Goal: Task Accomplishment & Management: Manage account settings

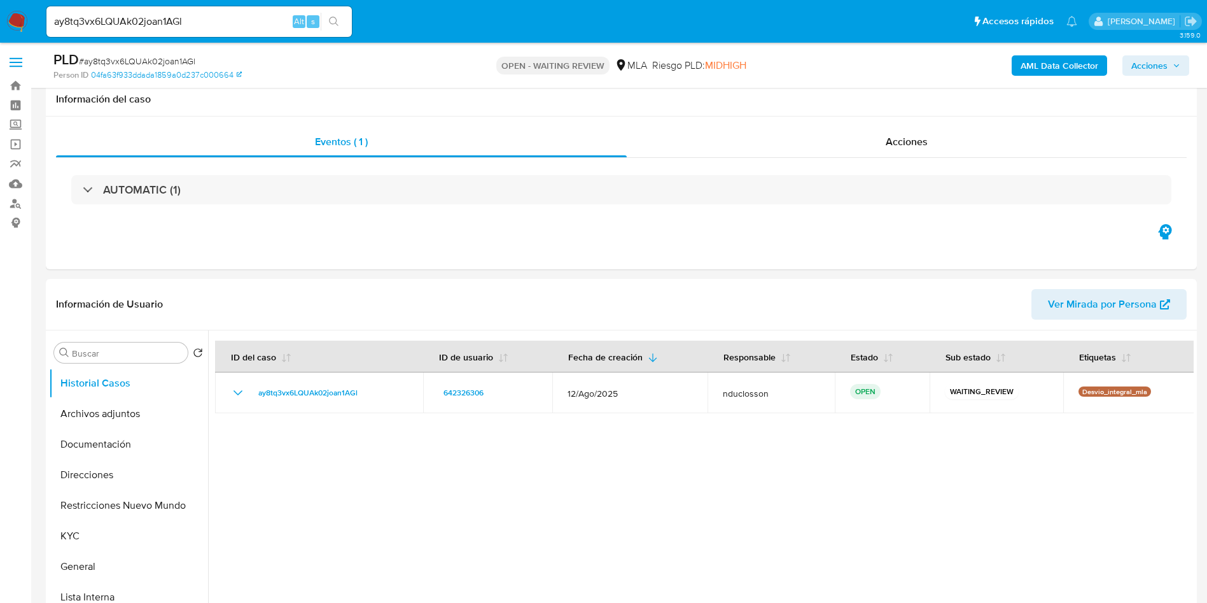
select select "10"
click at [1074, 67] on b "AML Data Collector" at bounding box center [1060, 65] width 78 height 20
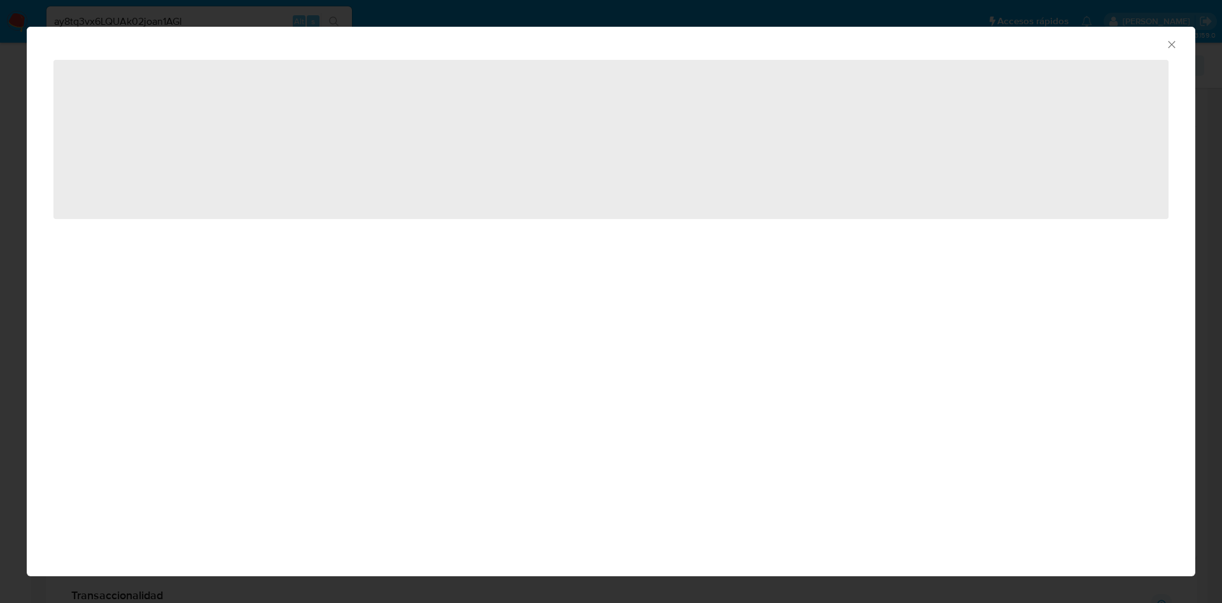
scroll to position [868, 0]
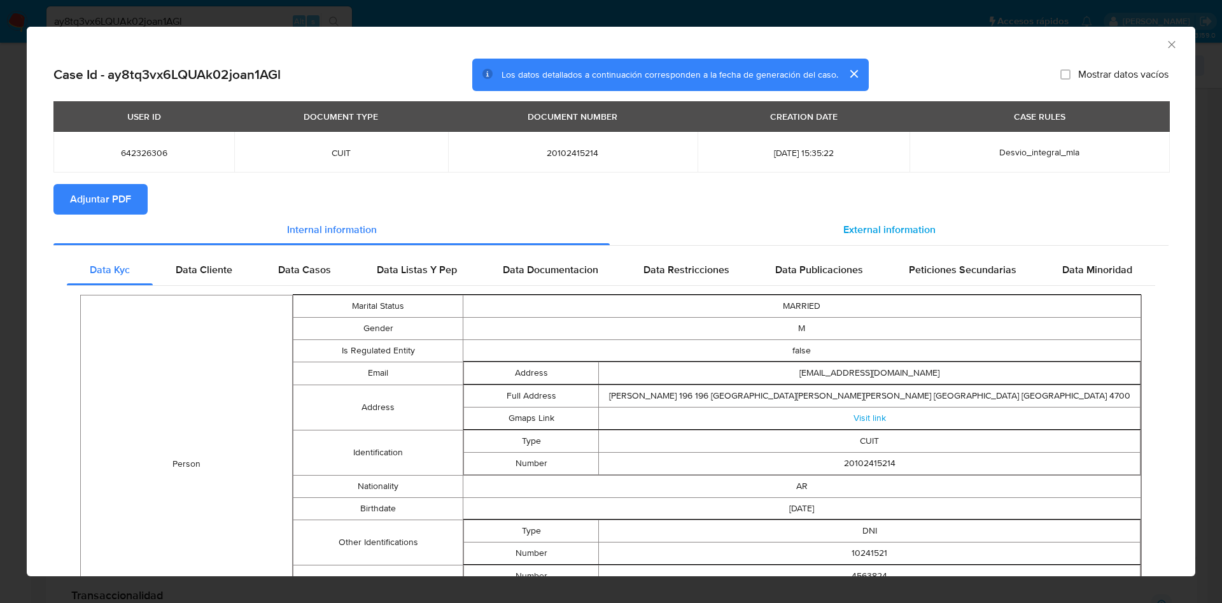
click at [827, 237] on div "External information" at bounding box center [889, 229] width 559 height 31
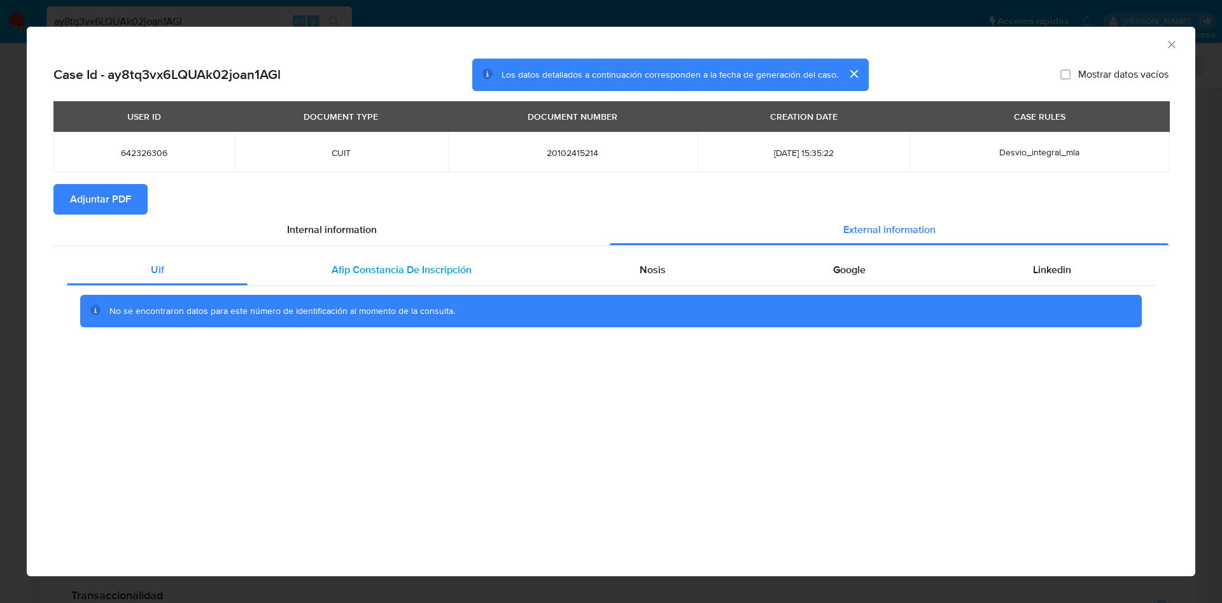
click at [363, 273] on span "Afip Constancia De Inscripción" at bounding box center [402, 269] width 140 height 15
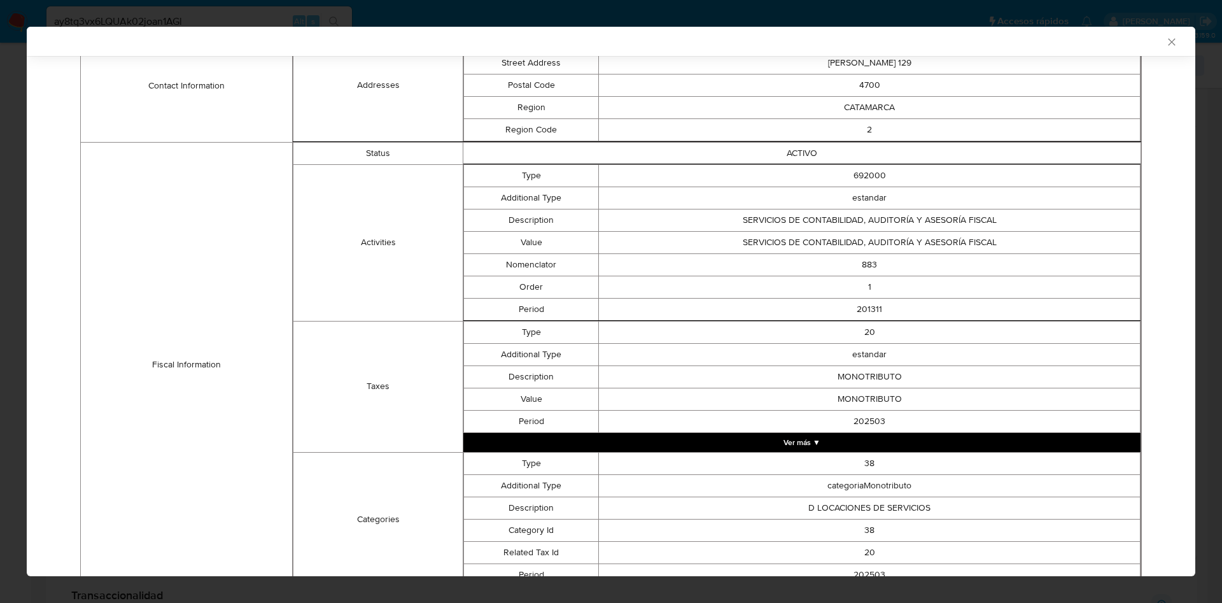
scroll to position [408, 0]
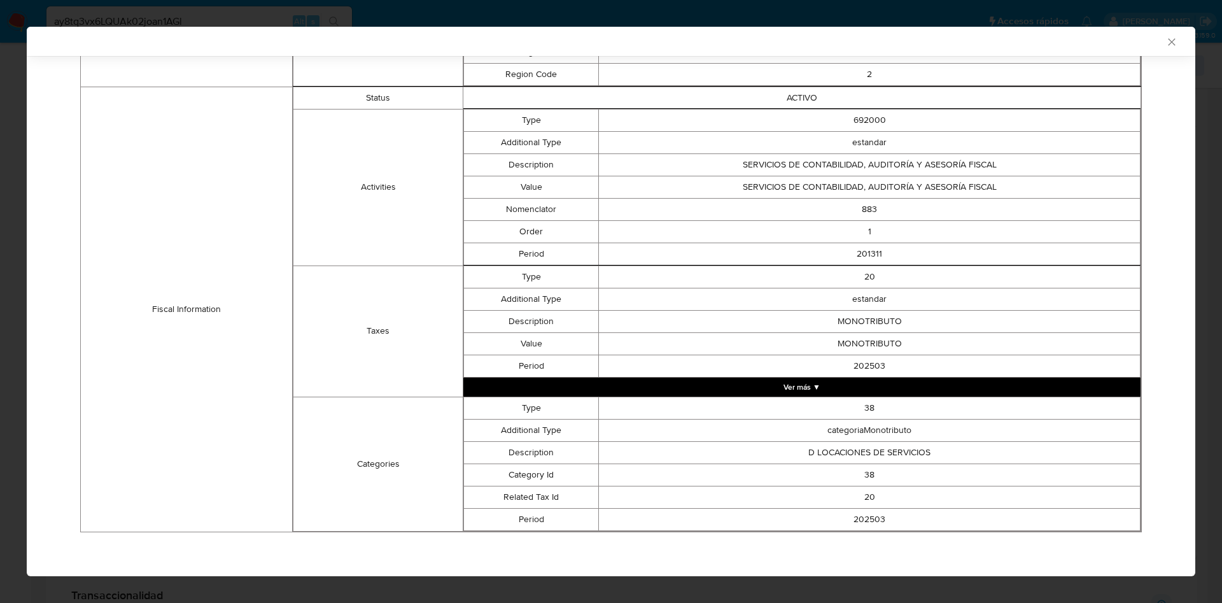
click at [806, 386] on button "Ver más ▼" at bounding box center [801, 386] width 677 height 19
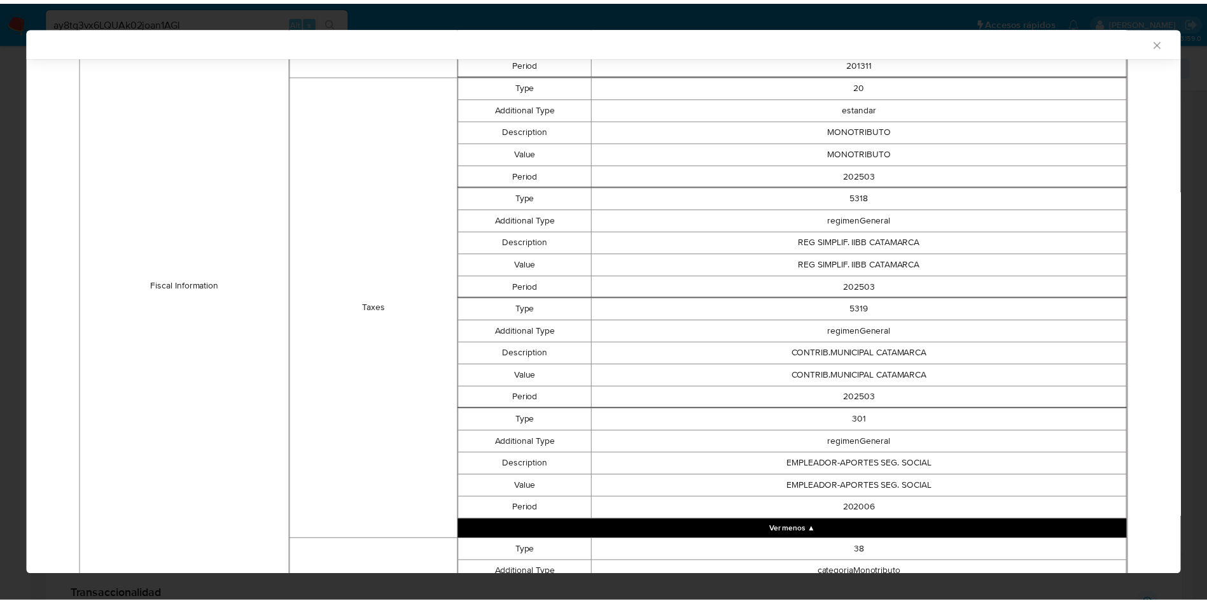
scroll to position [742, 0]
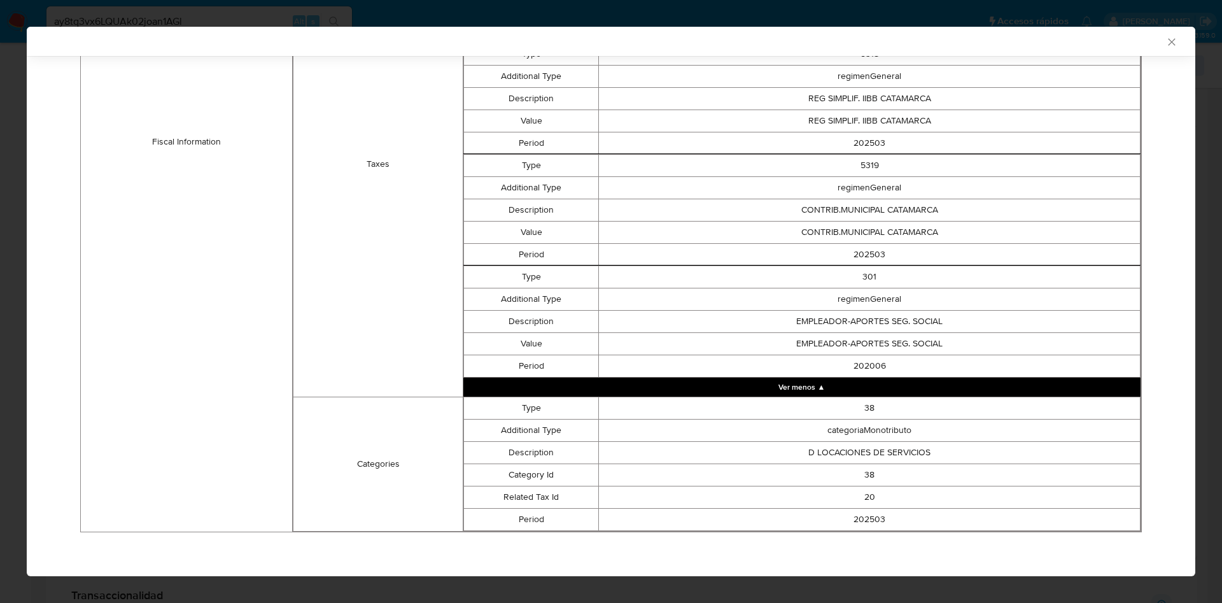
click at [113, 18] on div "AML Data Collector Case Id - ay8tq3vx6LQUAk02joan1AGl Los datos detallados a co…" at bounding box center [611, 301] width 1222 height 603
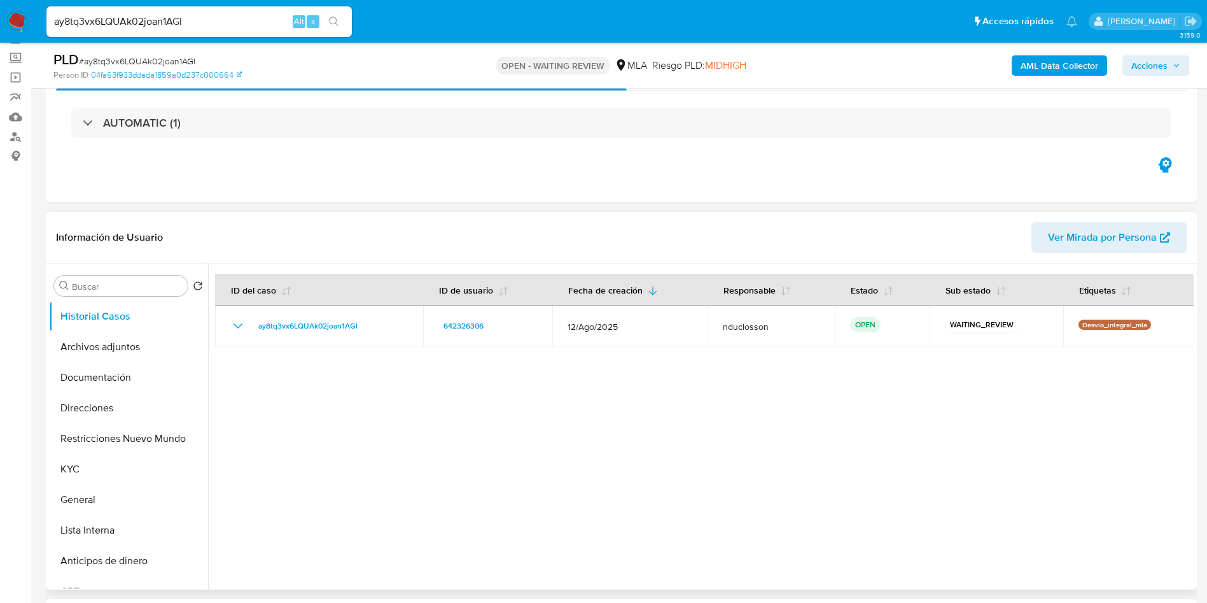
scroll to position [0, 0]
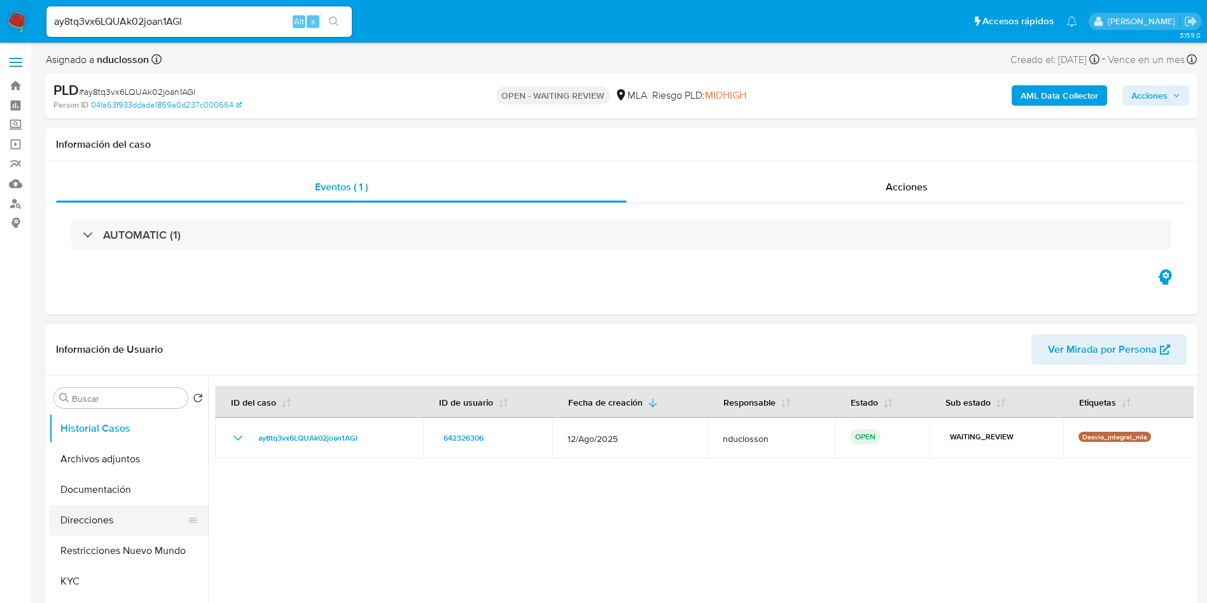
click at [131, 513] on button "Direcciones" at bounding box center [123, 520] width 149 height 31
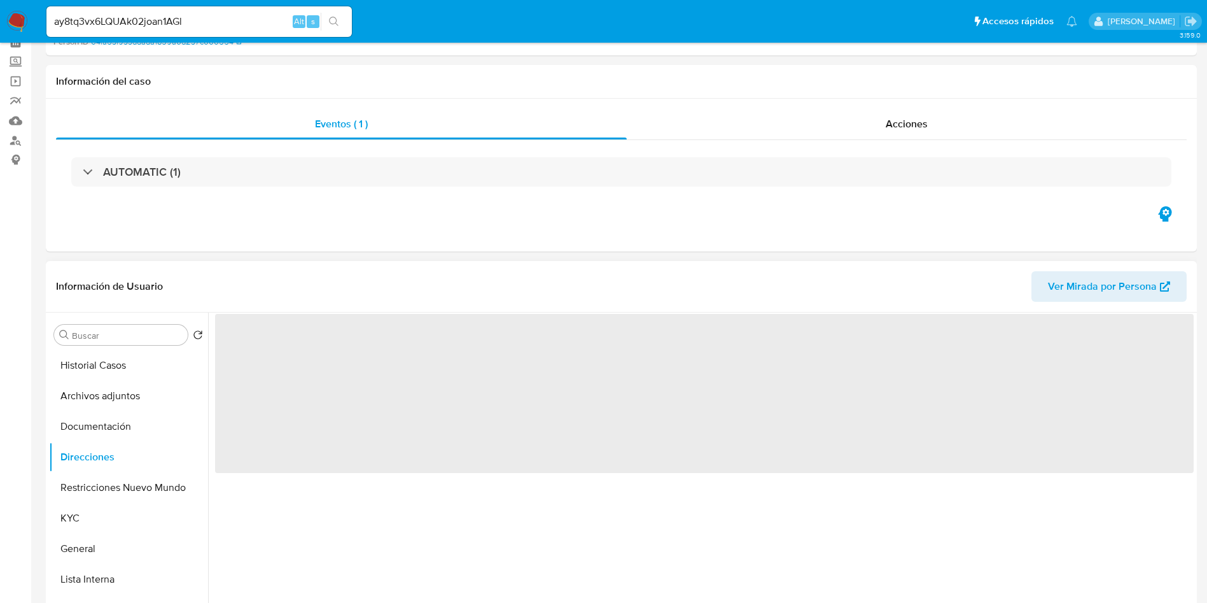
scroll to position [191, 0]
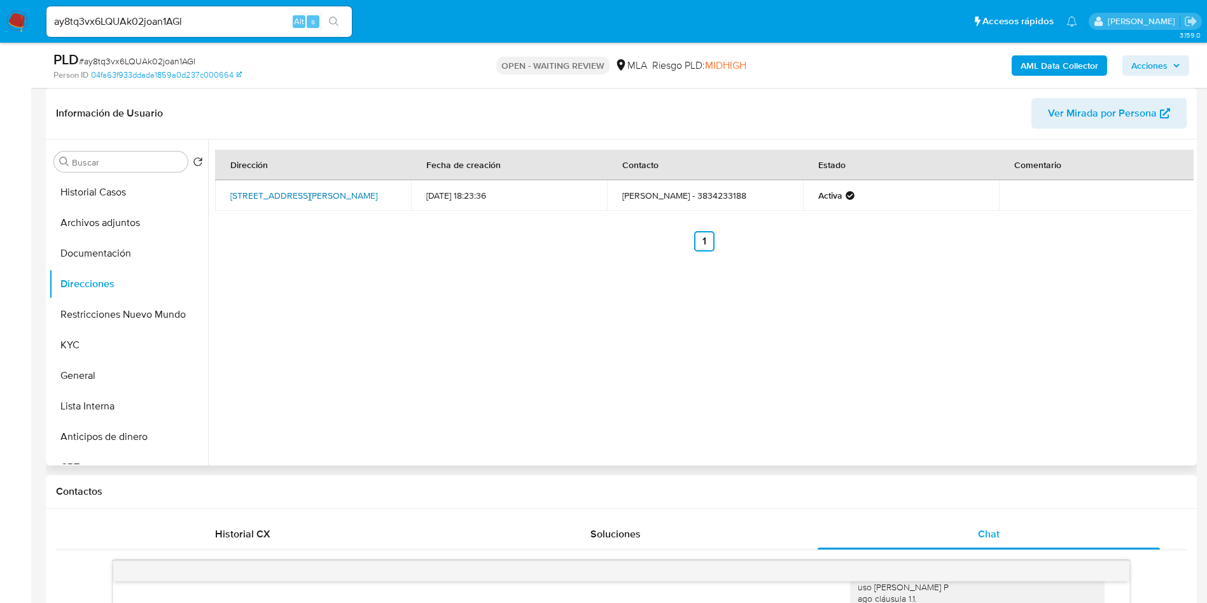
drag, startPoint x: 223, startPoint y: 184, endPoint x: 340, endPoint y: 193, distance: 118.1
click at [340, 193] on td "Pueyrredon 616 San Antonio 616, Fray Mamerto Esquiú, Catamarca, 4707, Argentina…" at bounding box center [313, 195] width 196 height 31
copy link "Pueyrredon 616 San Antonio 616, Fray Mamerto Esquiú, Catamarca"
click at [94, 265] on button "Documentación" at bounding box center [123, 253] width 149 height 31
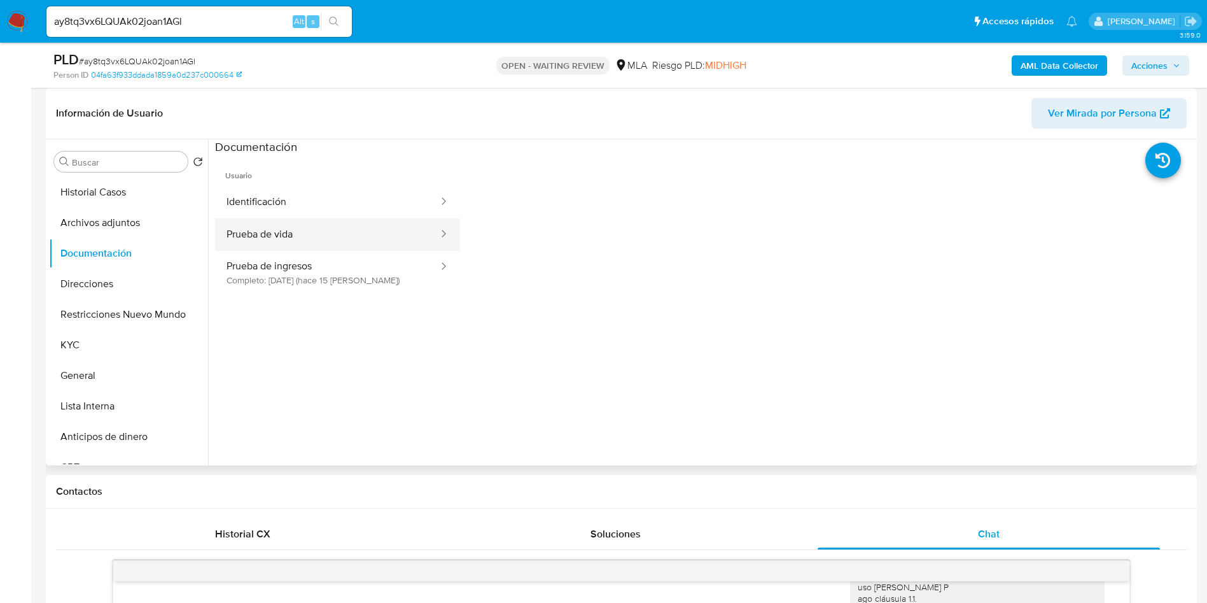
click at [304, 227] on button "Prueba de vida" at bounding box center [327, 234] width 225 height 32
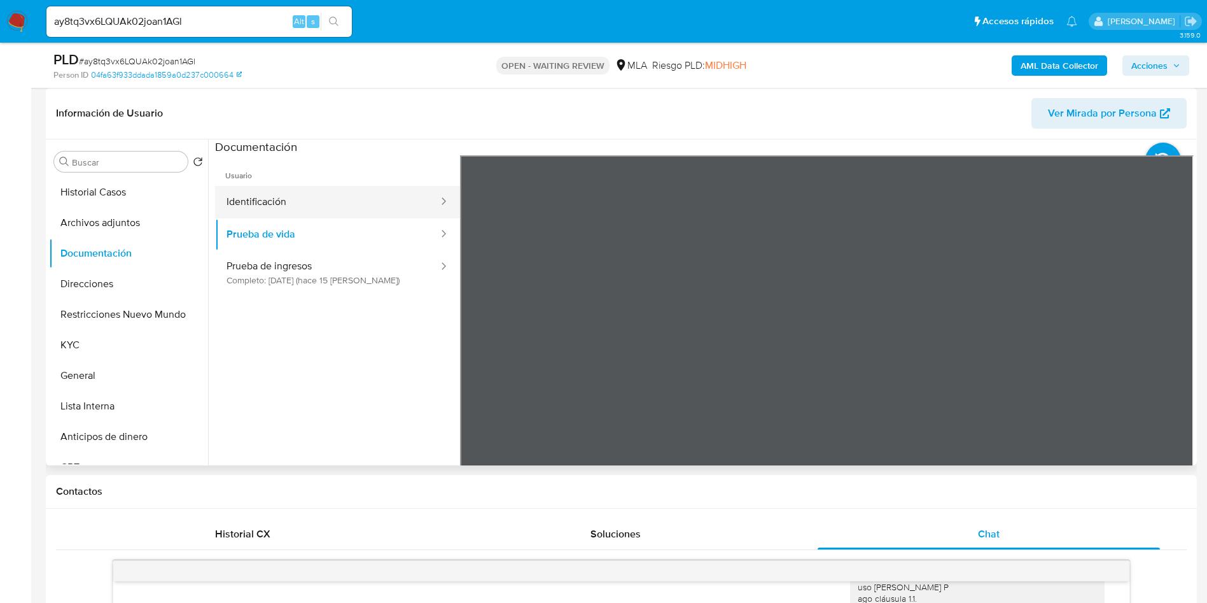
click at [351, 203] on button "Identificación" at bounding box center [327, 202] width 225 height 32
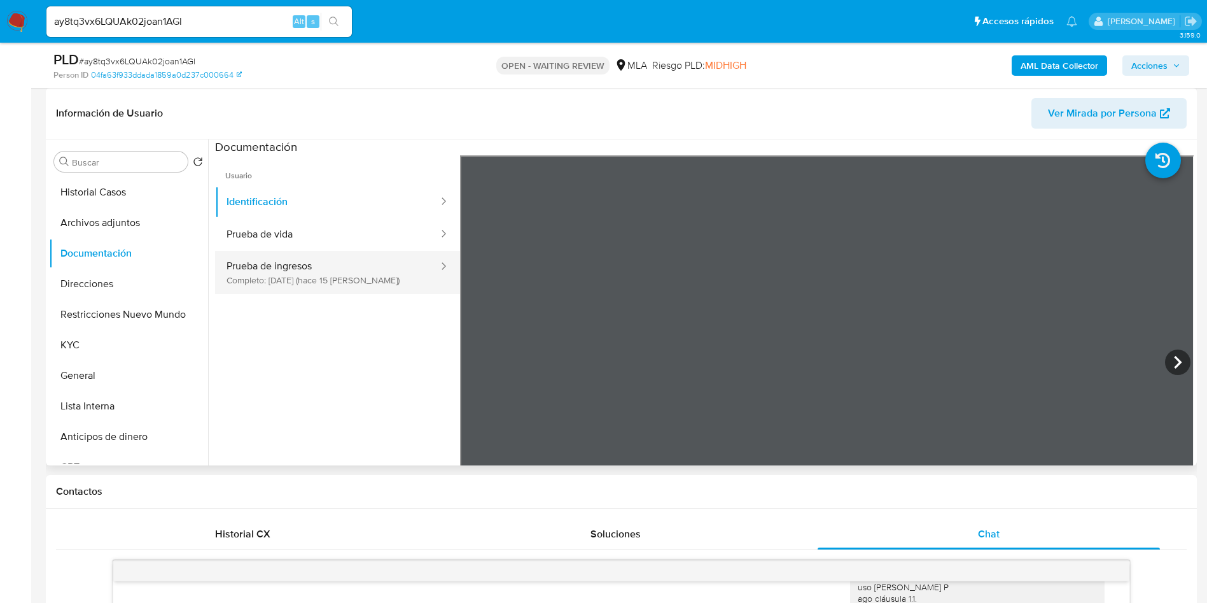
click at [358, 276] on button "Prueba de ingresos Completo: 01/09/2025 (hace 15 días)" at bounding box center [327, 272] width 225 height 43
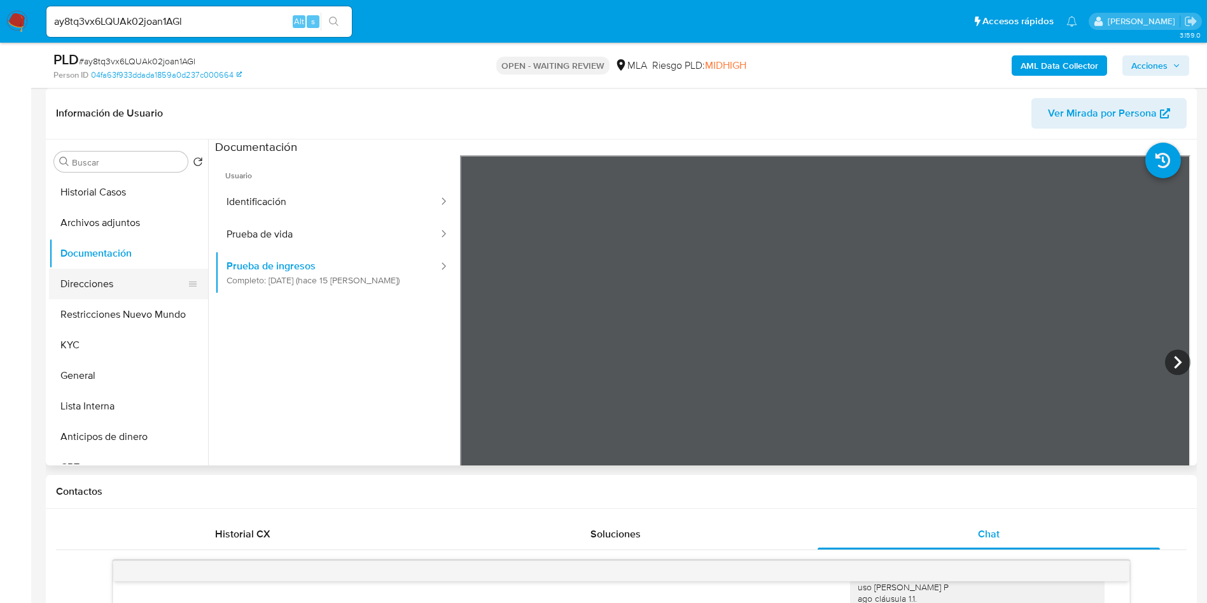
click at [118, 297] on button "Direcciones" at bounding box center [123, 284] width 149 height 31
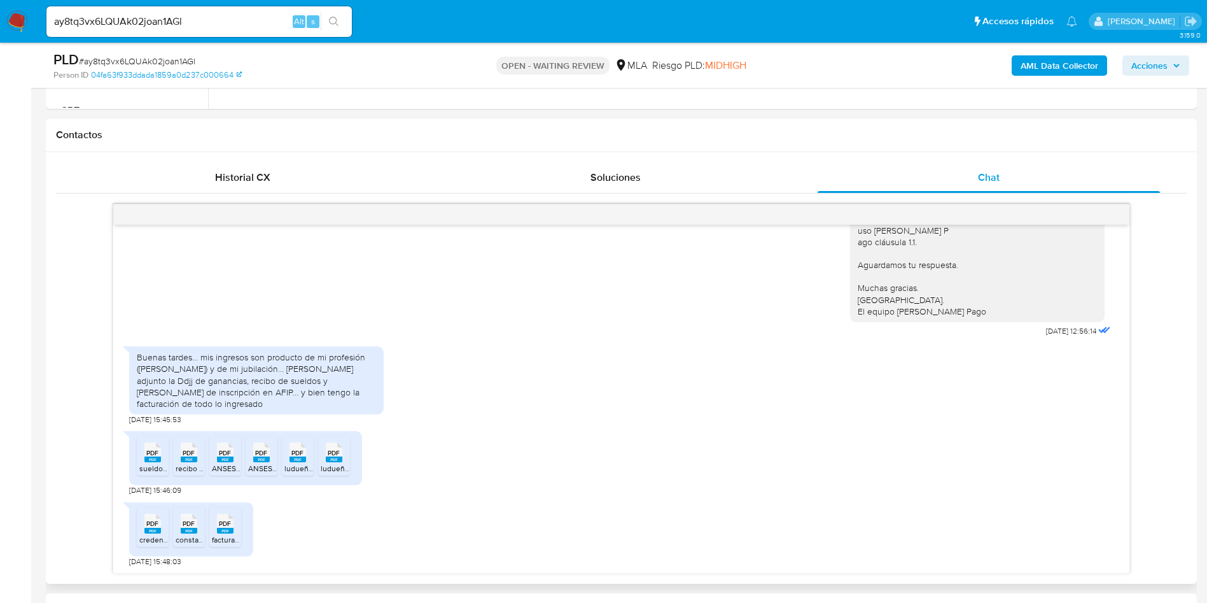
scroll to position [573, 0]
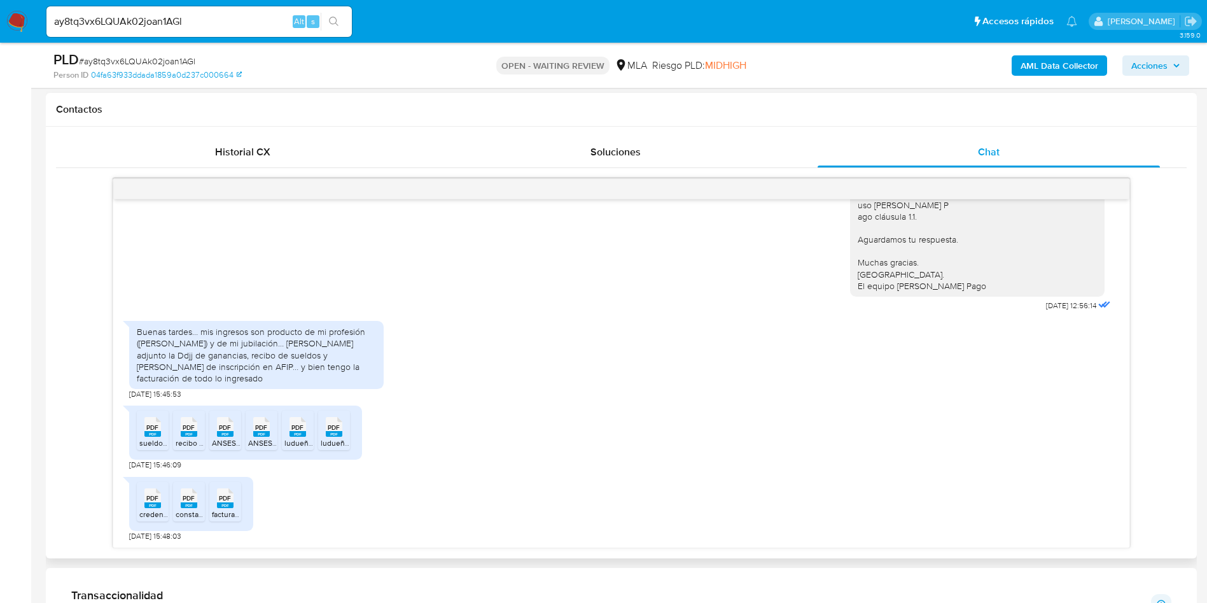
click at [267, 374] on div "Buenas tardes… mis ingresos son producto de mi profesión ([PERSON_NAME]) y de m…" at bounding box center [256, 355] width 239 height 58
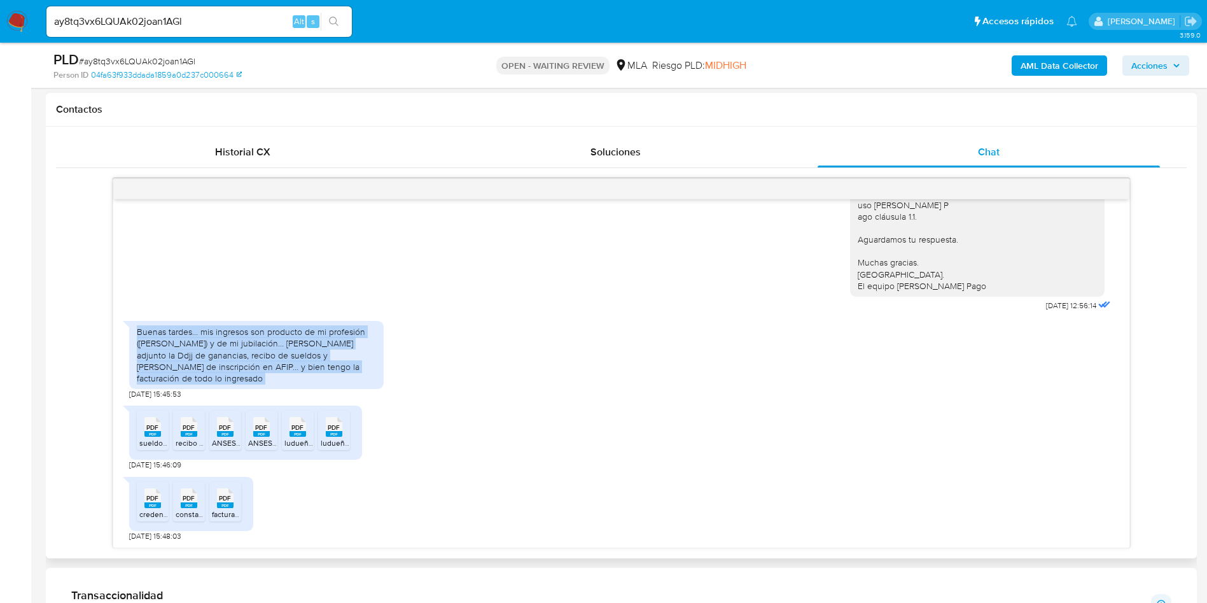
click at [267, 374] on div "Buenas tardes… mis ingresos son producto de mi profesión ([PERSON_NAME]) y de m…" at bounding box center [256, 355] width 239 height 58
copy div "Buenas tardes… mis ingresos son producto de mi profesión ([PERSON_NAME]) y de m…"
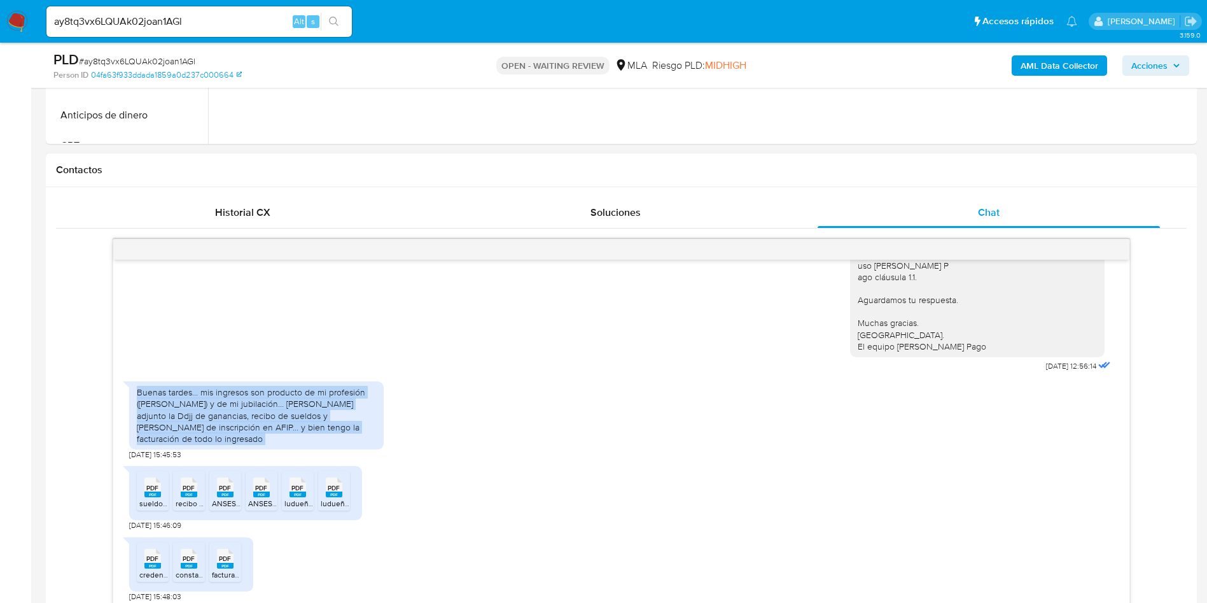
scroll to position [668, 0]
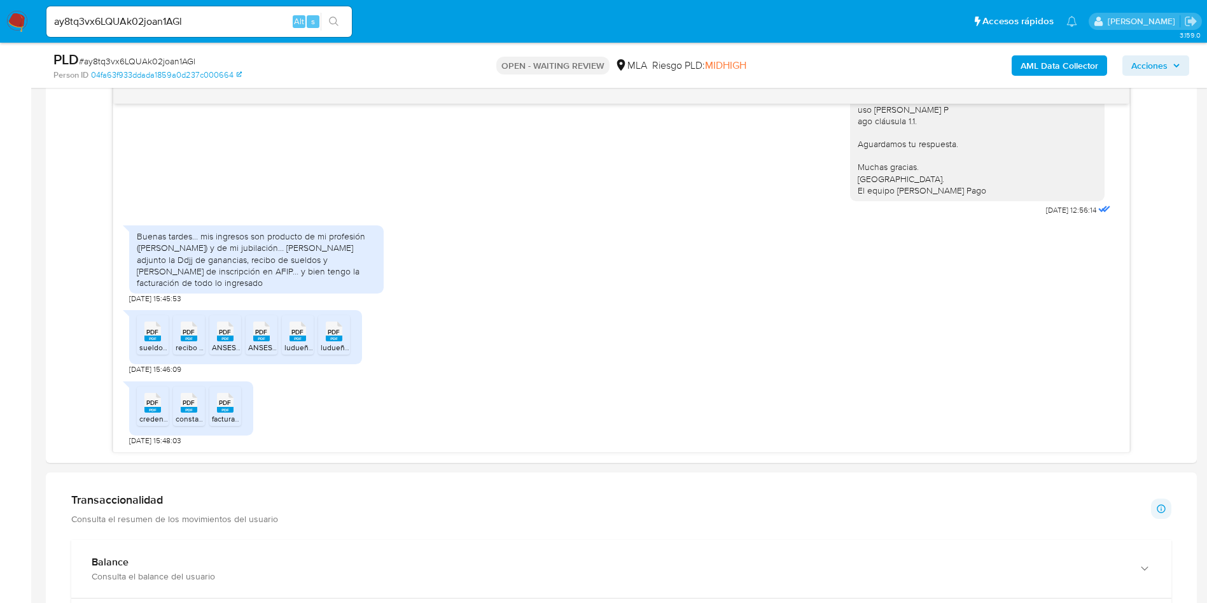
click at [141, 60] on span "# ay8tq3vx6LQUAk02joan1AGl" at bounding box center [137, 61] width 116 height 13
copy span "ay8tq3vx6LQUAk02joan1AGl"
click at [125, 55] on span "# ay8tq3vx6LQUAk02joan1AGl" at bounding box center [137, 61] width 116 height 13
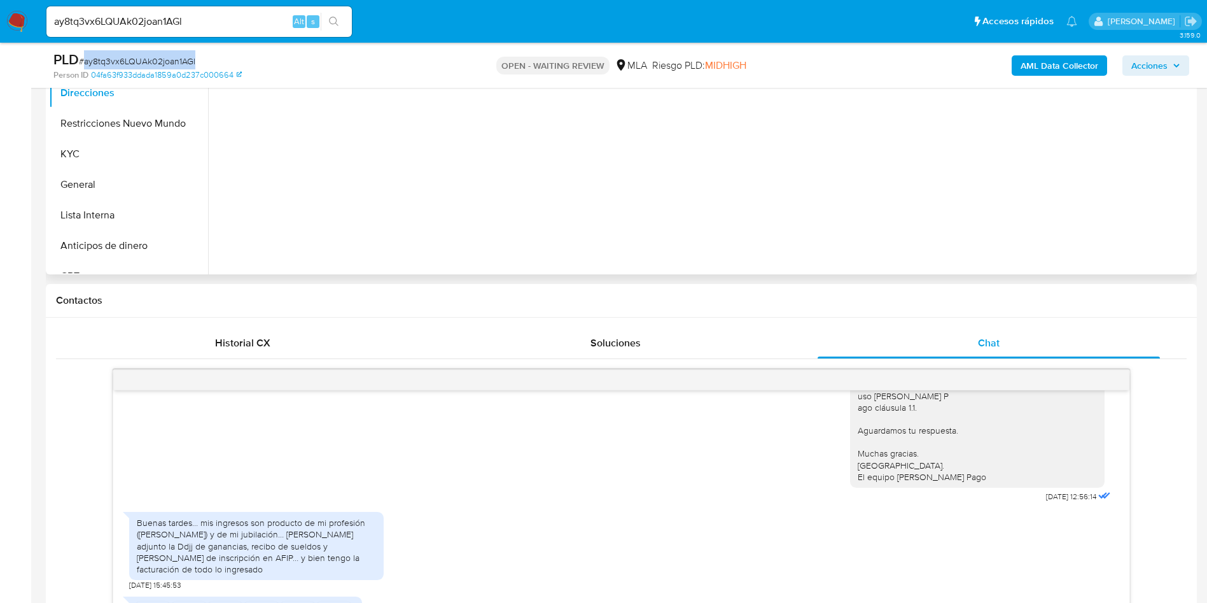
scroll to position [95, 0]
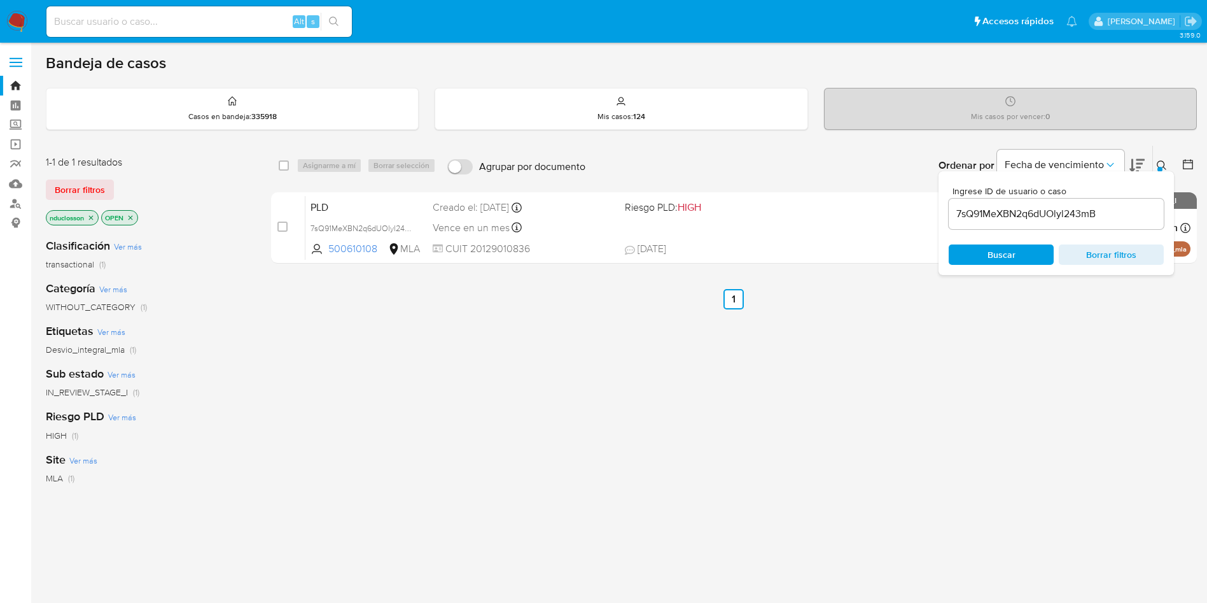
click at [1003, 214] on input "7sQ91MeXBN2q6dUOlyl243mB" at bounding box center [1056, 214] width 215 height 17
paste input "ay8tq3vx6LQUAk02joan1AGl"
type input "ay8tq3vx6LQUAk02joan1AGl"
click at [988, 258] on span "Buscar" at bounding box center [1002, 254] width 28 height 20
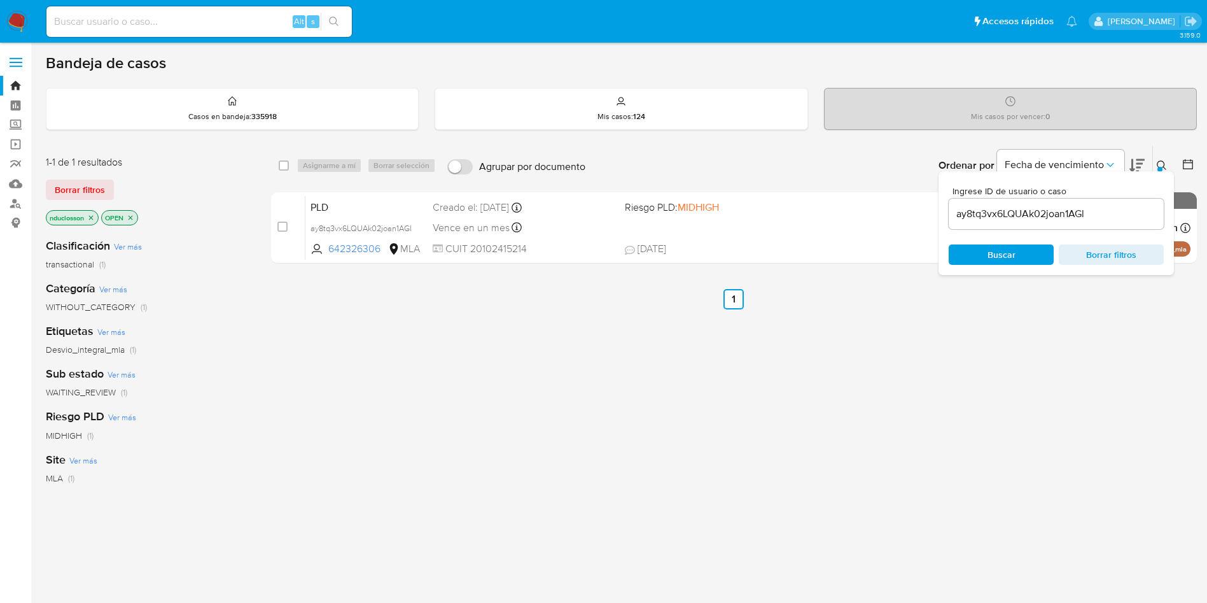
click at [272, 163] on div "select-all-cases-checkbox Asignarme a mí Borrar selección Agrupar por documento…" at bounding box center [734, 165] width 926 height 39
click at [287, 163] on input "checkbox" at bounding box center [284, 165] width 10 height 10
checkbox input "true"
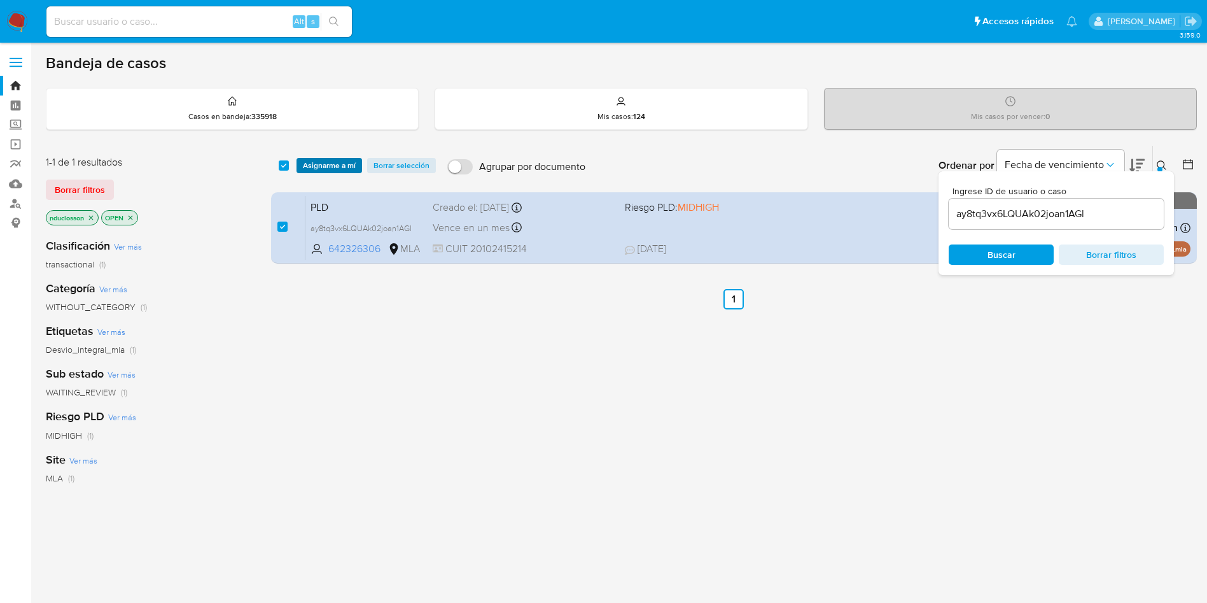
click at [312, 165] on span "Asignarme a mí" at bounding box center [329, 165] width 53 height 13
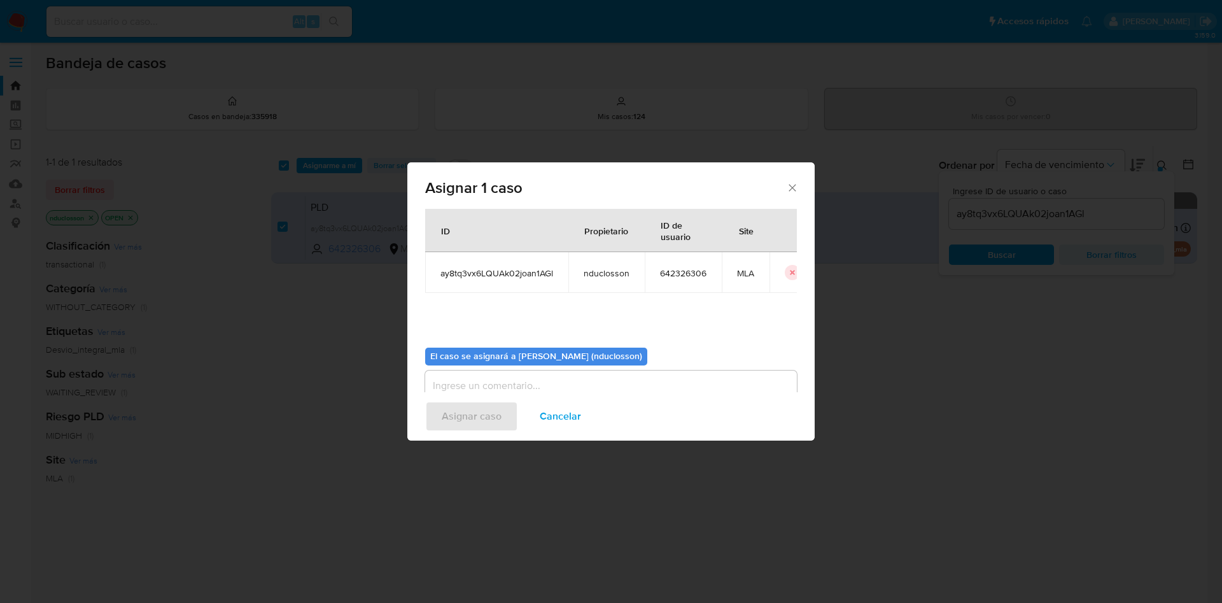
scroll to position [66, 0]
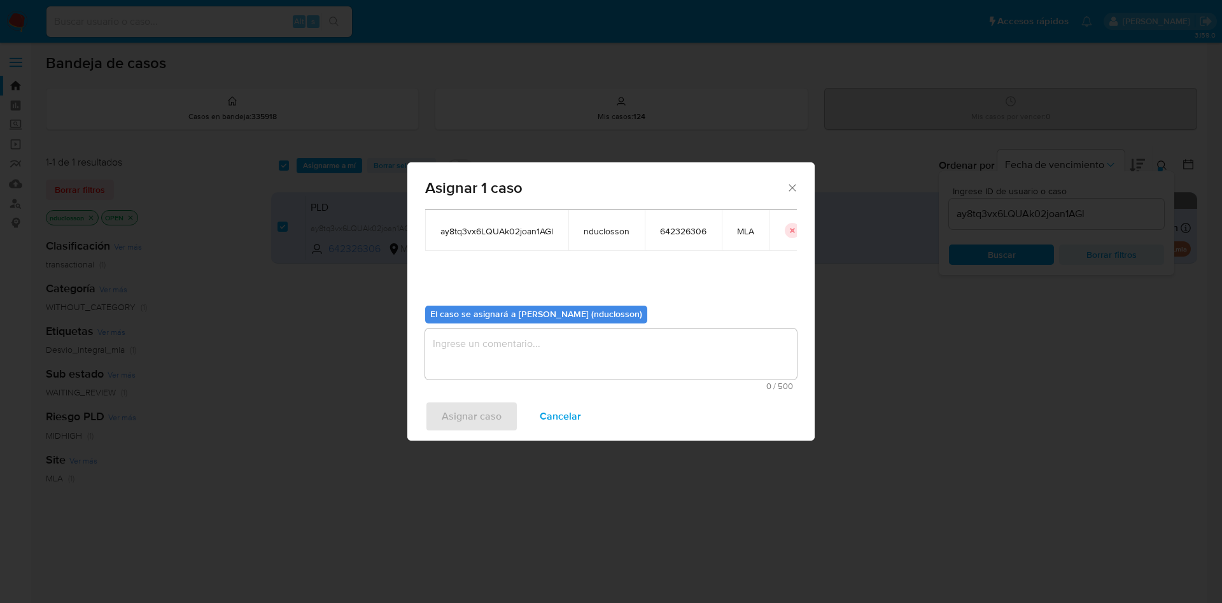
click at [579, 358] on textarea "assign-modal" at bounding box center [611, 353] width 372 height 51
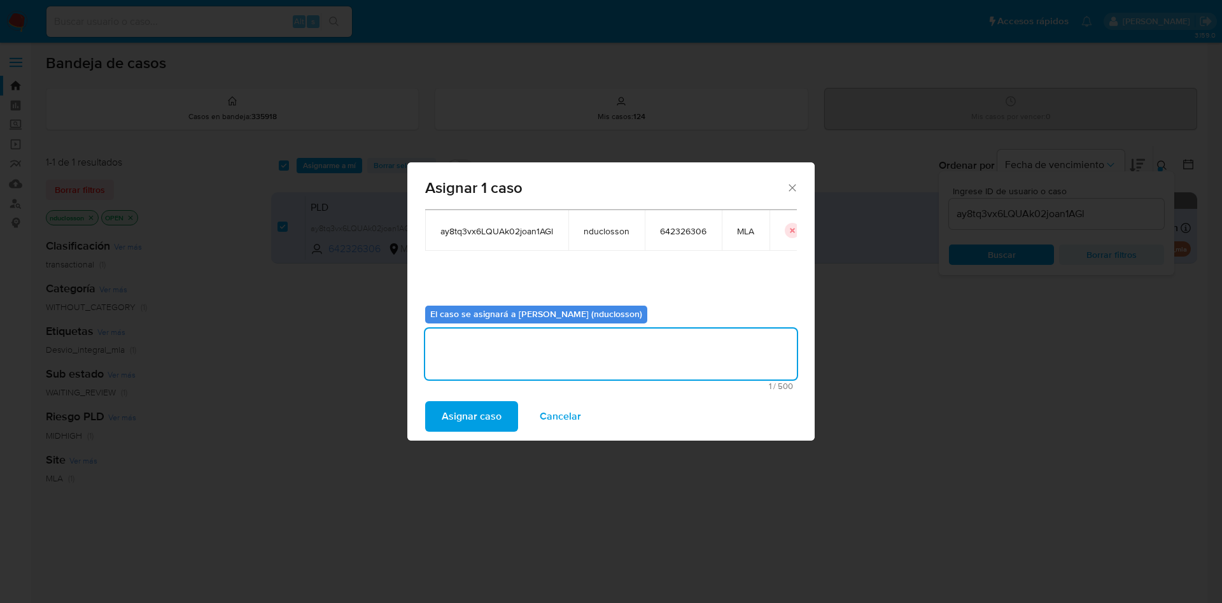
click at [478, 415] on span "Asignar caso" at bounding box center [472, 416] width 60 height 28
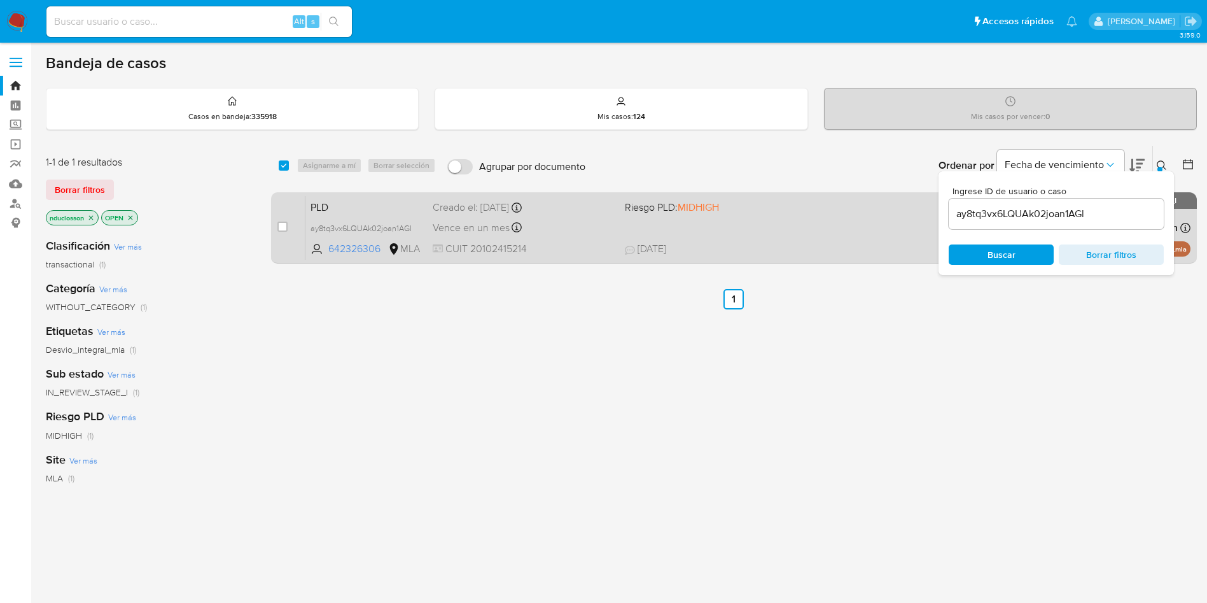
drag, startPoint x: 282, startPoint y: 227, endPoint x: 290, endPoint y: 219, distance: 10.8
click at [283, 227] on input "checkbox" at bounding box center [282, 226] width 10 height 10
checkbox input "true"
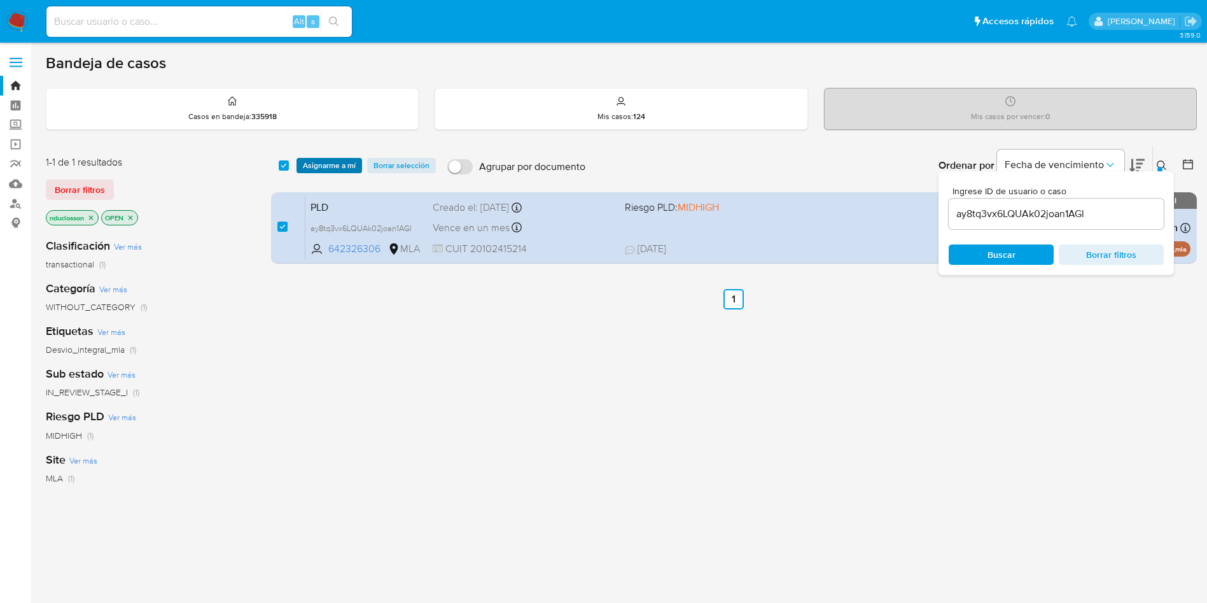
click at [333, 167] on span "Asignarme a mí" at bounding box center [329, 165] width 53 height 13
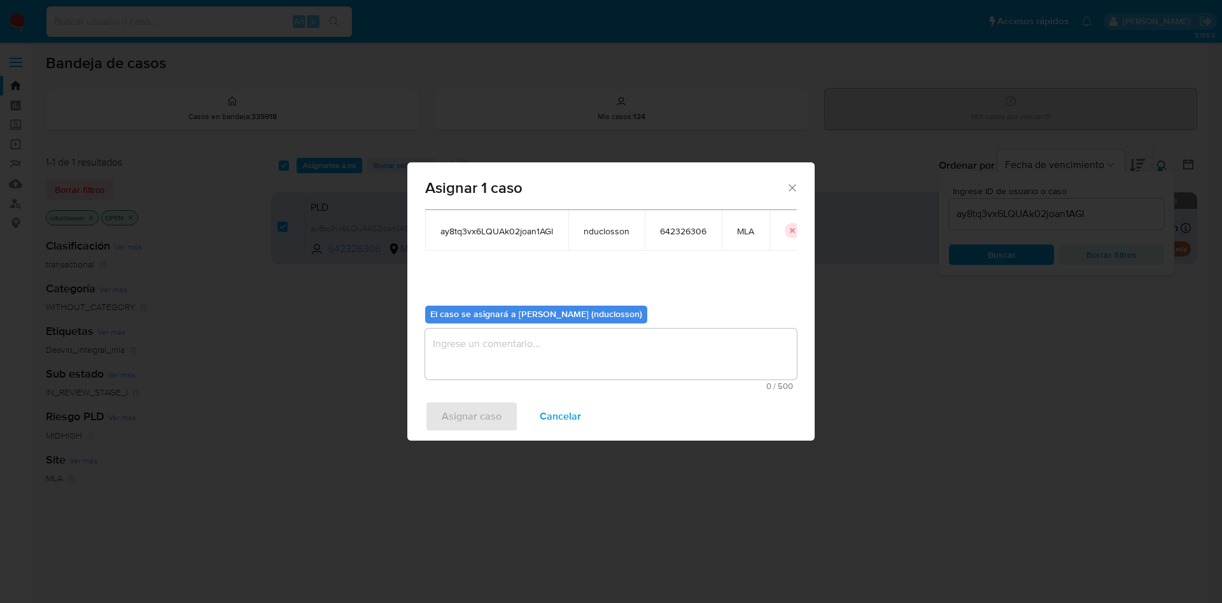
click at [534, 370] on textarea "assign-modal" at bounding box center [611, 353] width 372 height 51
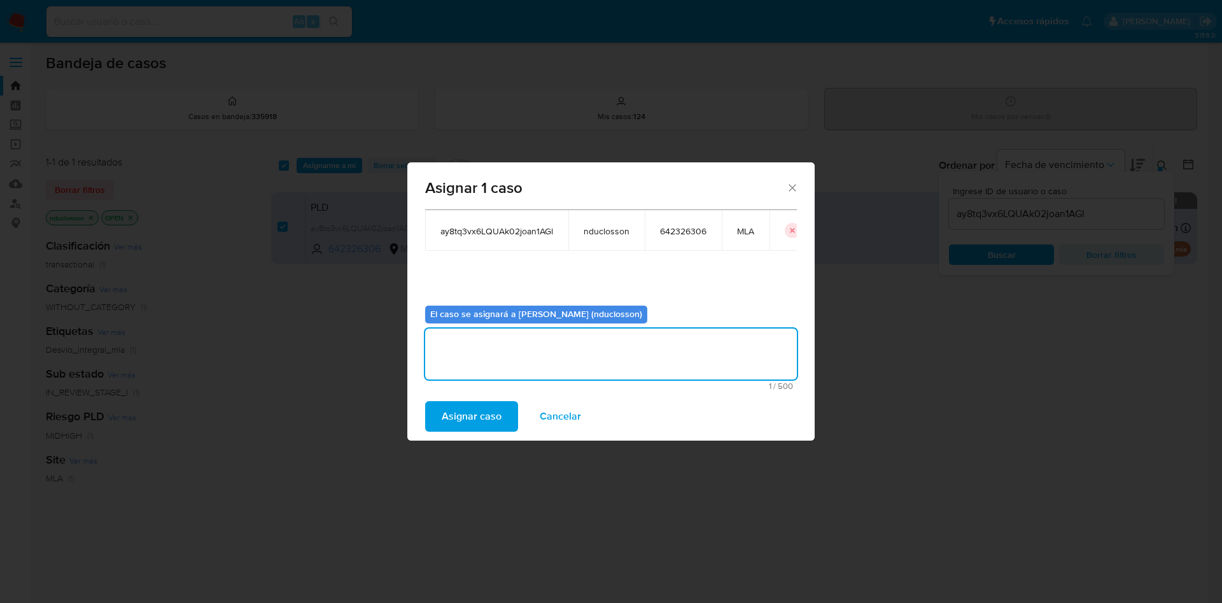
click at [449, 415] on span "Asignar caso" at bounding box center [472, 416] width 60 height 28
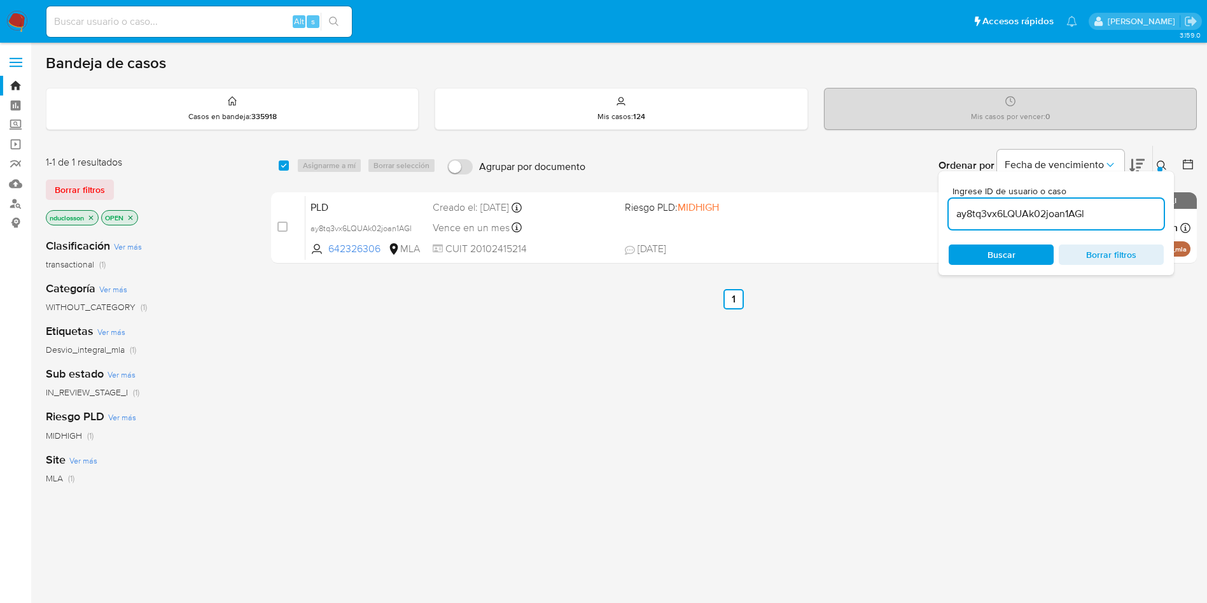
click at [992, 212] on input "ay8tq3vx6LQUAk02joan1AGl" at bounding box center [1056, 214] width 215 height 17
paste input "CMIajdoanPWmm0Ksv61cxqlr"
type input "CMIajdoanPWmm0Ksv61cxqlr"
click at [983, 255] on span "Buscar" at bounding box center [1001, 255] width 87 height 18
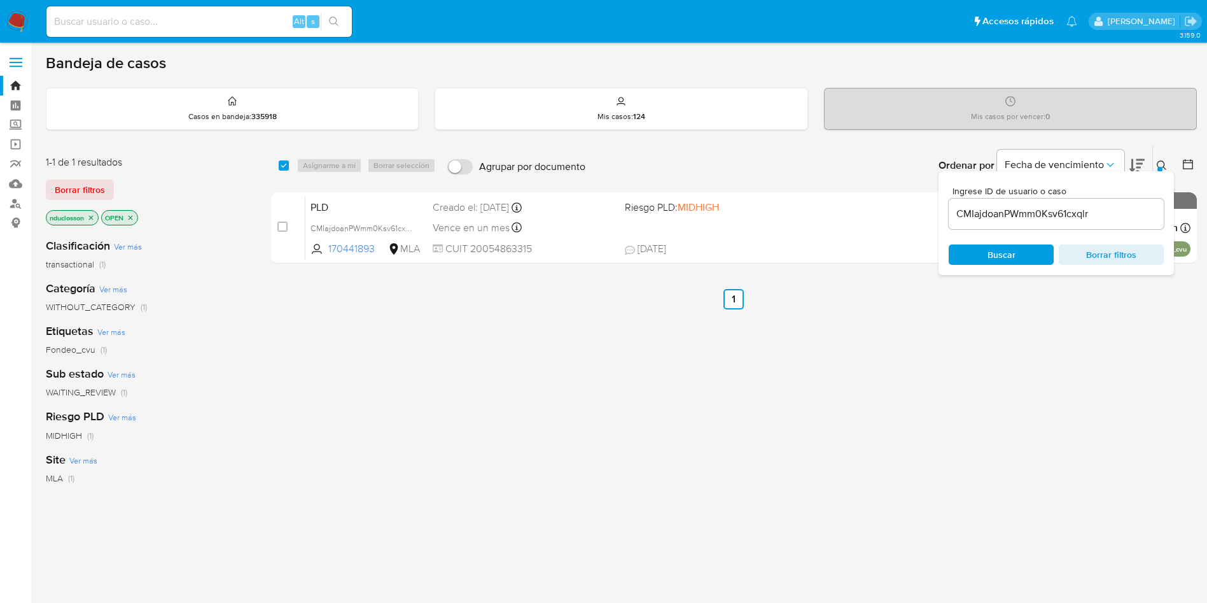
drag, startPoint x: 281, startPoint y: 164, endPoint x: 305, endPoint y: 165, distance: 24.9
click at [281, 163] on input "checkbox" at bounding box center [284, 165] width 10 height 10
checkbox input "true"
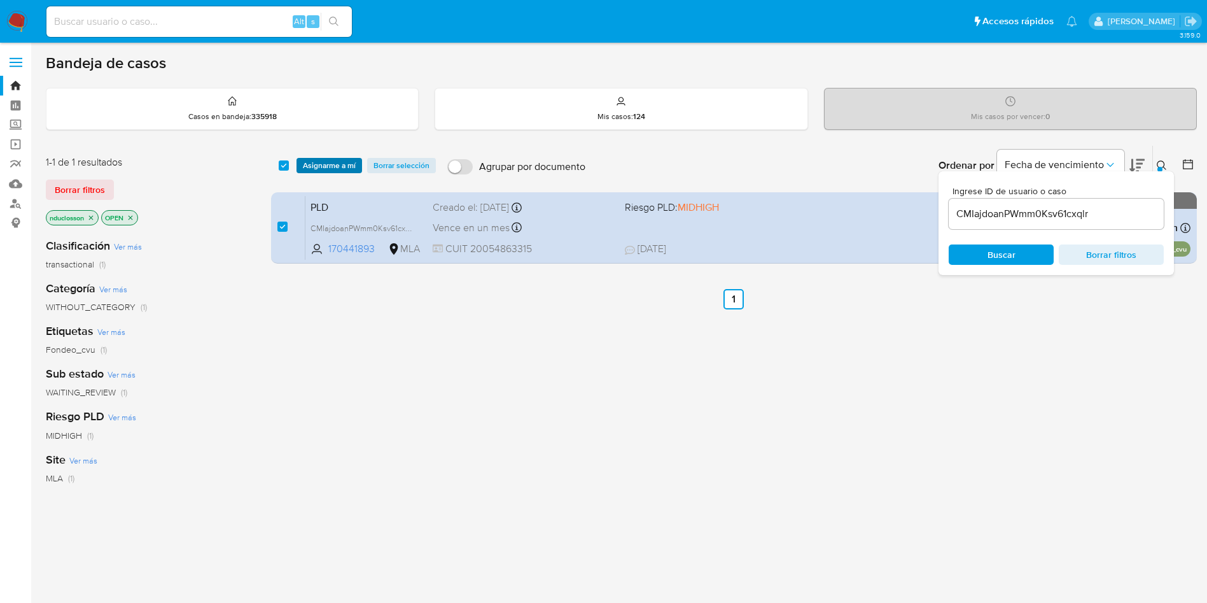
click at [322, 167] on span "Asignarme a mí" at bounding box center [329, 165] width 53 height 13
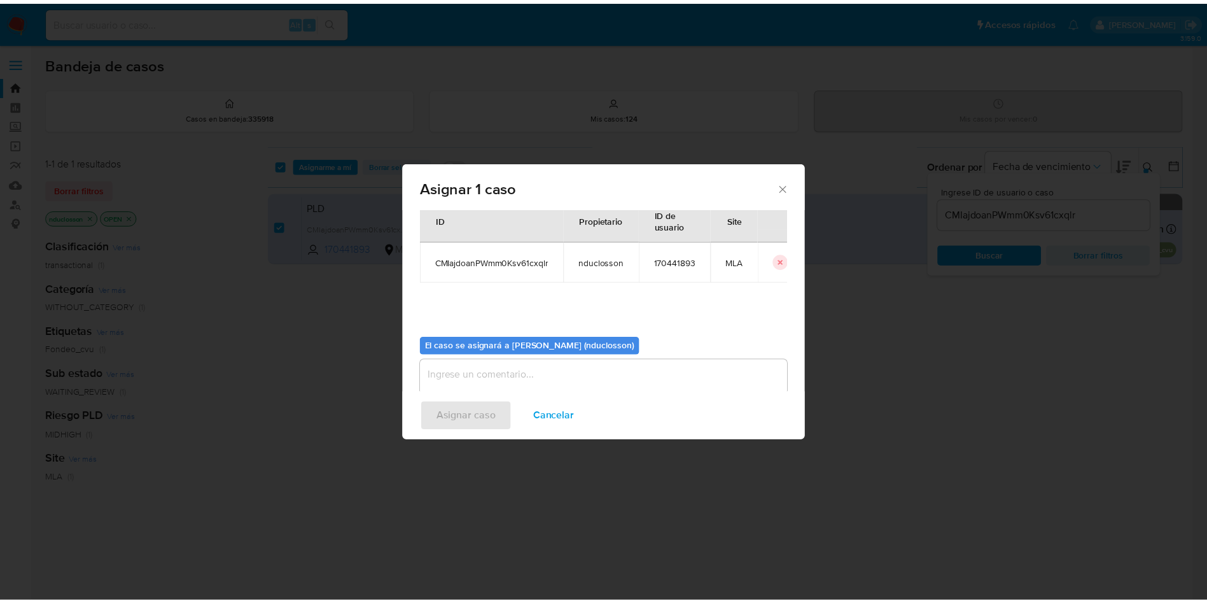
scroll to position [66, 0]
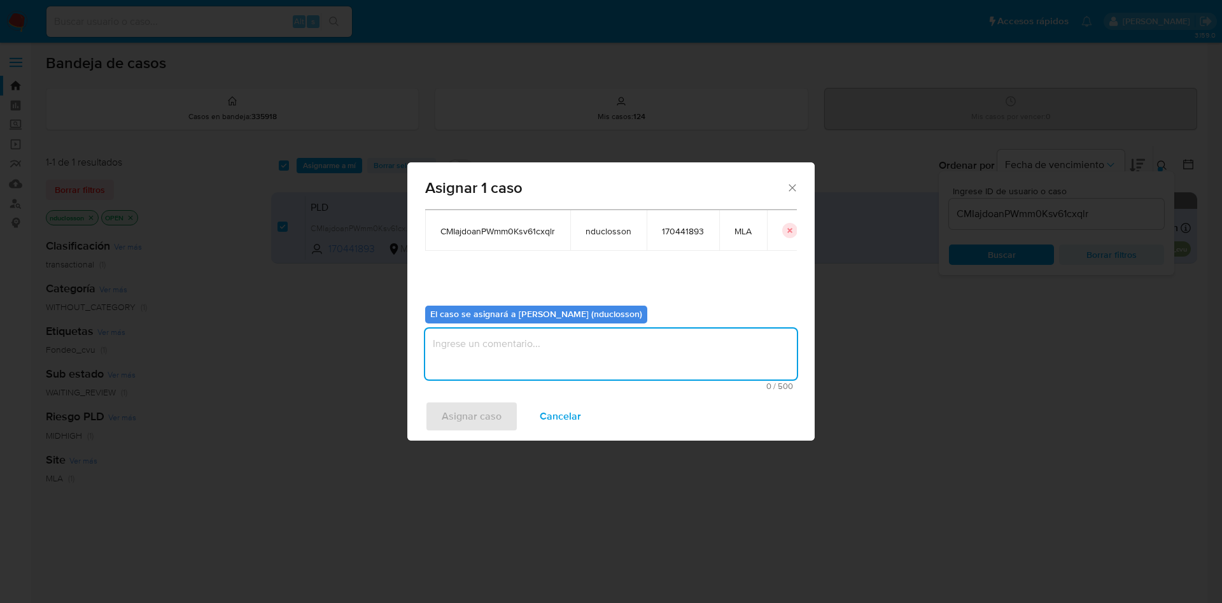
drag, startPoint x: 494, startPoint y: 367, endPoint x: 491, endPoint y: 377, distance: 10.7
click at [495, 367] on textarea "assign-modal" at bounding box center [611, 353] width 372 height 51
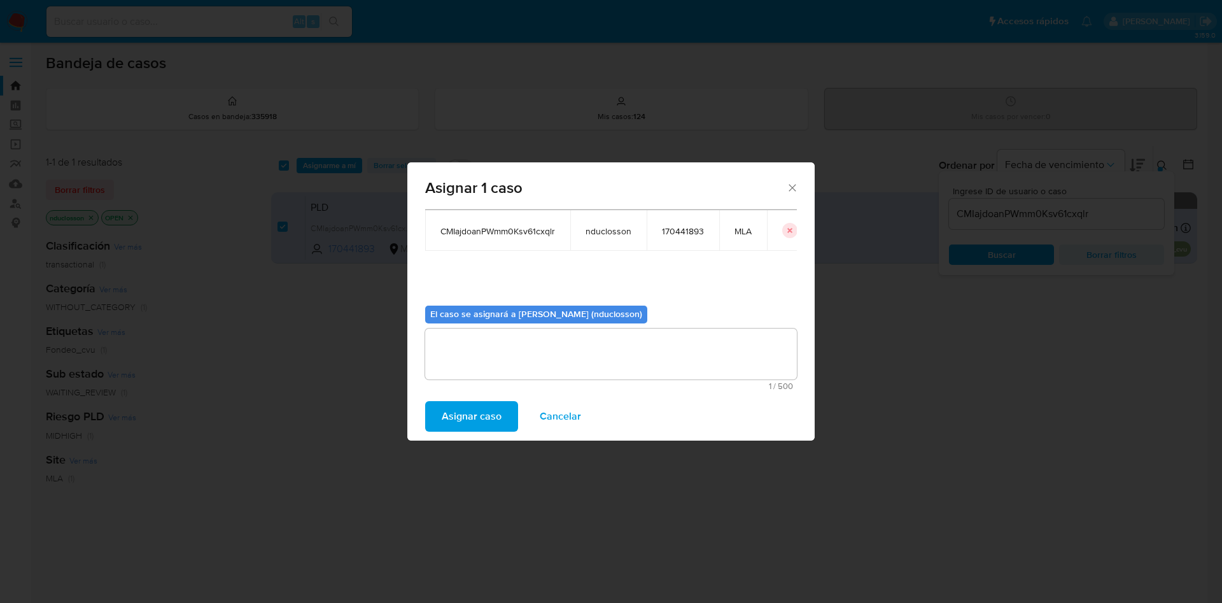
click at [477, 414] on span "Asignar caso" at bounding box center [472, 416] width 60 height 28
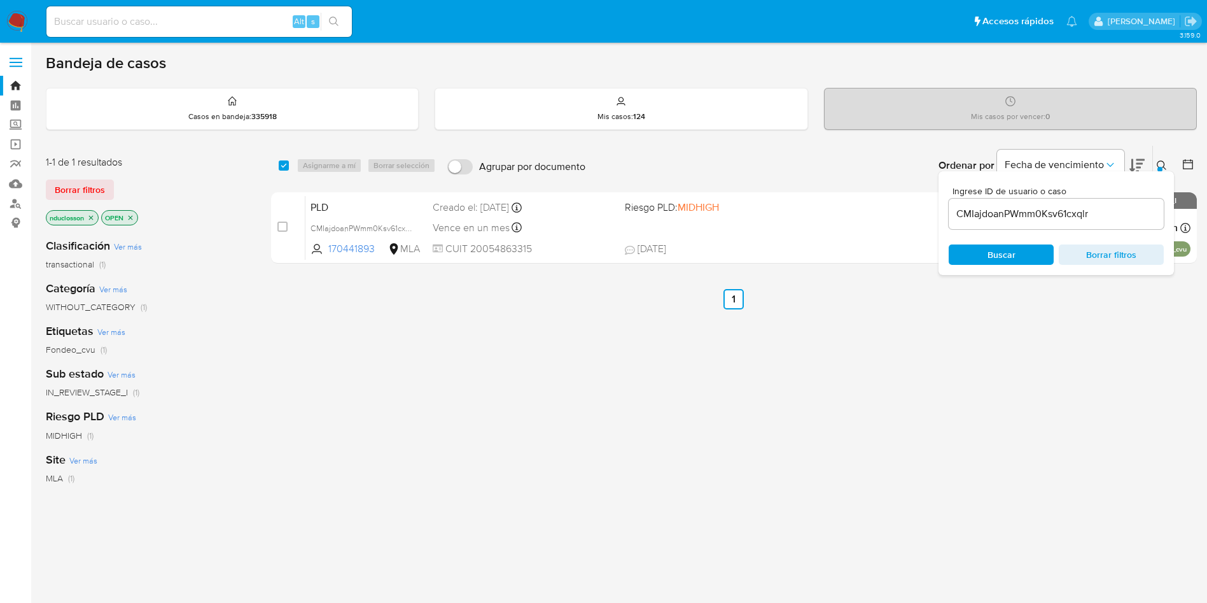
click at [1014, 221] on input "CMIajdoanPWmm0Ksv61cxqlr" at bounding box center [1056, 214] width 215 height 17
click at [1015, 220] on input "CMIajdoanPWmm0Ksv61cxqlr" at bounding box center [1056, 214] width 215 height 17
paste input "CKpV9doMamV8f1gPoB0WZeva"
click at [1014, 217] on input "CMIajdoanPWCKpV9doMamV8f1gPoB0WZevamm0Ksv61cxqlr" at bounding box center [1056, 214] width 215 height 17
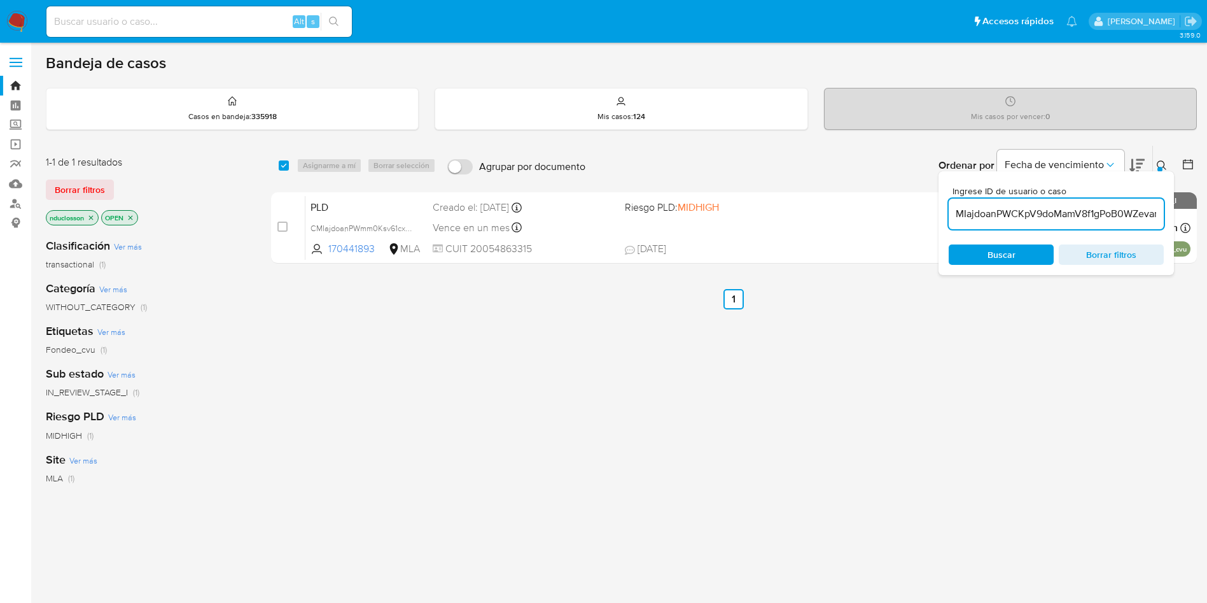
click at [1014, 217] on input "CMIajdoanPWCKpV9doMamV8f1gPoB0WZevamm0Ksv61cxqlr" at bounding box center [1056, 214] width 215 height 17
type input "CMIajdoanPWCKpV9doMamV8f1gPoB0WZevamm0Ksv61cxqlr"
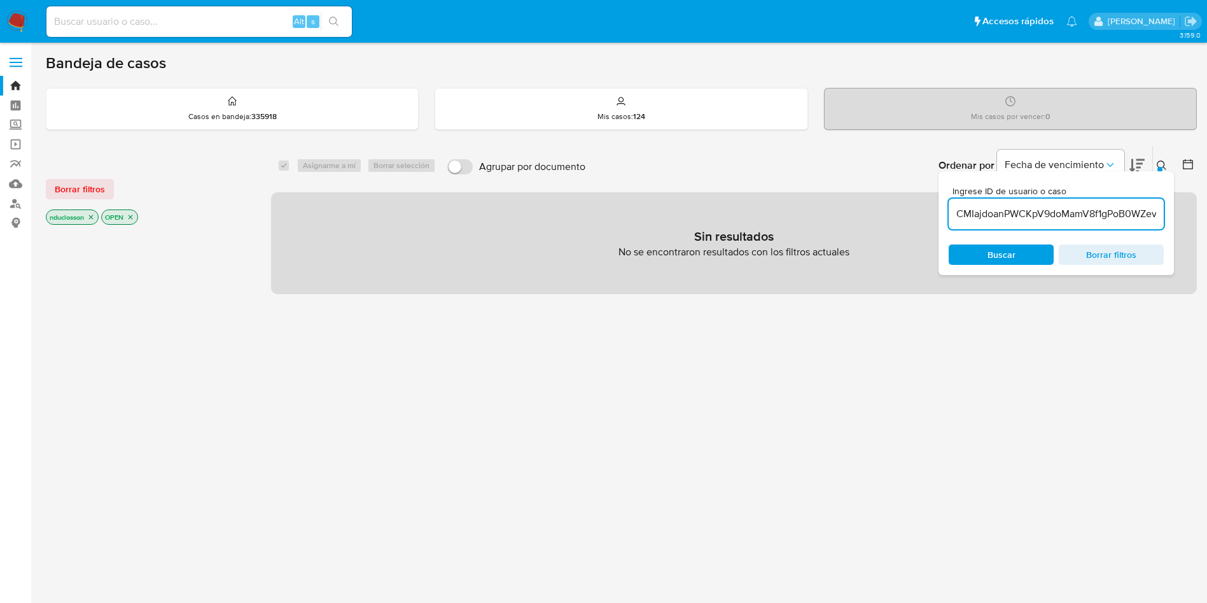
click at [1017, 221] on input "CMIajdoanPWCKpV9doMamV8f1gPoB0WZevamm0Ksv61cxqlr" at bounding box center [1056, 214] width 215 height 17
paste input "CKpV9doMamV8f1gPoB0WZeva"
type input "CKpV9doMamV8f1gPoB0WZeva"
click at [92, 217] on icon "close-filter" at bounding box center [91, 217] width 4 height 4
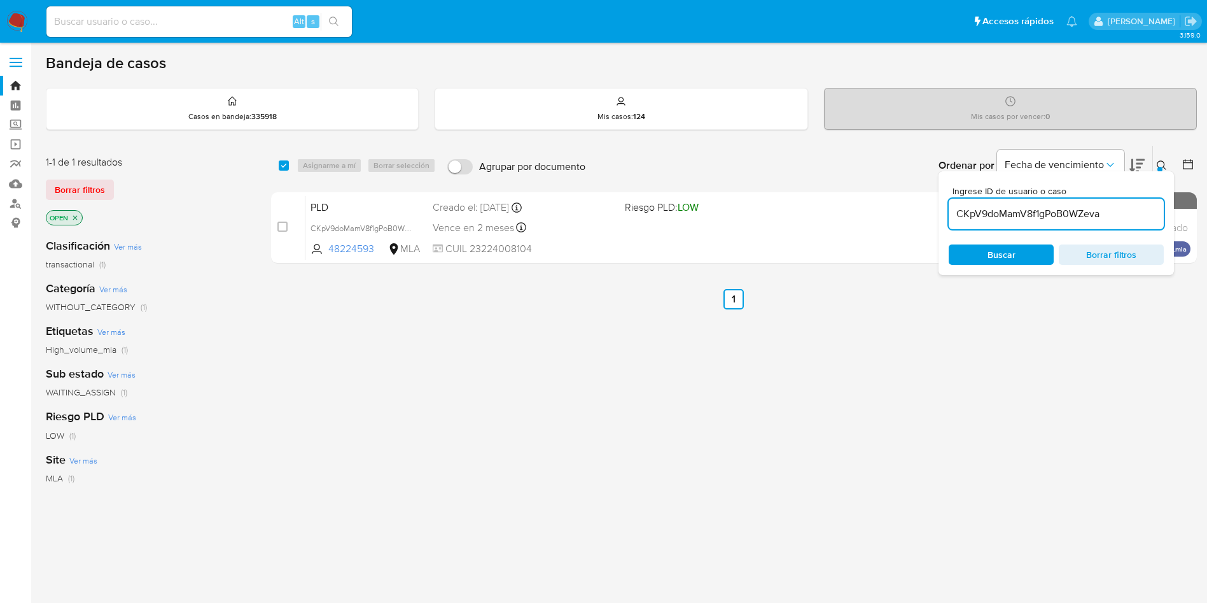
click at [284, 171] on div "select-all-cases-checkbox" at bounding box center [284, 165] width 10 height 13
click at [282, 165] on input "checkbox" at bounding box center [284, 165] width 10 height 10
checkbox input "true"
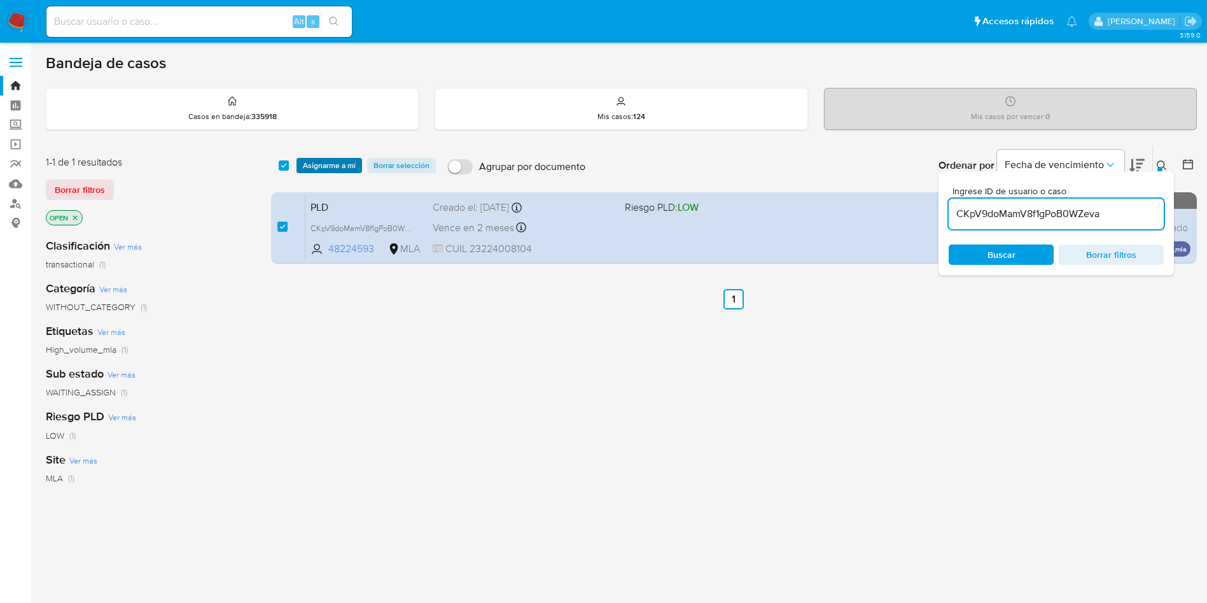
click at [306, 165] on span "Asignarme a mí" at bounding box center [329, 165] width 53 height 13
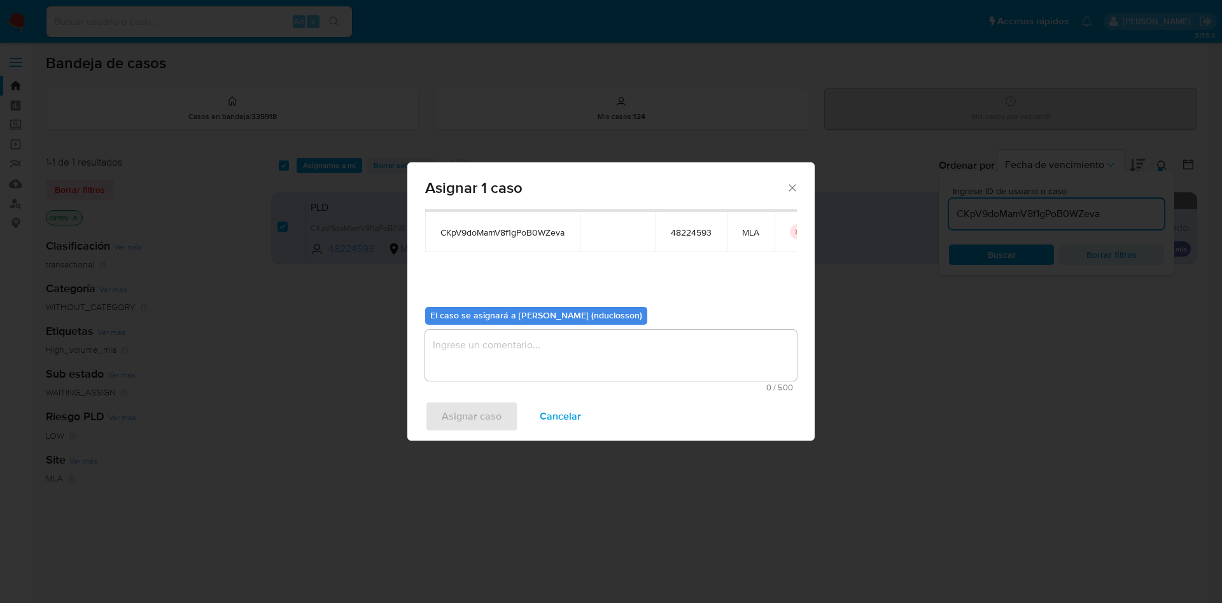
scroll to position [66, 0]
click at [481, 377] on textarea "assign-modal" at bounding box center [611, 353] width 372 height 51
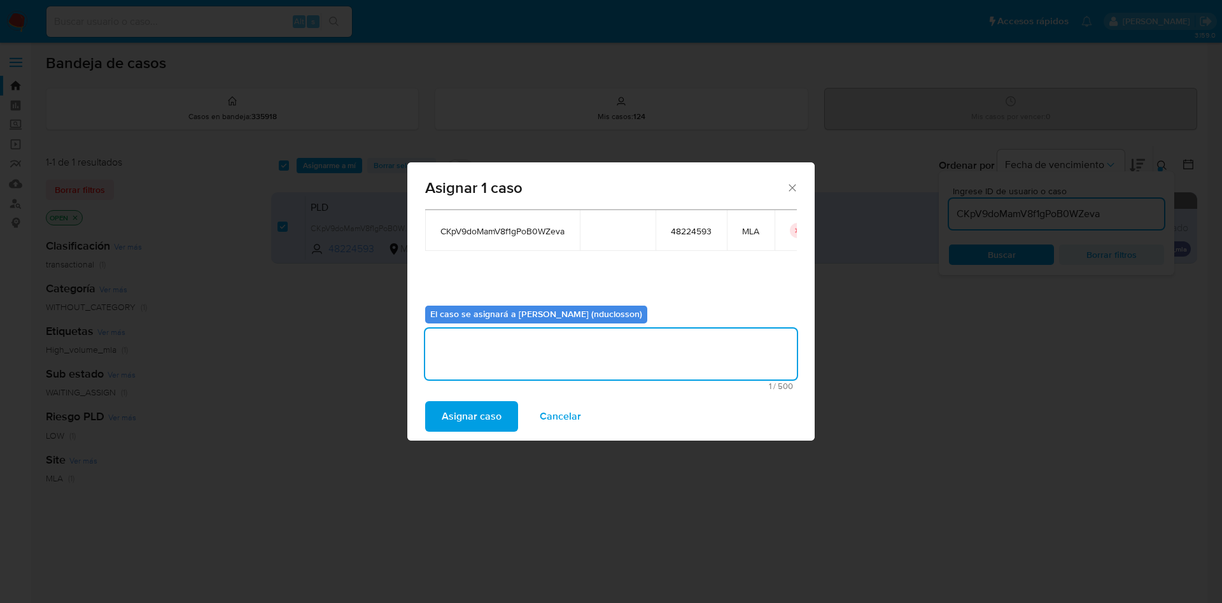
click at [468, 429] on span "Asignar caso" at bounding box center [472, 416] width 60 height 28
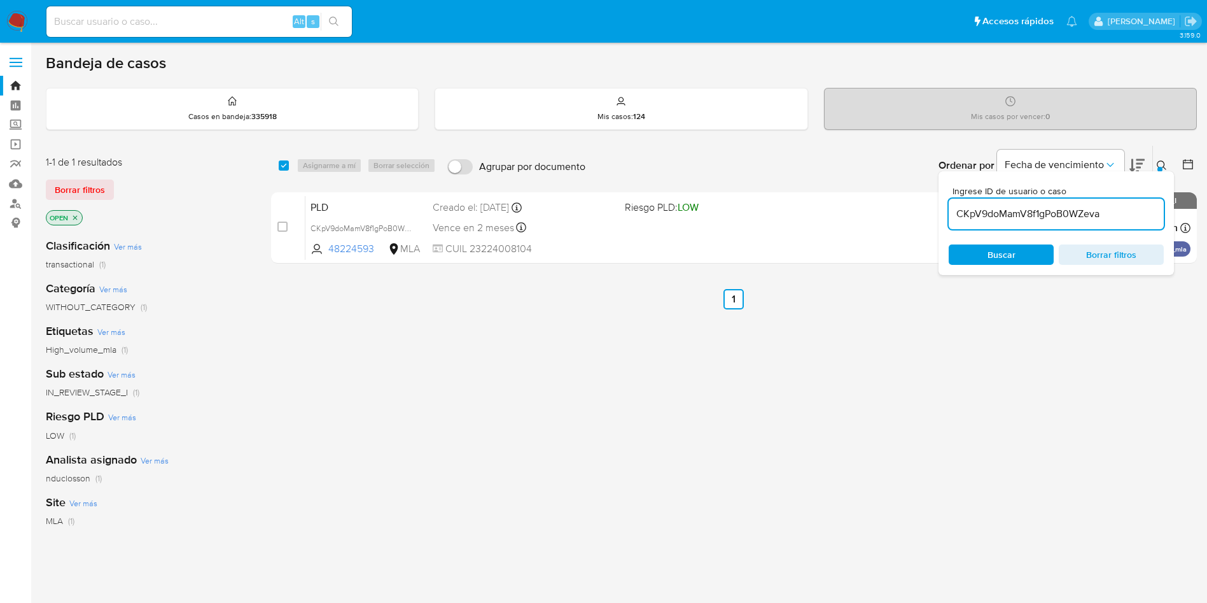
click at [986, 214] on input "CKpV9doMamV8f1gPoB0WZeva" at bounding box center [1056, 214] width 215 height 17
paste input "8zLgBNaLD2R4hE8YBZ9YOFub"
type input "8zLgBNaLD2R4hE8YBZ9YOFub"
click at [981, 263] on span "Buscar" at bounding box center [1001, 255] width 87 height 18
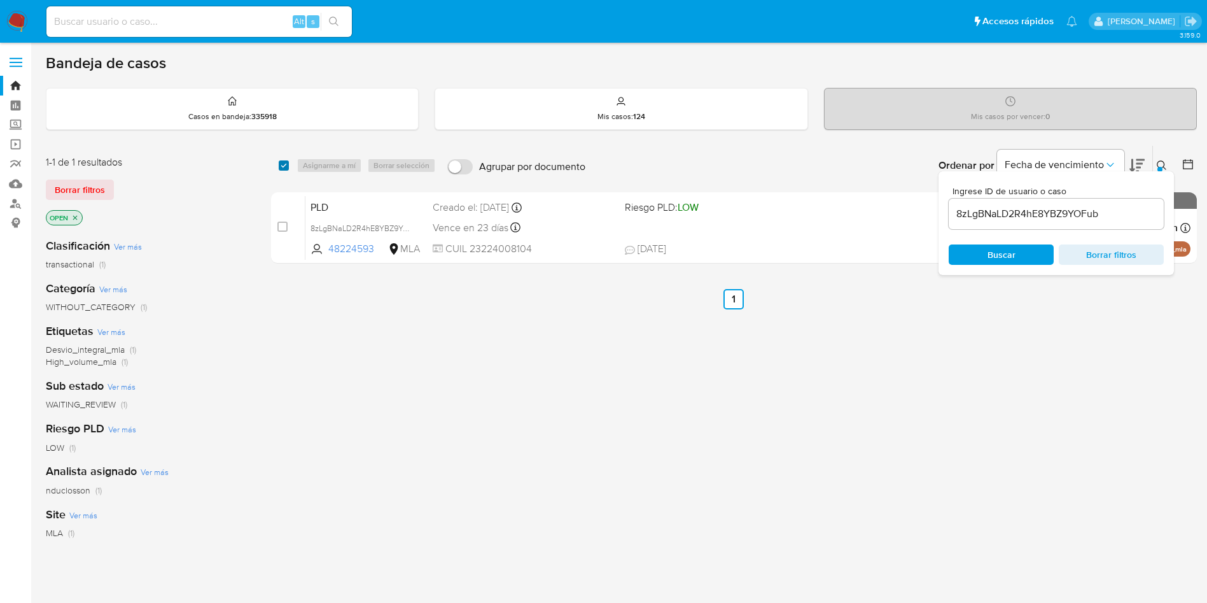
click at [284, 167] on input "checkbox" at bounding box center [284, 165] width 10 height 10
checkbox input "true"
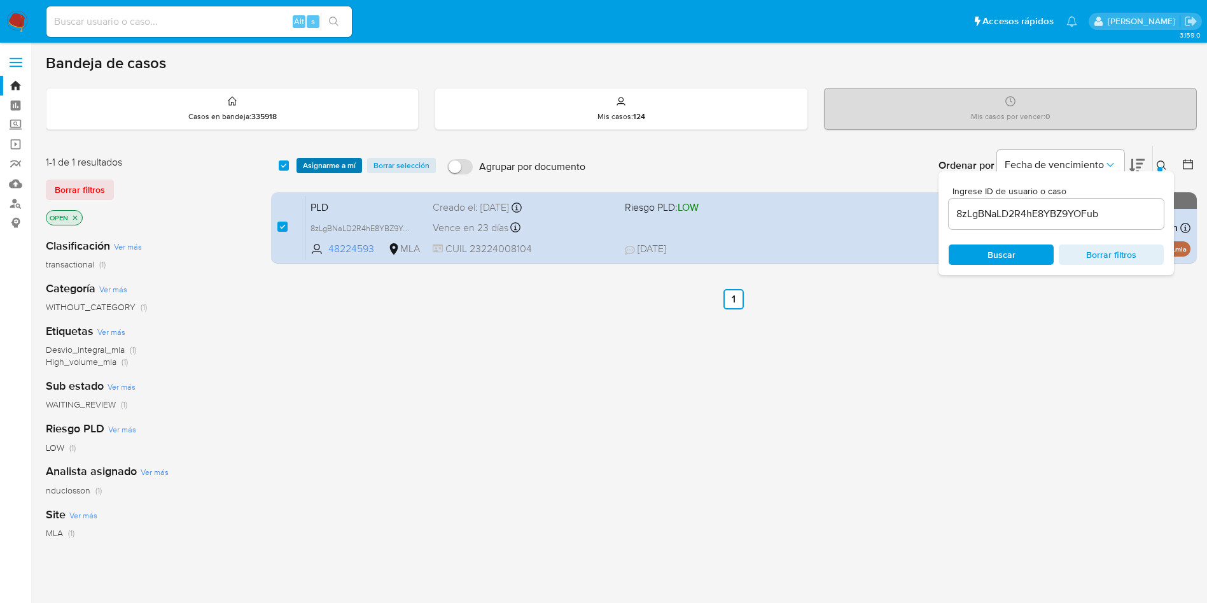
click at [330, 169] on span "Asignarme a mí" at bounding box center [329, 165] width 53 height 13
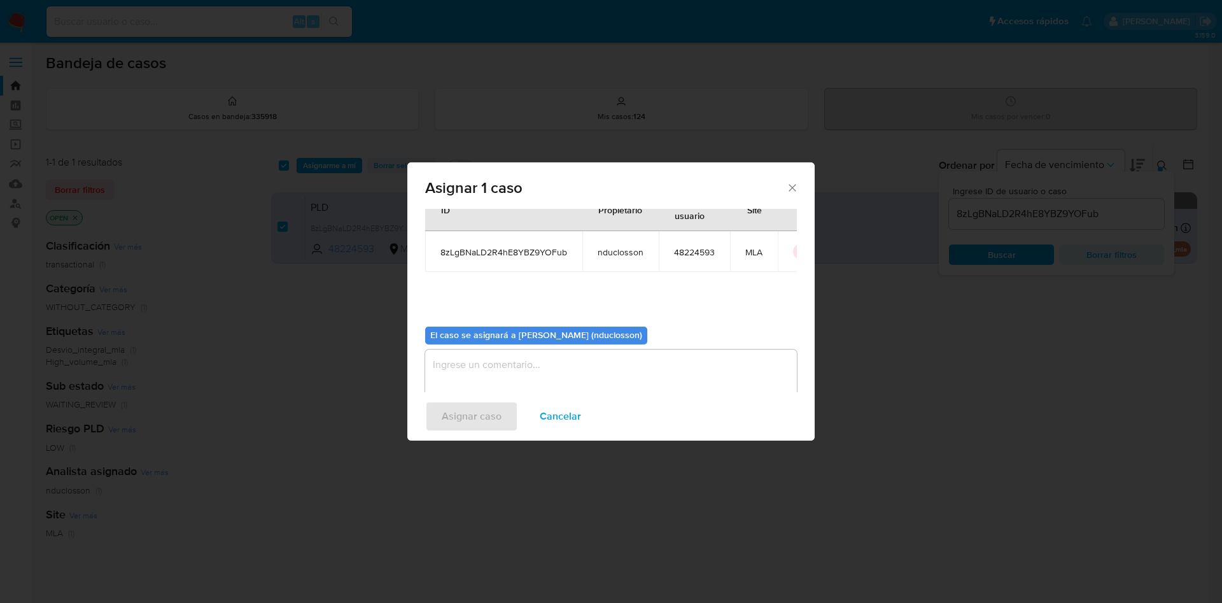
scroll to position [66, 0]
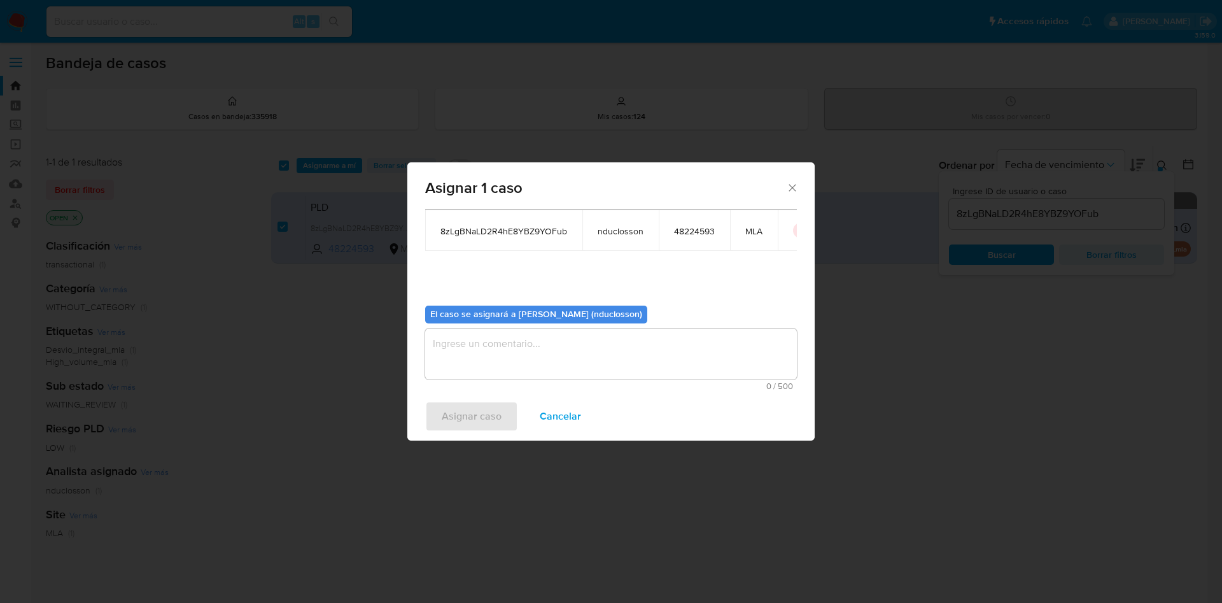
click at [469, 347] on textarea "assign-modal" at bounding box center [611, 353] width 372 height 51
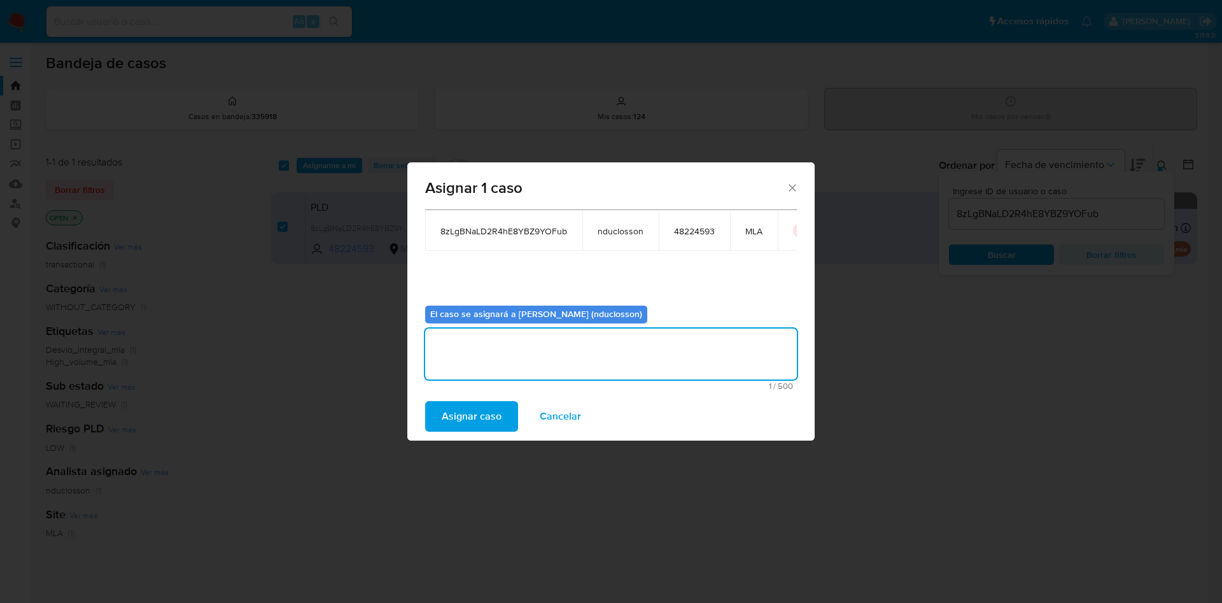
click at [465, 421] on span "Asignar caso" at bounding box center [472, 416] width 60 height 28
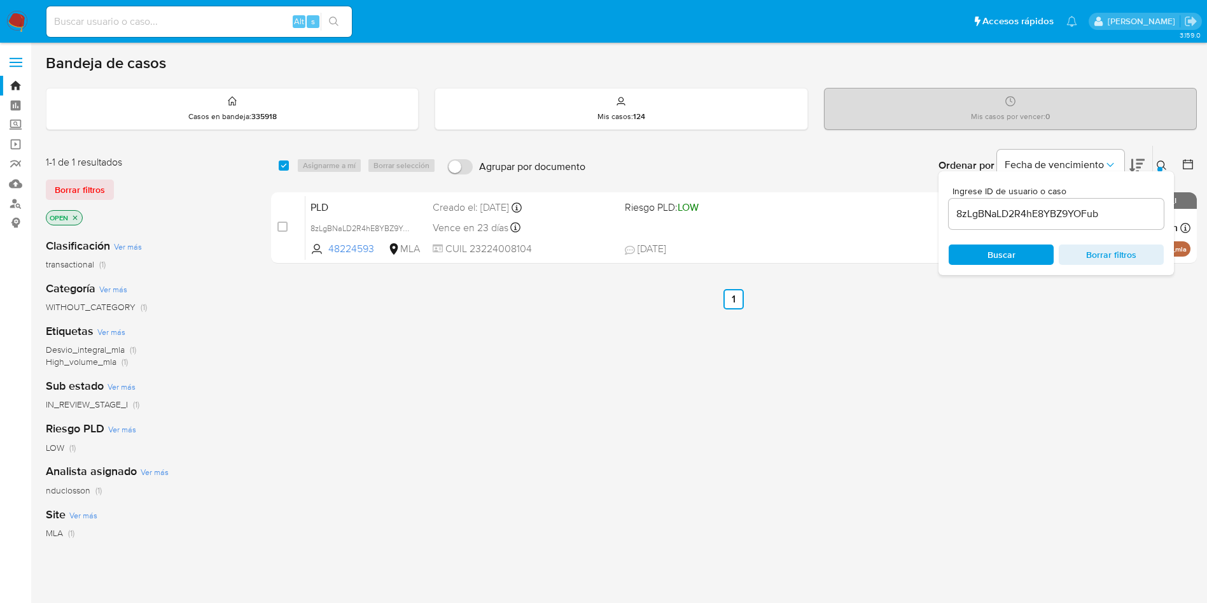
click at [288, 163] on input "checkbox" at bounding box center [284, 165] width 10 height 10
checkbox input "true"
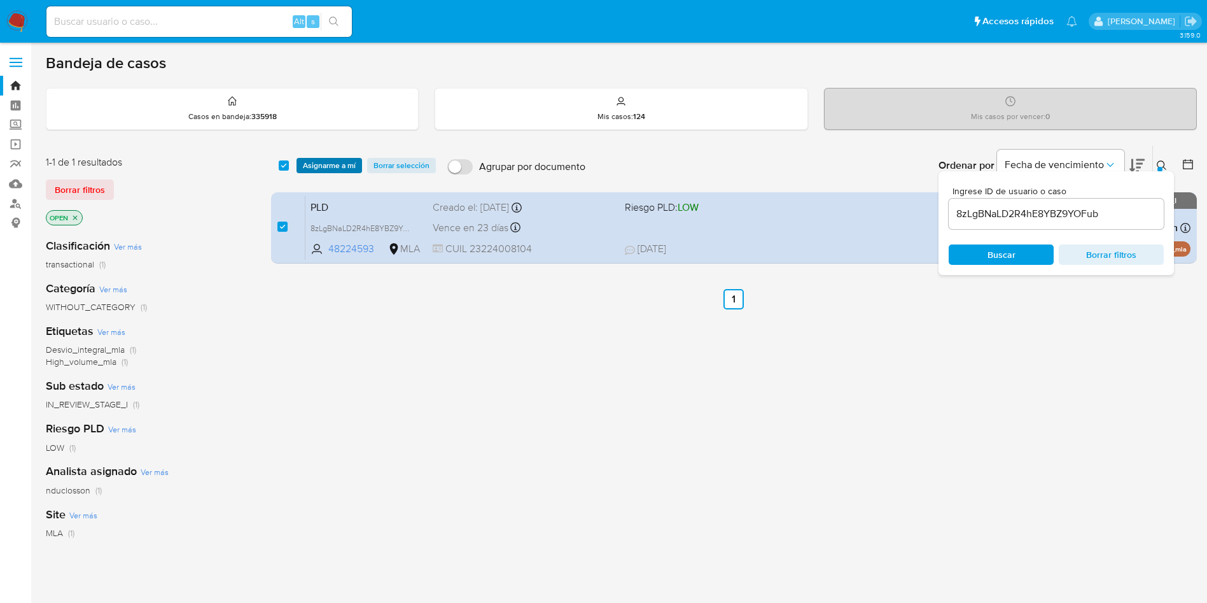
click at [307, 164] on span "Asignarme a mí" at bounding box center [329, 165] width 53 height 13
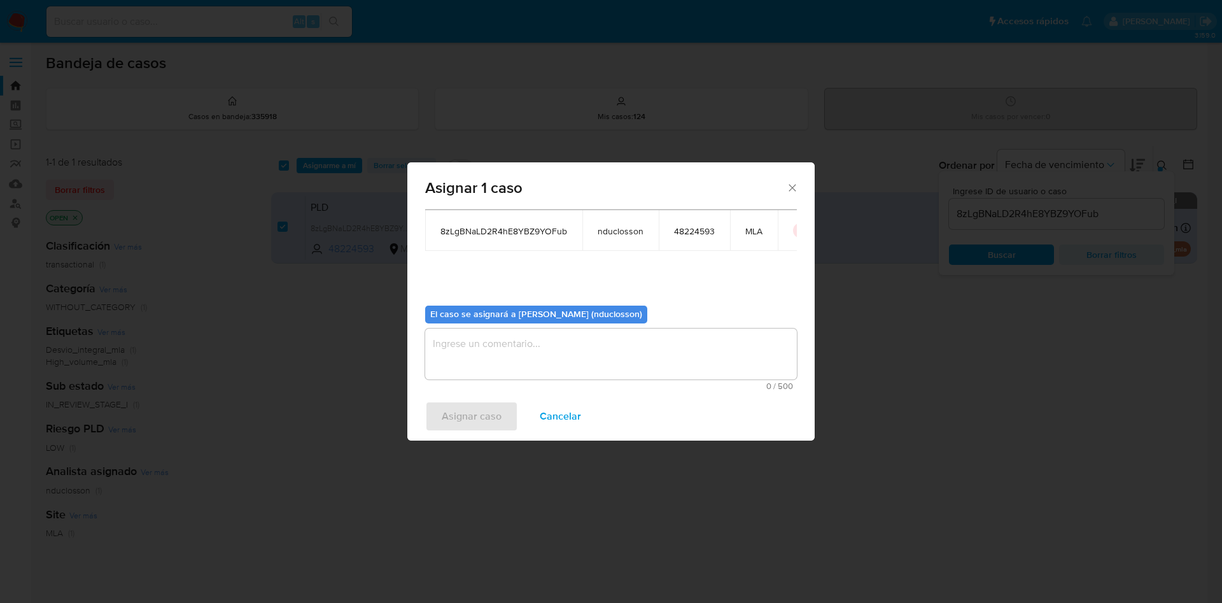
click at [555, 362] on textarea "assign-modal" at bounding box center [611, 353] width 372 height 51
click at [475, 414] on span "Asignar caso" at bounding box center [472, 416] width 60 height 28
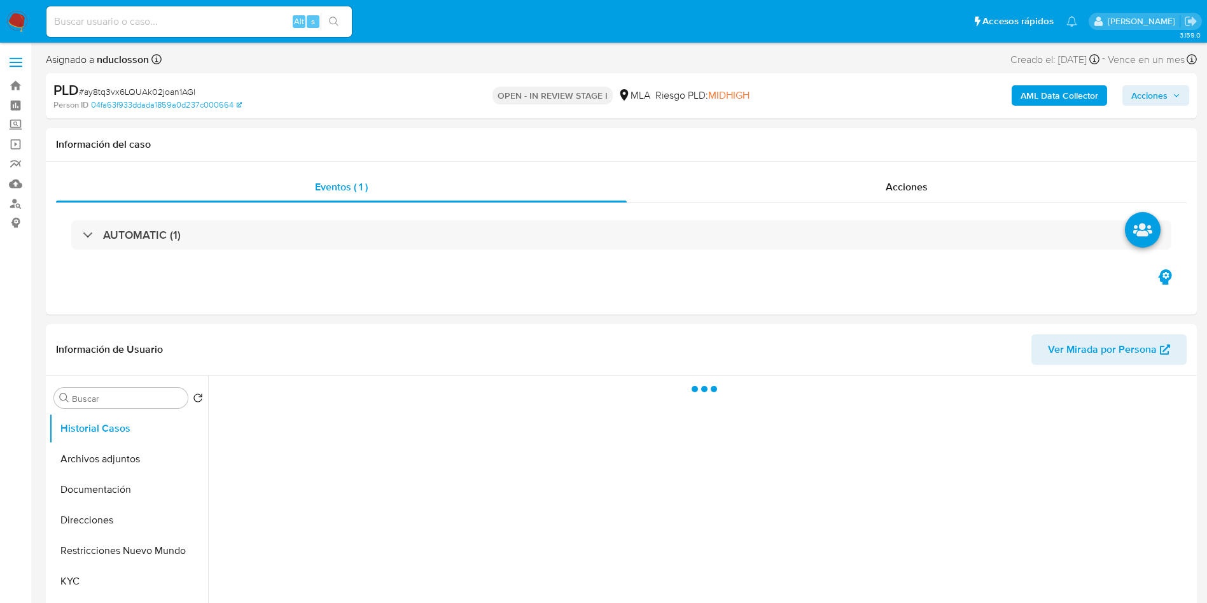
select select "10"
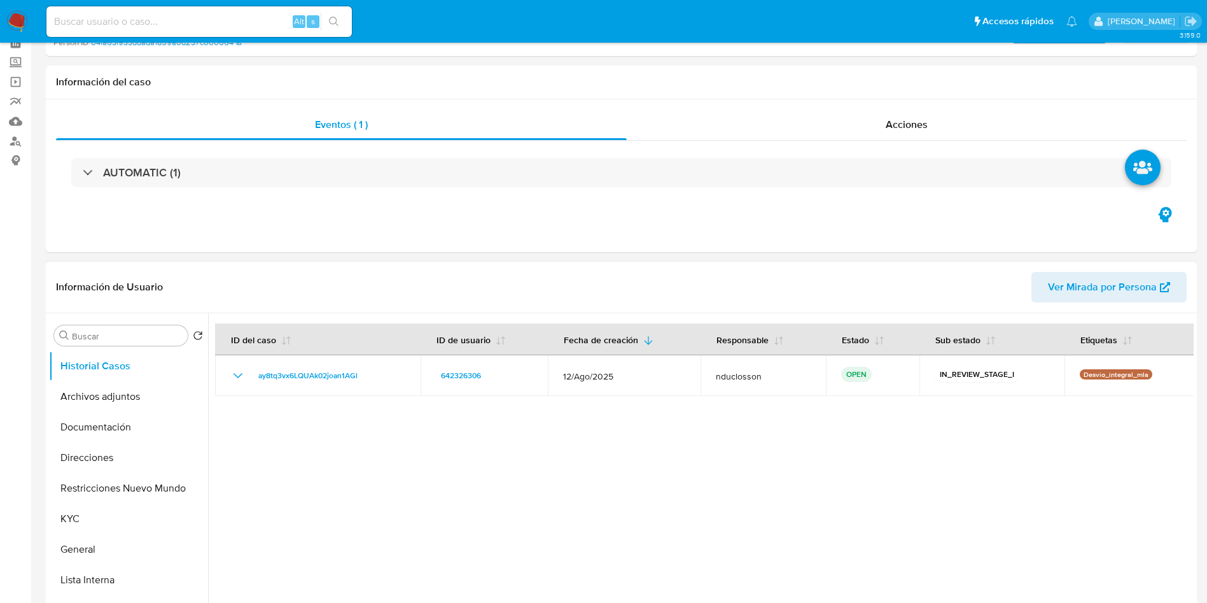
scroll to position [286, 0]
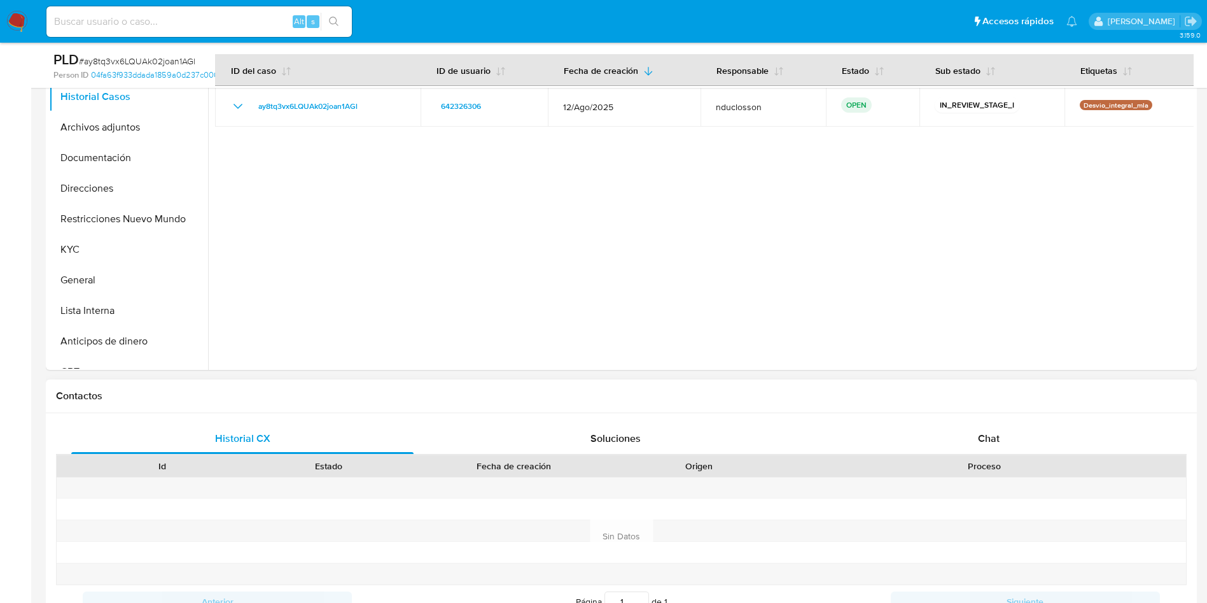
click at [1012, 443] on div "Chat" at bounding box center [989, 438] width 342 height 31
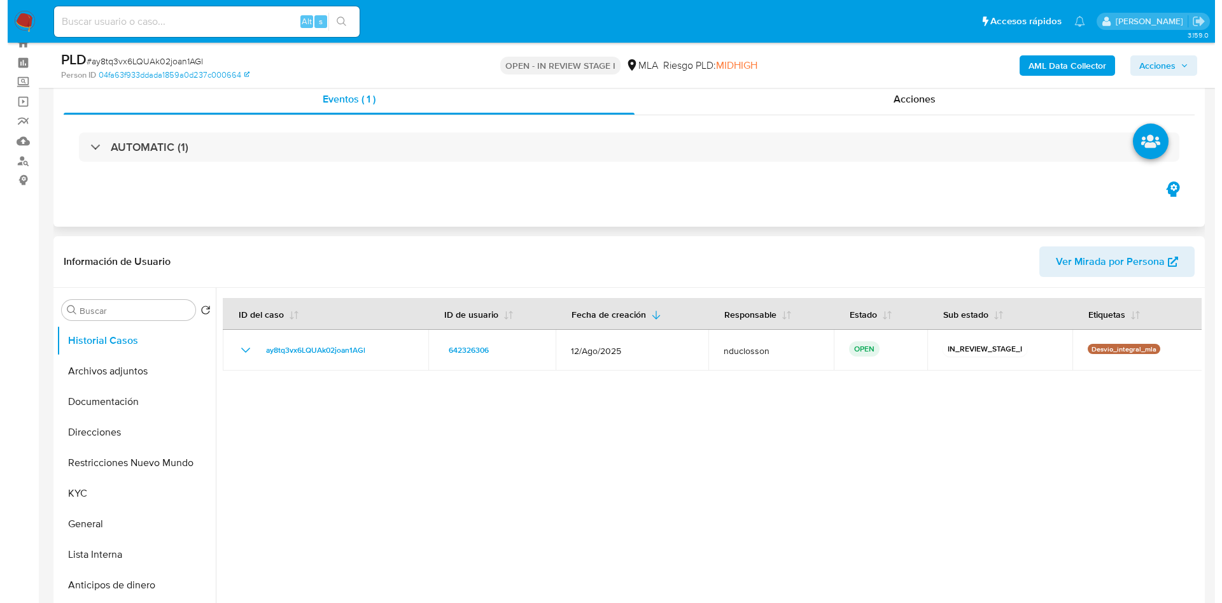
scroll to position [0, 0]
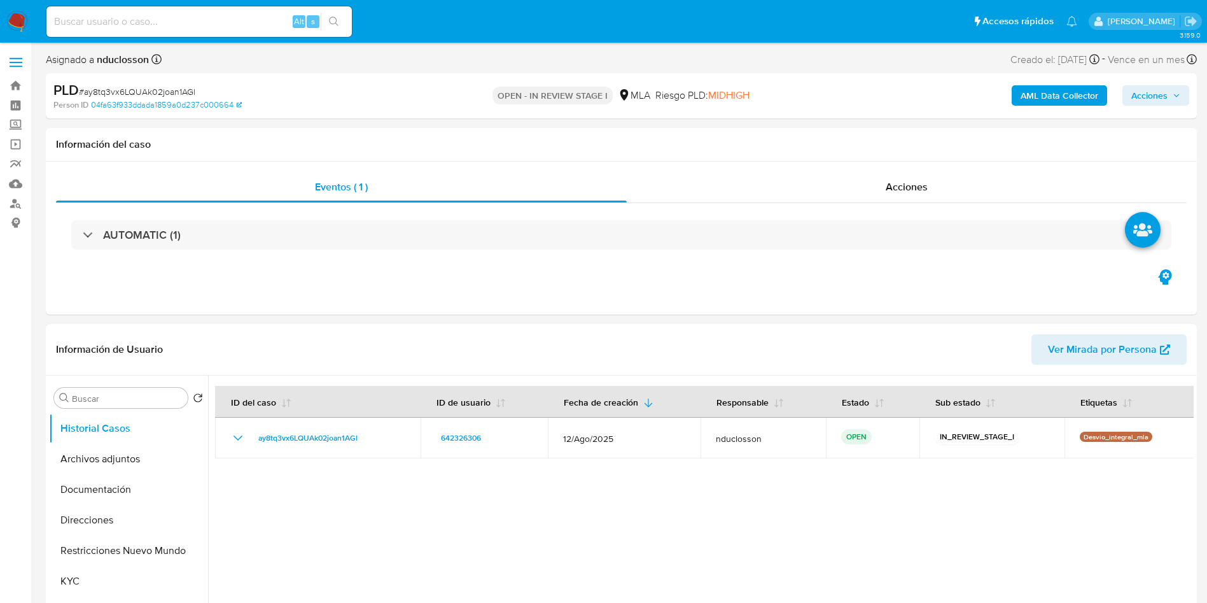
click at [1077, 88] on b "AML Data Collector" at bounding box center [1060, 95] width 78 height 20
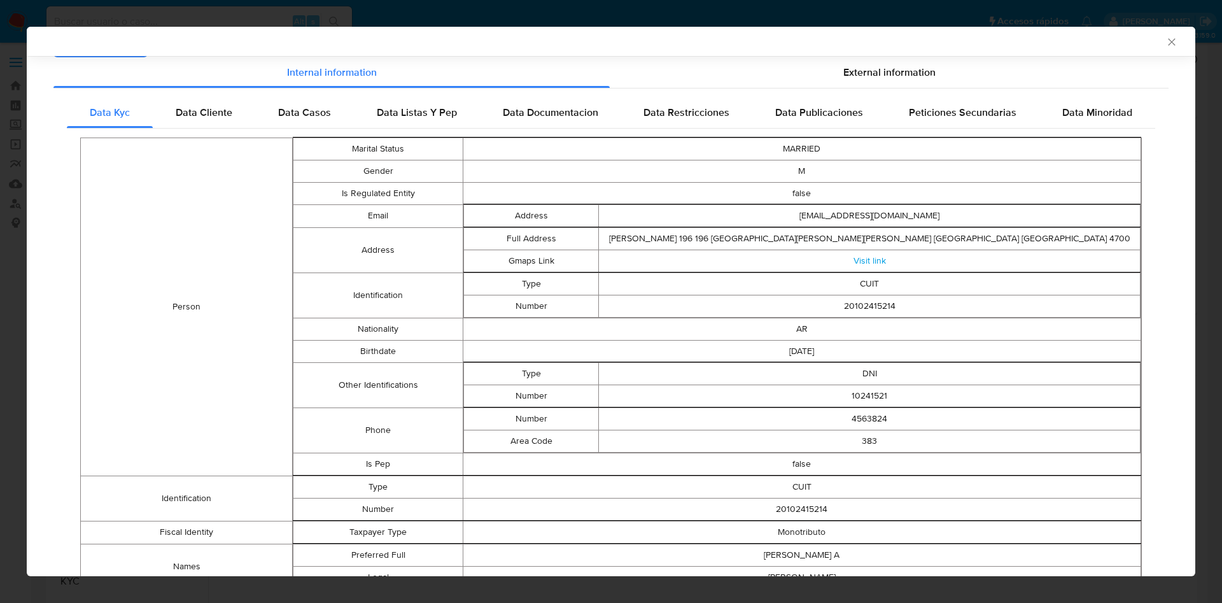
scroll to position [9, 0]
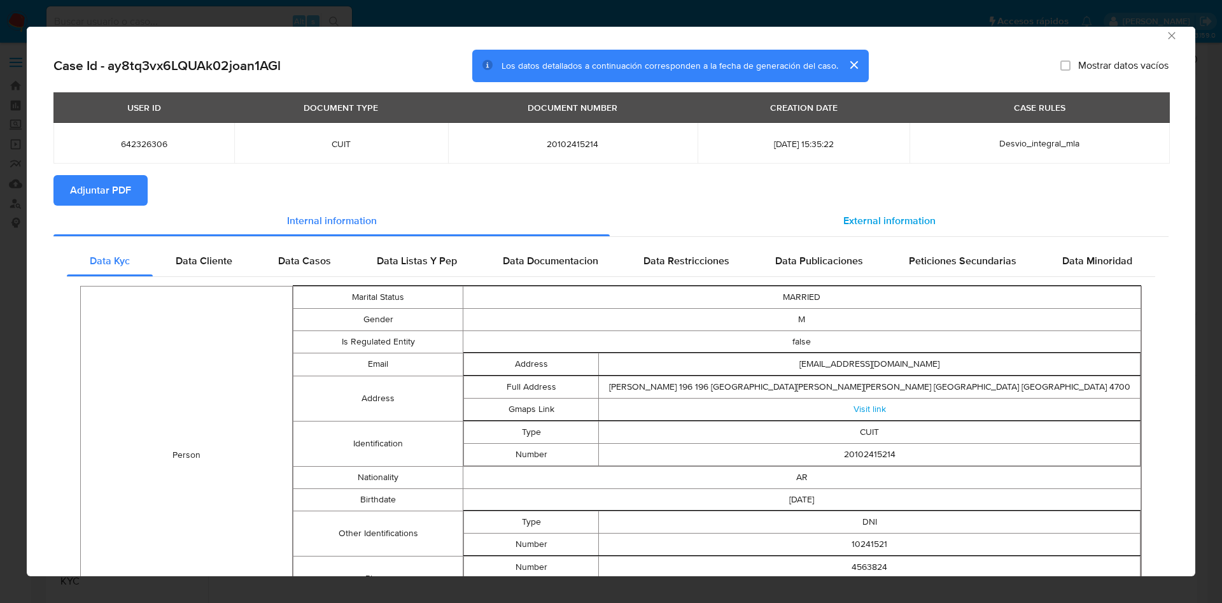
click at [748, 225] on div "External information" at bounding box center [889, 221] width 559 height 31
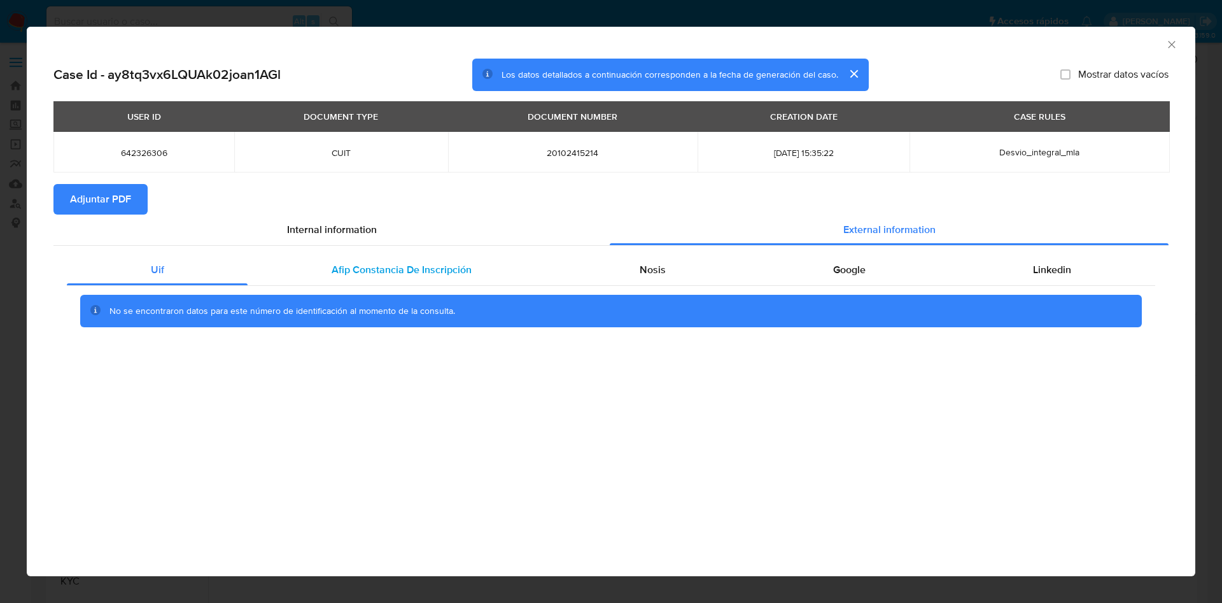
click at [361, 262] on span "Afip Constancia De Inscripción" at bounding box center [402, 269] width 140 height 15
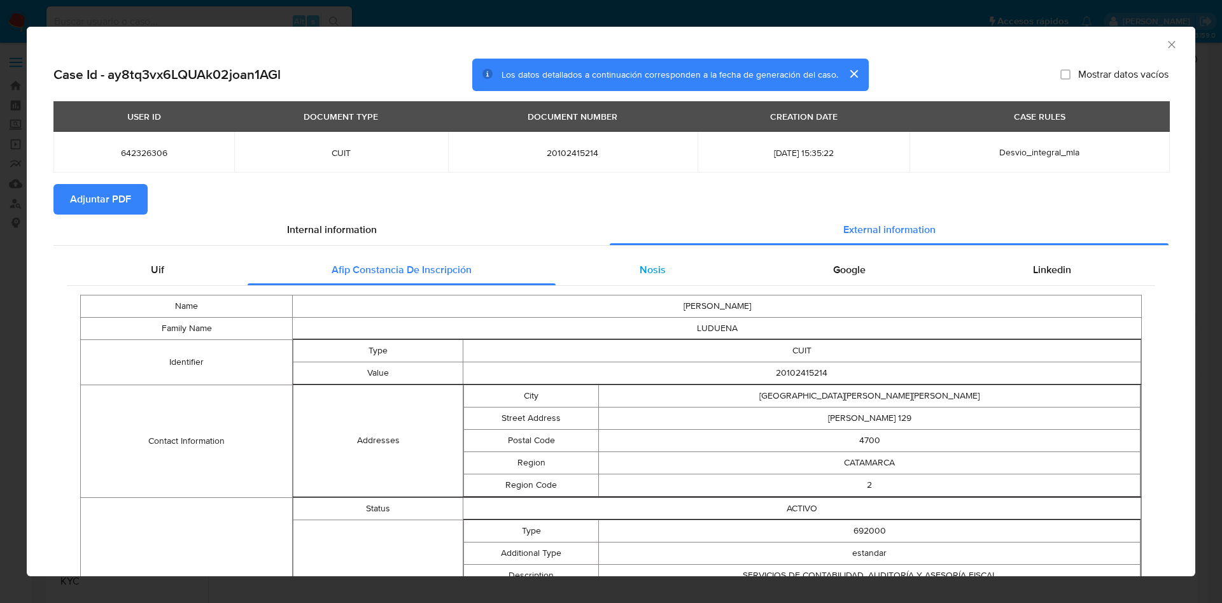
click at [624, 274] on div "Nosis" at bounding box center [651, 270] width 193 height 31
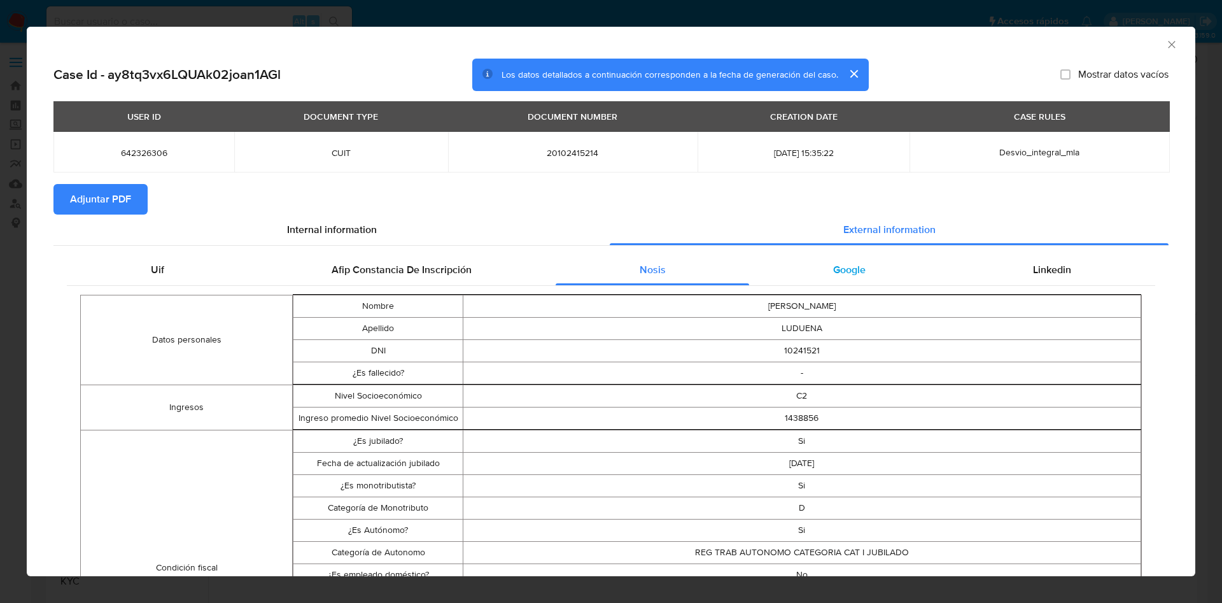
click at [826, 280] on div "Google" at bounding box center [849, 270] width 200 height 31
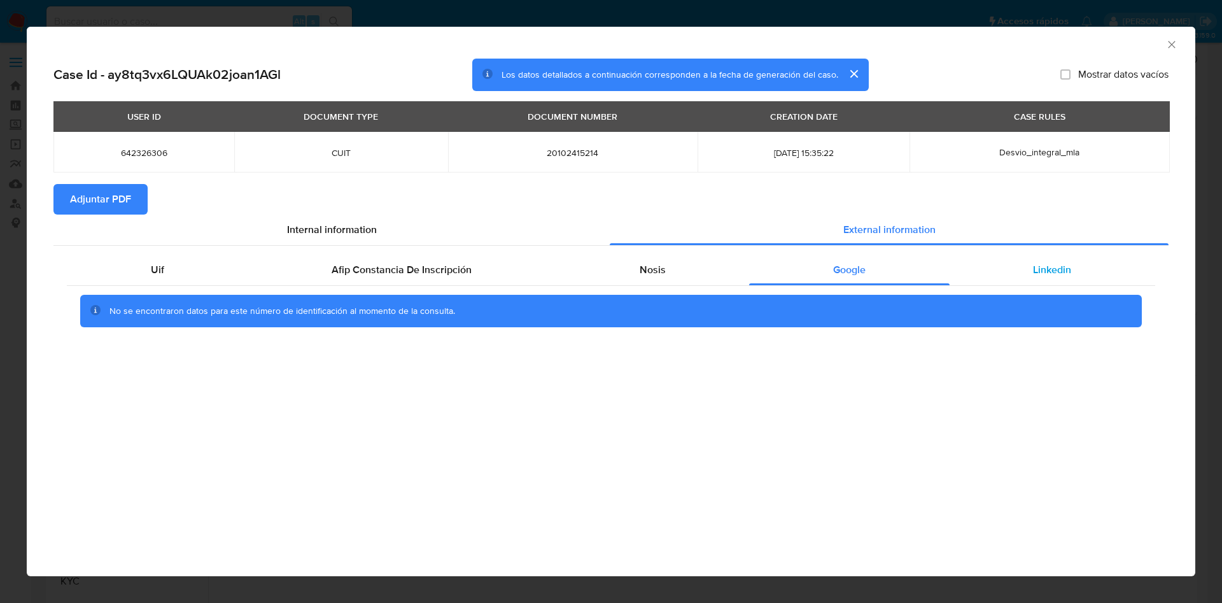
click at [1007, 277] on div "Linkedin" at bounding box center [1052, 270] width 206 height 31
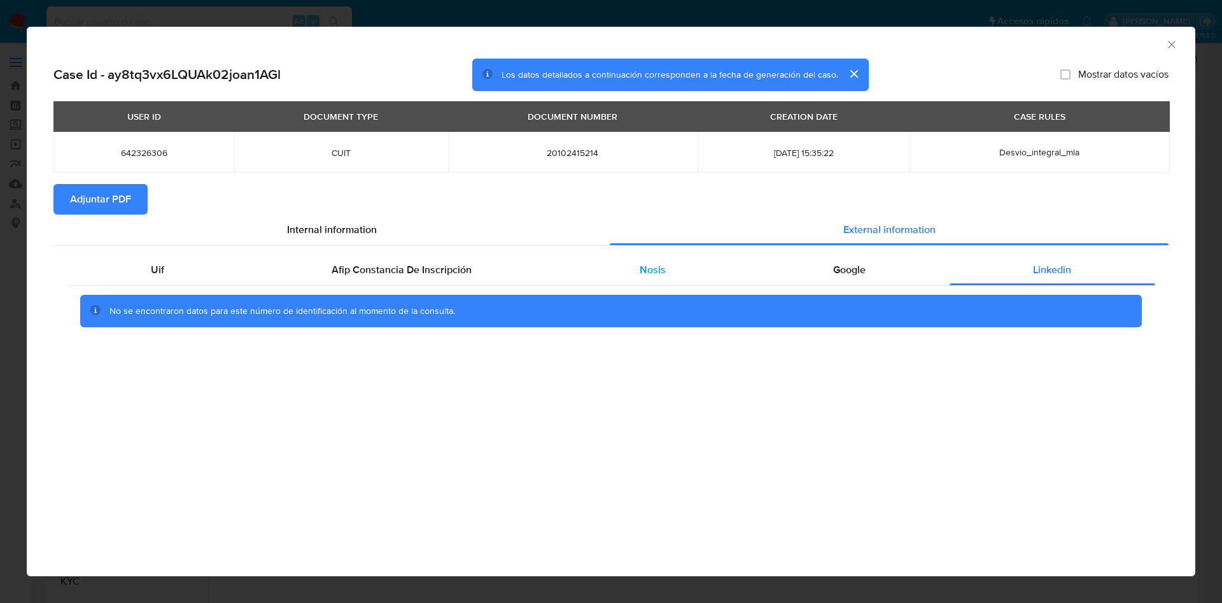
click at [625, 256] on div "Nosis" at bounding box center [651, 270] width 193 height 31
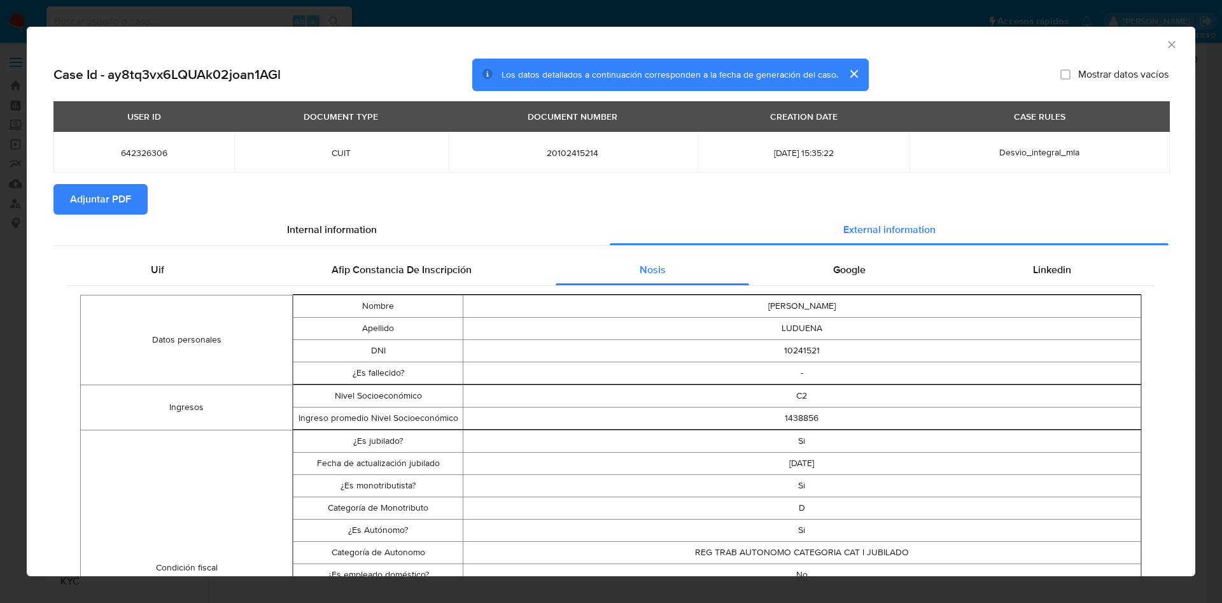
click at [80, 196] on span "Adjuntar PDF" at bounding box center [100, 199] width 61 height 28
click at [1165, 47] on icon "Cerrar ventana" at bounding box center [1171, 44] width 13 height 13
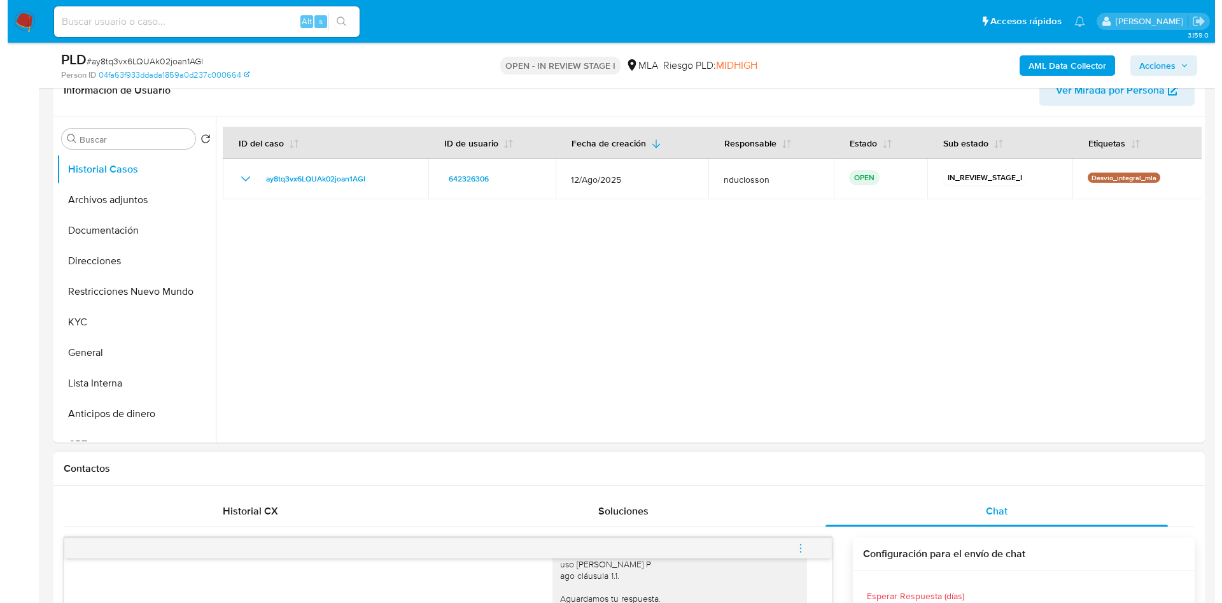
scroll to position [95, 0]
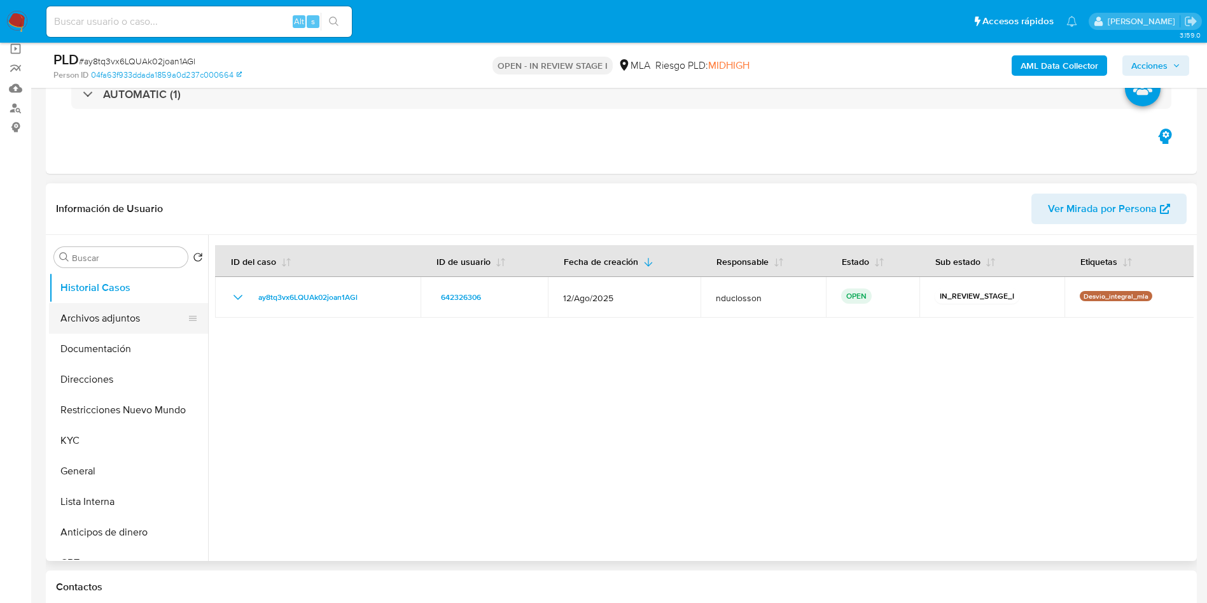
click at [142, 303] on button "Archivos adjuntos" at bounding box center [123, 318] width 149 height 31
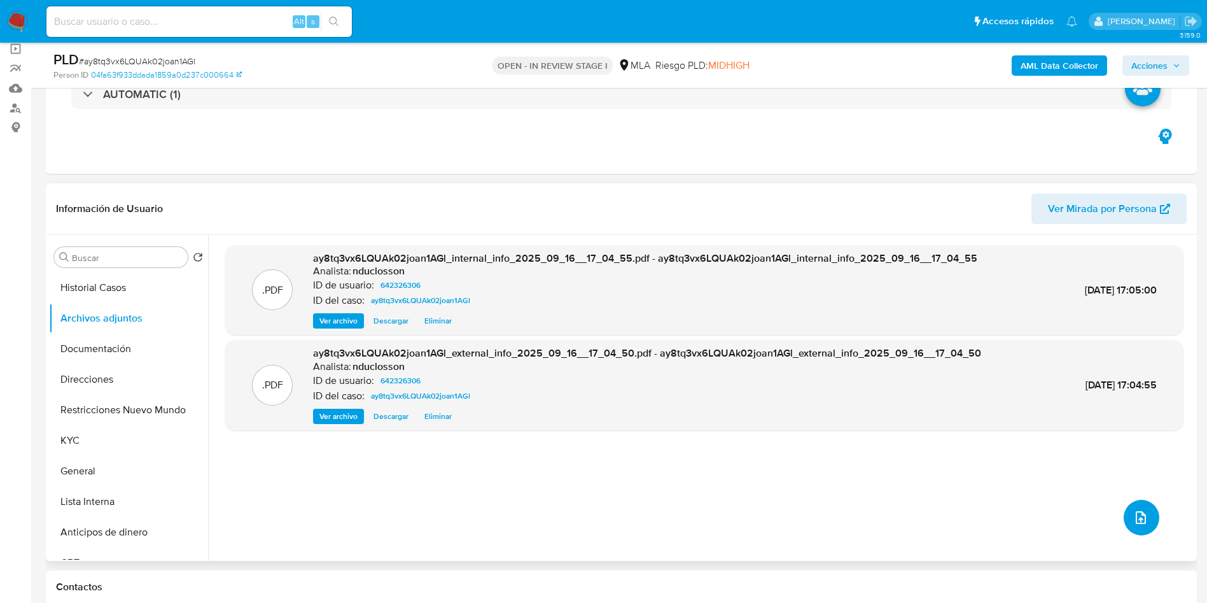
click at [1126, 513] on button "upload-file" at bounding box center [1142, 517] width 36 height 36
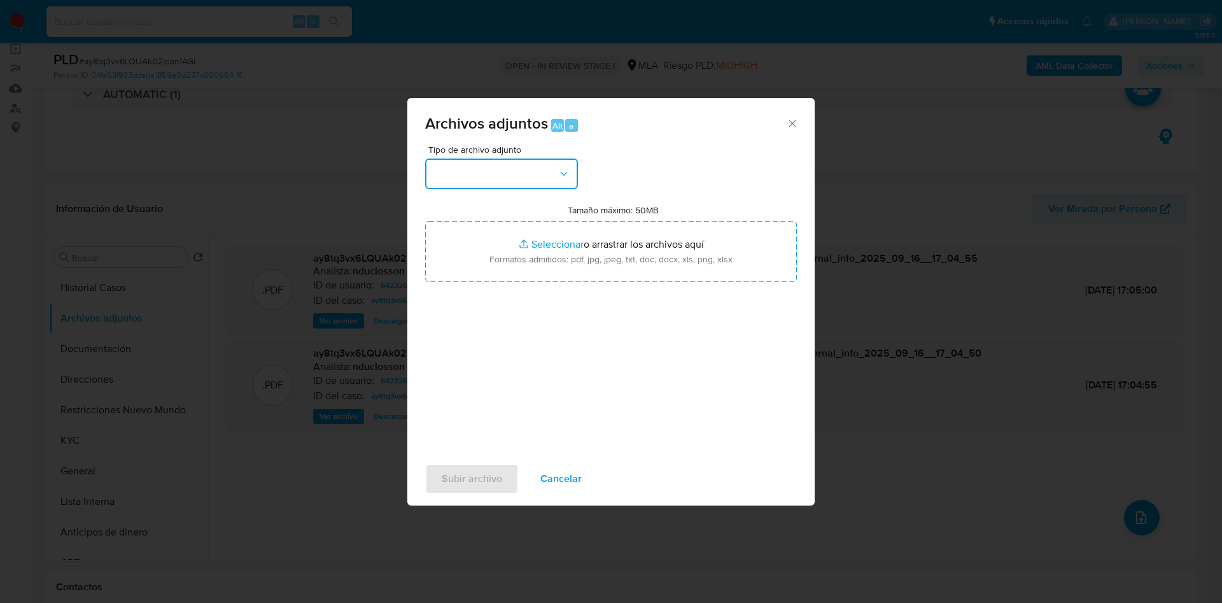
click at [435, 159] on button "button" at bounding box center [501, 173] width 153 height 31
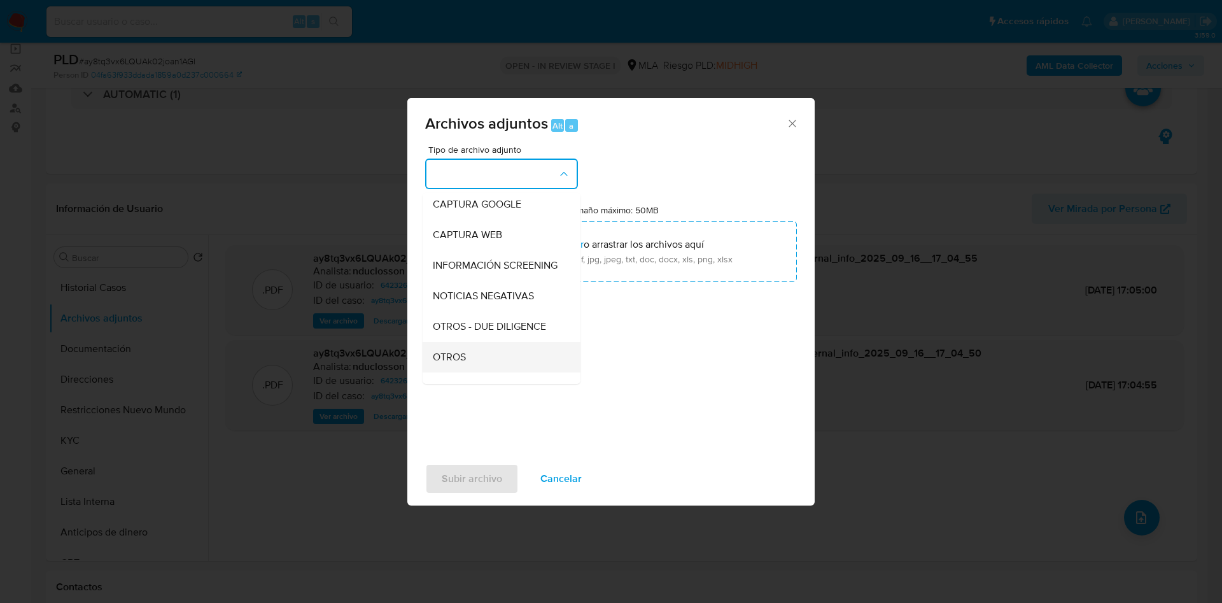
click at [473, 356] on div "OTROS" at bounding box center [498, 357] width 130 height 31
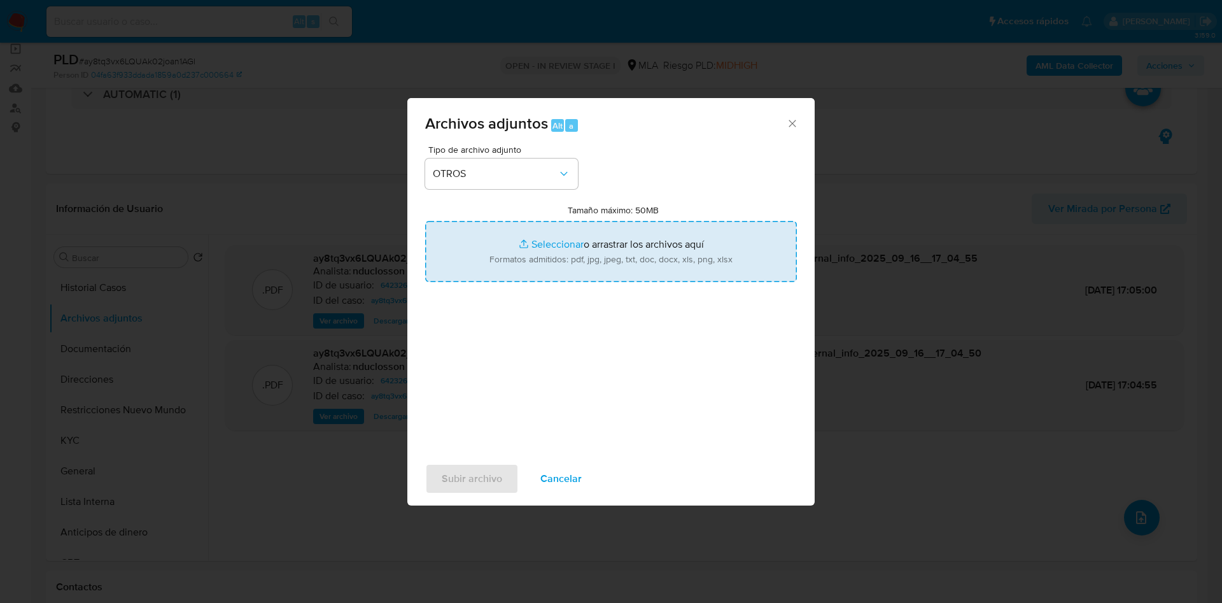
type input "C:\fakepath\642326306 query saldos al 31-07.xlsx"
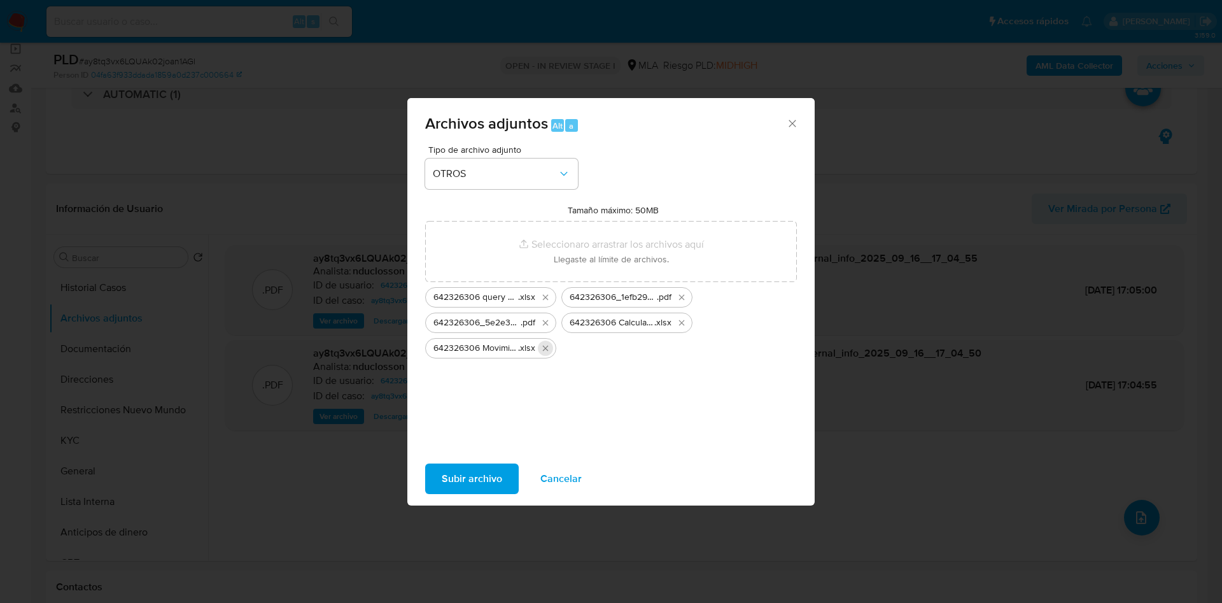
click at [547, 351] on icon "Eliminar 642326306 Movimientos.xlsx" at bounding box center [545, 348] width 10 height 10
click at [543, 324] on icon "Eliminar 642326306_5e2e3dba-5a54-40b2-917d-ce5a8985fd61.pdf" at bounding box center [545, 323] width 10 height 10
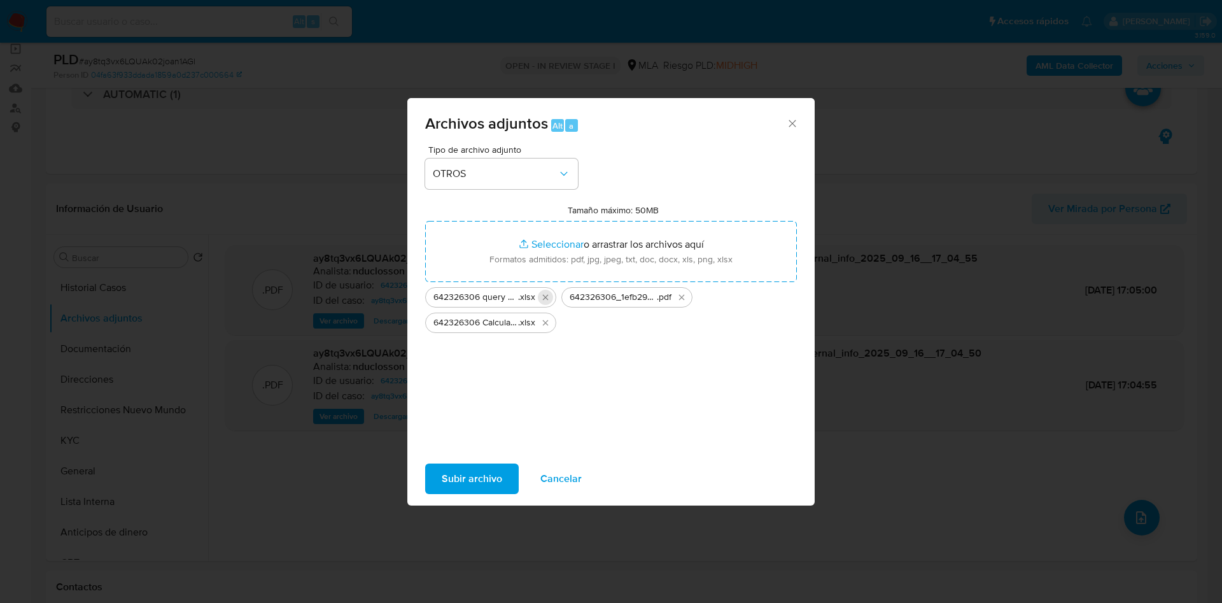
click at [545, 299] on icon "Eliminar 642326306 query saldos al 31-07.xlsx" at bounding box center [545, 297] width 10 height 10
click at [545, 298] on icon "Eliminar 642326306_1efb296d-5838-45a7-ade4-19c8b61b47e3.pdf" at bounding box center [545, 297] width 10 height 10
click at [545, 298] on icon "Eliminar 642326306 Calculador documentación.xlsx" at bounding box center [546, 298] width 6 height 6
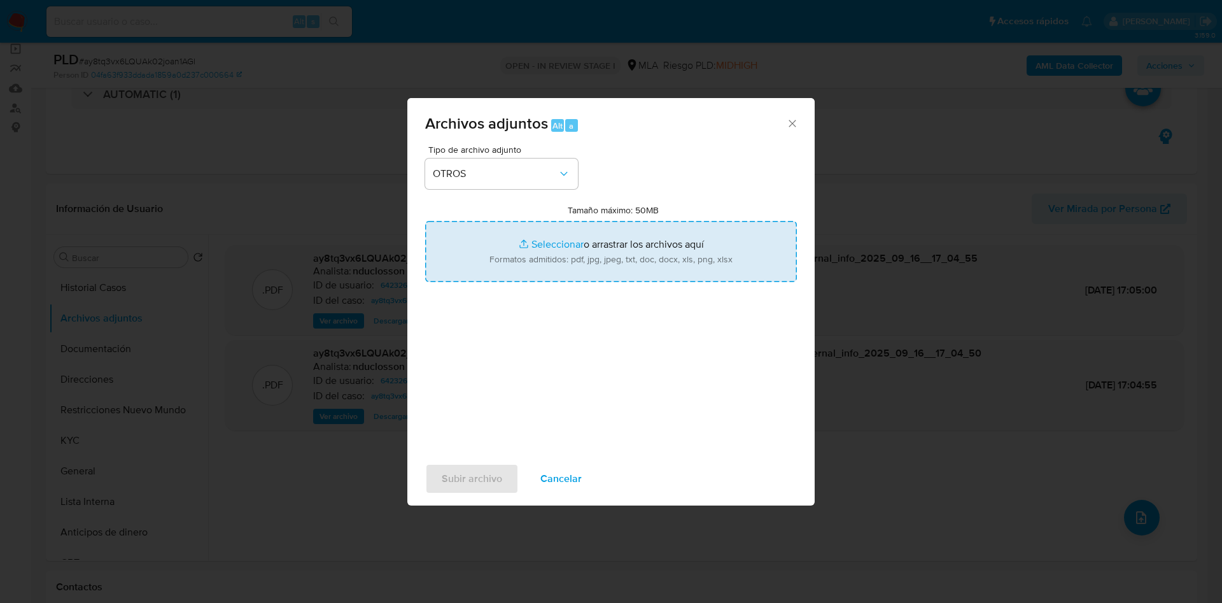
type input "C:\fakepath\642326306_6b9d27cd-65cf-4dda-9514-38f8b834ec0c.pdf"
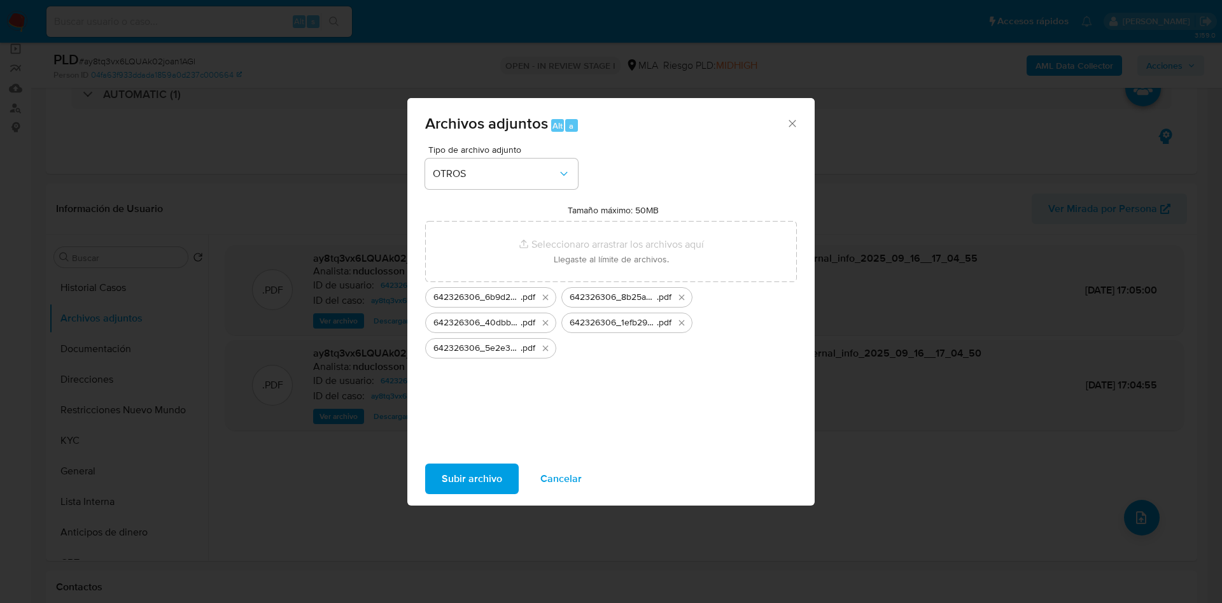
click at [463, 480] on span "Subir archivo" at bounding box center [472, 478] width 60 height 28
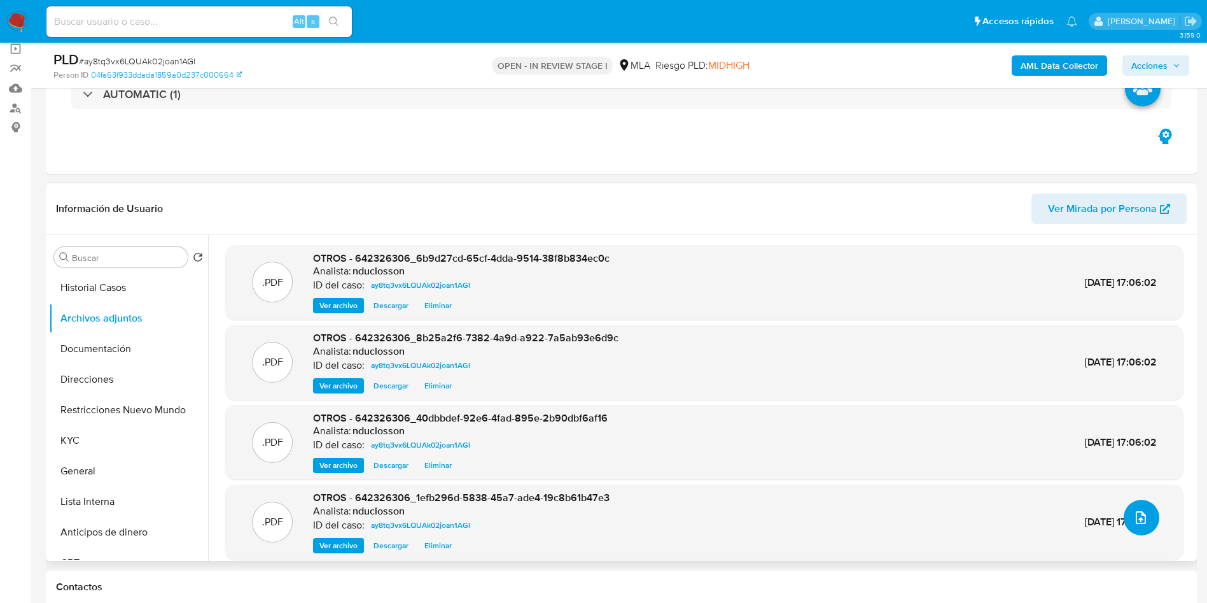
click at [1124, 508] on button "upload-file" at bounding box center [1142, 517] width 36 height 36
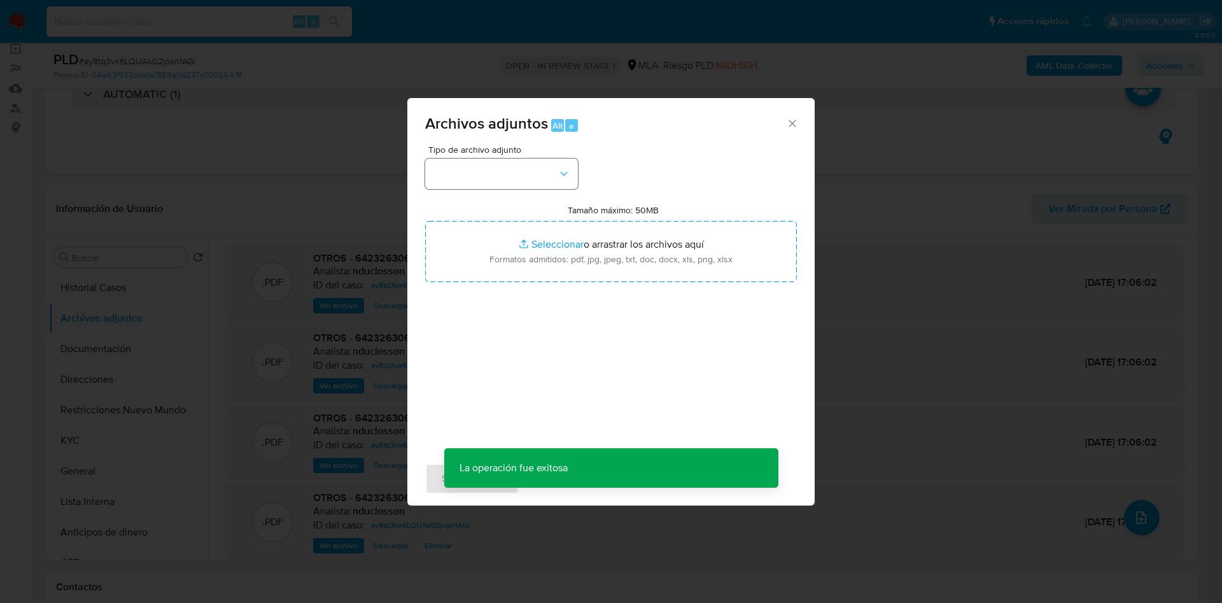
drag, startPoint x: 534, startPoint y: 191, endPoint x: 518, endPoint y: 180, distance: 19.8
click at [522, 183] on div "Tipo de archivo adjunto Tamaño máximo: 50MB Seleccionar archivos Seleccionar o …" at bounding box center [611, 295] width 372 height 300
click at [512, 178] on button "button" at bounding box center [501, 173] width 153 height 31
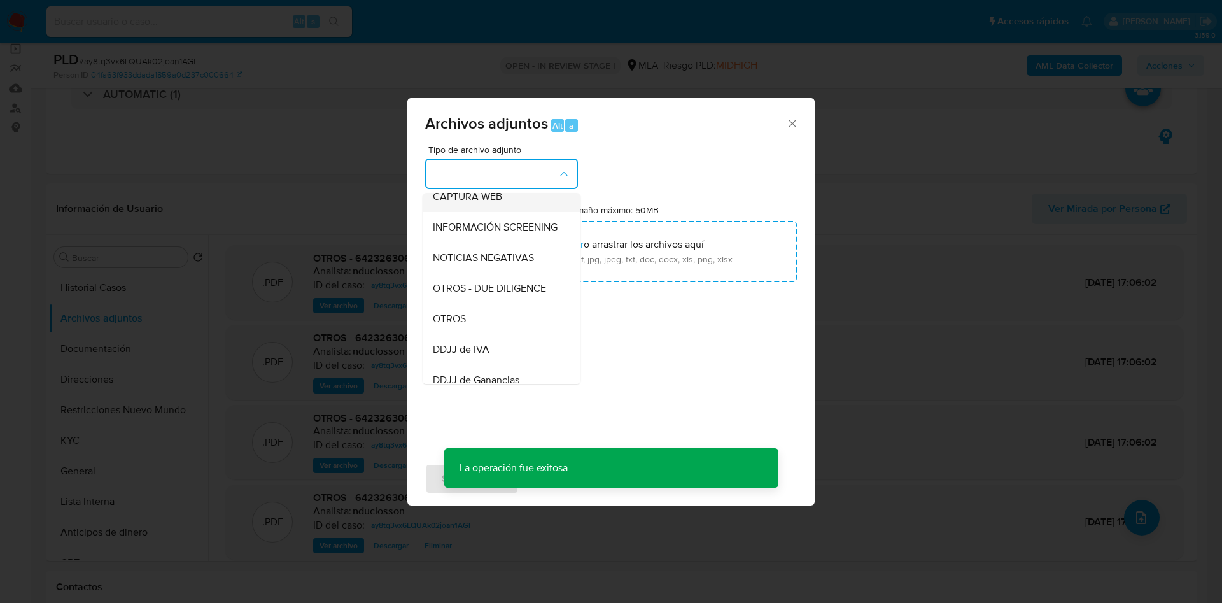
scroll to position [162, 0]
click at [440, 297] on span "OTROS" at bounding box center [449, 290] width 33 height 13
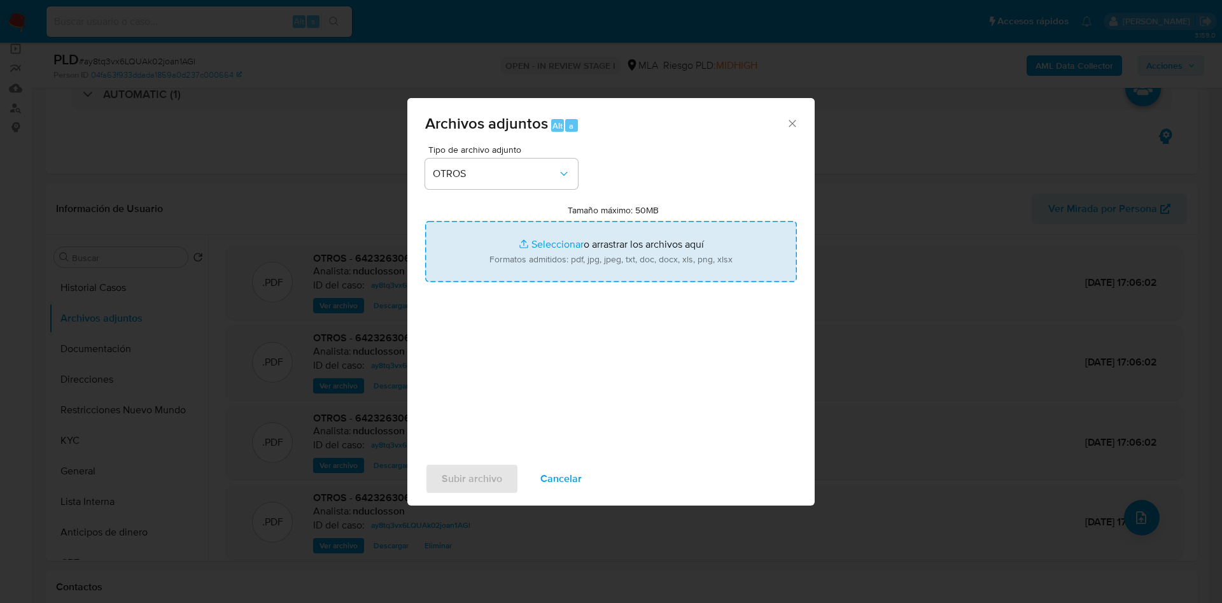
type input "C:\fakepath\642326306_d11852d4-6ac6-4bcc-baec-1837af3fa993.pdf"
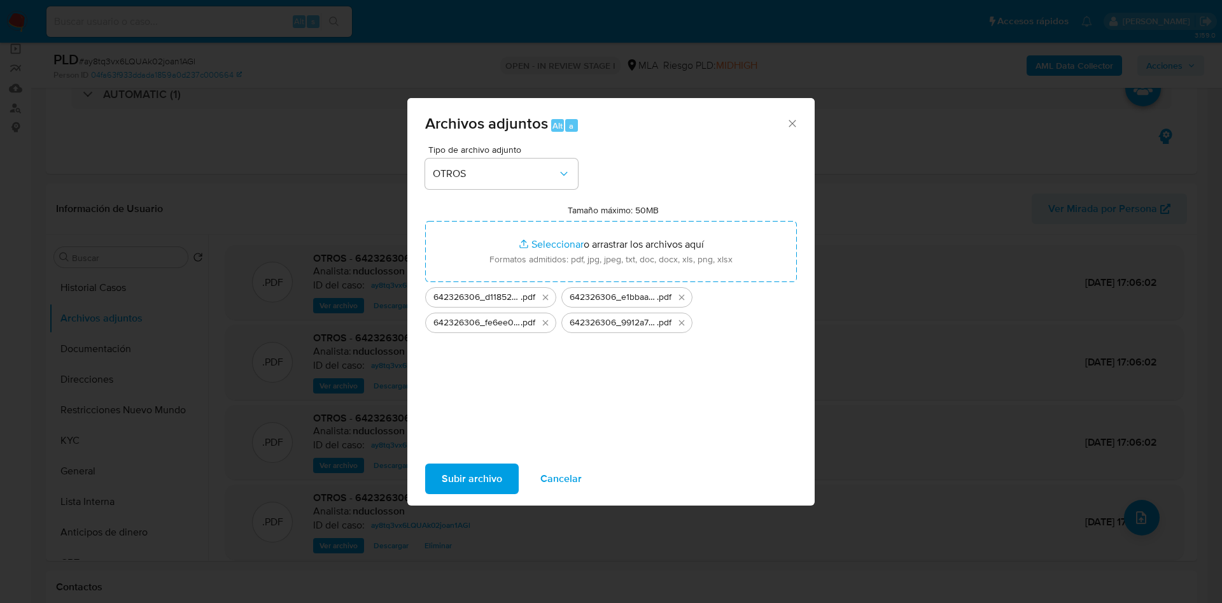
click at [500, 477] on span "Subir archivo" at bounding box center [472, 478] width 60 height 28
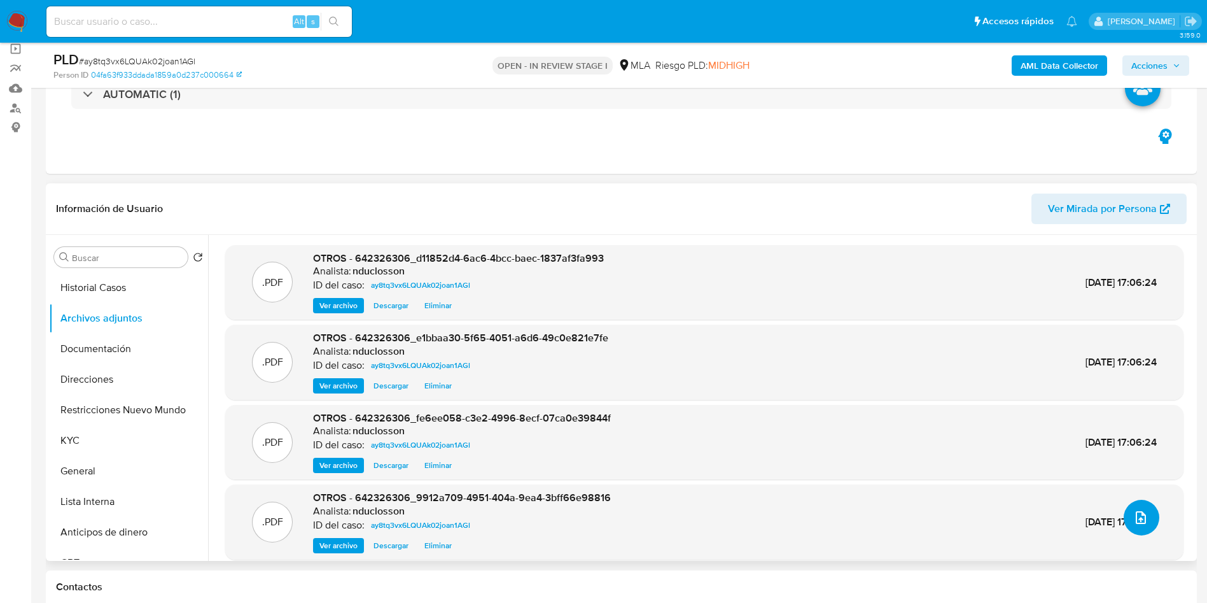
click at [1136, 512] on icon "upload-file" at bounding box center [1140, 517] width 15 height 15
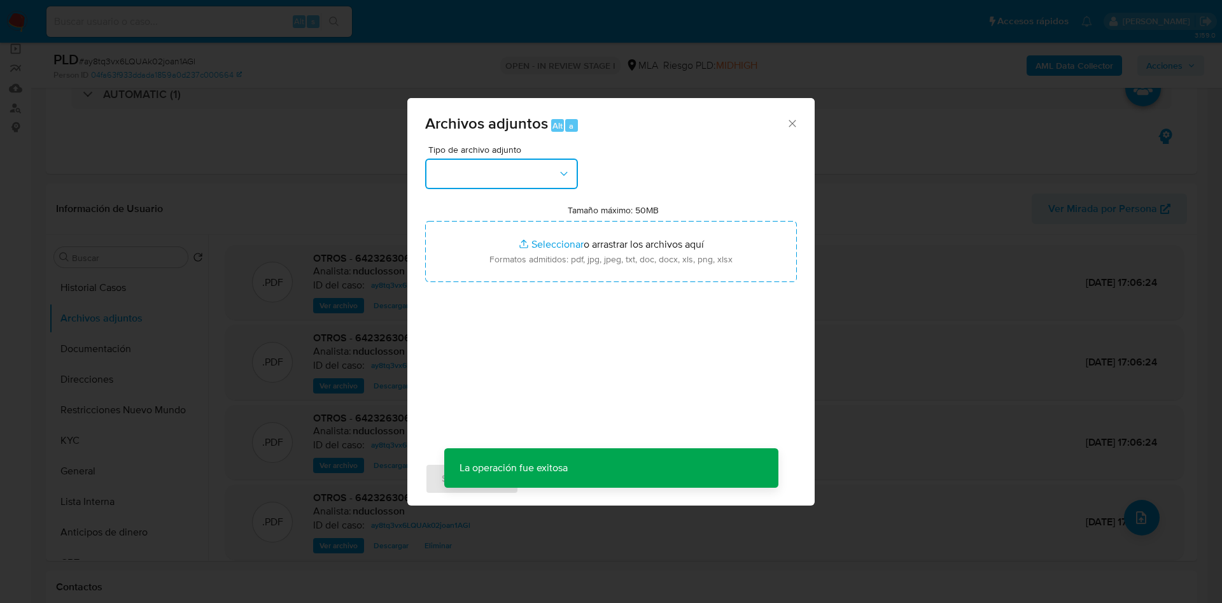
click at [472, 169] on button "button" at bounding box center [501, 173] width 153 height 31
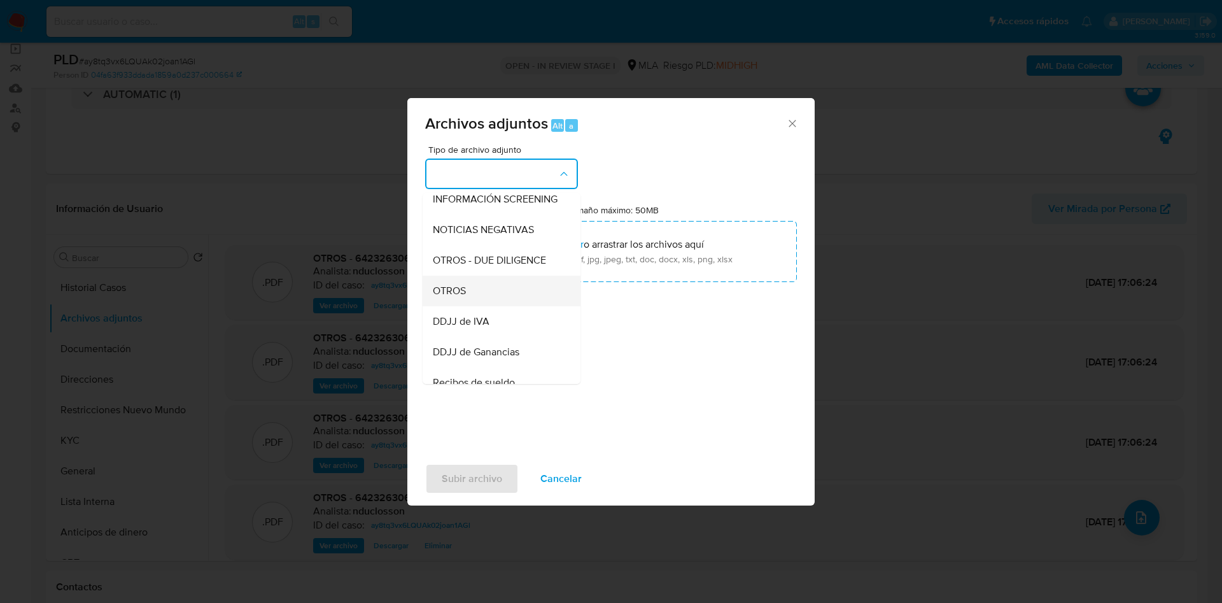
click at [466, 297] on span "OTROS" at bounding box center [449, 290] width 33 height 13
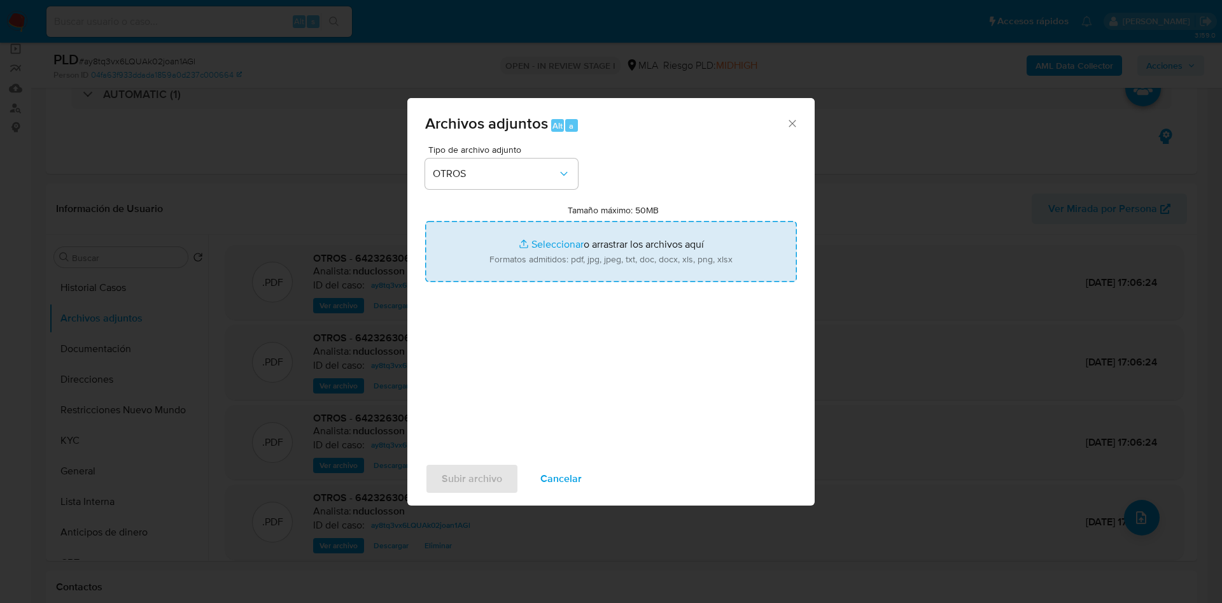
type input "C:\fakepath\642326306 Movimientos.xlsx"
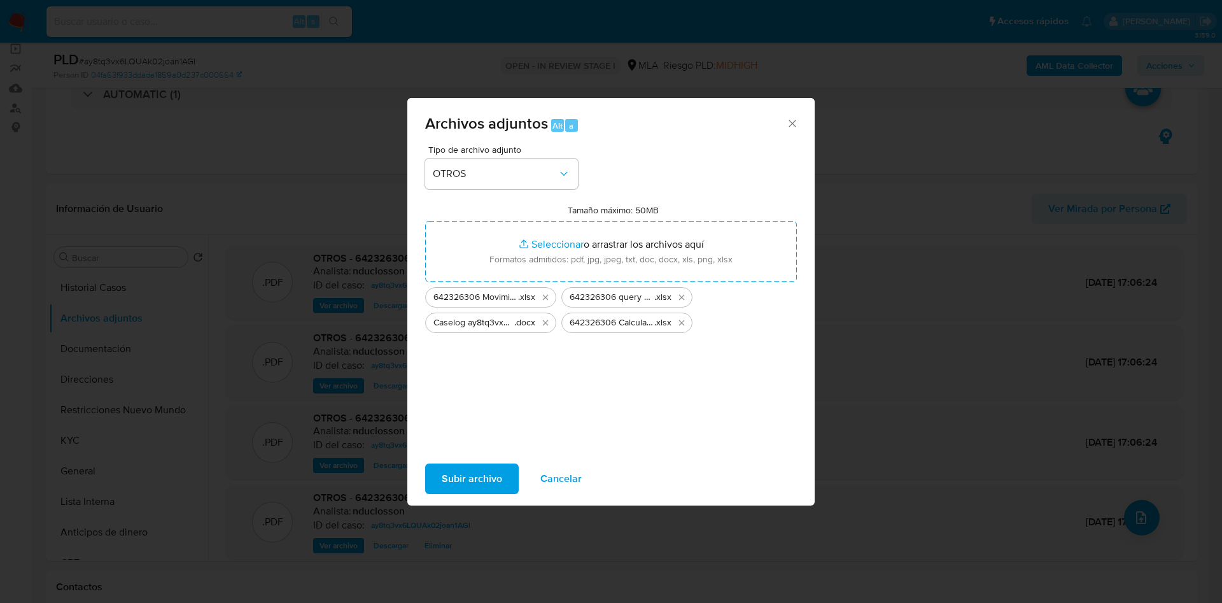
click at [461, 471] on span "Subir archivo" at bounding box center [472, 478] width 60 height 28
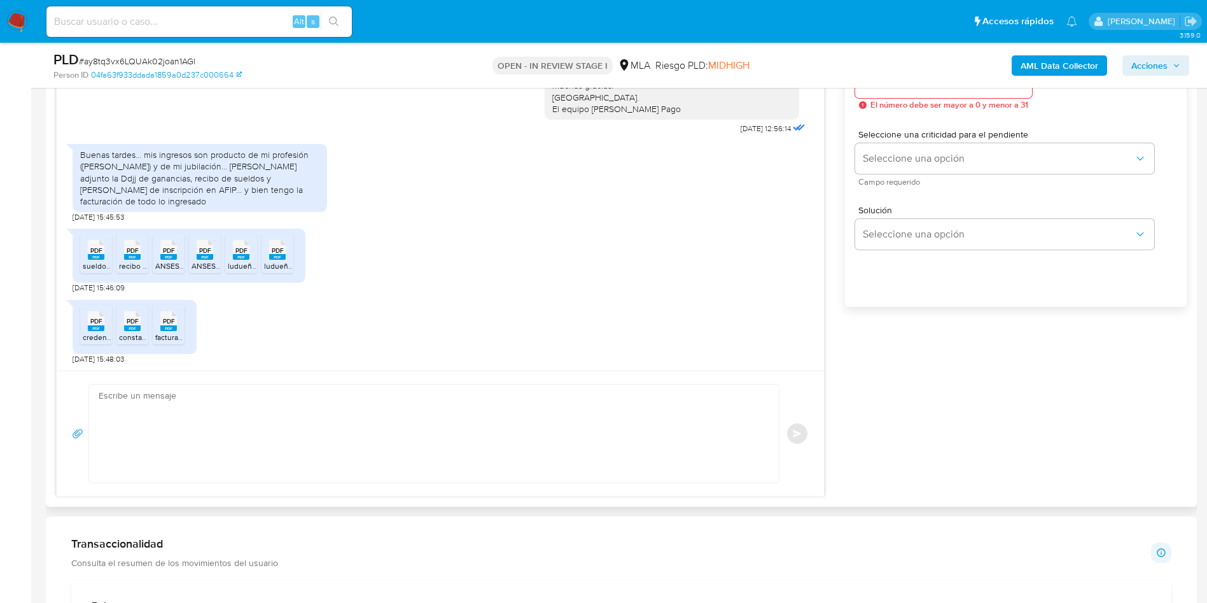
scroll to position [764, 0]
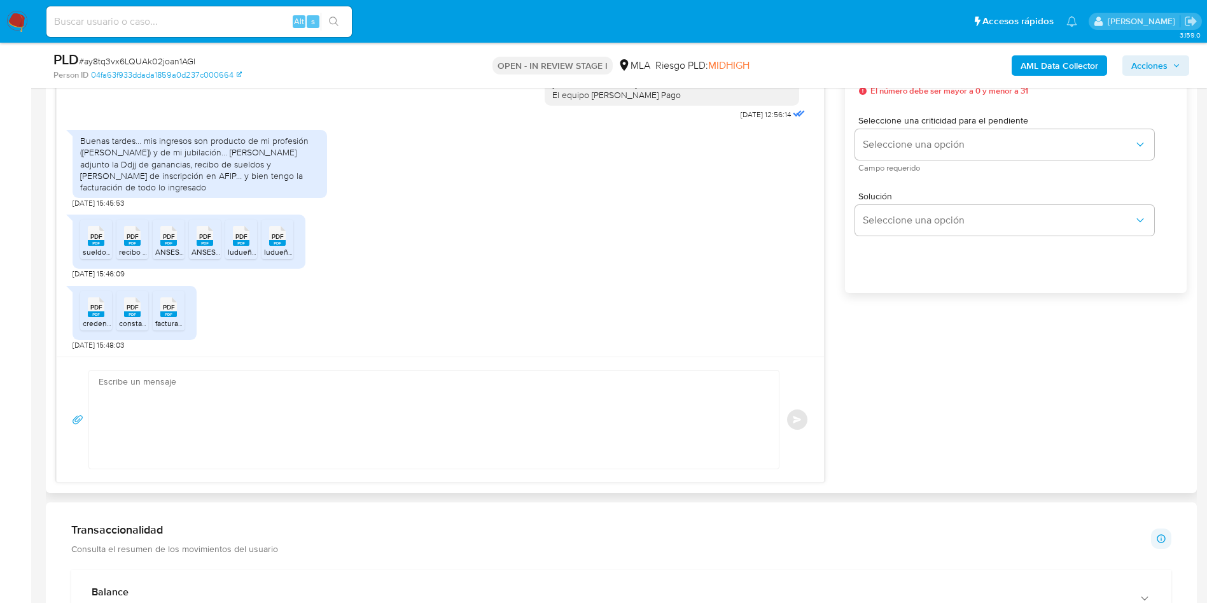
click at [478, 412] on textarea at bounding box center [431, 419] width 664 height 98
paste textarea "Hola, ¡Muchas gracias por tu respuesta! Confirmamos la recepción de la document…"
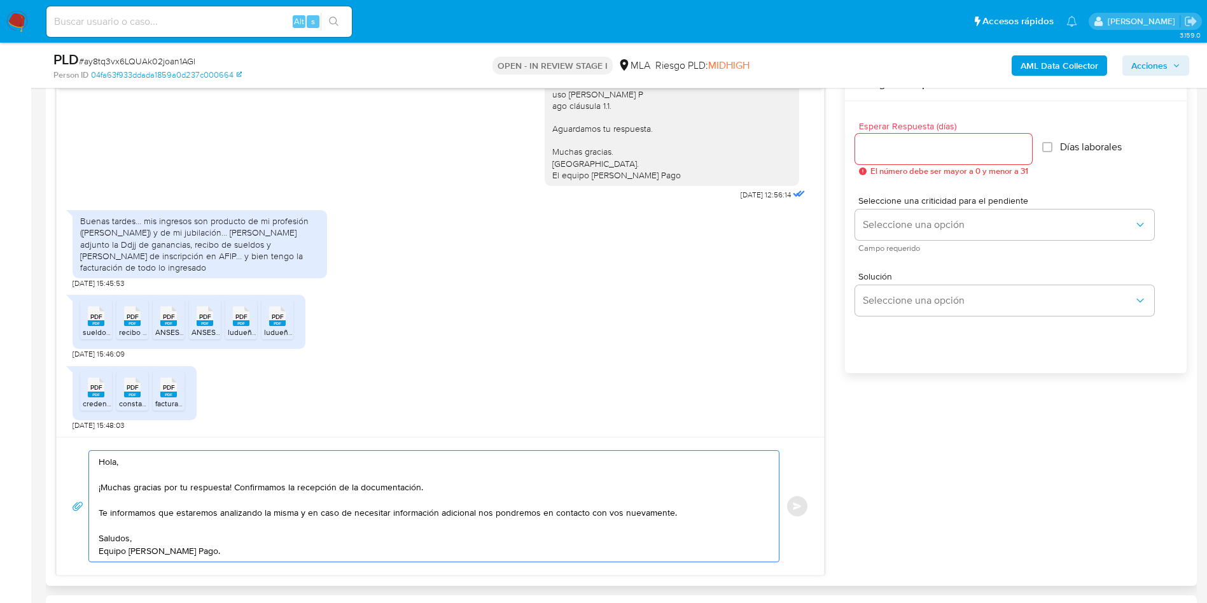
scroll to position [668, 0]
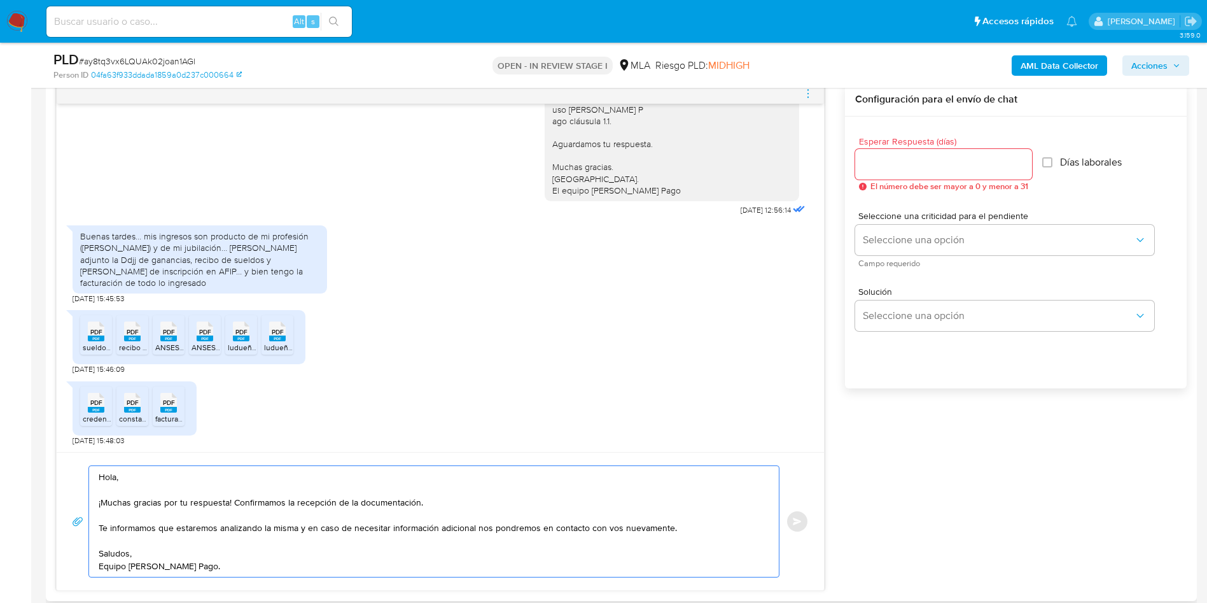
type textarea "Hola, ¡Muchas gracias por tu respuesta! Confirmamos la recepción de la document…"
click at [879, 162] on input "Esperar Respuesta (días)" at bounding box center [943, 164] width 177 height 17
type input "0"
click at [799, 522] on span "Enviar" at bounding box center [797, 521] width 9 height 8
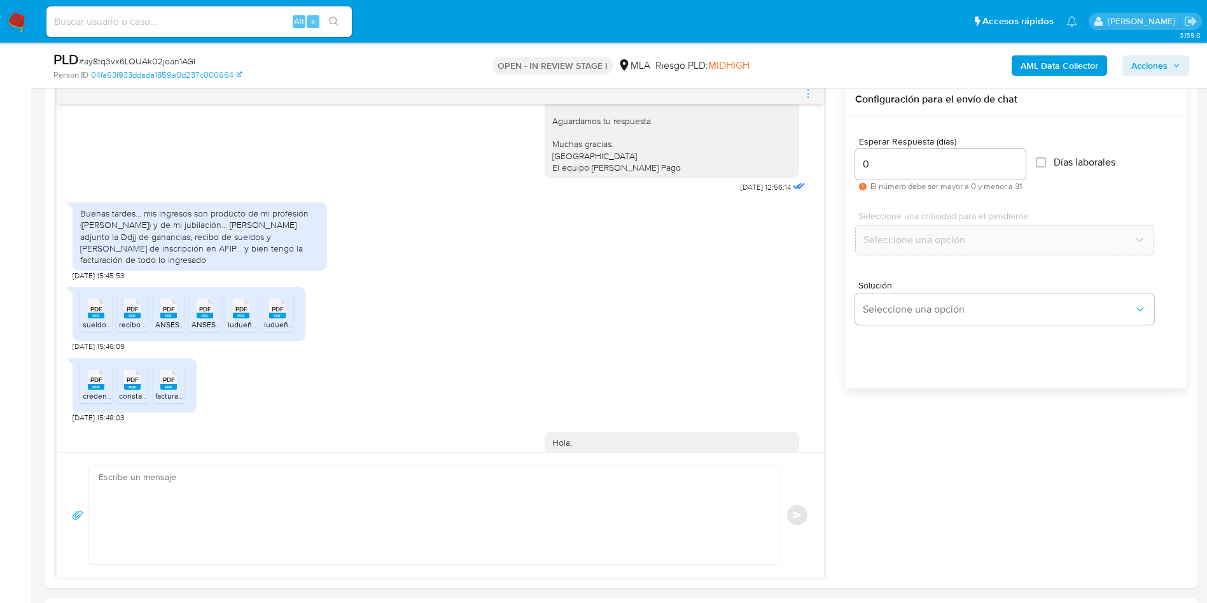
scroll to position [1032, 0]
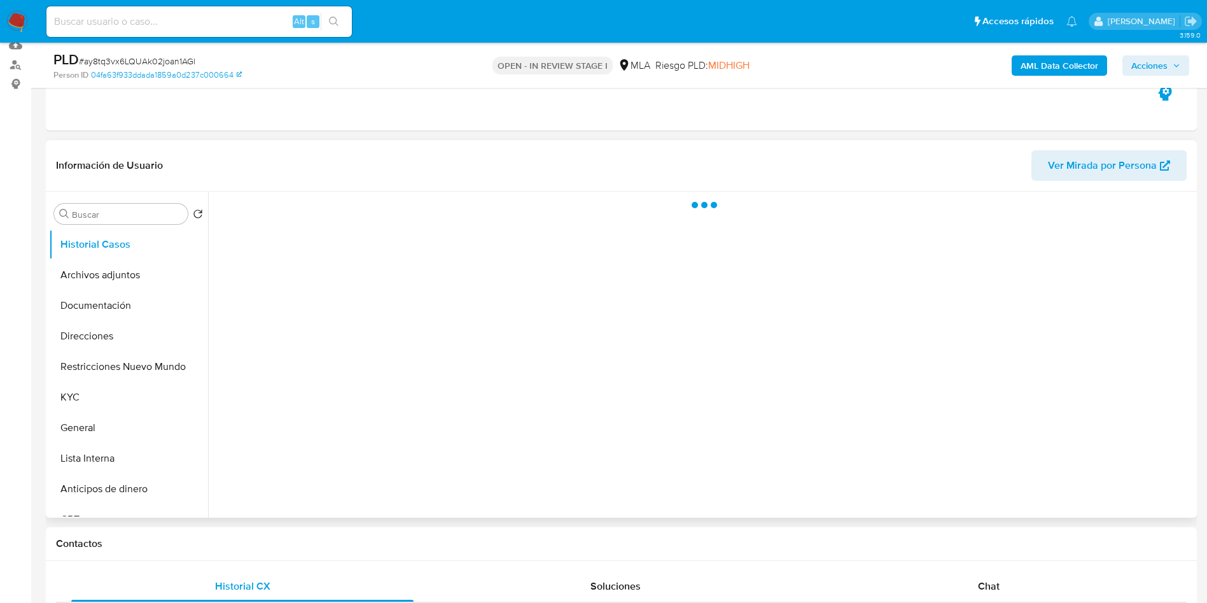
scroll to position [191, 0]
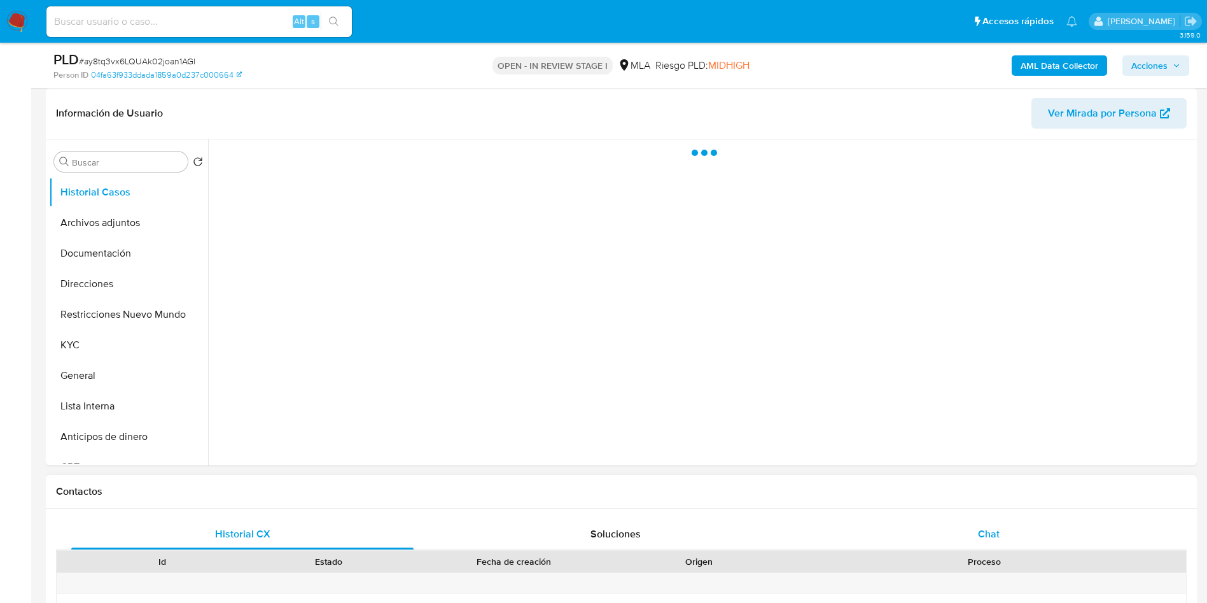
click at [1000, 535] on div "Chat" at bounding box center [989, 534] width 342 height 31
select select "10"
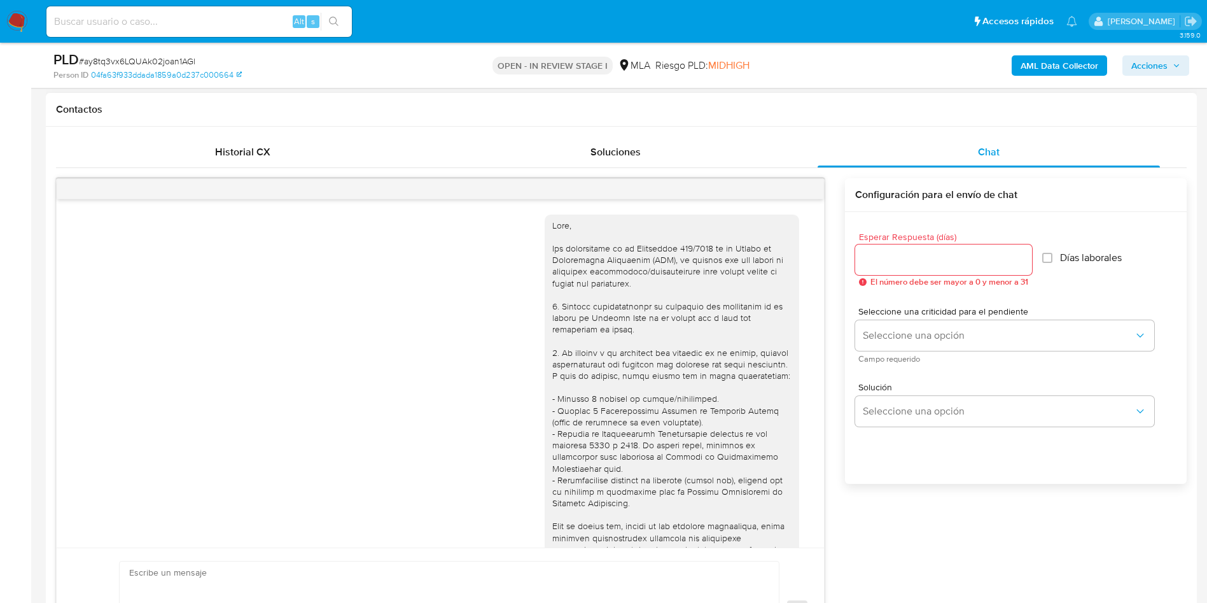
scroll to position [1032, 0]
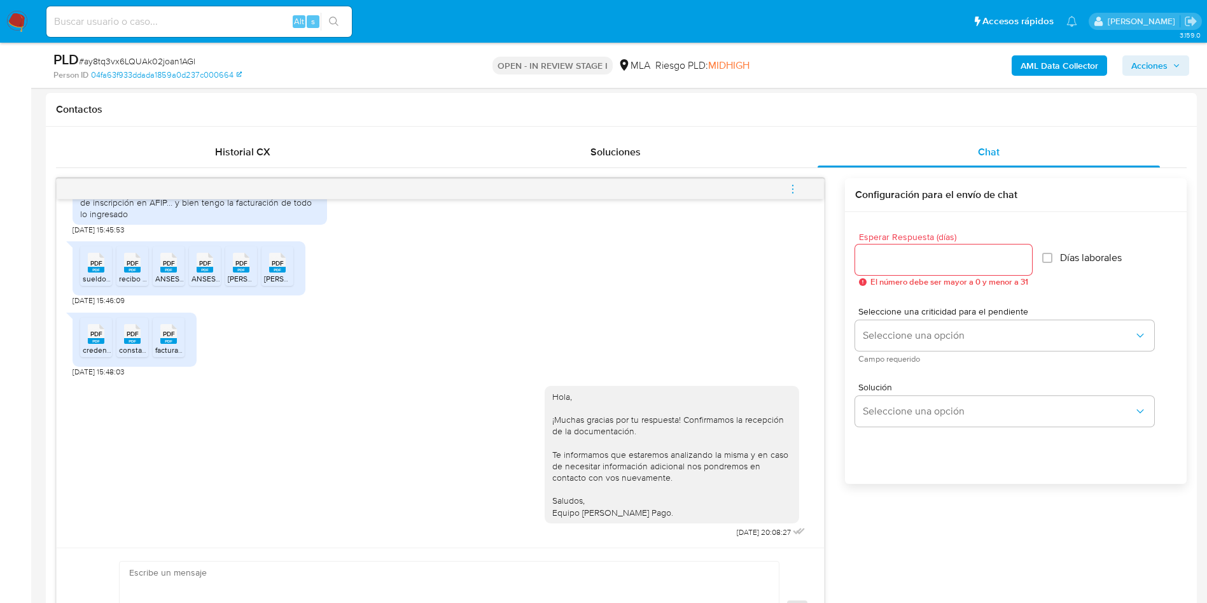
click at [805, 189] on button "menu-action" at bounding box center [793, 189] width 42 height 31
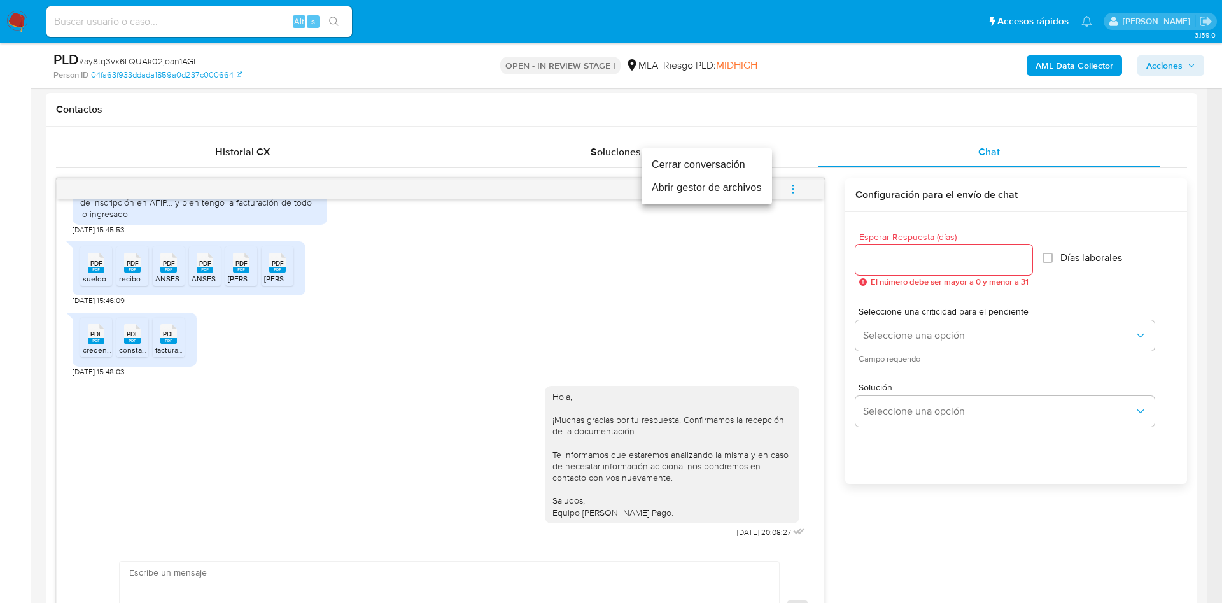
click at [702, 162] on li "Cerrar conversación" at bounding box center [706, 164] width 130 height 23
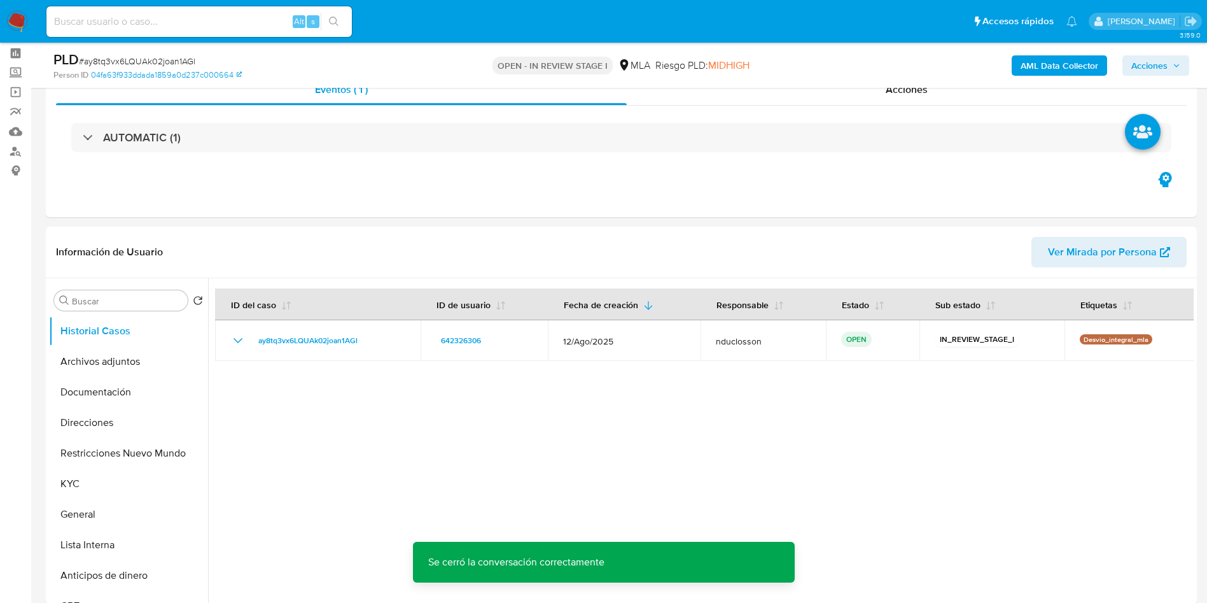
scroll to position [0, 0]
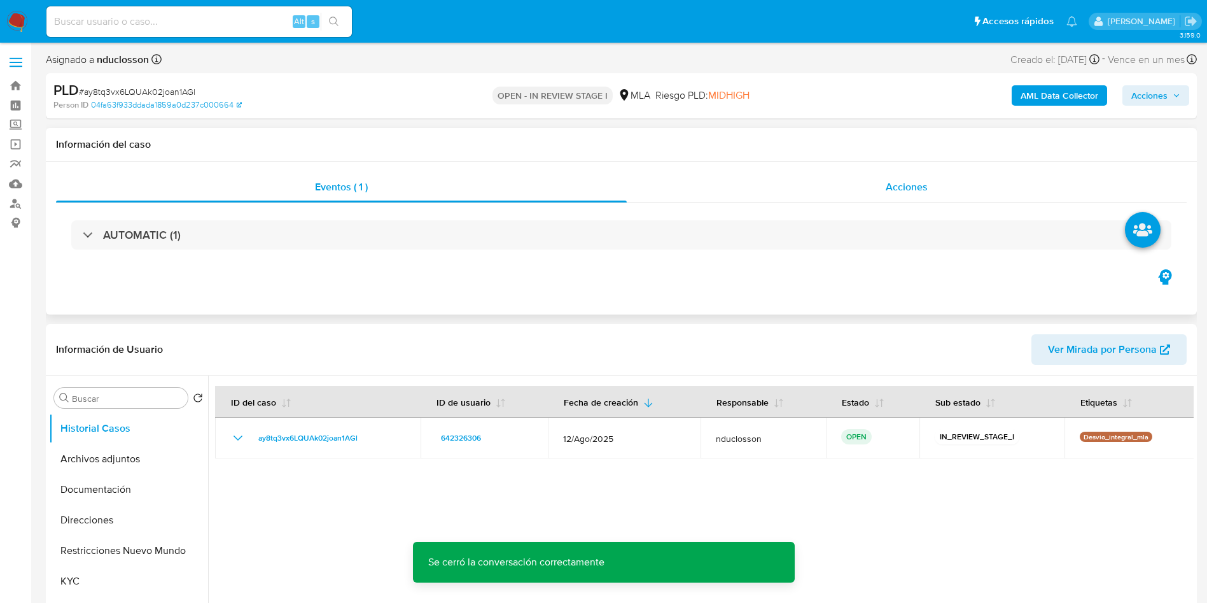
click at [956, 172] on div "Acciones" at bounding box center [907, 187] width 560 height 31
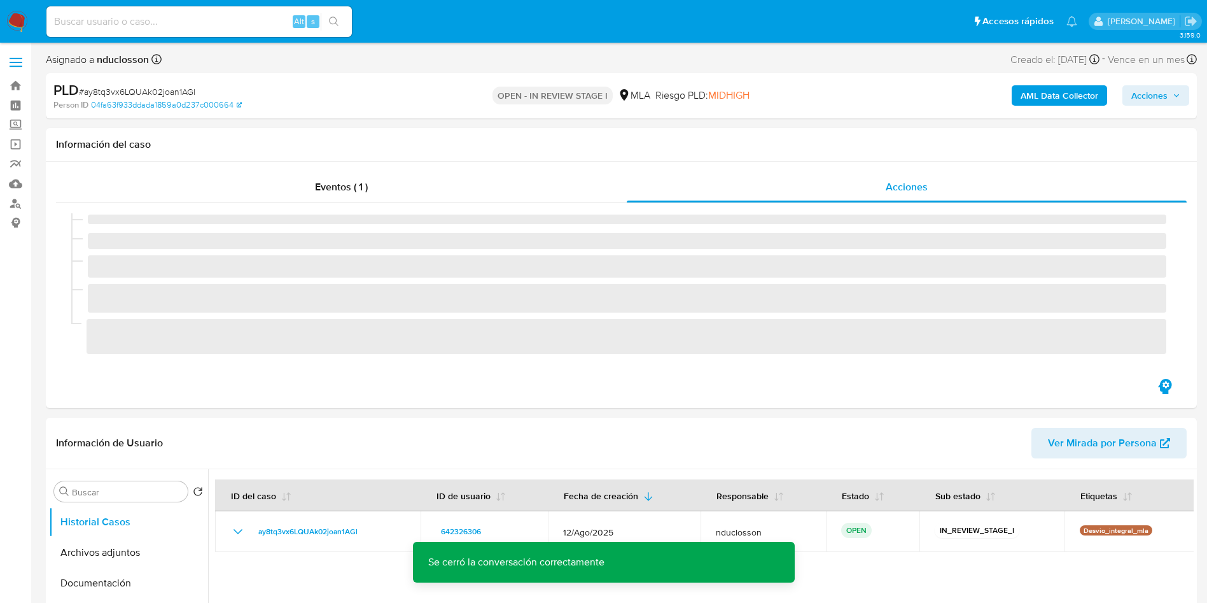
click at [1155, 89] on span "Acciones" at bounding box center [1149, 95] width 36 height 20
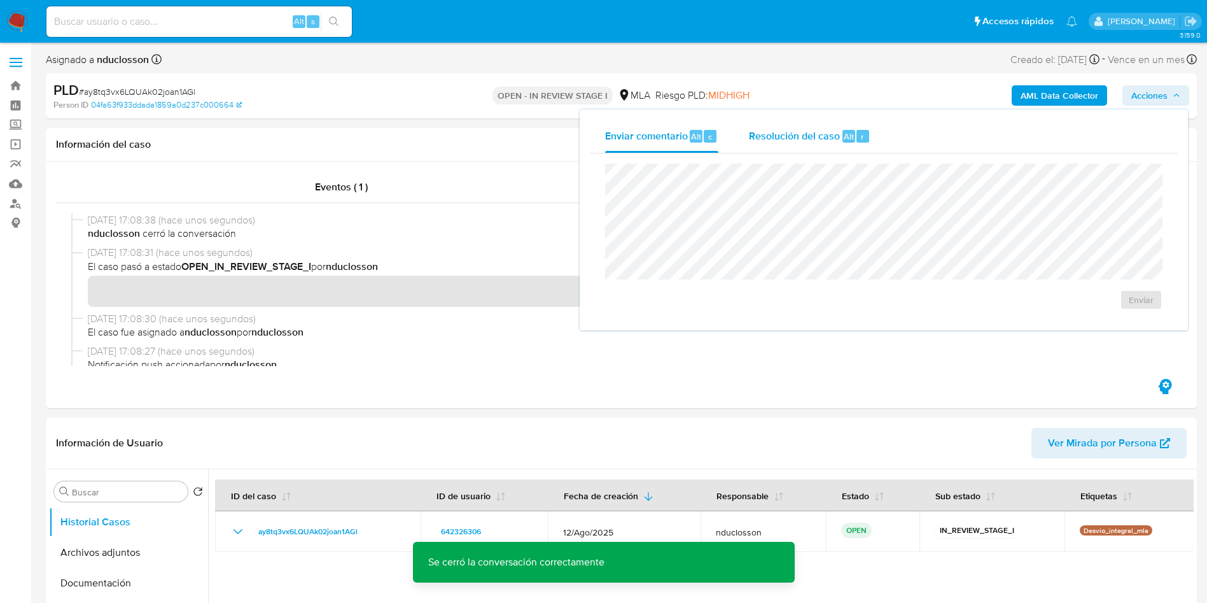
click at [734, 136] on button "Resolución del caso Alt r" at bounding box center [810, 136] width 152 height 33
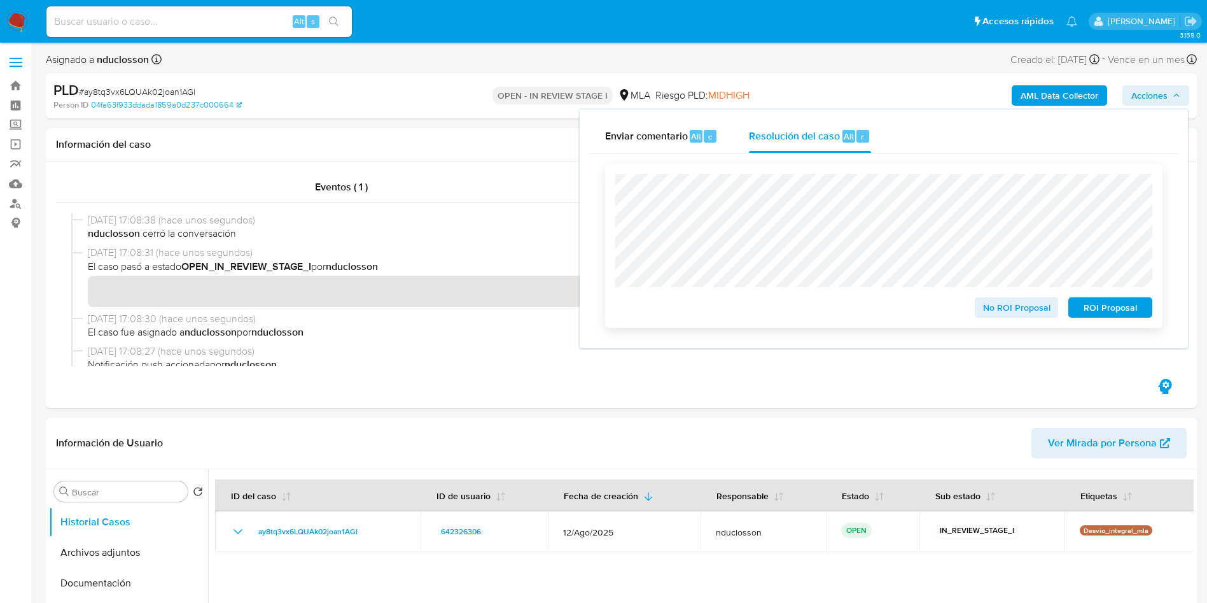
click at [993, 312] on span "No ROI Proposal" at bounding box center [1017, 307] width 66 height 18
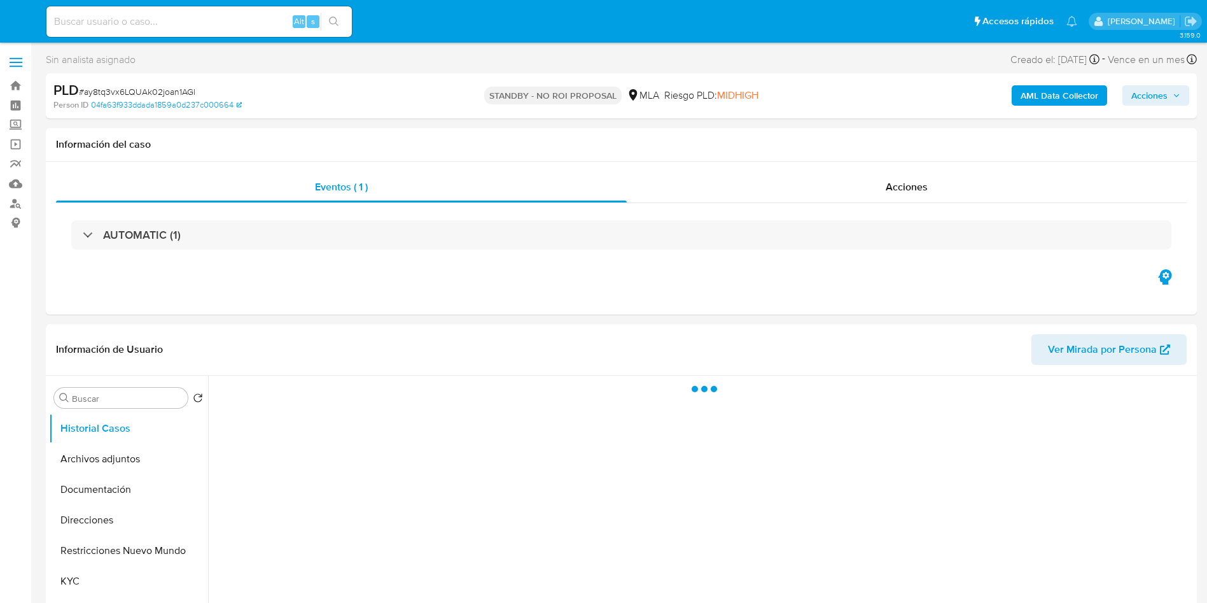
select select "10"
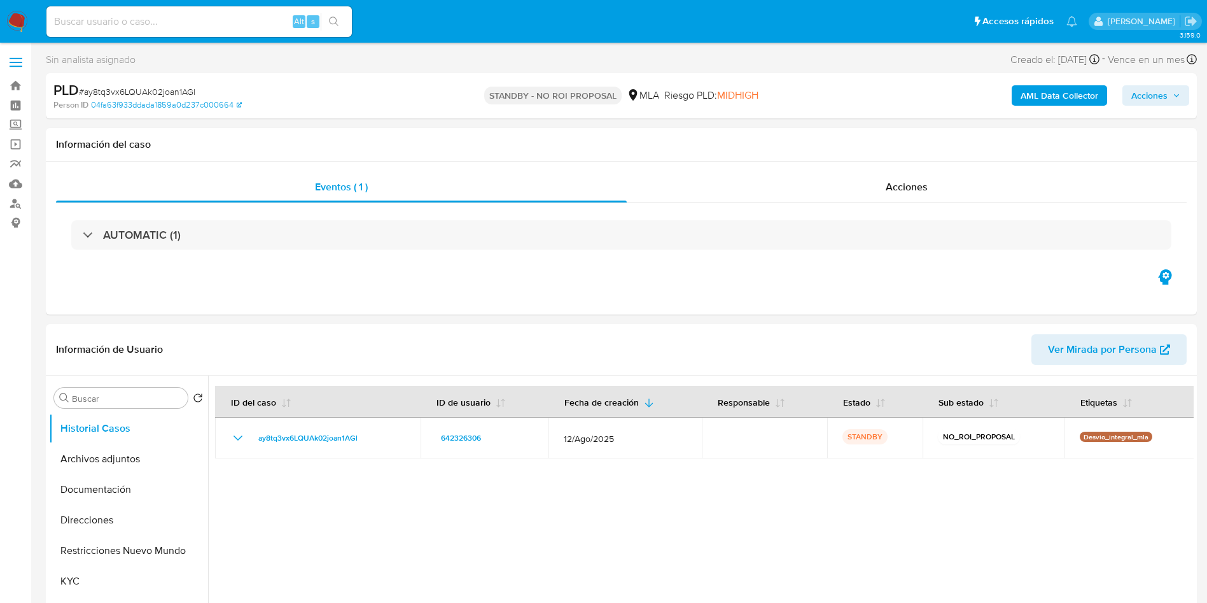
click at [132, 24] on input at bounding box center [198, 21] width 305 height 17
paste input "CMIajdoanPWmm0Ksv61cxqlr"
type input "CMIajdoanPWmm0Ksv61cxqlr"
click at [332, 18] on icon "search-icon" at bounding box center [334, 22] width 10 height 10
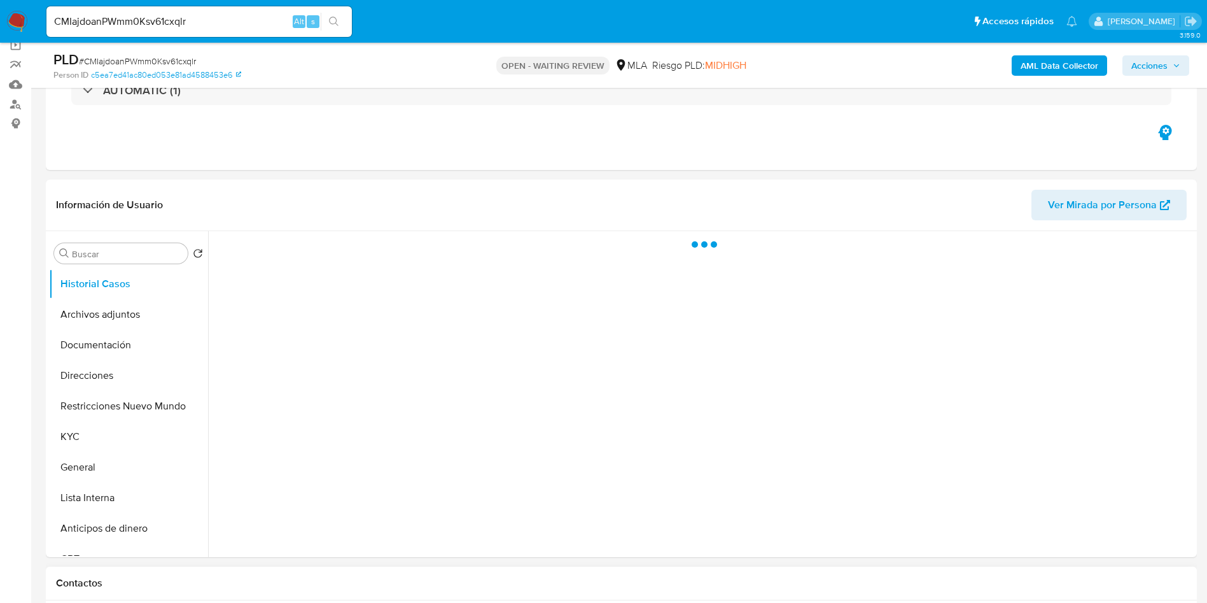
scroll to position [191, 0]
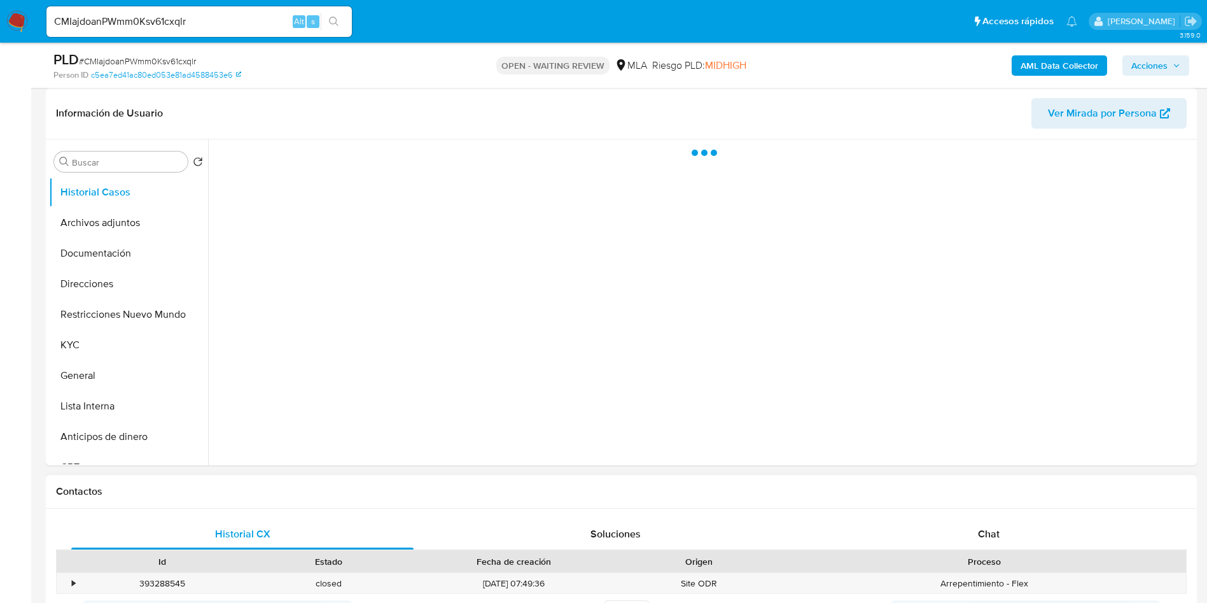
select select "10"
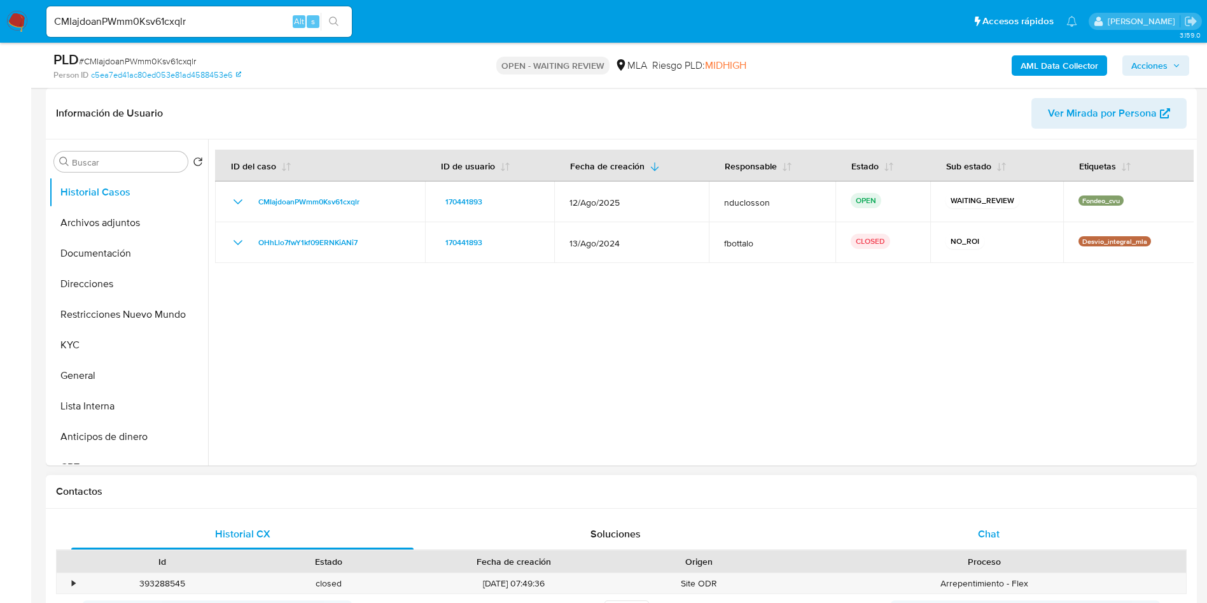
click at [981, 523] on div "Chat" at bounding box center [989, 534] width 342 height 31
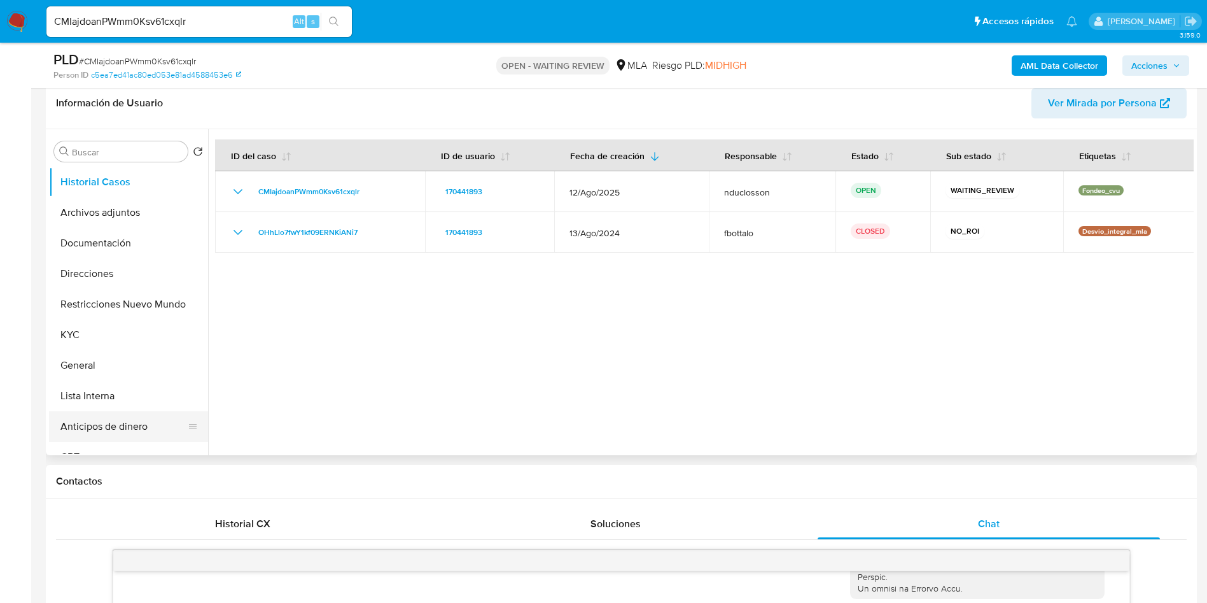
scroll to position [95, 0]
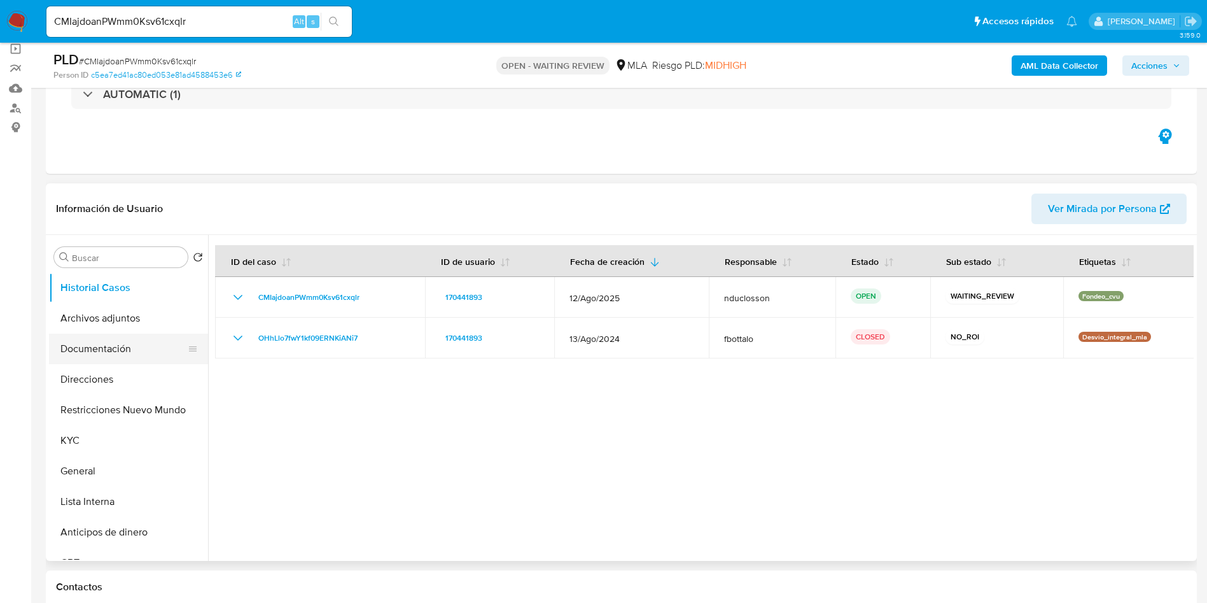
click at [76, 345] on button "Documentación" at bounding box center [123, 348] width 149 height 31
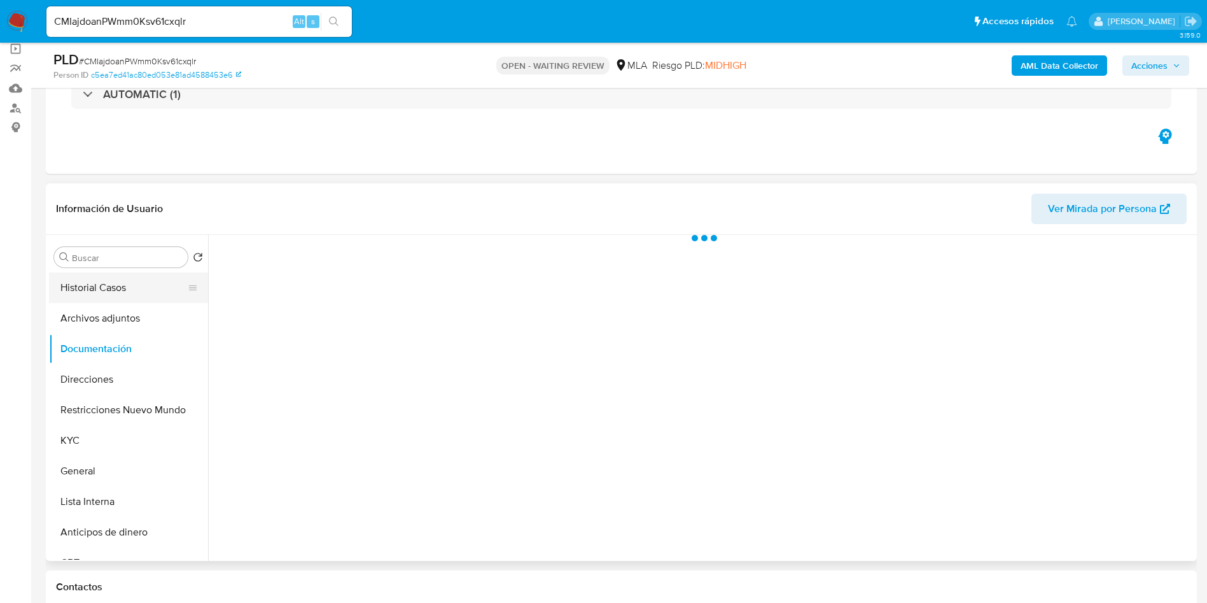
click at [104, 300] on button "Historial Casos" at bounding box center [123, 287] width 149 height 31
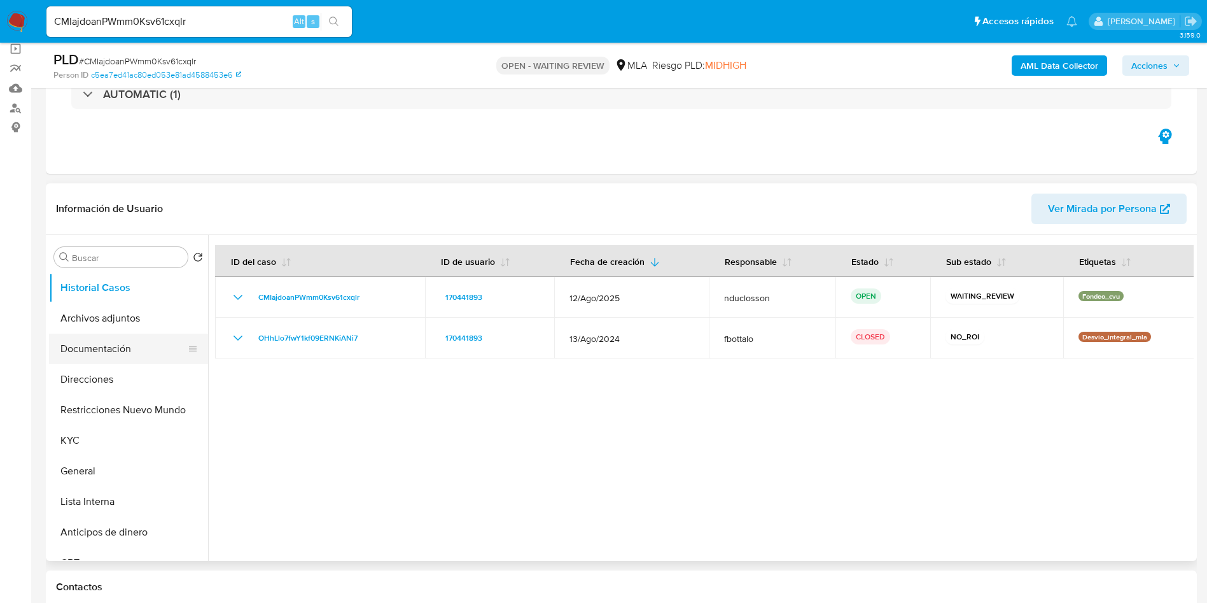
click at [111, 346] on button "Documentación" at bounding box center [123, 348] width 149 height 31
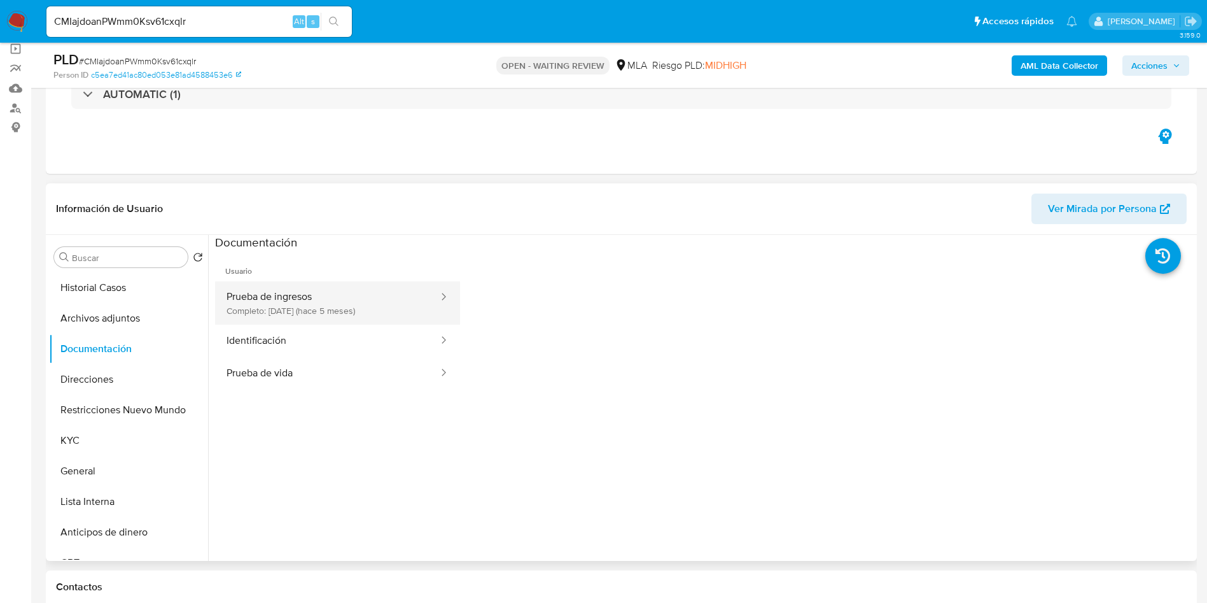
click at [281, 295] on button "Prueba de ingresos Completo: 10/04/2025 (hace 5 meses)" at bounding box center [327, 302] width 225 height 43
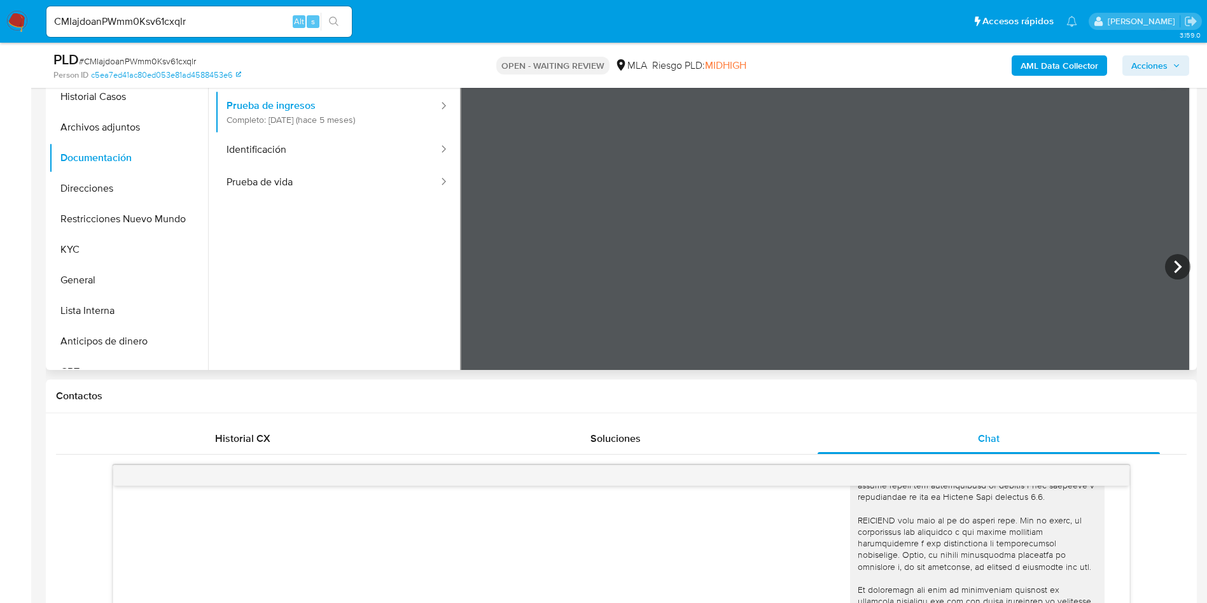
scroll to position [111, 0]
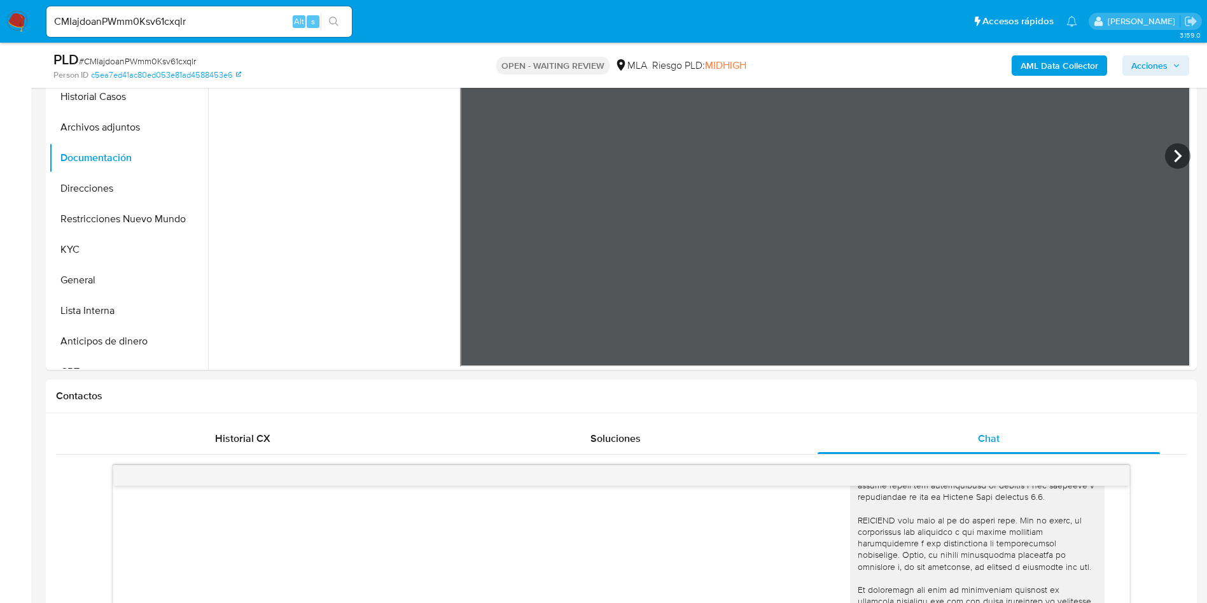
click at [174, 57] on span "# CMIajdoanPWmm0Ksv61cxqlr" at bounding box center [137, 61] width 117 height 13
copy span "CMIajdoanPWmm0Ksv61cxqlr"
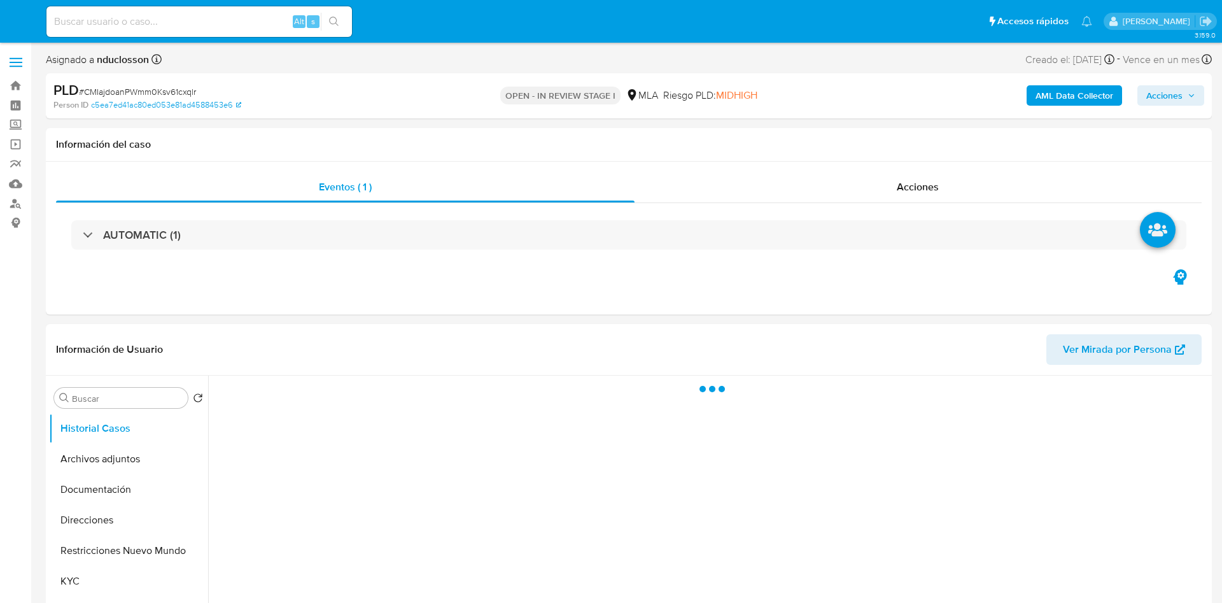
select select "10"
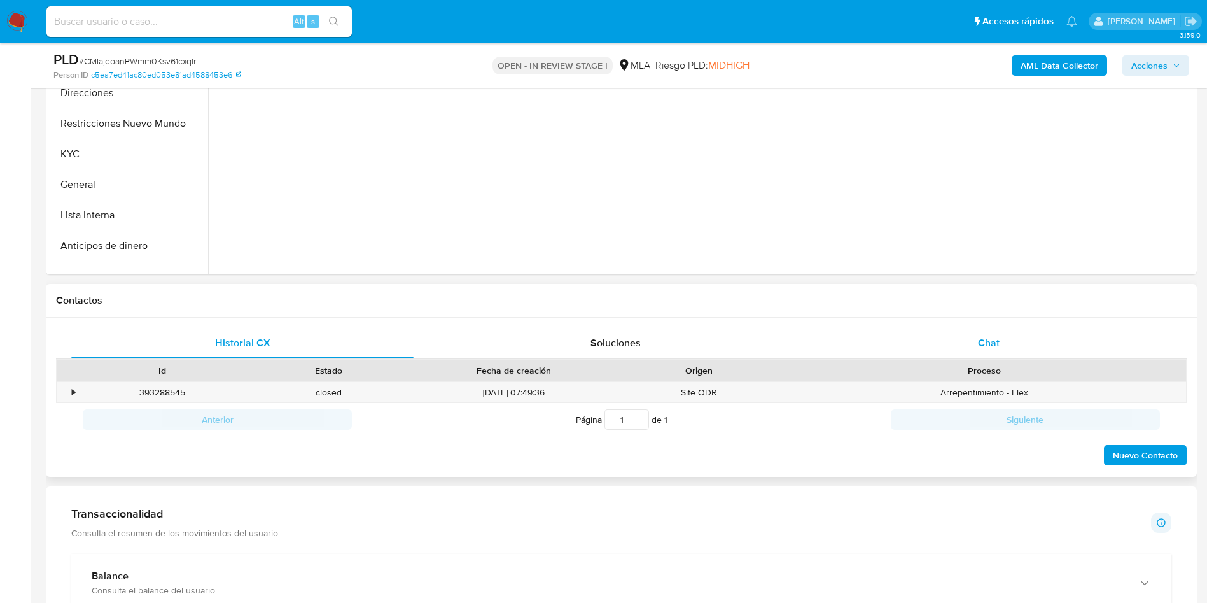
click at [974, 334] on div "Chat" at bounding box center [989, 343] width 342 height 31
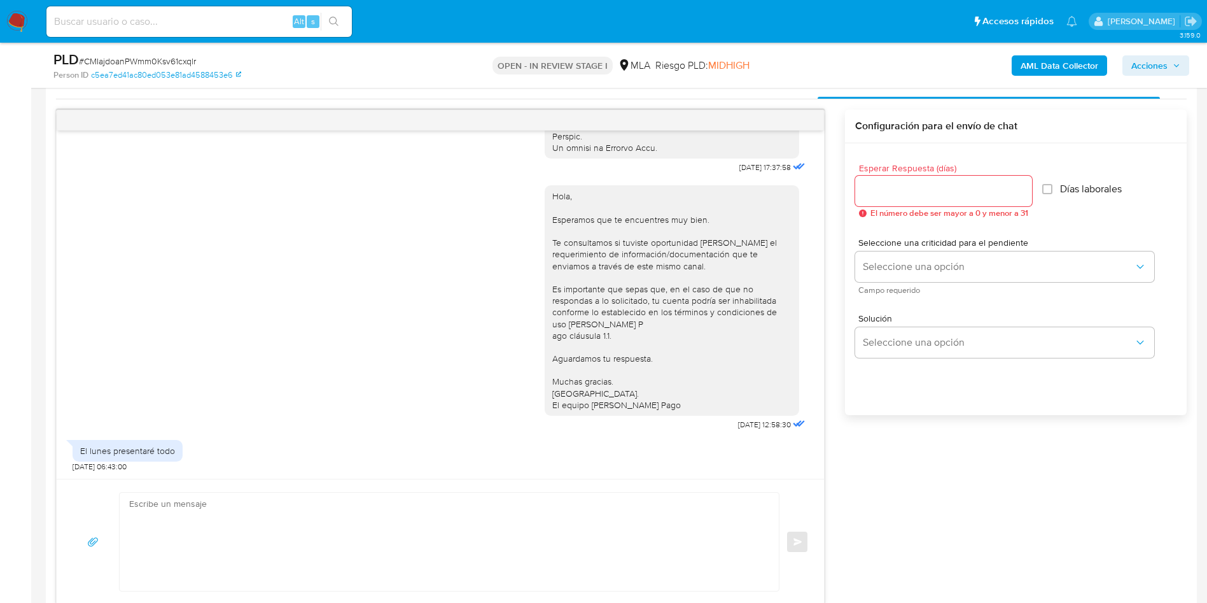
scroll to position [764, 0]
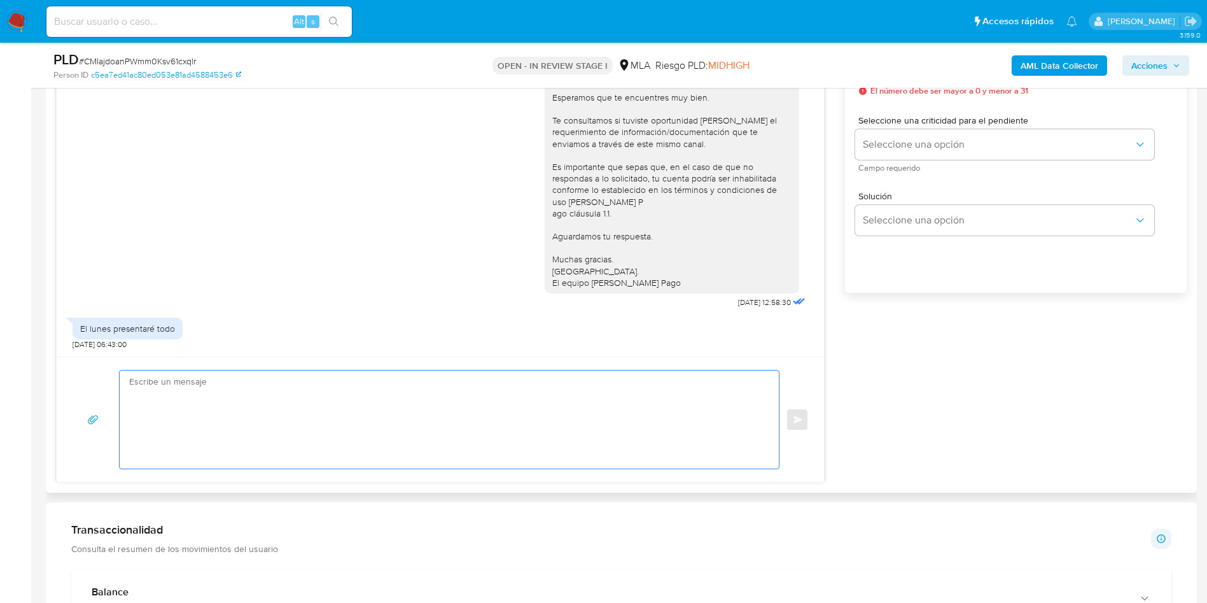
click at [349, 423] on textarea at bounding box center [446, 419] width 634 height 98
paste textarea "Hola Carlos Haroldo, Muchas gracias por tu respuesta. No obstante, necesitamos …"
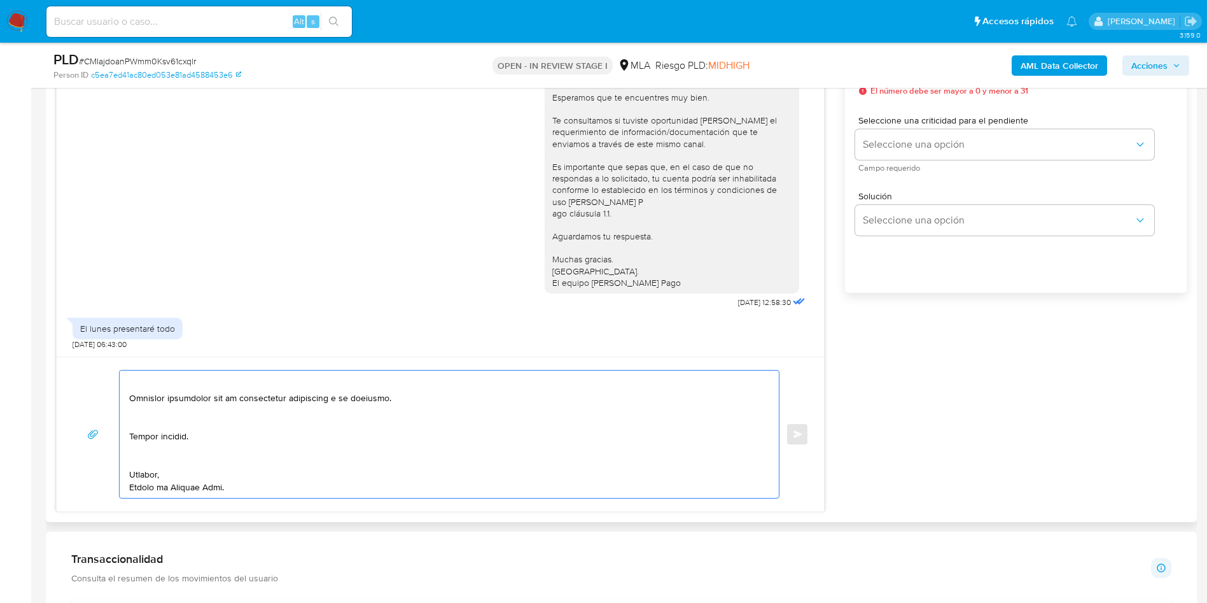
click at [141, 455] on textarea at bounding box center [446, 433] width 634 height 127
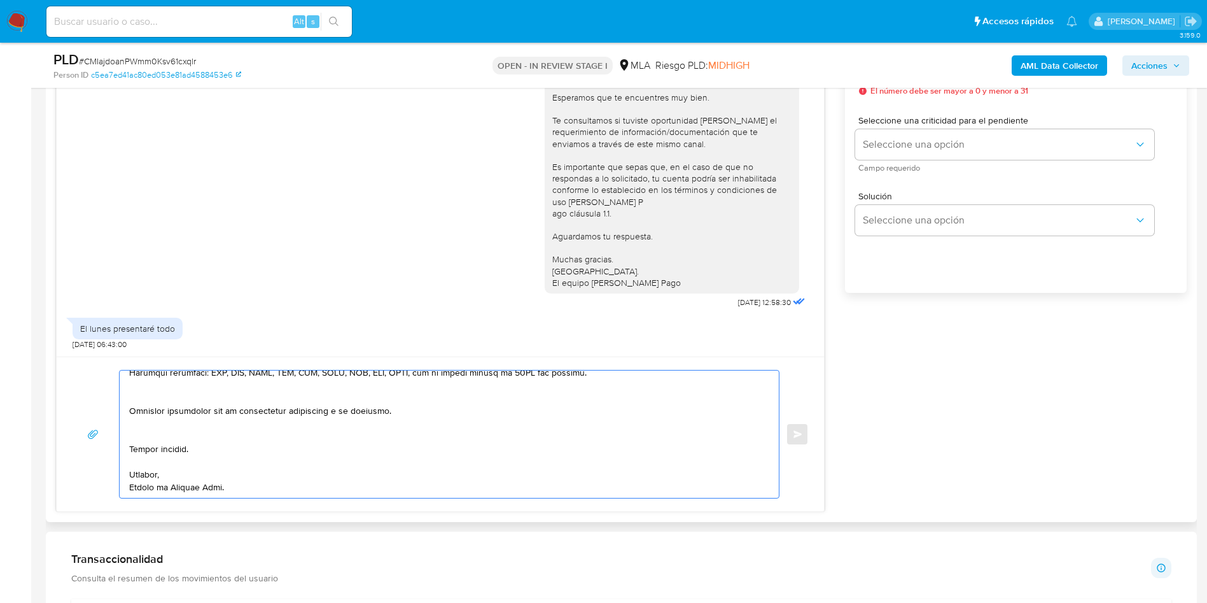
click at [131, 442] on textarea at bounding box center [446, 433] width 634 height 127
click at [150, 431] on textarea at bounding box center [446, 433] width 634 height 127
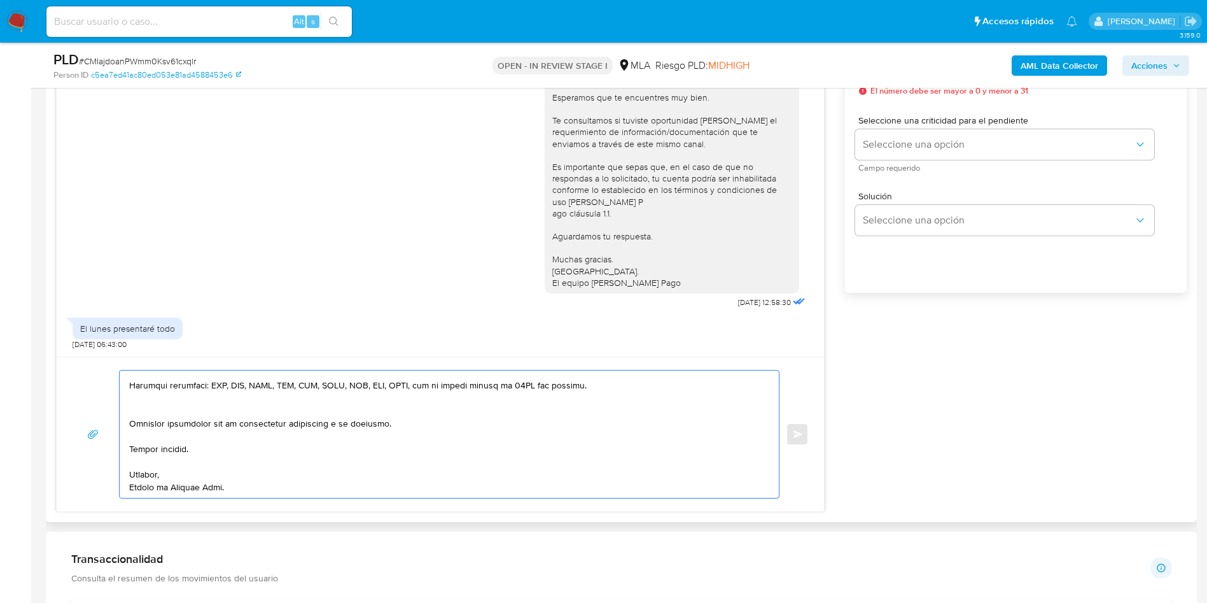
click at [151, 412] on textarea at bounding box center [446, 433] width 634 height 127
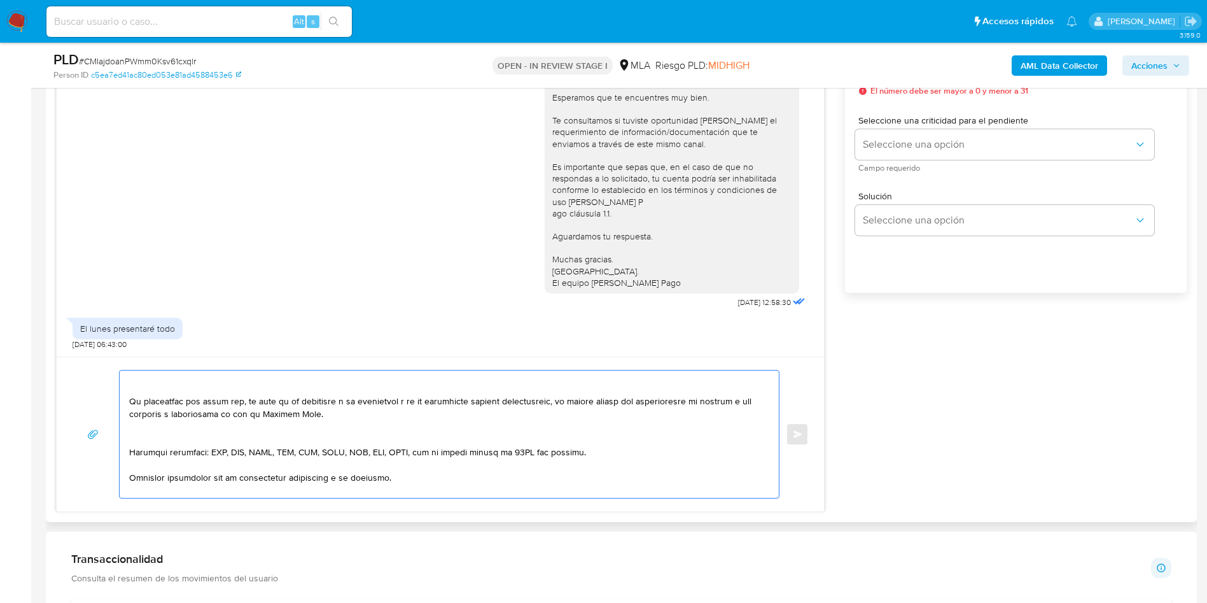
scroll to position [193, 0]
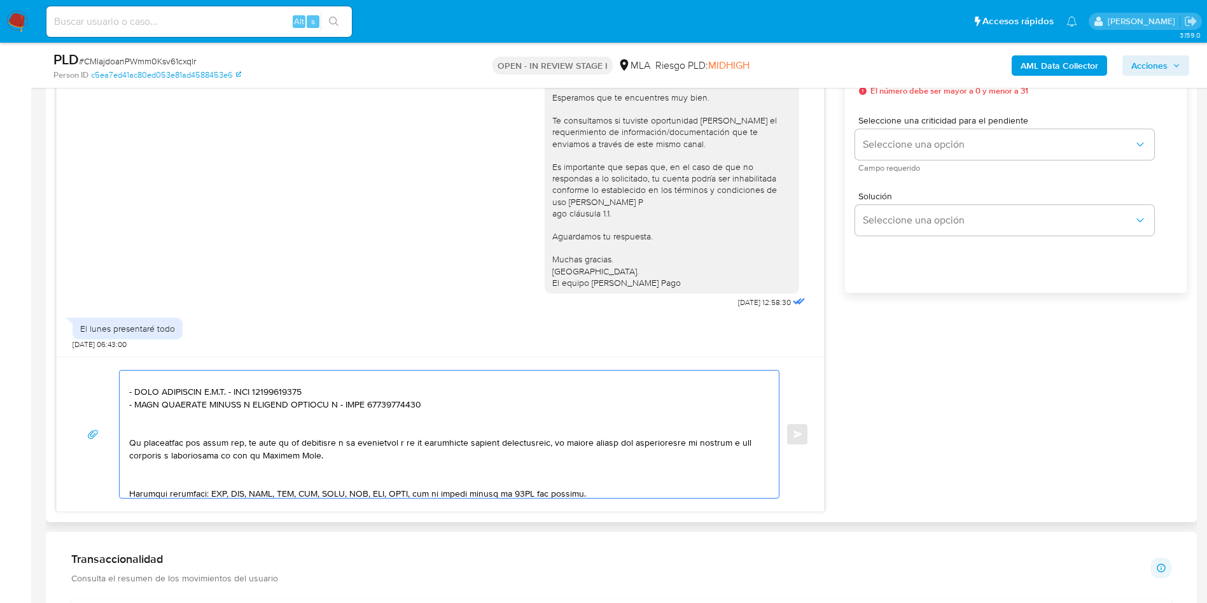
click at [154, 475] on textarea at bounding box center [446, 433] width 634 height 127
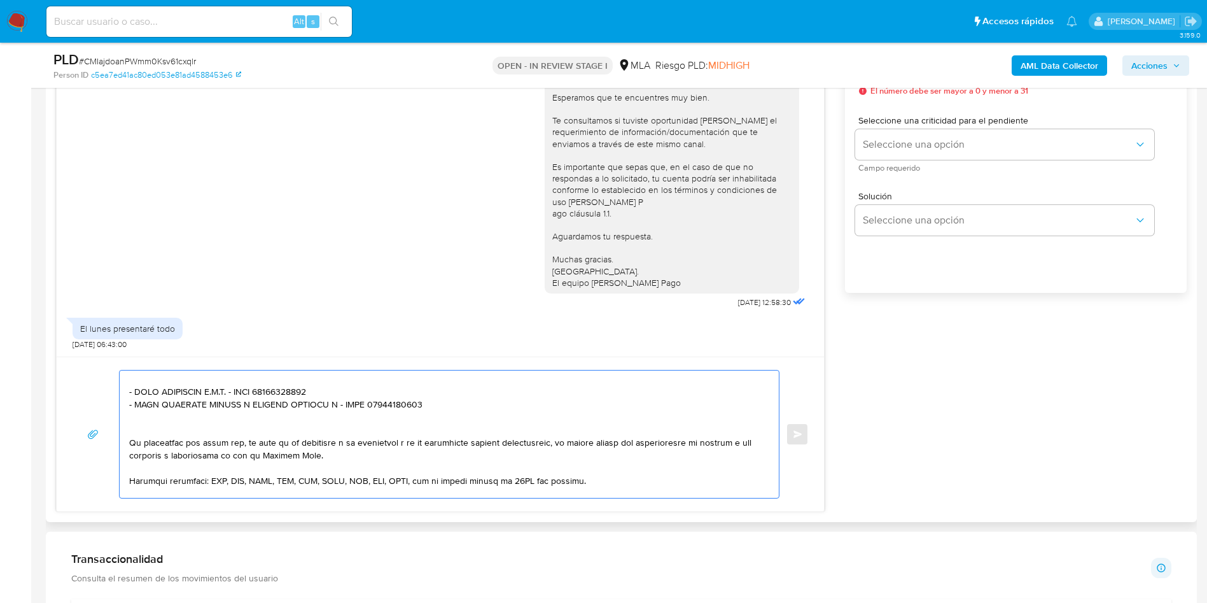
click at [139, 426] on textarea at bounding box center [446, 433] width 634 height 127
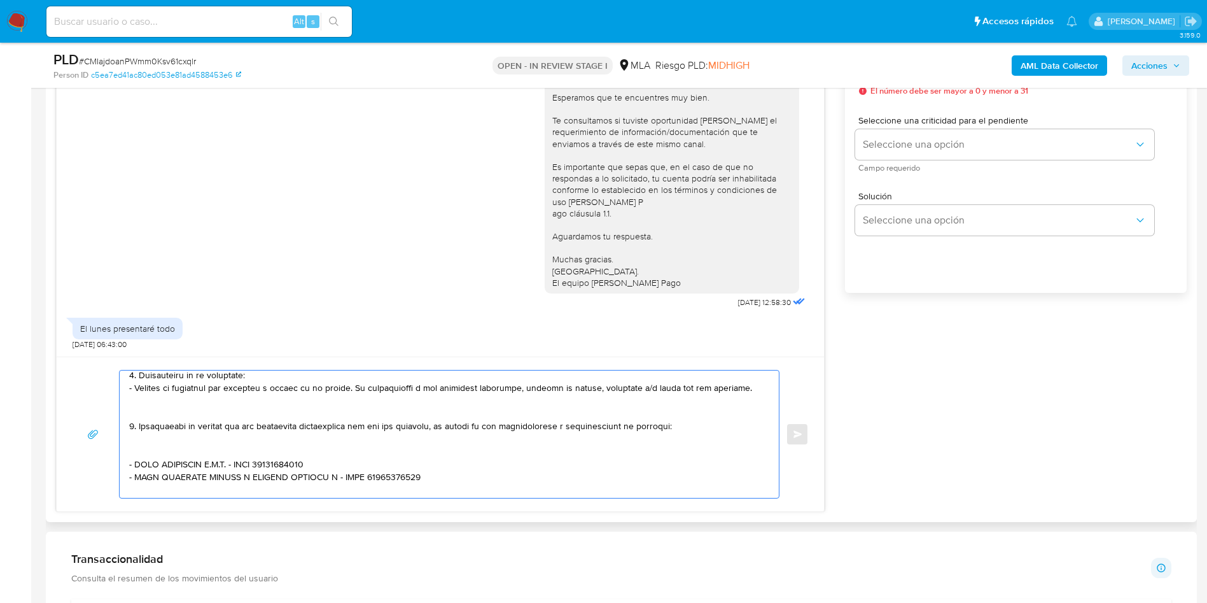
scroll to position [98, 0]
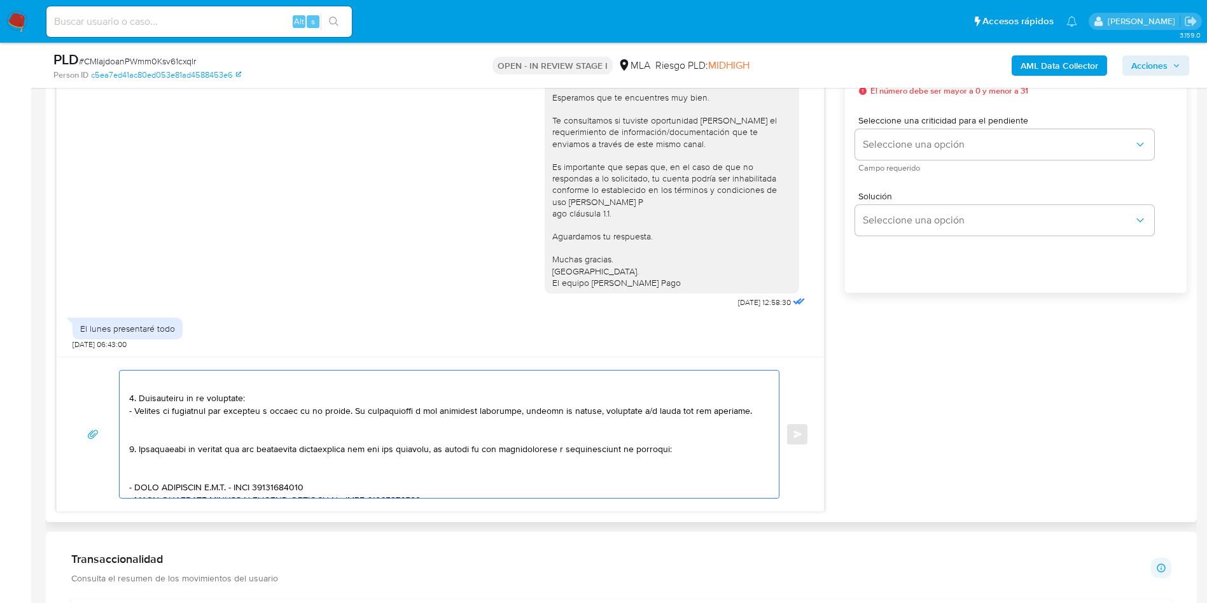
click at [148, 466] on textarea at bounding box center [446, 433] width 634 height 127
click at [145, 435] on textarea at bounding box center [446, 433] width 634 height 127
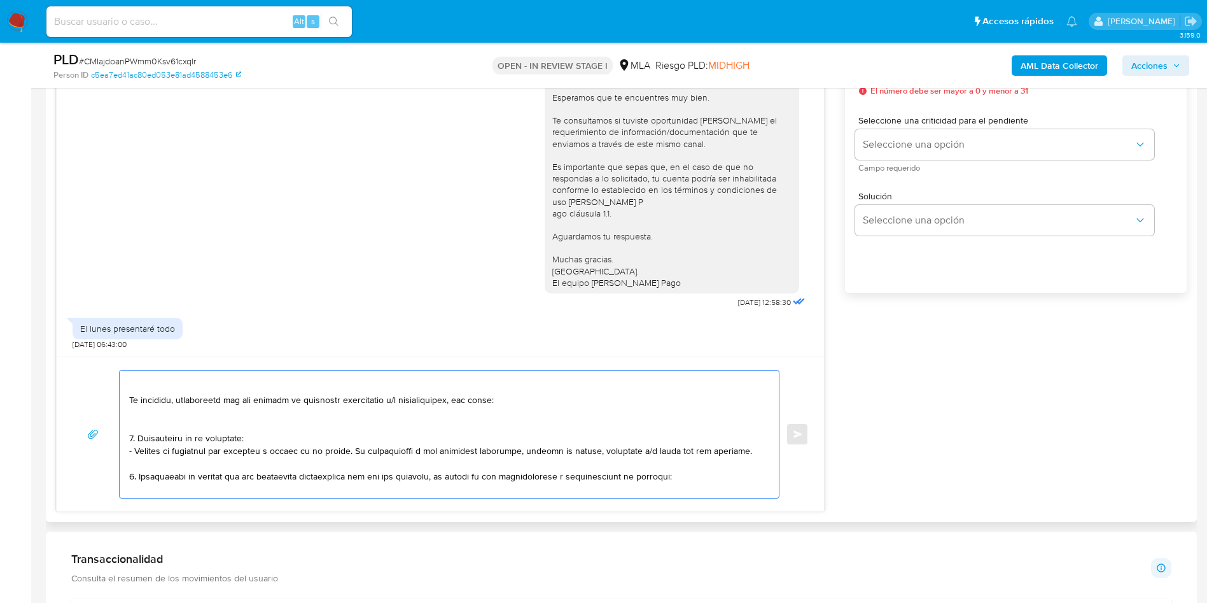
scroll to position [3, 0]
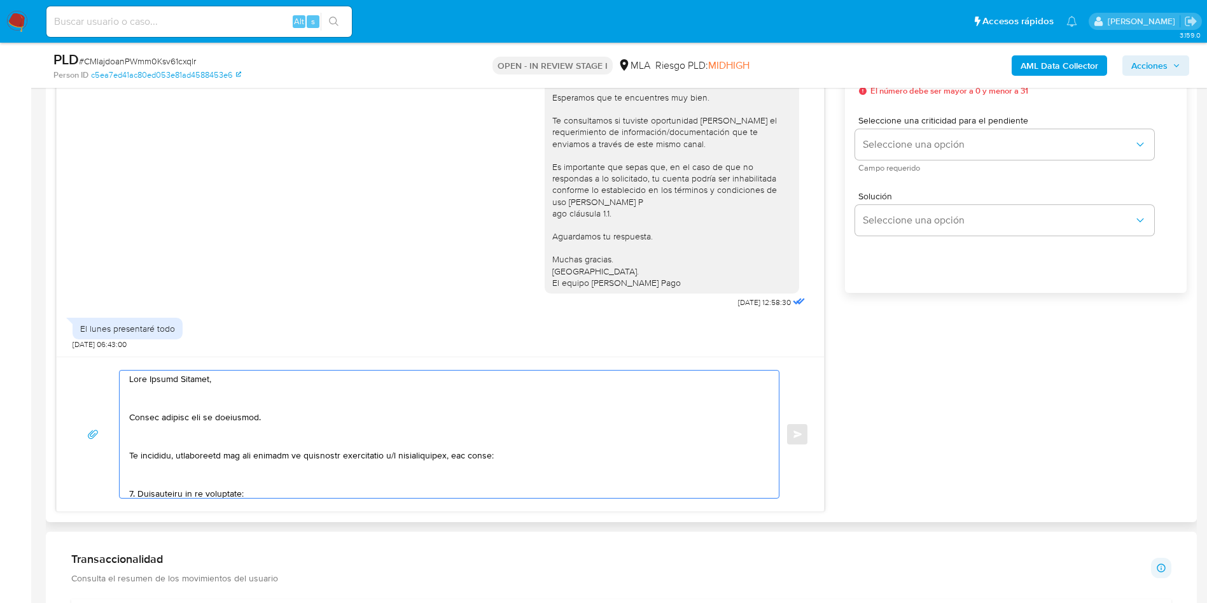
click at [142, 489] on textarea at bounding box center [446, 433] width 634 height 127
click at [143, 480] on textarea at bounding box center [446, 433] width 634 height 127
click at [153, 442] on textarea at bounding box center [446, 433] width 634 height 127
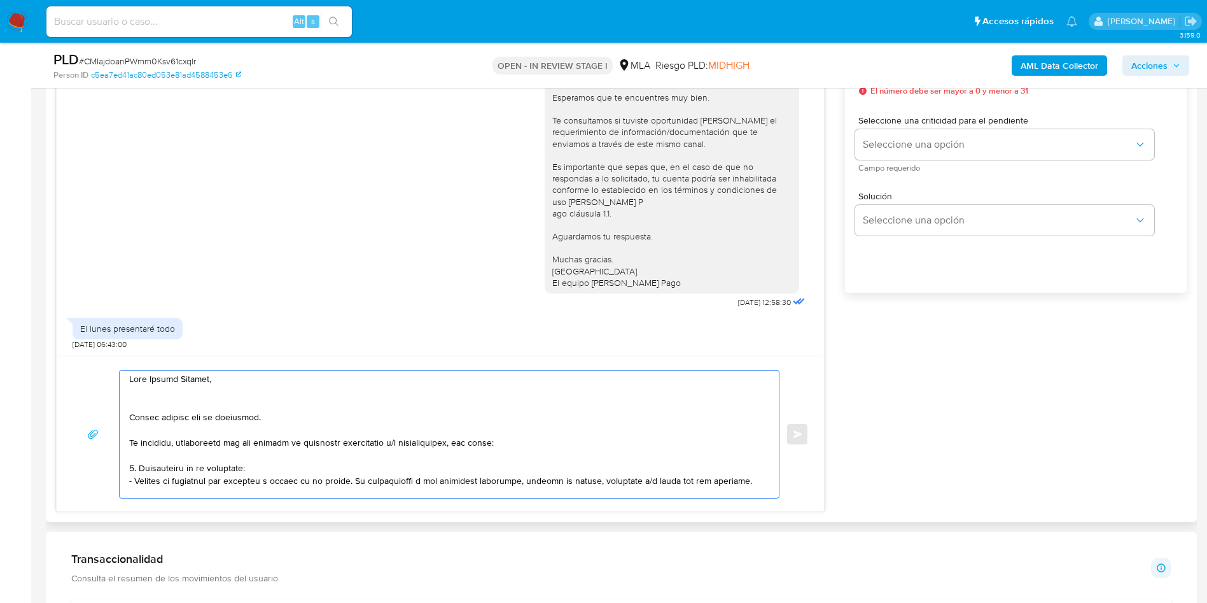
click at [142, 398] on textarea at bounding box center [446, 433] width 634 height 127
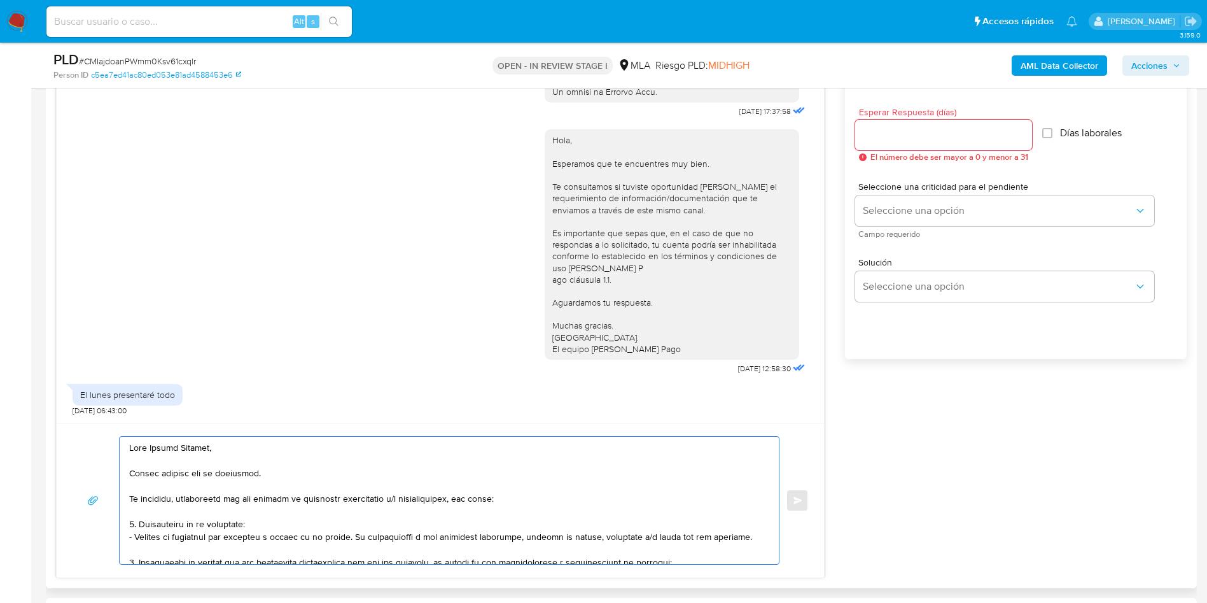
scroll to position [668, 0]
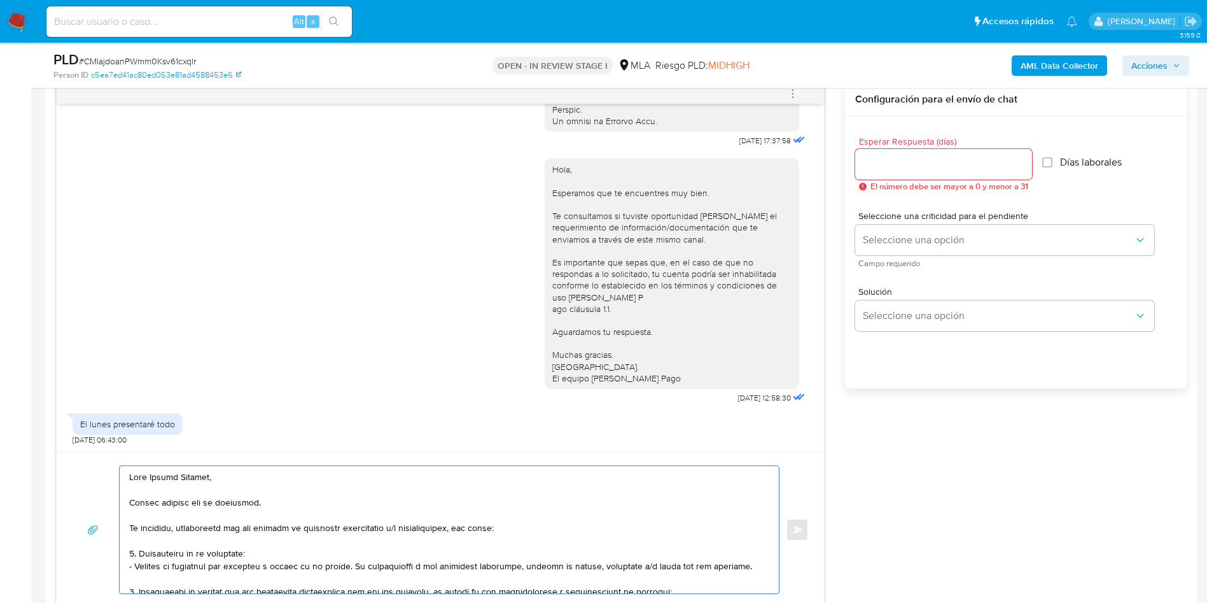
type textarea "Hola Carlos Haroldo, Muchas gracias por tu respuesta. No obstante, necesitamos …"
click at [898, 170] on input "Esperar Respuesta (días)" at bounding box center [943, 164] width 177 height 17
type input "1"
drag, startPoint x: 873, startPoint y: 211, endPoint x: 886, endPoint y: 226, distance: 19.9
click at [873, 211] on span "Seleccione una criticidad para el pendiente" at bounding box center [1007, 215] width 299 height 9
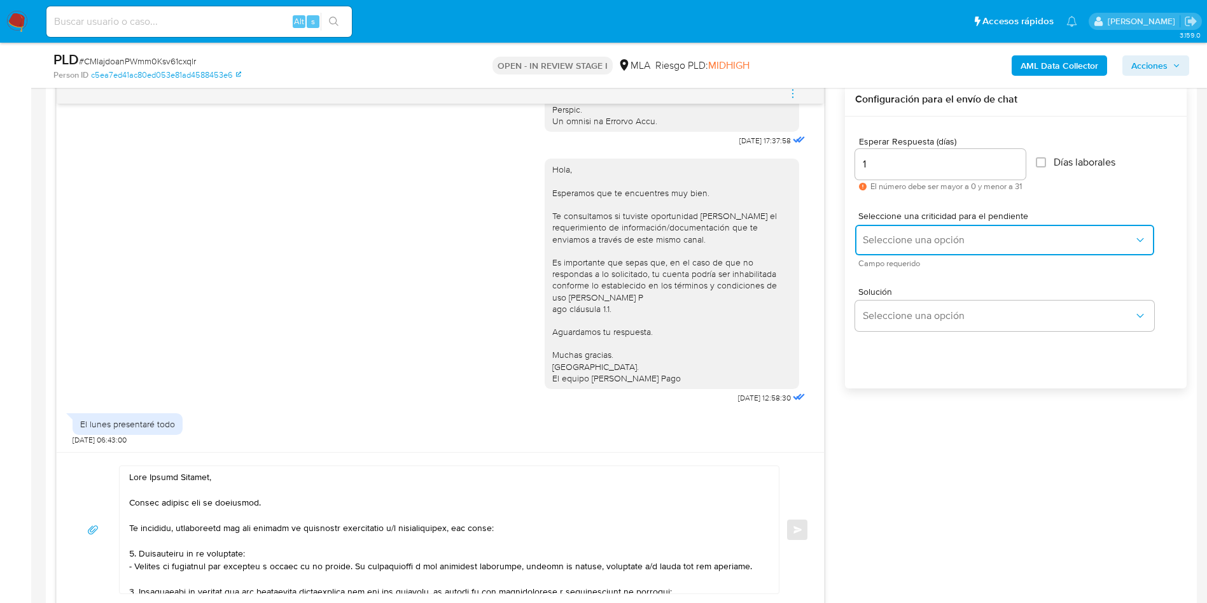
click at [886, 227] on button "Seleccione una opción" at bounding box center [1004, 240] width 299 height 31
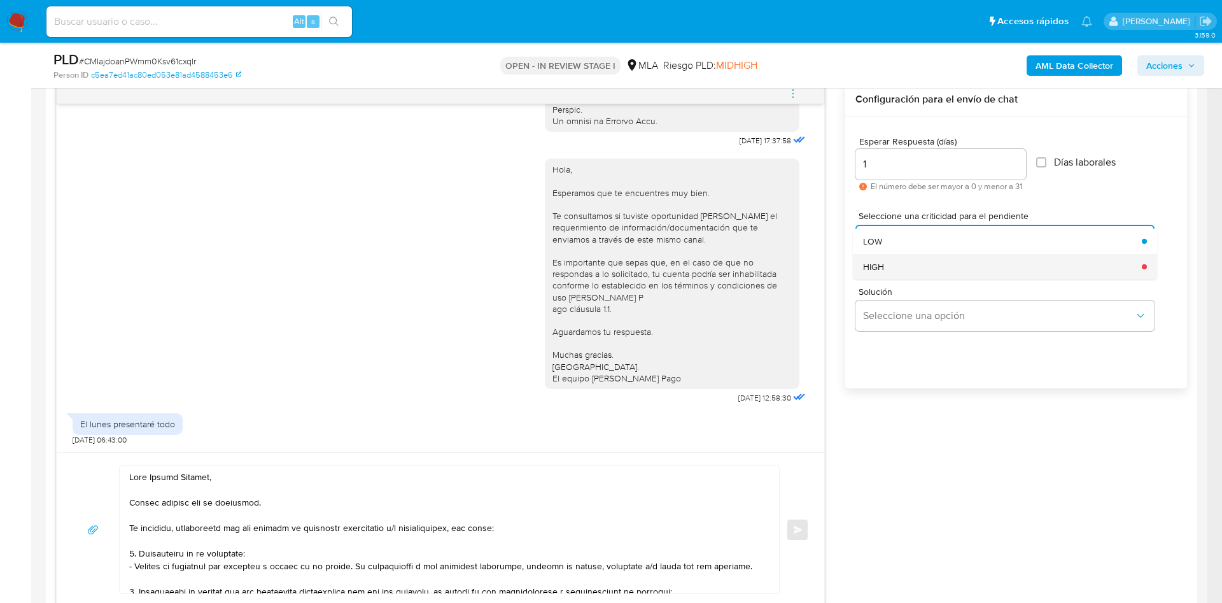
click at [889, 277] on div "HIGH" at bounding box center [998, 266] width 271 height 25
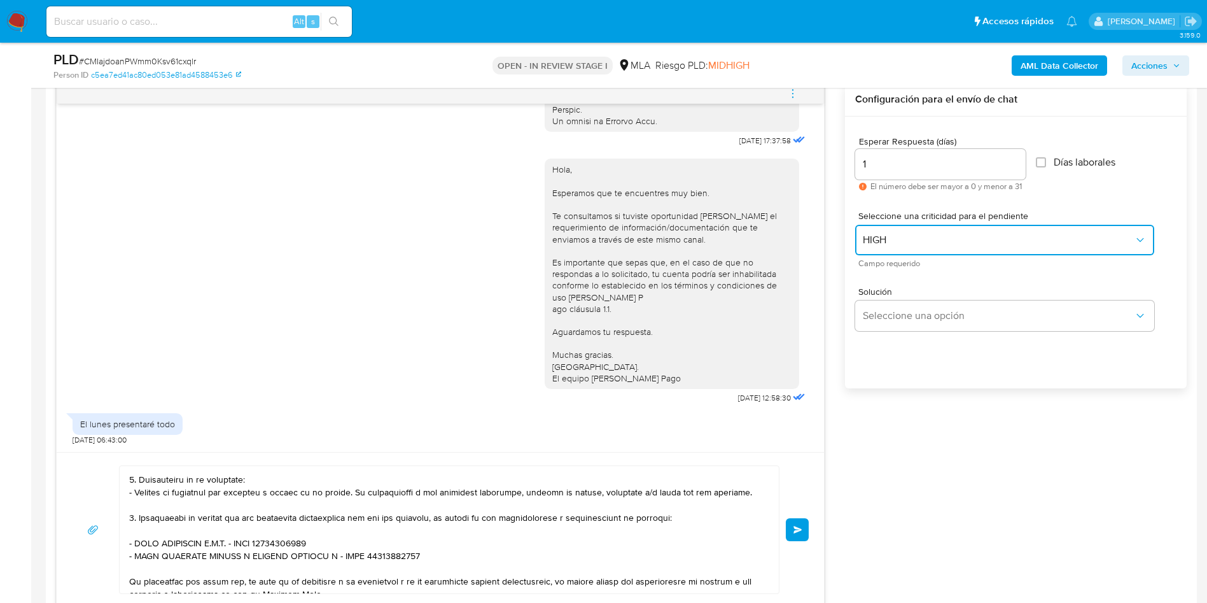
scroll to position [95, 0]
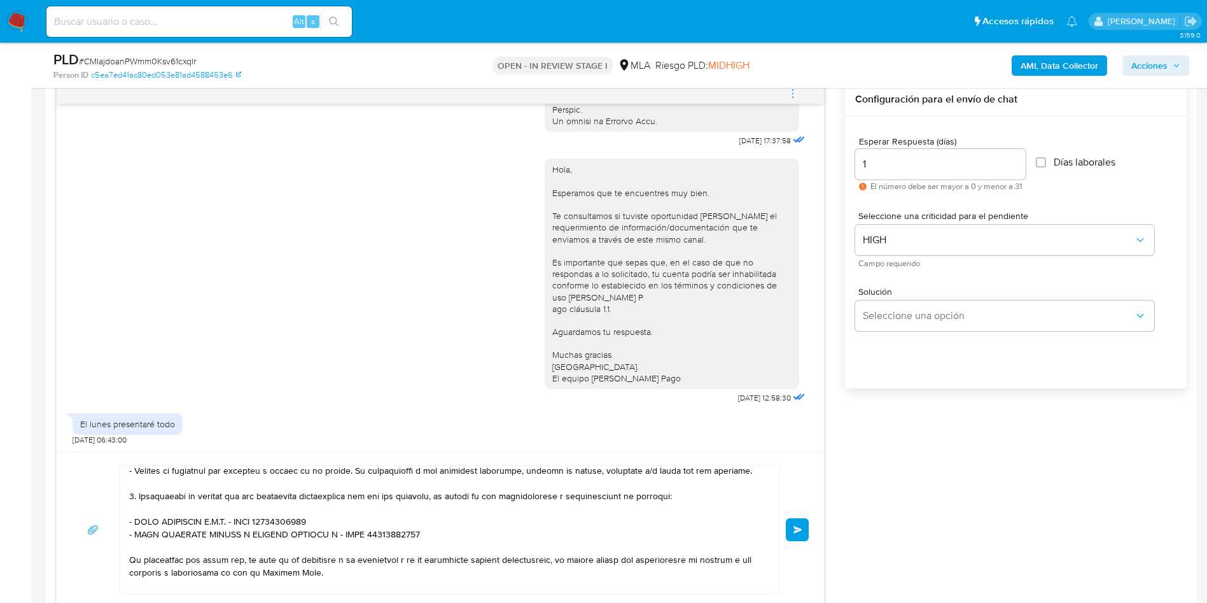
click at [805, 520] on button "Enviar" at bounding box center [797, 529] width 23 height 23
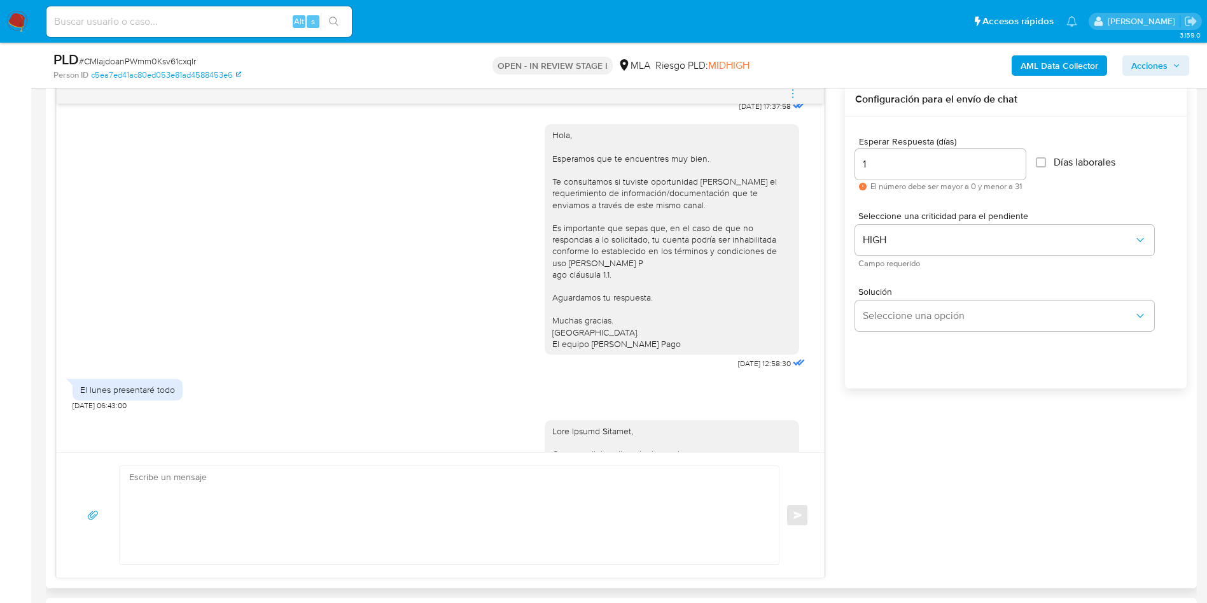
scroll to position [1133, 0]
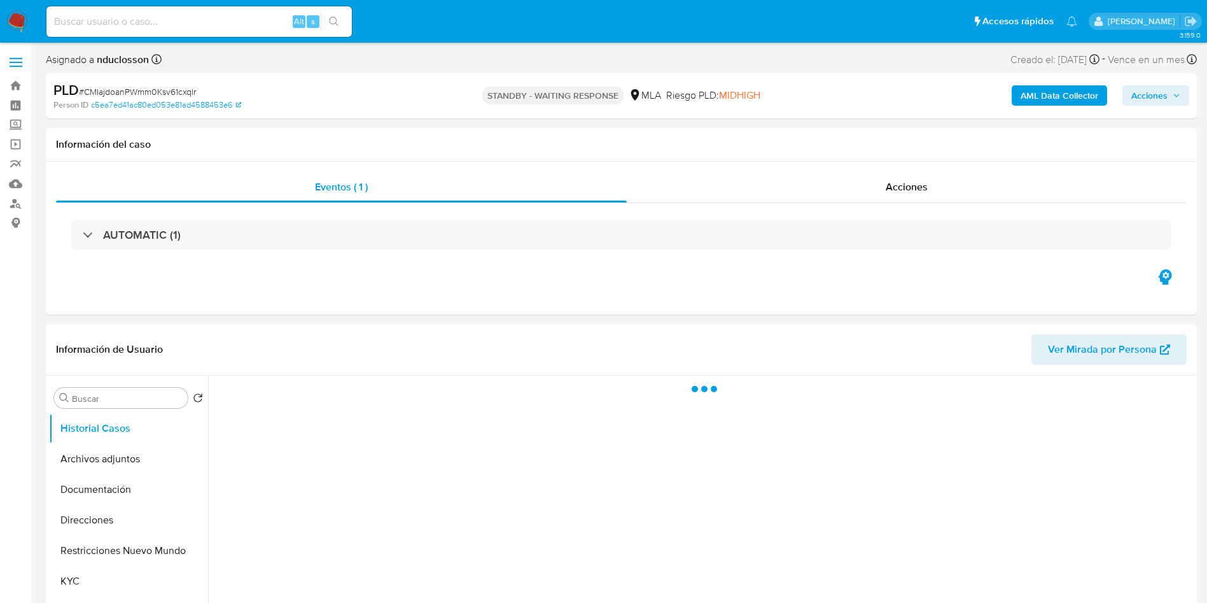
select select "10"
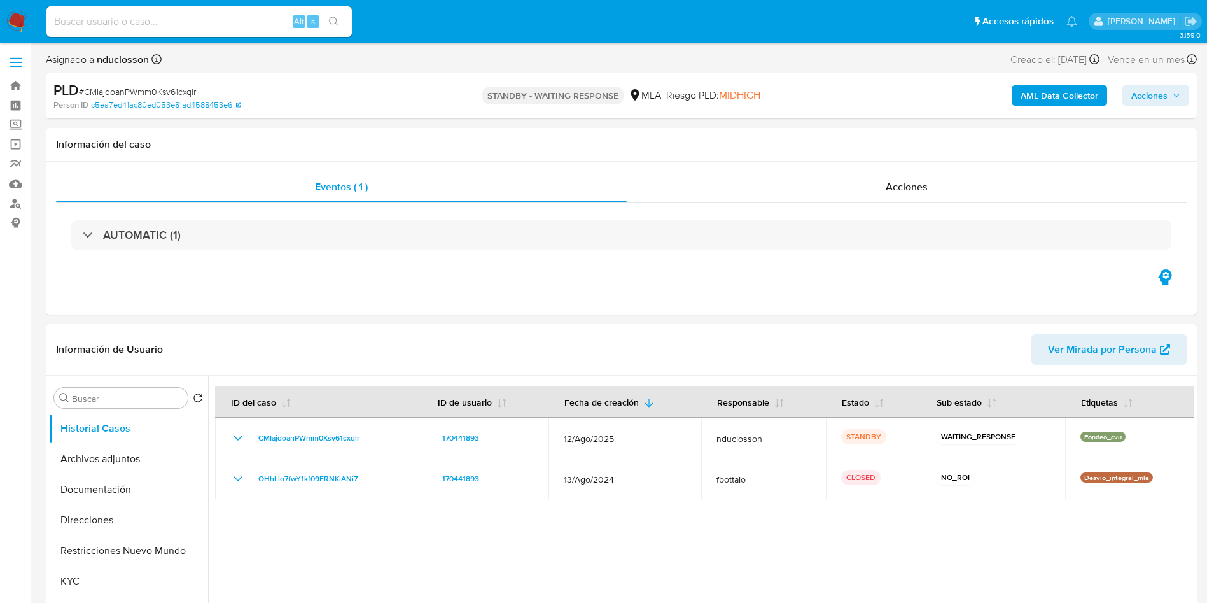
click at [197, 19] on input at bounding box center [198, 21] width 305 height 17
paste input "JwlmX1PNehpgsbaQihdZfvZT"
type input "JwlmX1PNehpgsbaQihdZfvZT"
click at [335, 26] on icon "search-icon" at bounding box center [334, 22] width 10 height 10
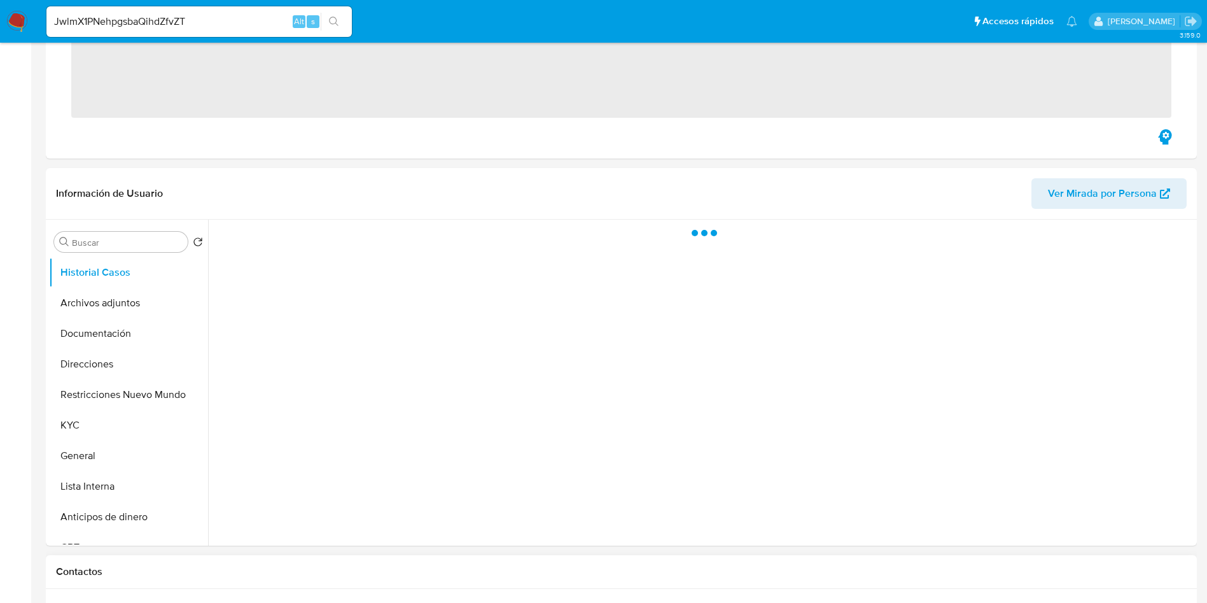
scroll to position [382, 0]
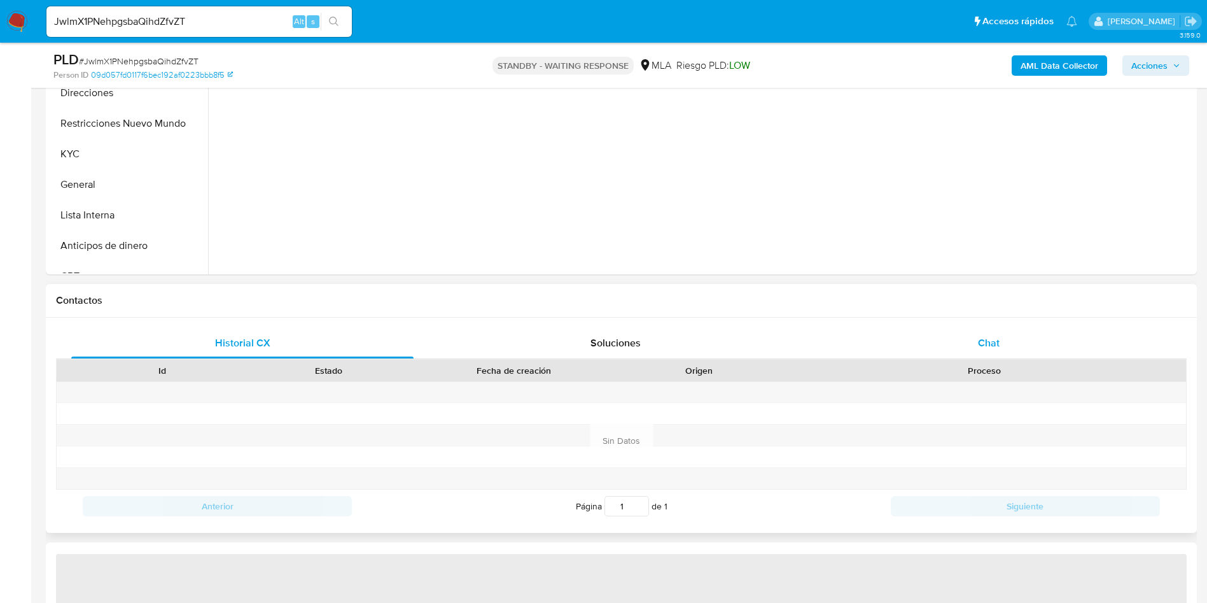
click at [982, 344] on span "Chat" at bounding box center [989, 342] width 22 height 15
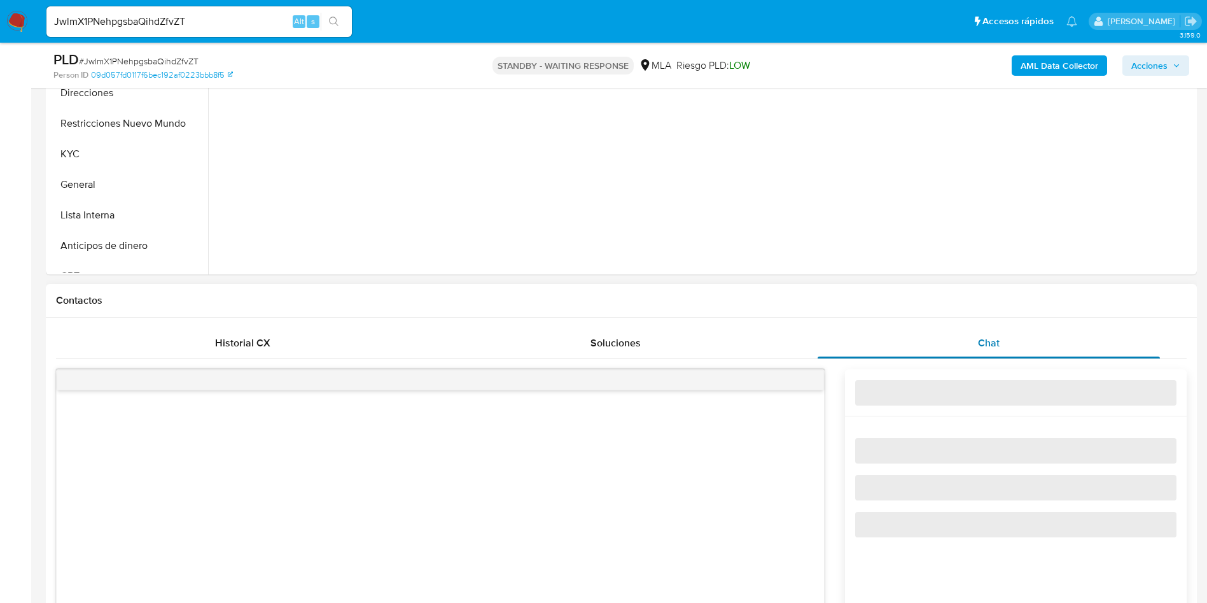
select select "10"
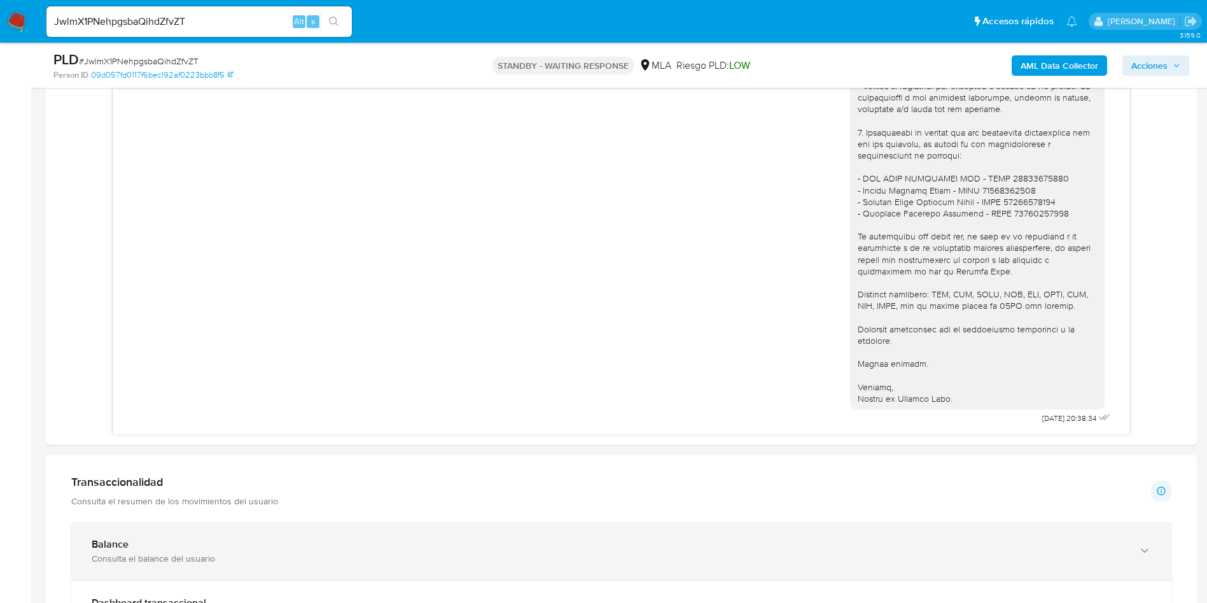
scroll to position [668, 0]
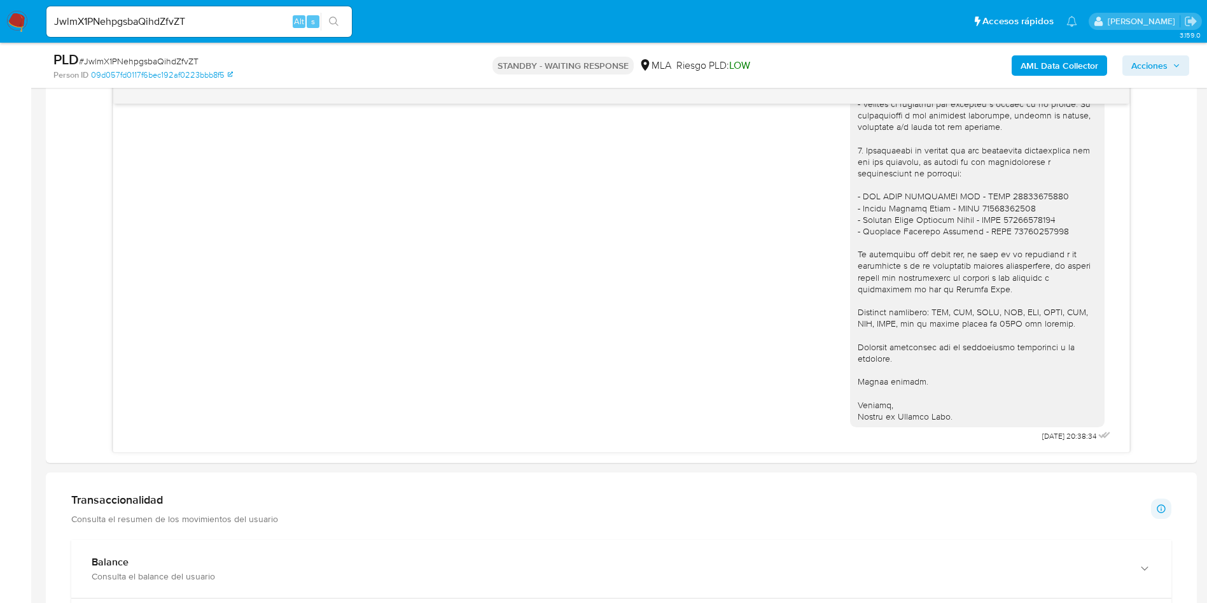
click at [108, 20] on input "JwlmX1PNehpgsbaQihdZfvZT" at bounding box center [198, 21] width 305 height 17
paste input "8zLgBNaLD2R4hE8YBZ9YOFub"
type input "8zLgBNaLD2R4hE8YBZ9YOFub"
click at [329, 10] on div "8zLgBNaLD2R4hE8YBZ9YOFub Alt s" at bounding box center [198, 21] width 305 height 31
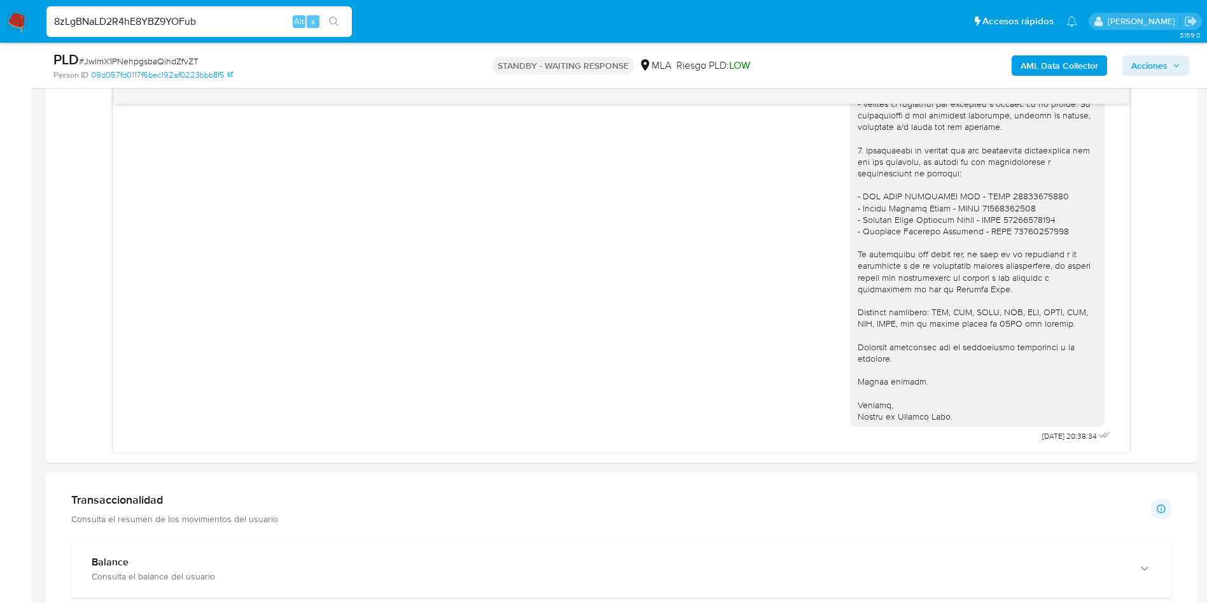
click at [129, 17] on input "8zLgBNaLD2R4hE8YBZ9YOFub" at bounding box center [198, 21] width 305 height 17
click at [326, 24] on button "search-icon" at bounding box center [334, 22] width 26 height 18
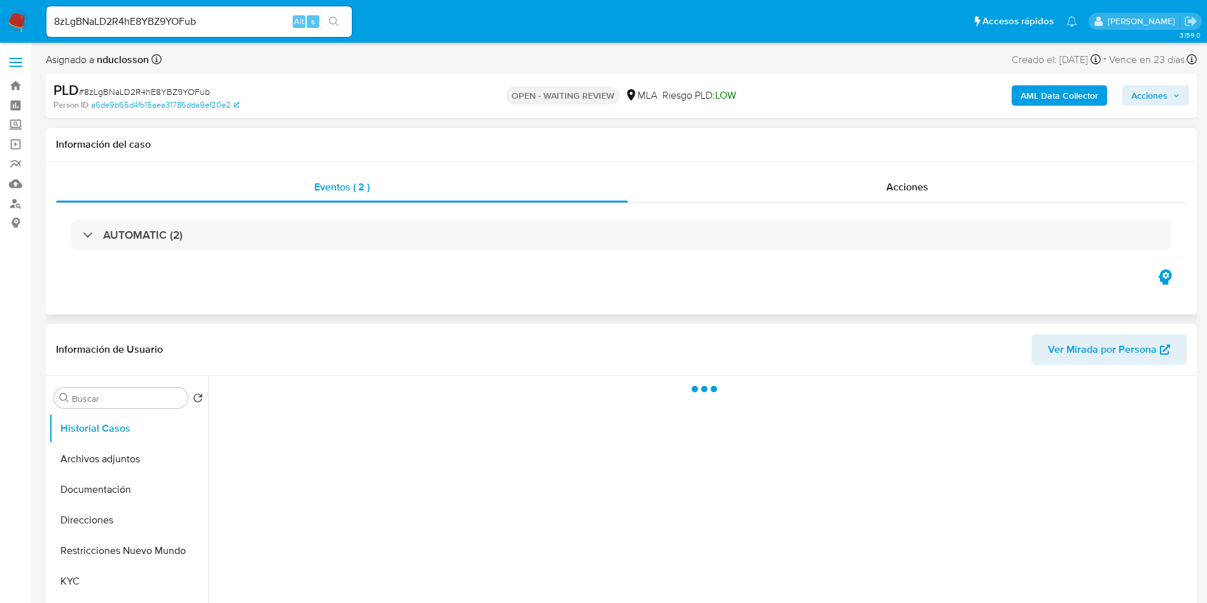
select select "10"
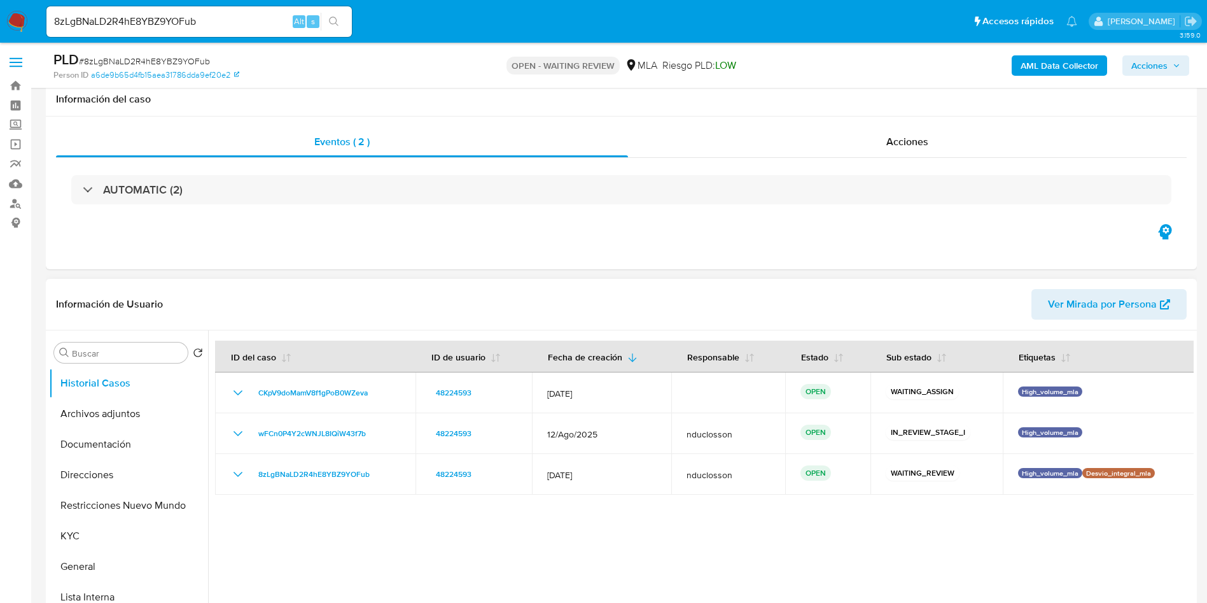
scroll to position [95, 0]
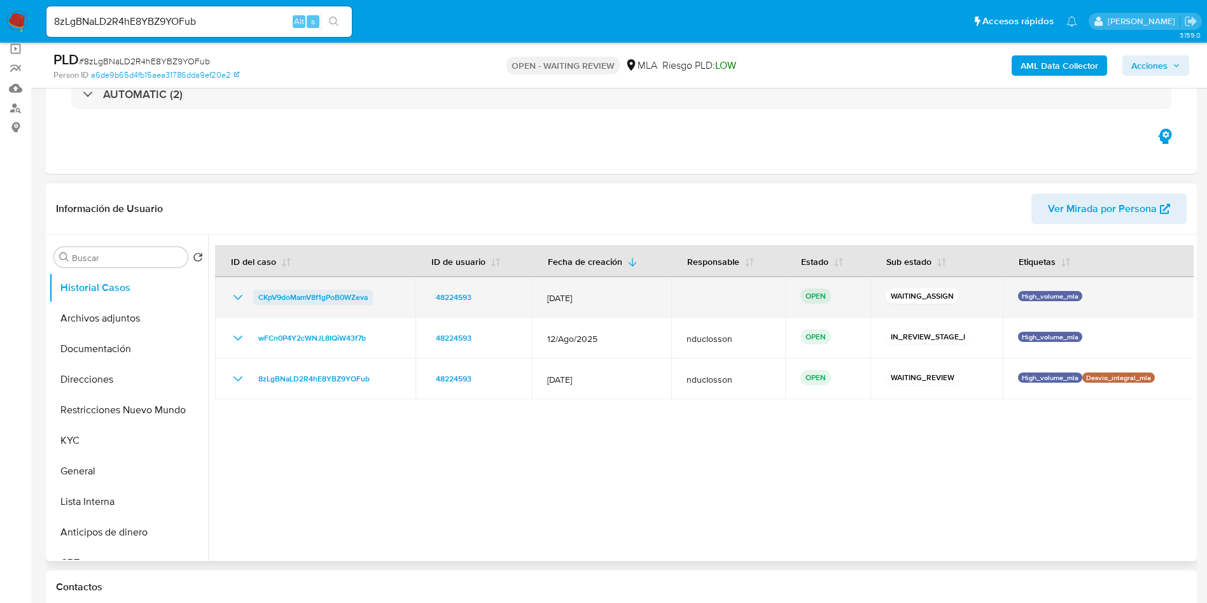
click at [351, 299] on span "CKpV9doMamV8f1gPoB0WZeva" at bounding box center [312, 297] width 109 height 15
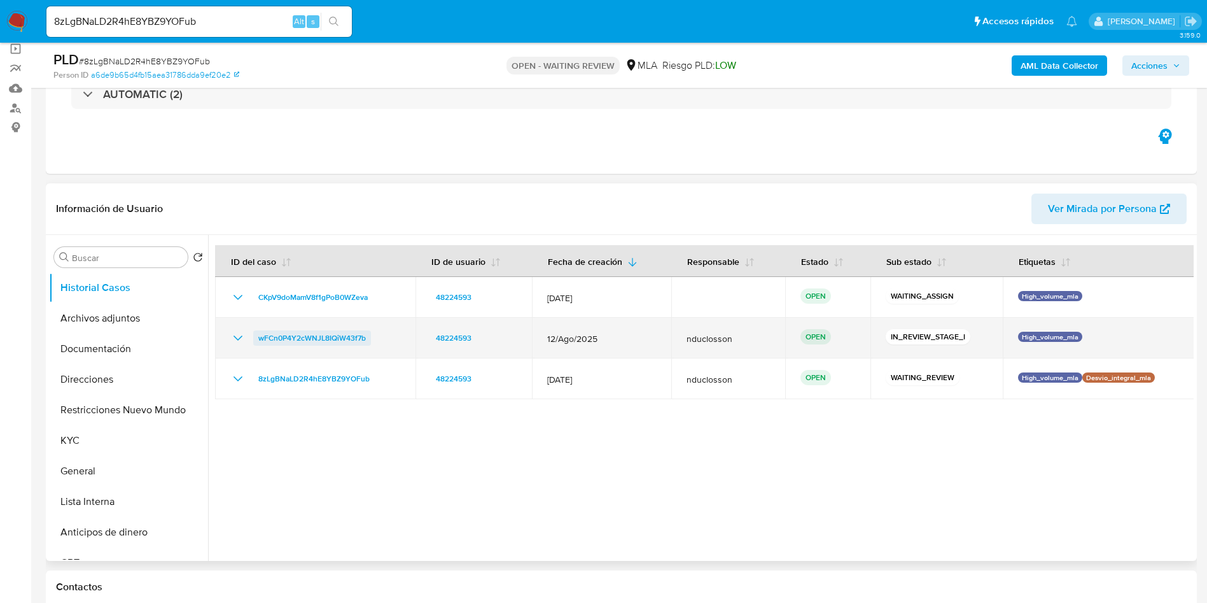
click at [361, 340] on span "wFCn0P4Y2cWNJL8IQiW43f7b" at bounding box center [312, 337] width 108 height 15
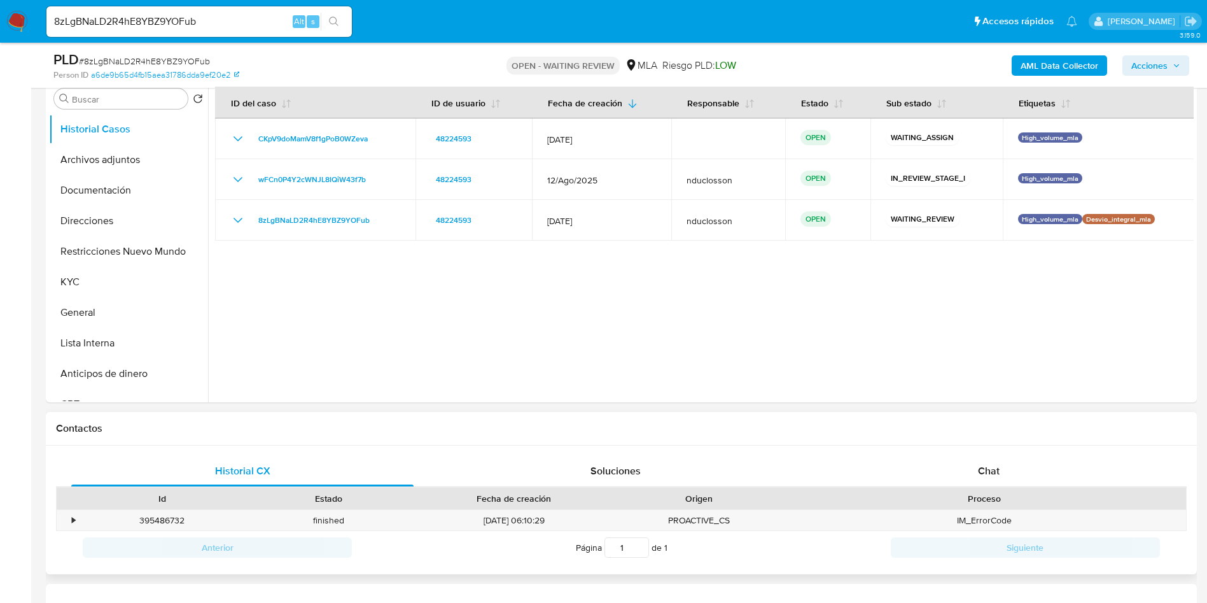
scroll to position [477, 0]
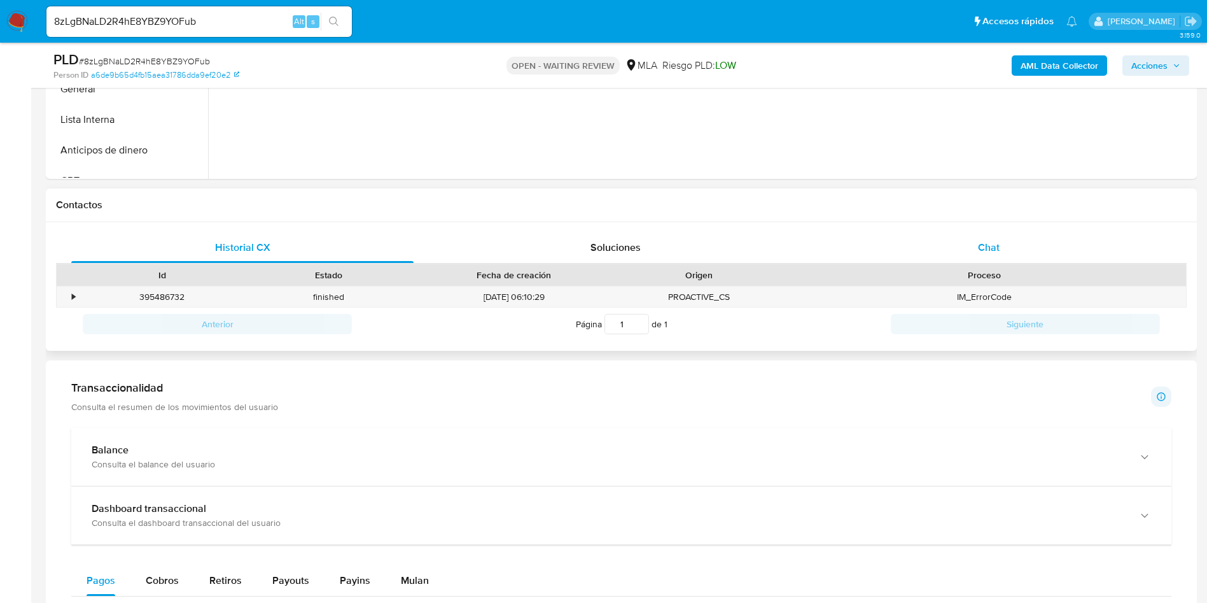
click at [989, 256] on div "Chat" at bounding box center [989, 247] width 342 height 31
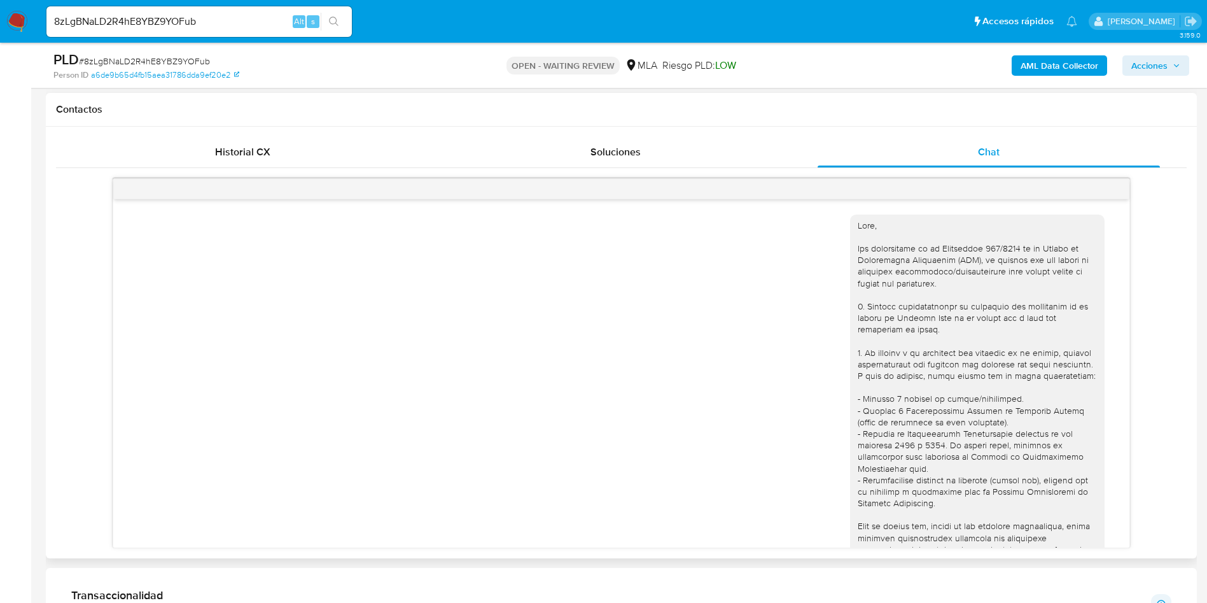
scroll to position [1143, 0]
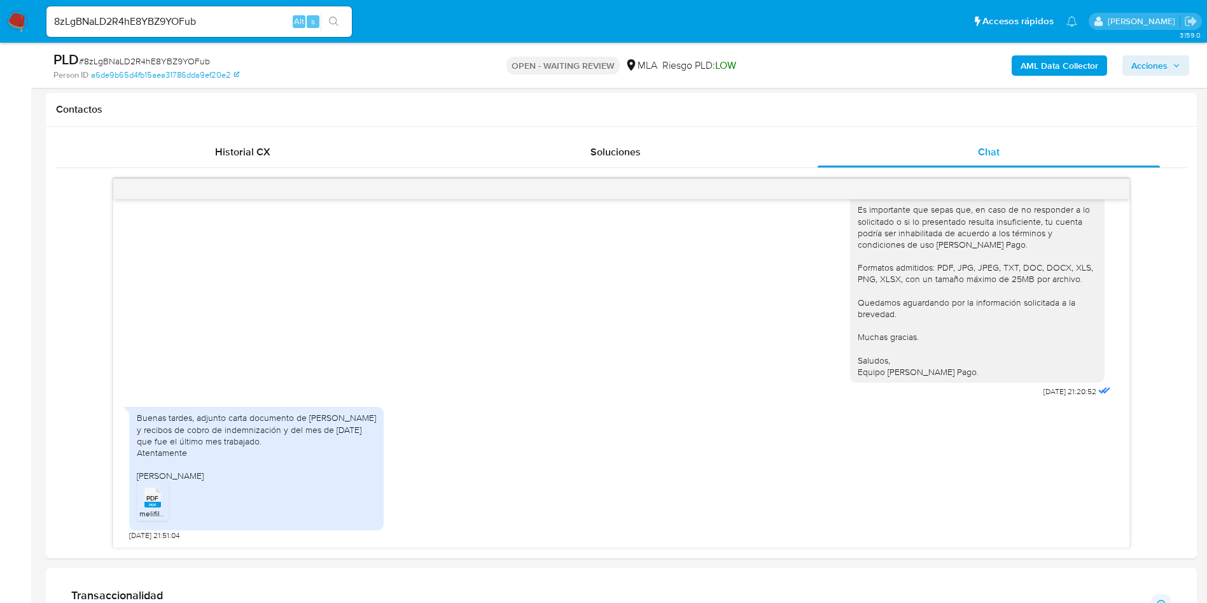
click at [148, 56] on span "# 8zLgBNaLD2R4hE8YBZ9YOFub" at bounding box center [144, 61] width 131 height 13
copy span "8zLgBNaLD2R4hE8YBZ9YOFub"
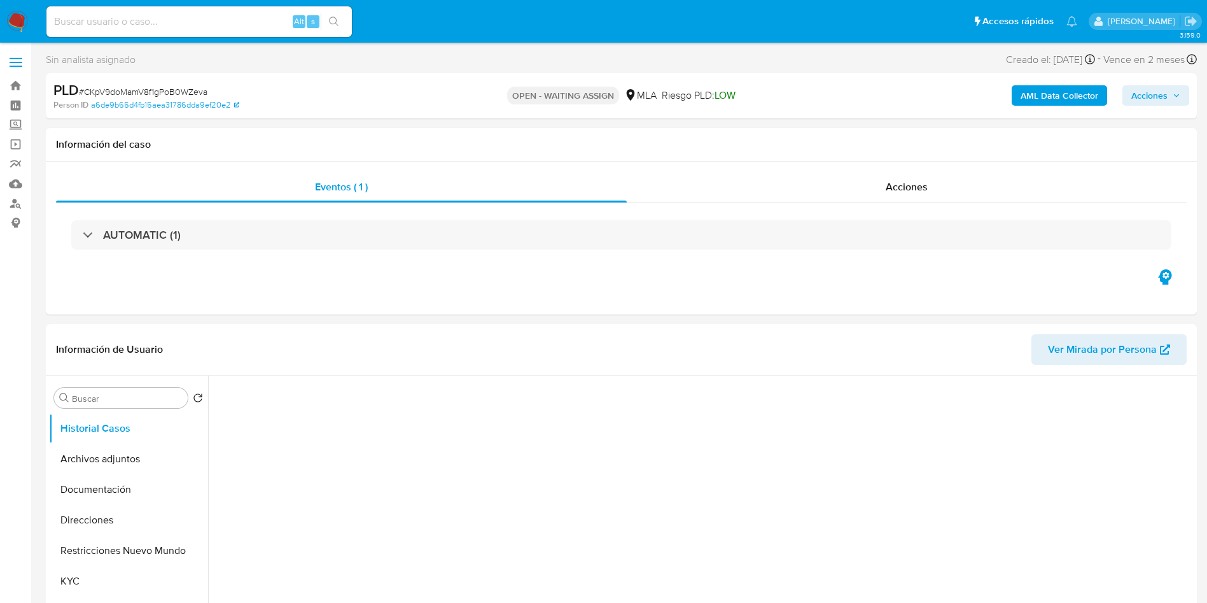
select select "10"
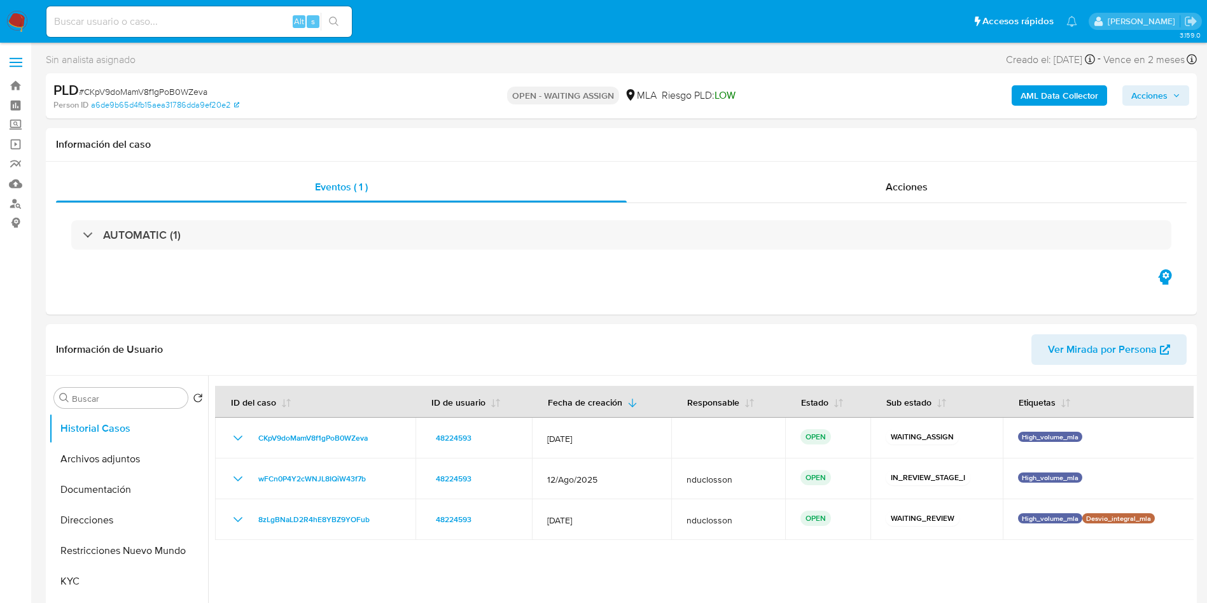
click at [134, 88] on span "# CKpV9doMamV8f1gPoB0WZeva" at bounding box center [143, 91] width 129 height 13
copy span "CKpV9doMamV8f1gPoB0WZeva"
click at [128, 87] on span "# CKpV9doMamV8f1gPoB0WZeva" at bounding box center [143, 91] width 129 height 13
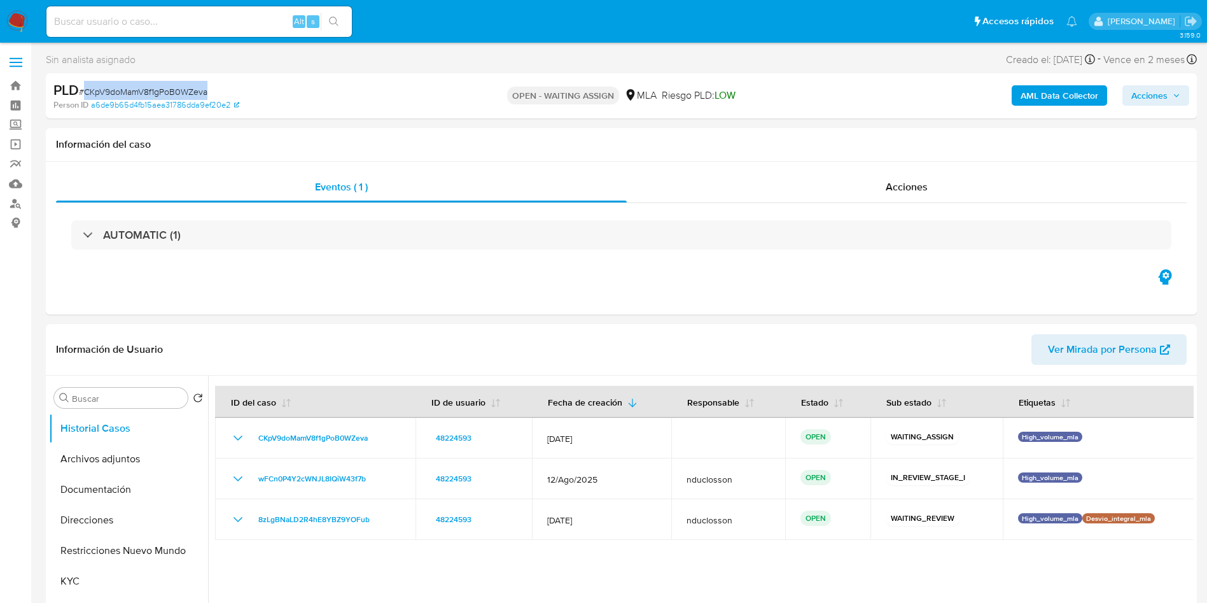
click at [146, 92] on span "# CKpV9doMamV8f1gPoB0WZeva" at bounding box center [143, 91] width 129 height 13
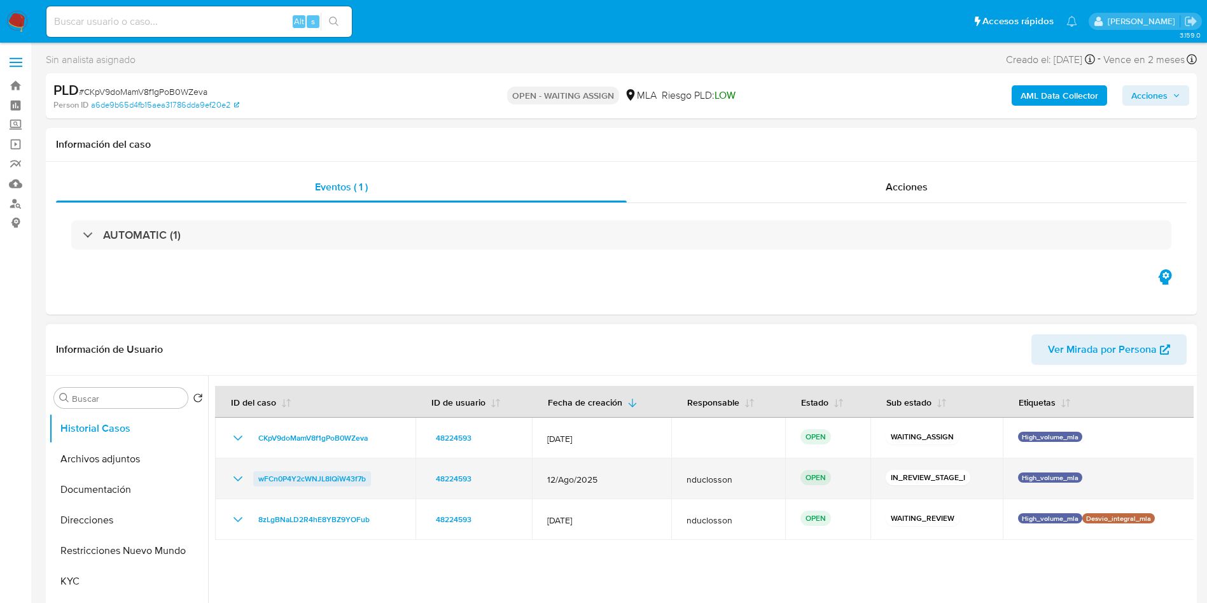
drag, startPoint x: 378, startPoint y: 484, endPoint x: 256, endPoint y: 483, distance: 122.2
click at [256, 483] on div "wFCn0P4Y2cWNJL8IQiW43f7b" at bounding box center [315, 478] width 170 height 15
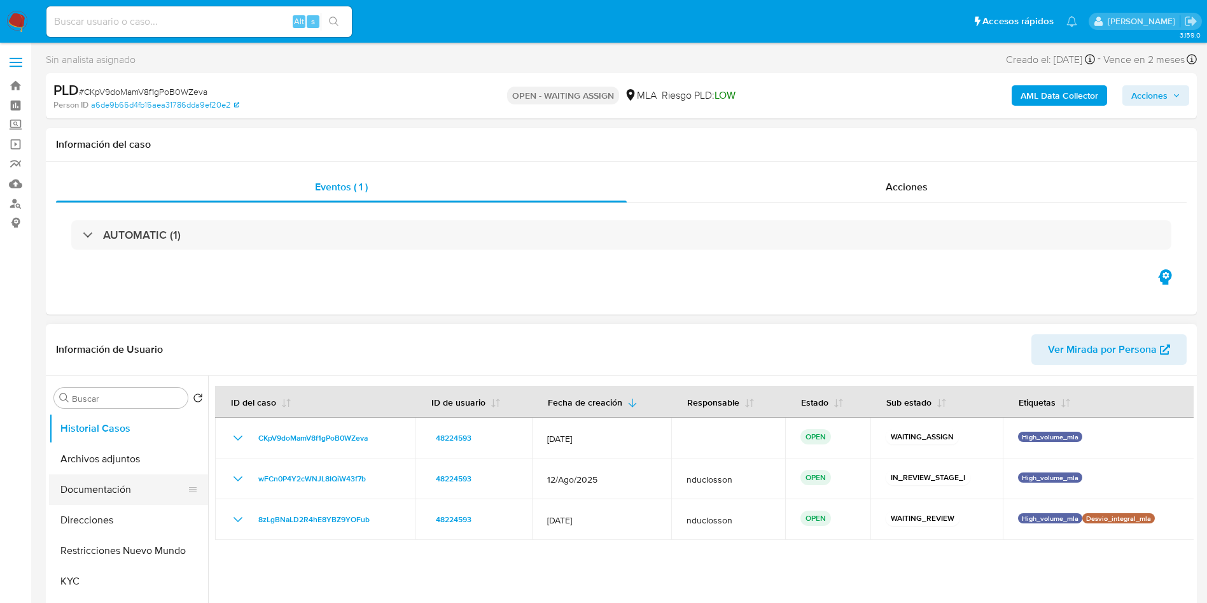
click at [120, 496] on button "Documentación" at bounding box center [123, 489] width 149 height 31
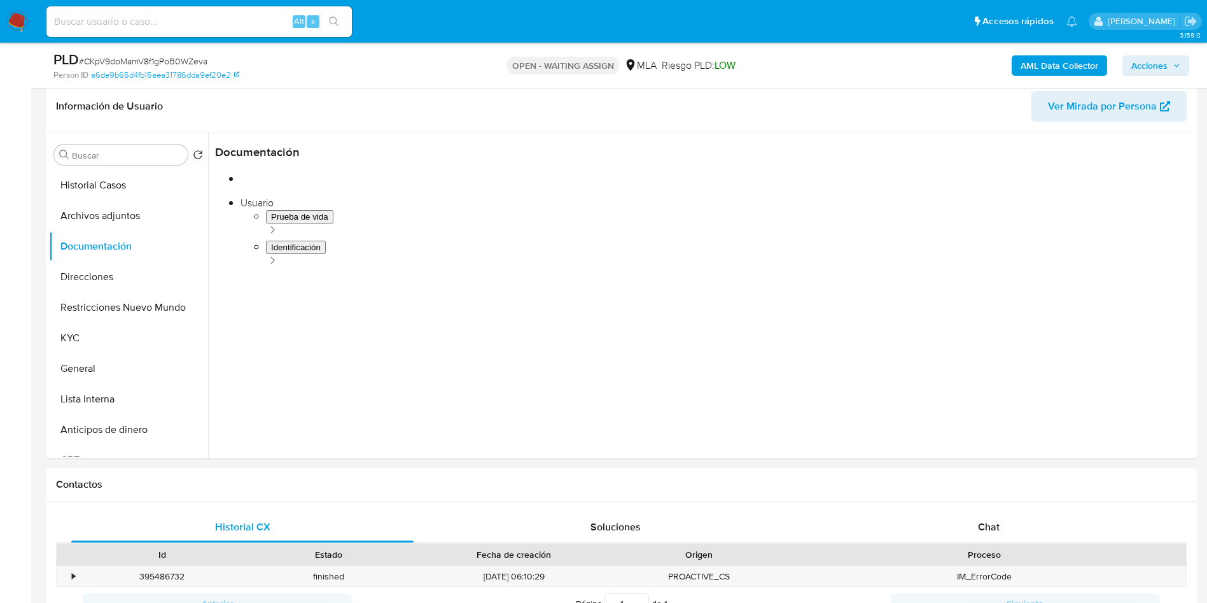
scroll to position [382, 0]
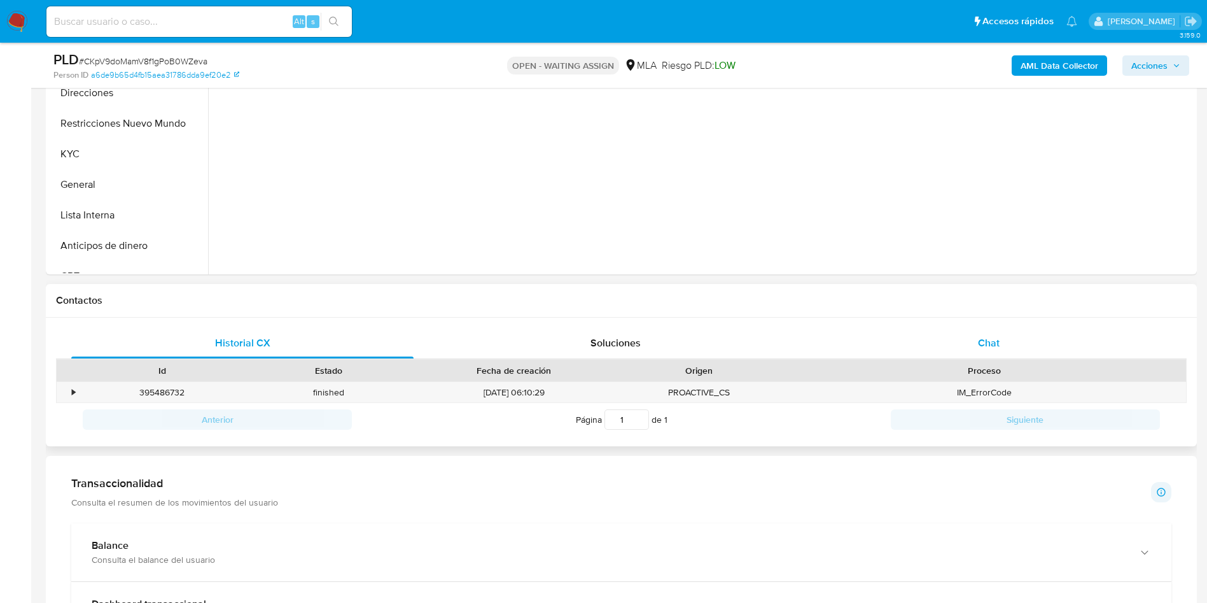
click at [1000, 355] on div "Chat" at bounding box center [989, 343] width 342 height 31
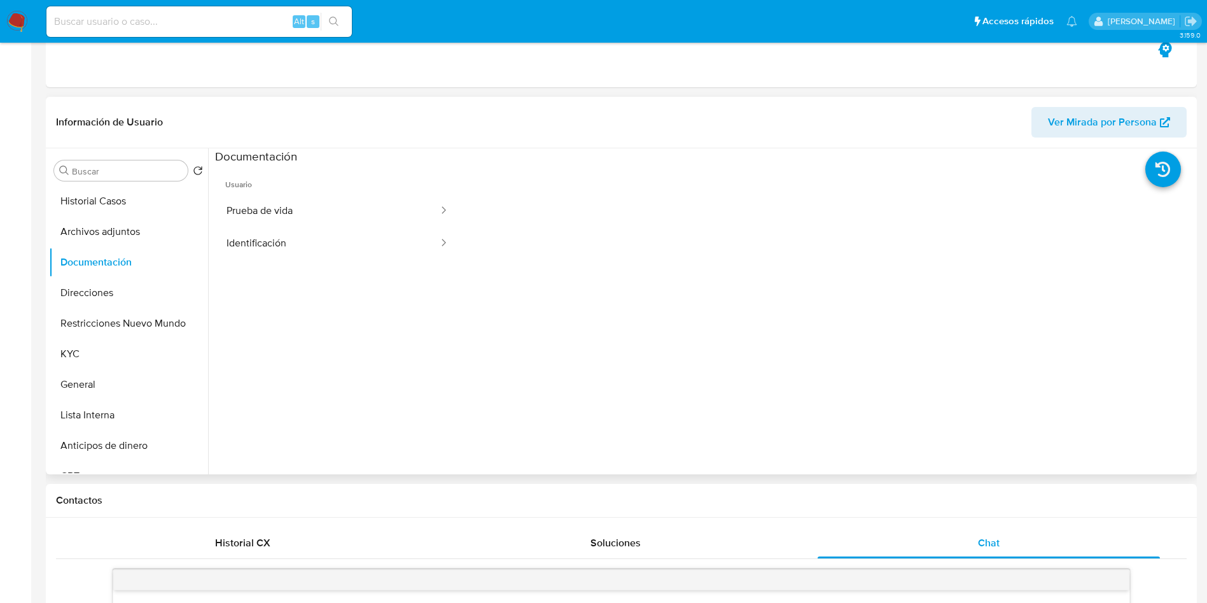
scroll to position [0, 0]
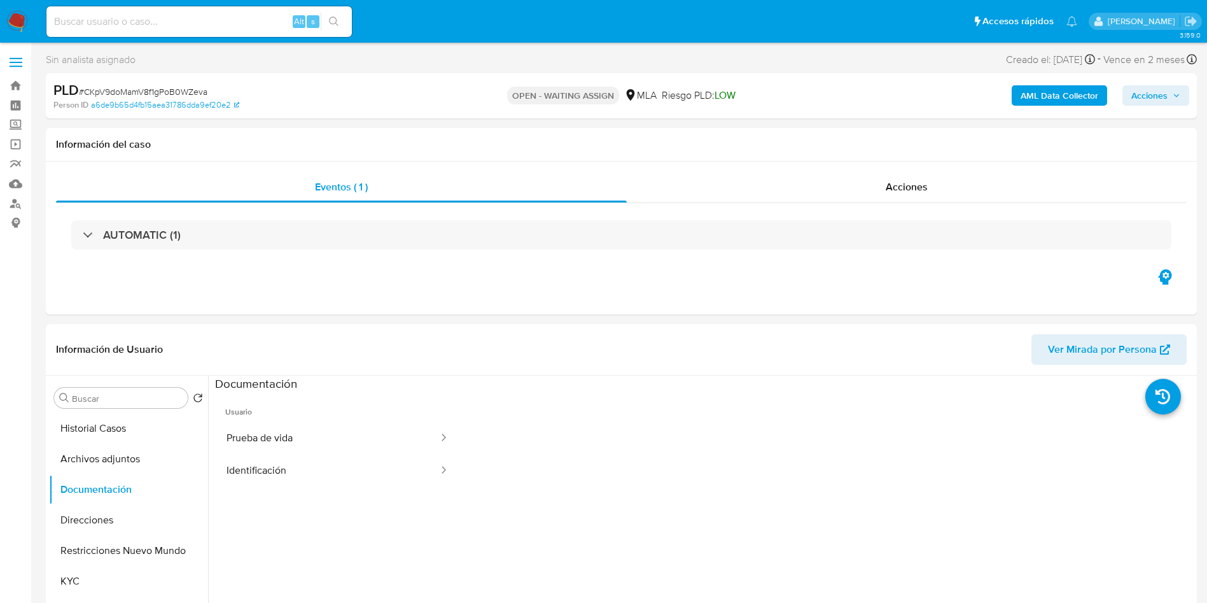
click at [171, 92] on span "# CKpV9doMamV8f1gPoB0WZeva" at bounding box center [143, 91] width 129 height 13
copy span "CKpV9doMamV8f1gPoB0WZeva"
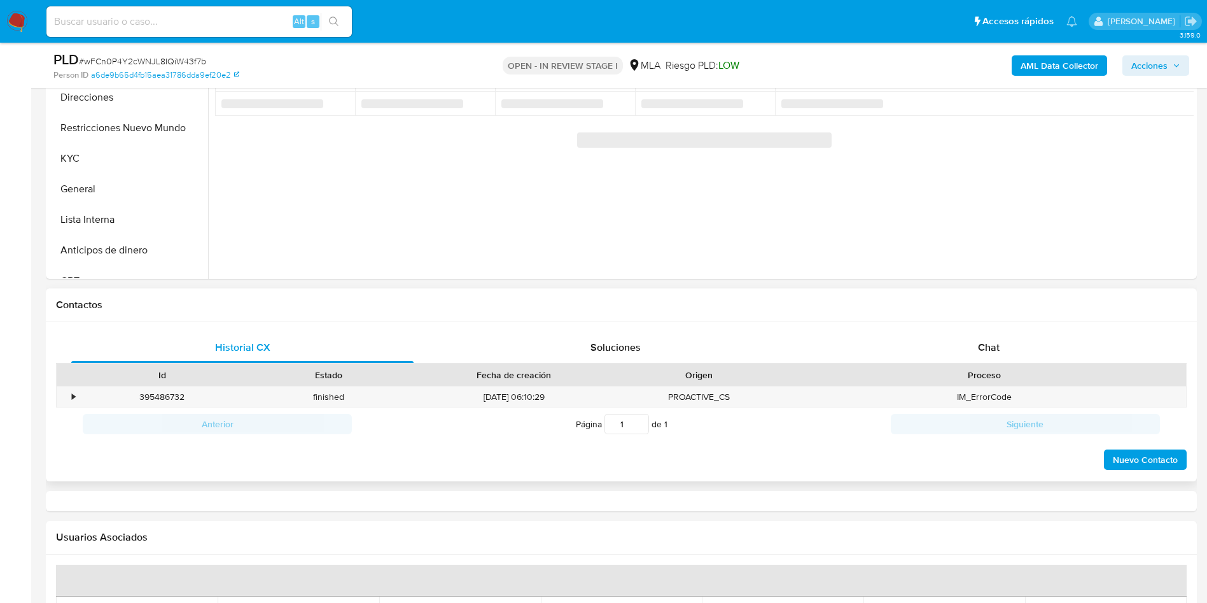
select select "10"
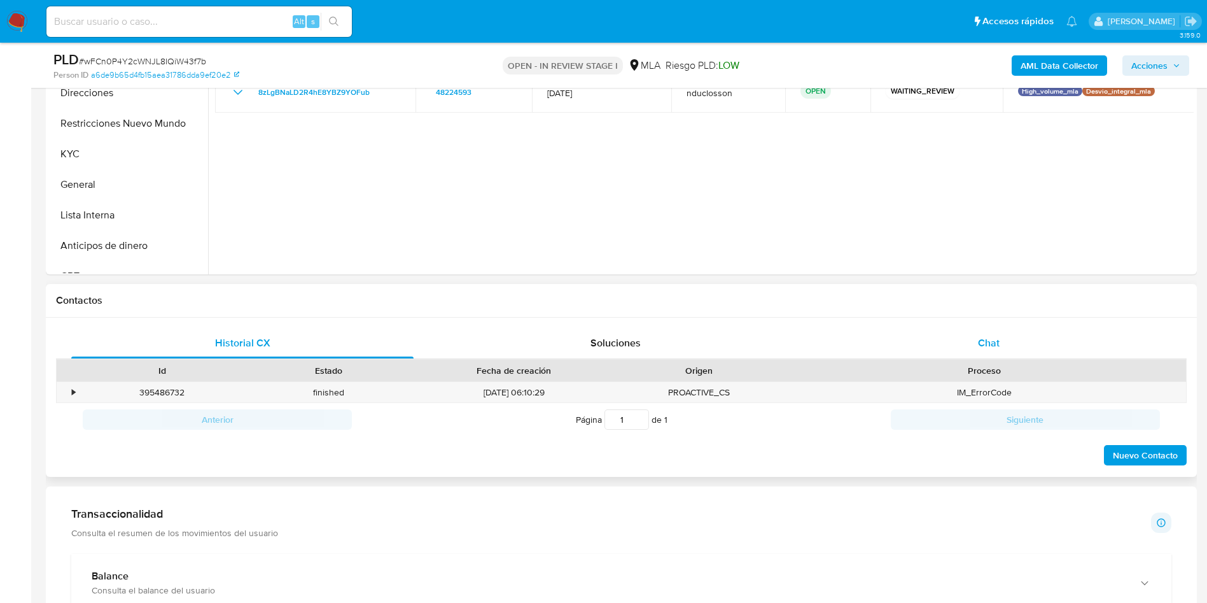
click at [977, 329] on div "Chat" at bounding box center [989, 343] width 342 height 31
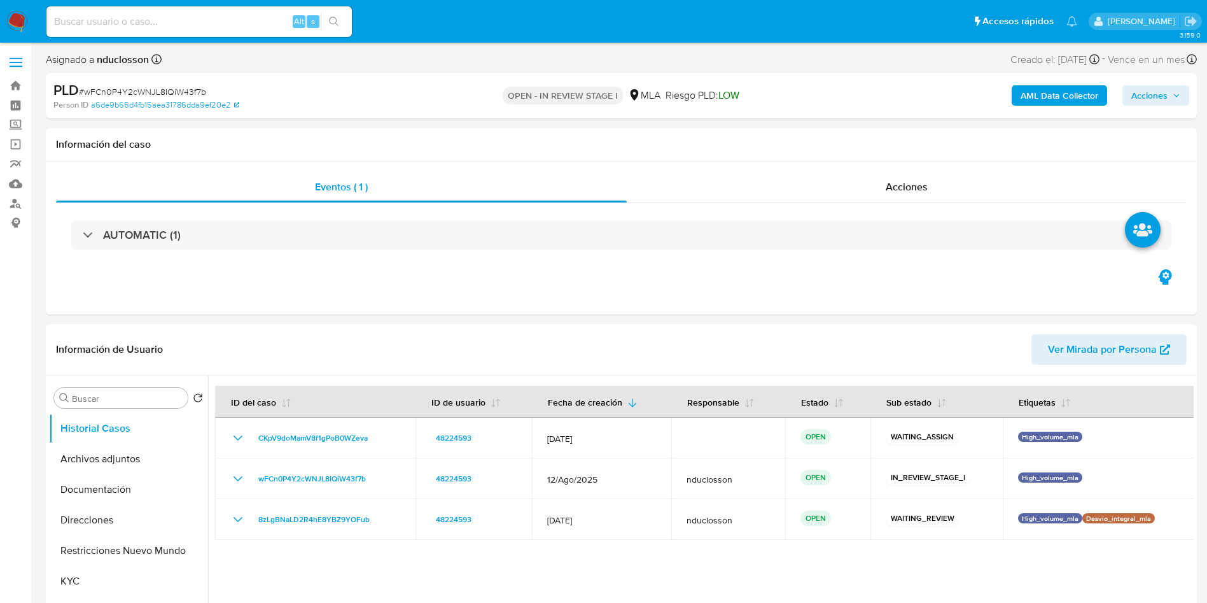
click at [1157, 94] on span "Acciones" at bounding box center [1149, 95] width 36 height 20
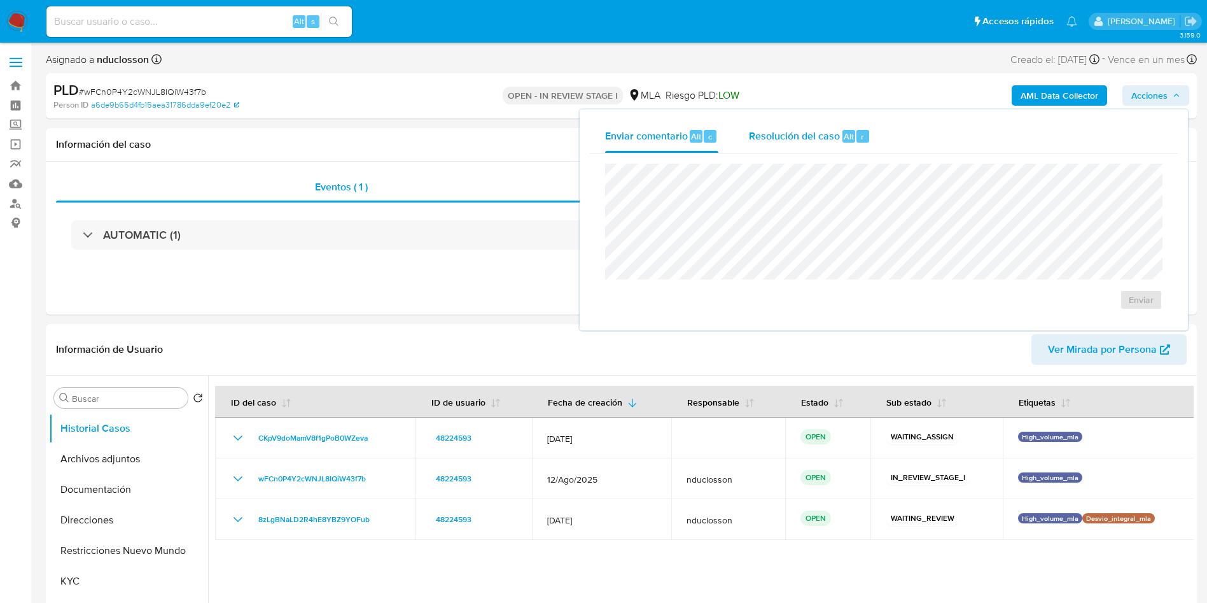
click at [844, 137] on span "Alt" at bounding box center [849, 136] width 10 height 12
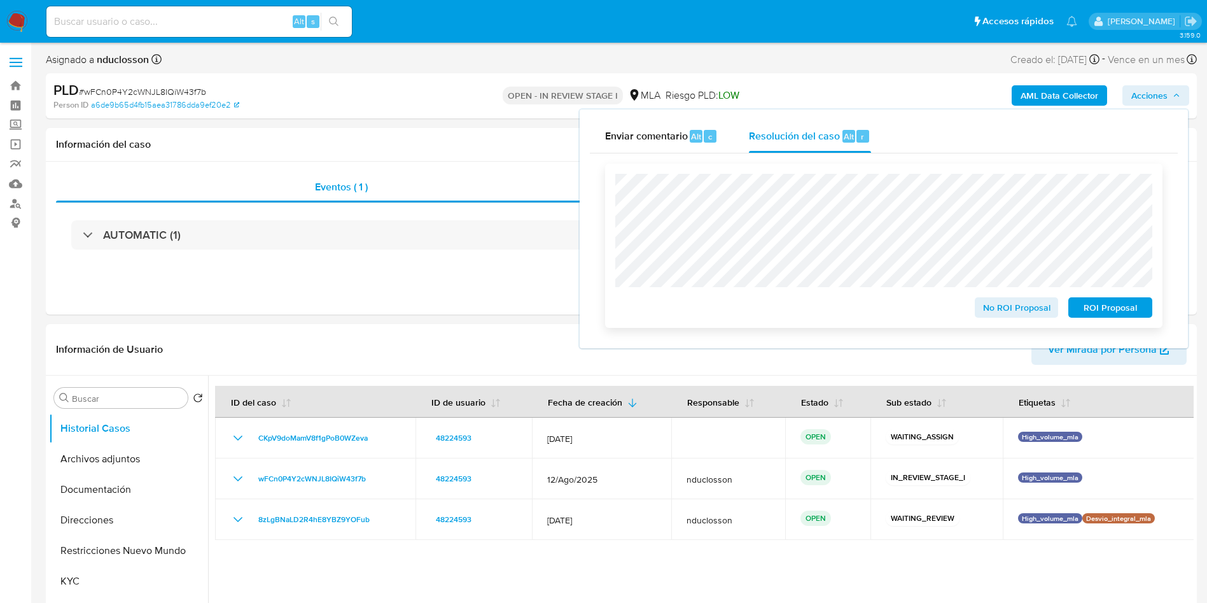
click at [986, 307] on span "No ROI Proposal" at bounding box center [1017, 307] width 66 height 18
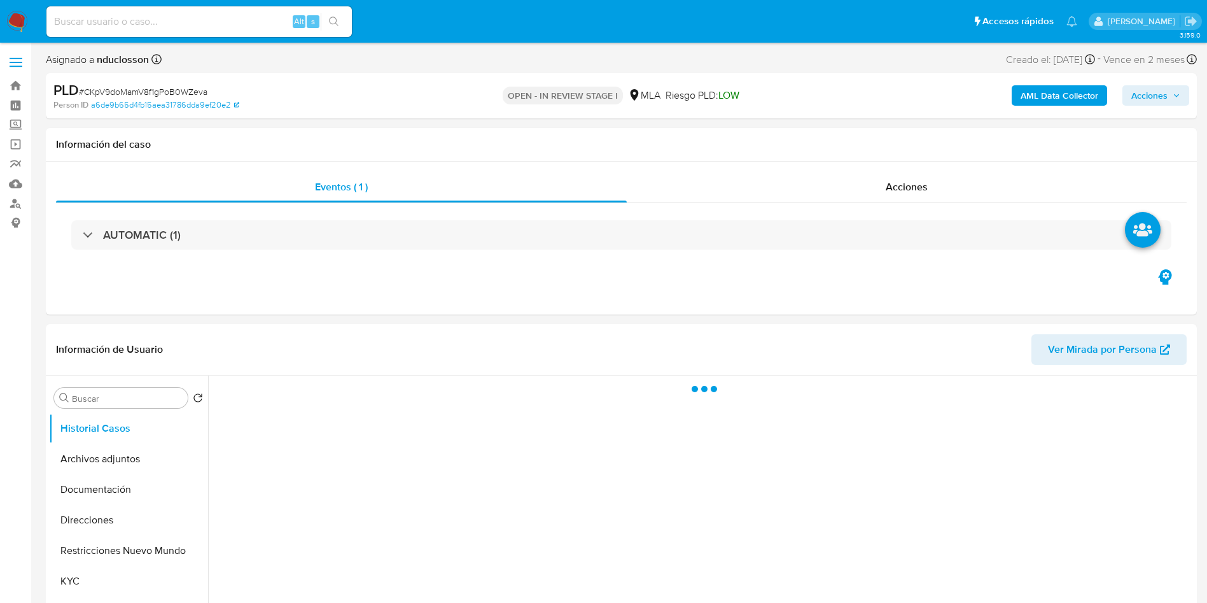
select select "10"
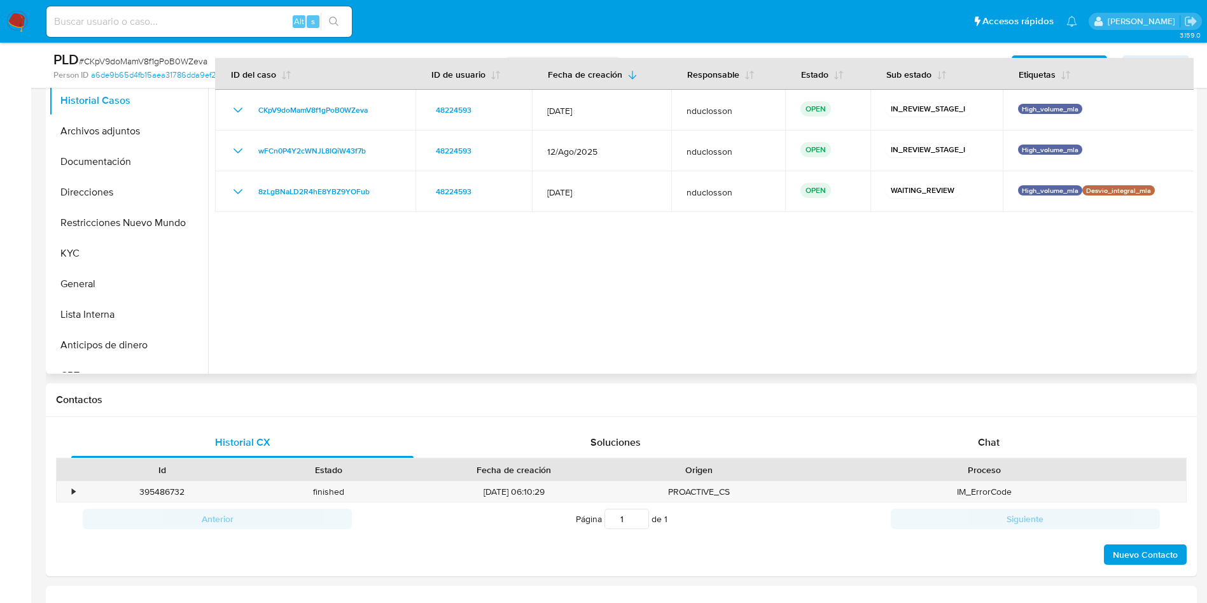
scroll to position [286, 0]
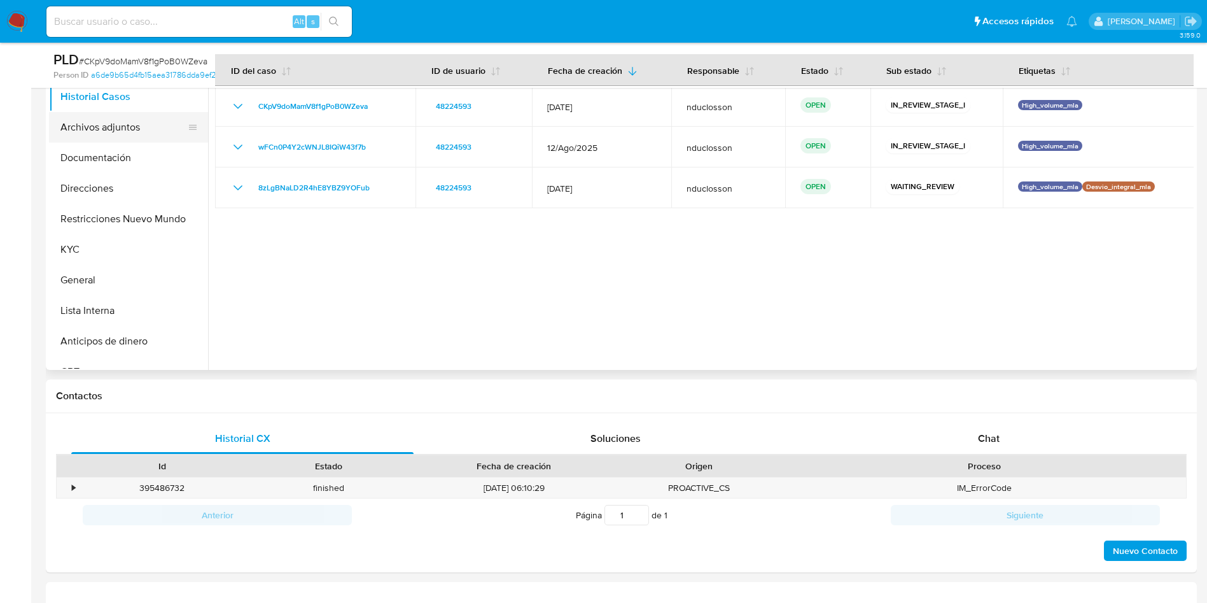
click at [105, 127] on button "Archivos adjuntos" at bounding box center [123, 127] width 149 height 31
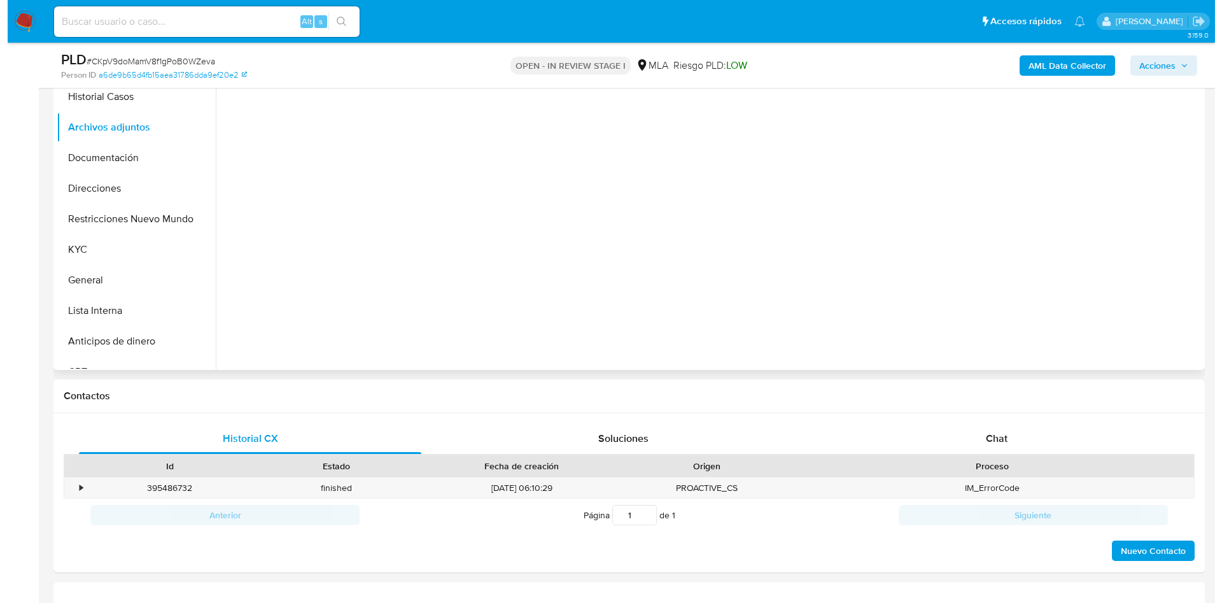
scroll to position [95, 0]
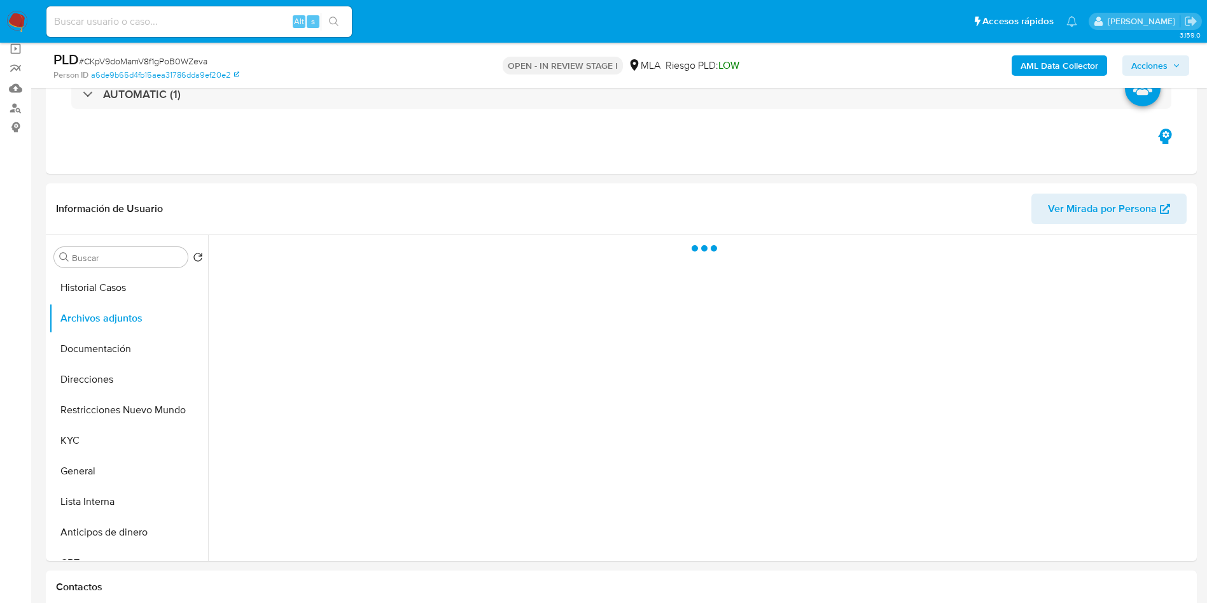
click at [1045, 71] on b "AML Data Collector" at bounding box center [1060, 65] width 78 height 20
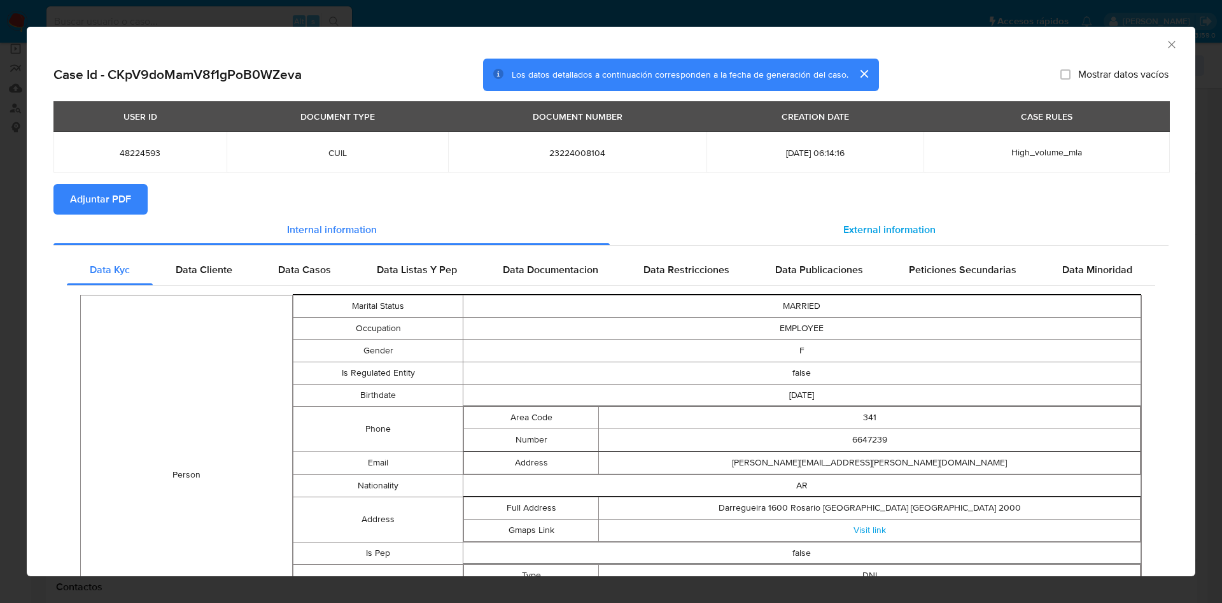
click at [775, 221] on div "External information" at bounding box center [889, 229] width 559 height 31
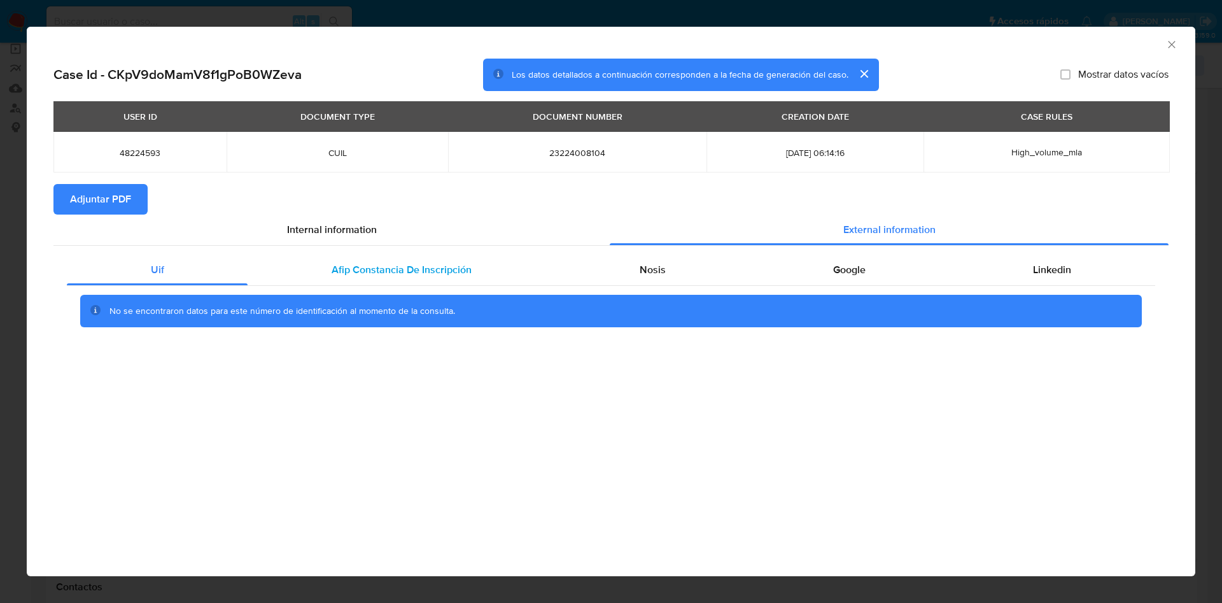
click at [337, 277] on div "Afip Constancia De Inscripción" at bounding box center [401, 270] width 307 height 31
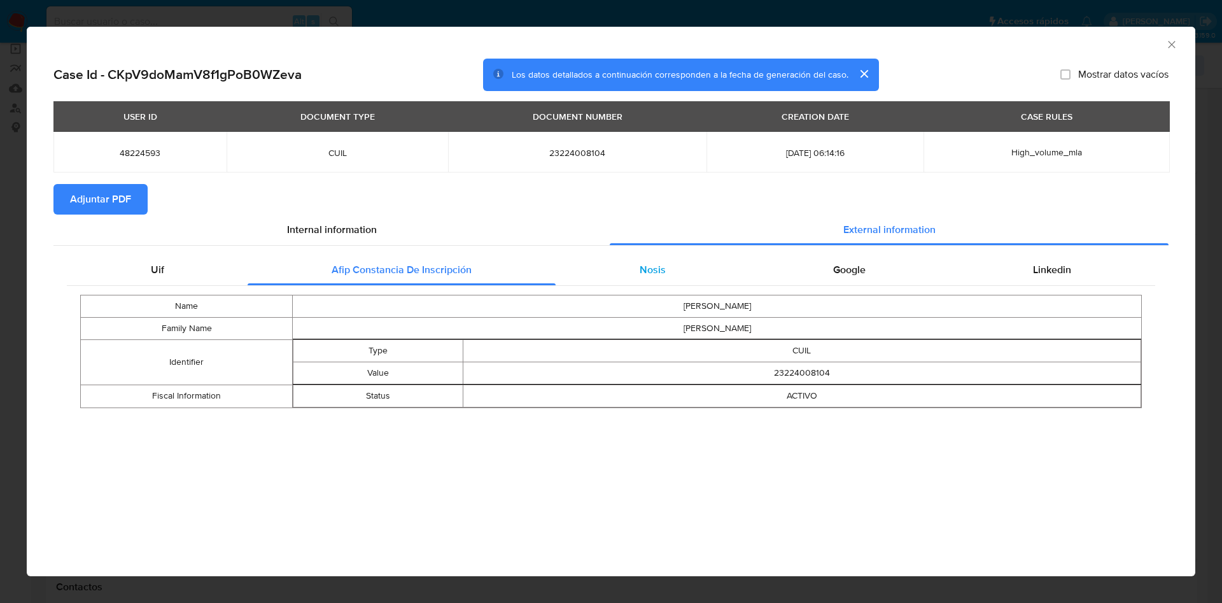
click at [679, 274] on div "Nosis" at bounding box center [651, 270] width 193 height 31
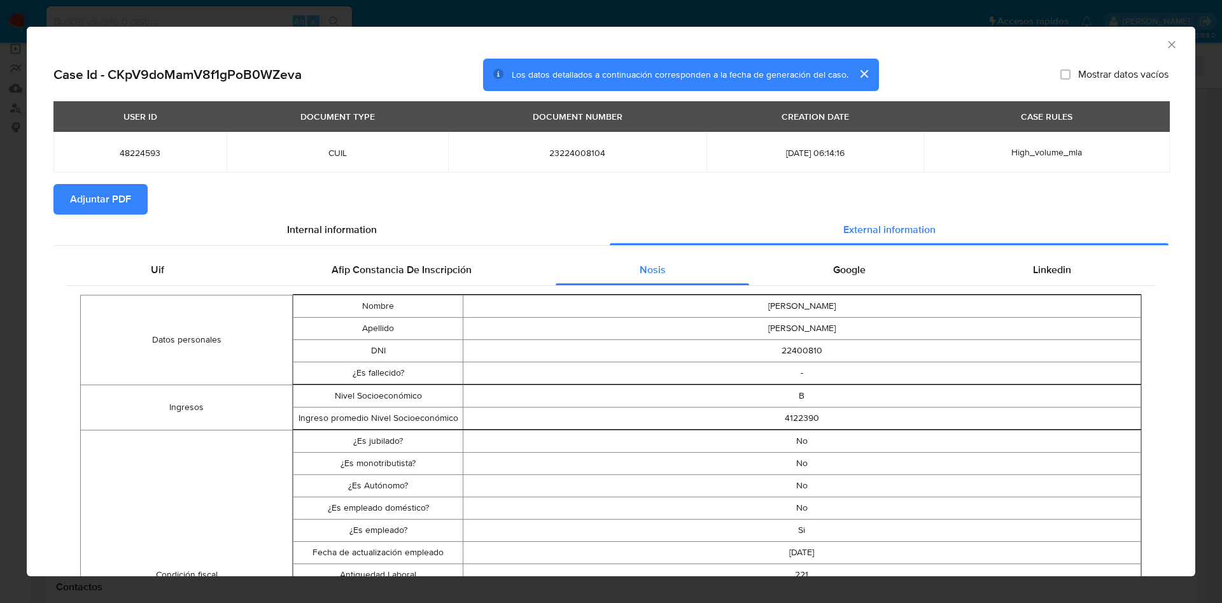
scroll to position [93, 0]
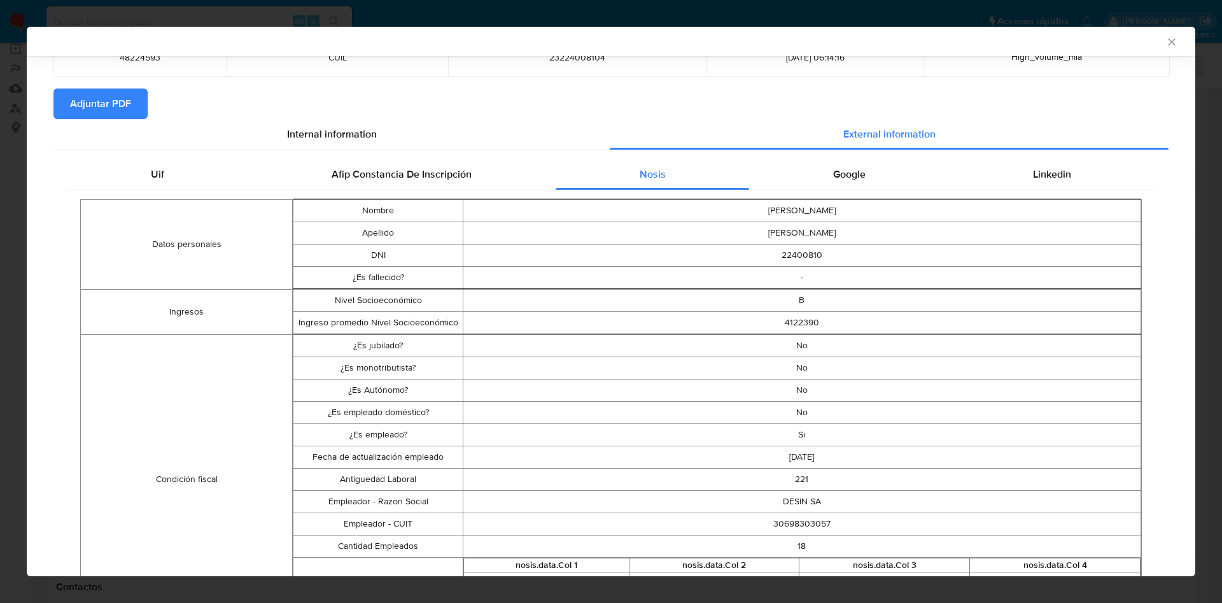
click at [836, 165] on div "Google" at bounding box center [849, 174] width 200 height 31
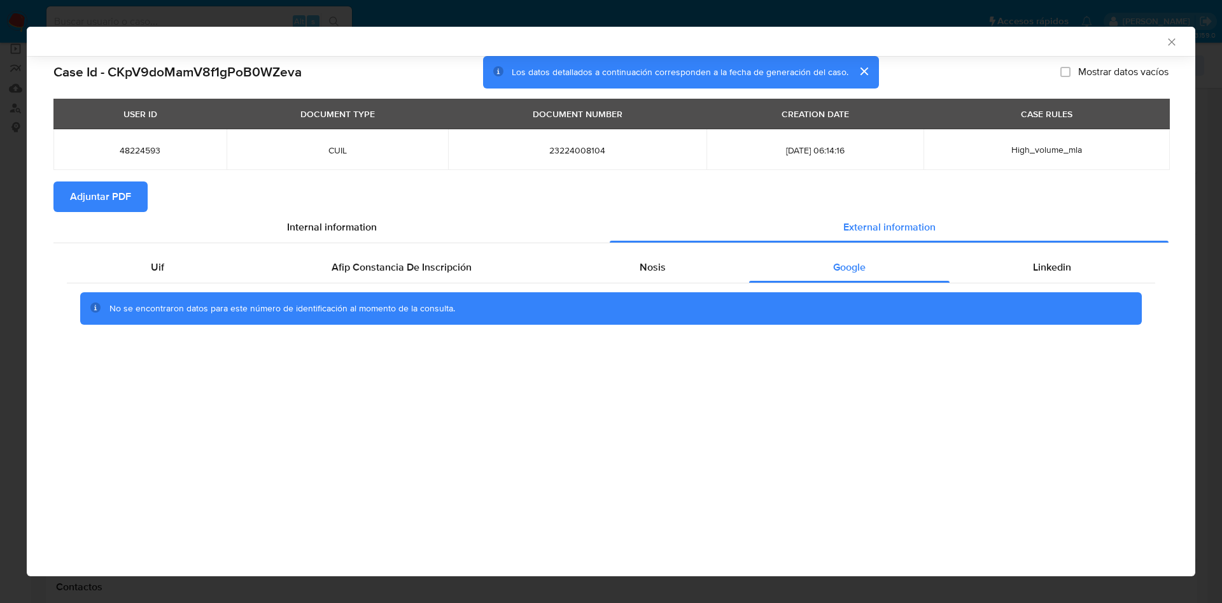
scroll to position [0, 0]
click at [1031, 255] on div "Linkedin" at bounding box center [1052, 267] width 206 height 31
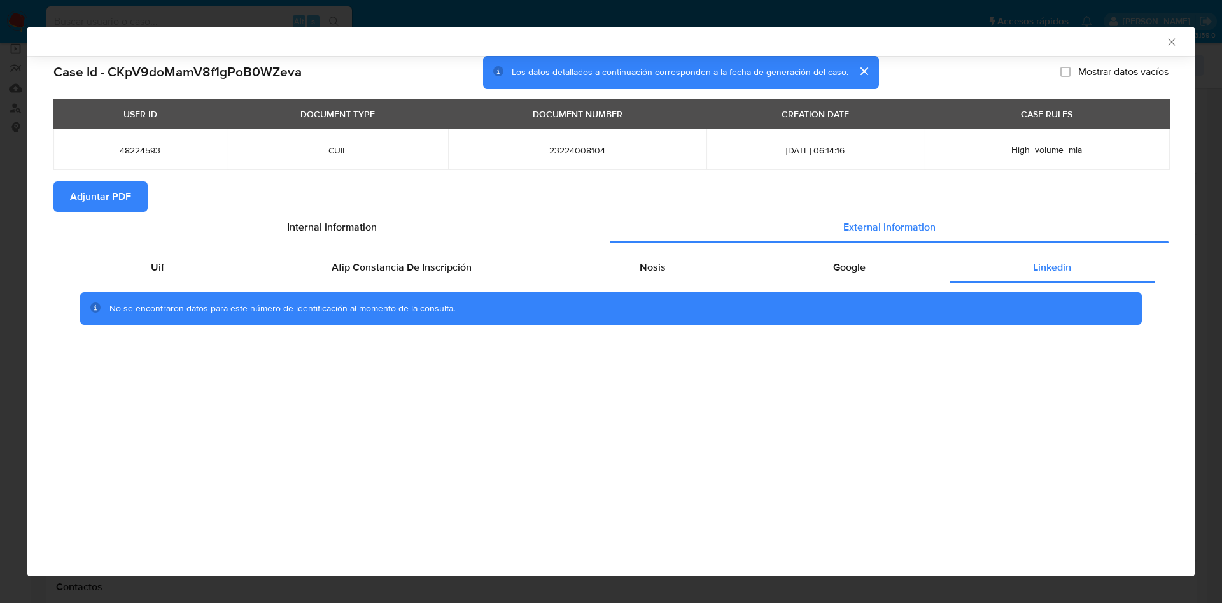
click at [85, 199] on span "Adjuntar PDF" at bounding box center [100, 197] width 61 height 28
click at [1171, 43] on icon "Cerrar ventana" at bounding box center [1171, 42] width 13 height 13
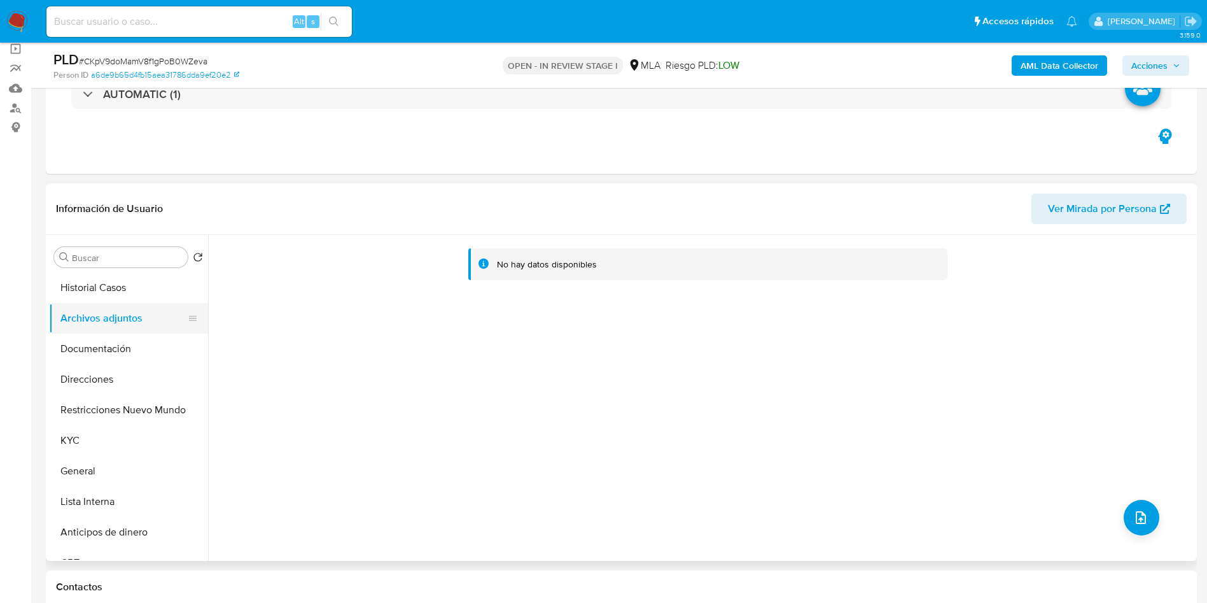
click at [82, 330] on button "Archivos adjuntos" at bounding box center [123, 318] width 149 height 31
click at [92, 342] on button "Documentación" at bounding box center [123, 348] width 149 height 31
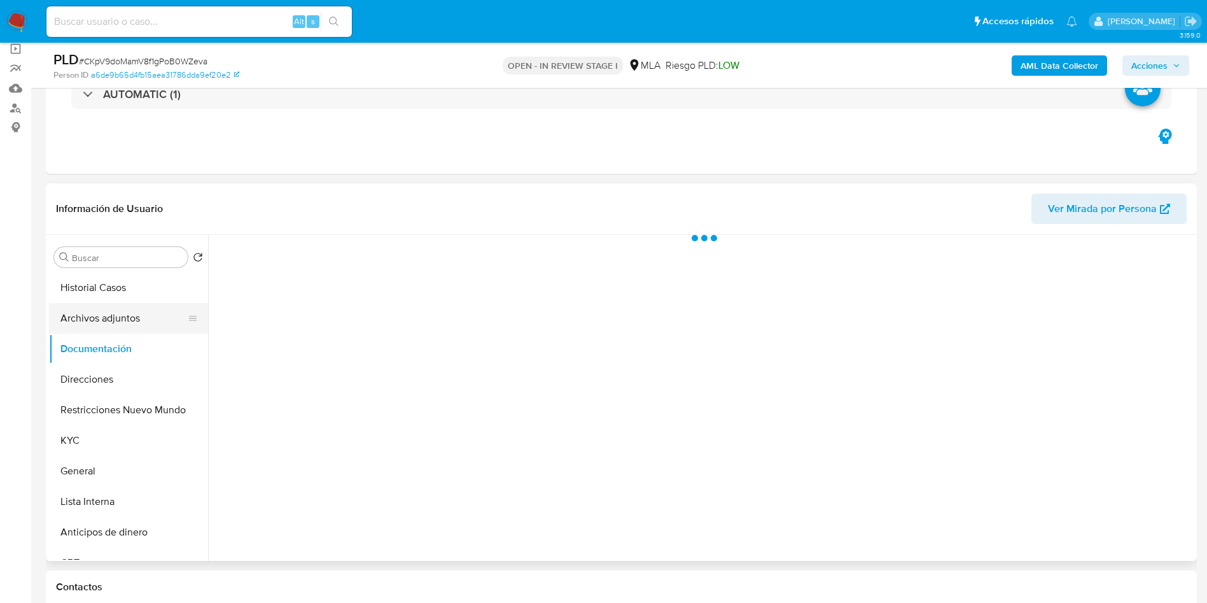
click at [97, 309] on button "Archivos adjuntos" at bounding box center [123, 318] width 149 height 31
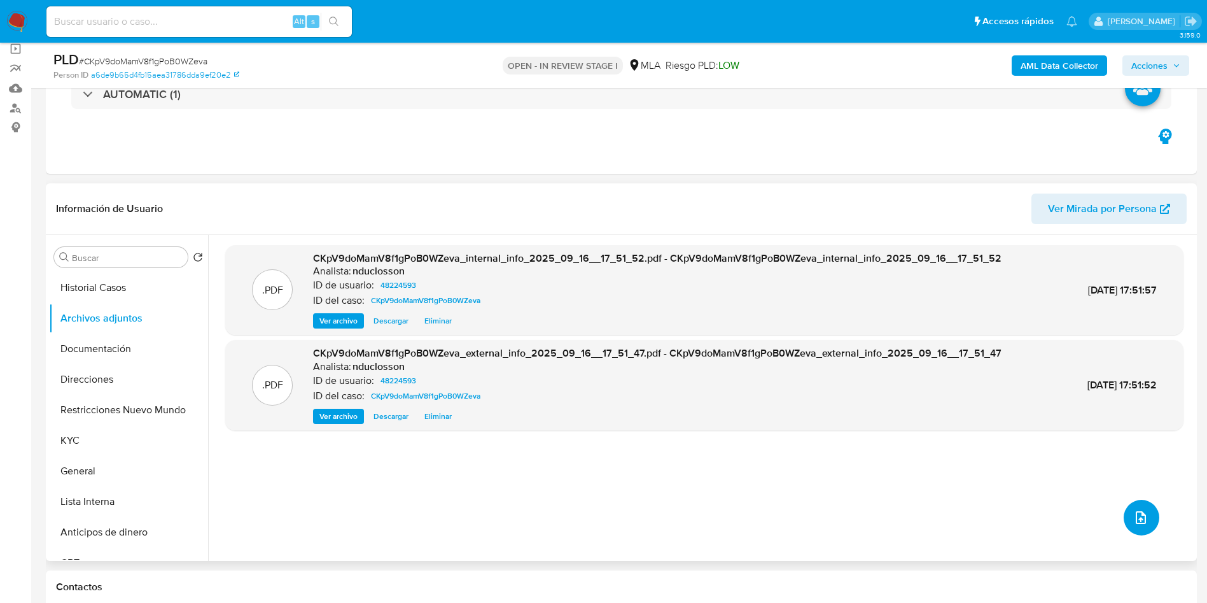
click at [1143, 515] on icon "upload-file" at bounding box center [1140, 517] width 15 height 15
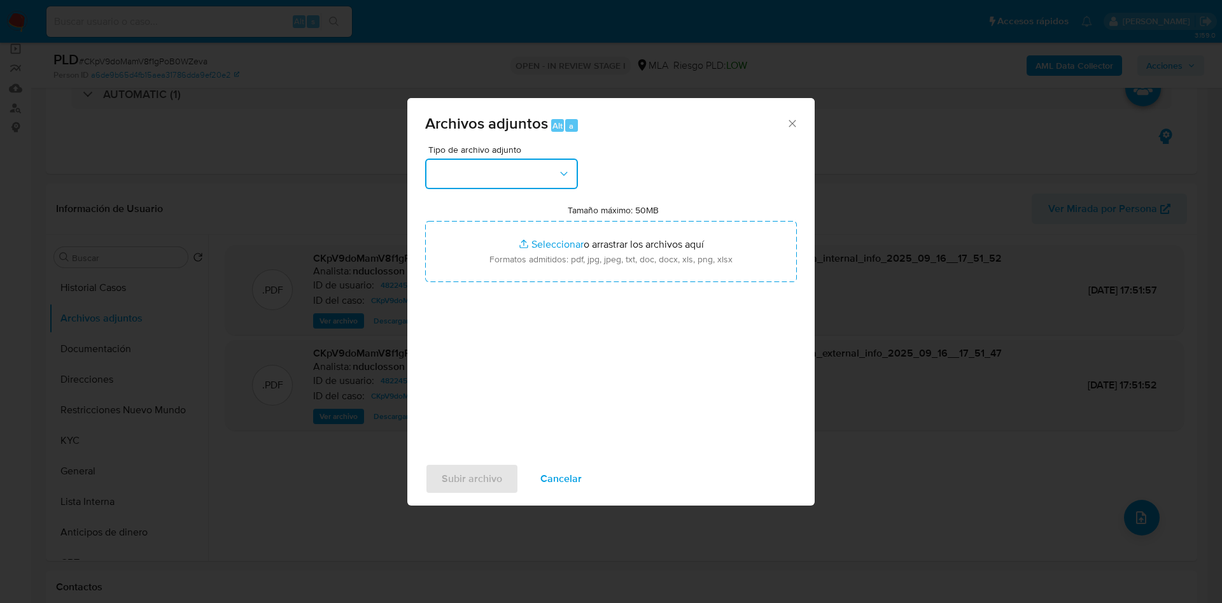
click at [444, 181] on button "button" at bounding box center [501, 173] width 153 height 31
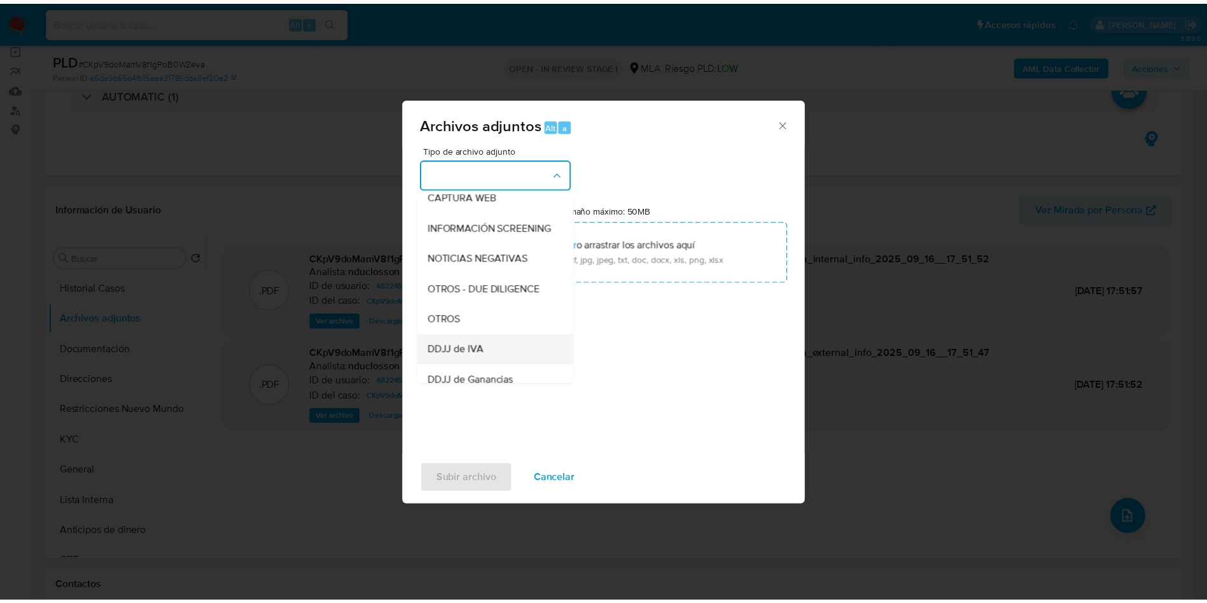
scroll to position [162, 0]
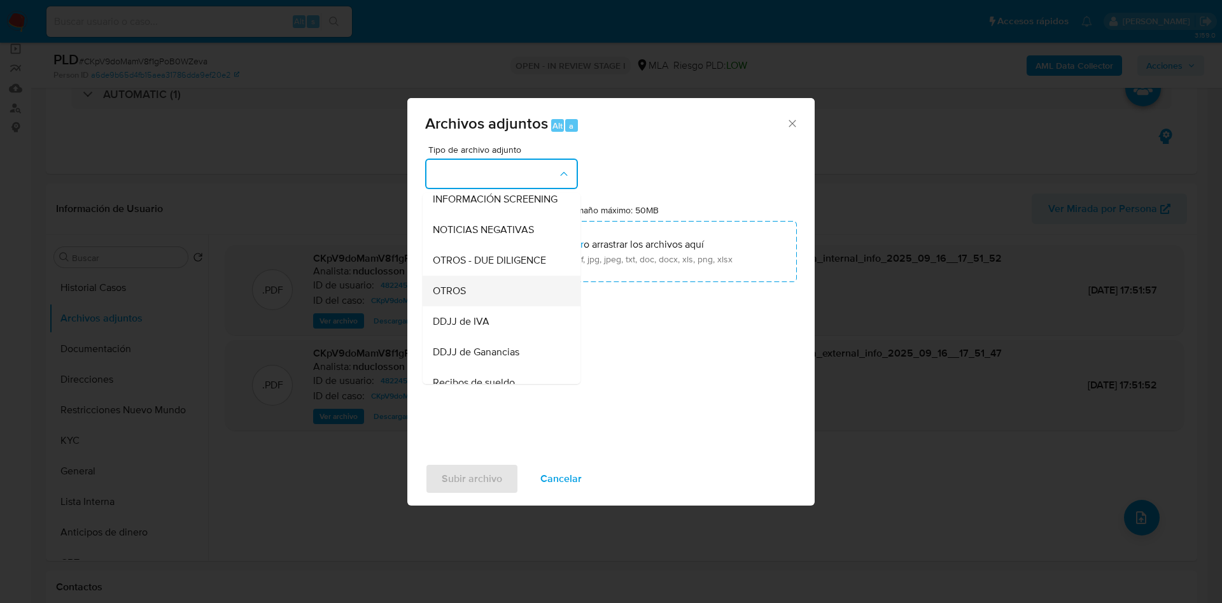
click at [469, 298] on div "OTROS" at bounding box center [498, 291] width 130 height 31
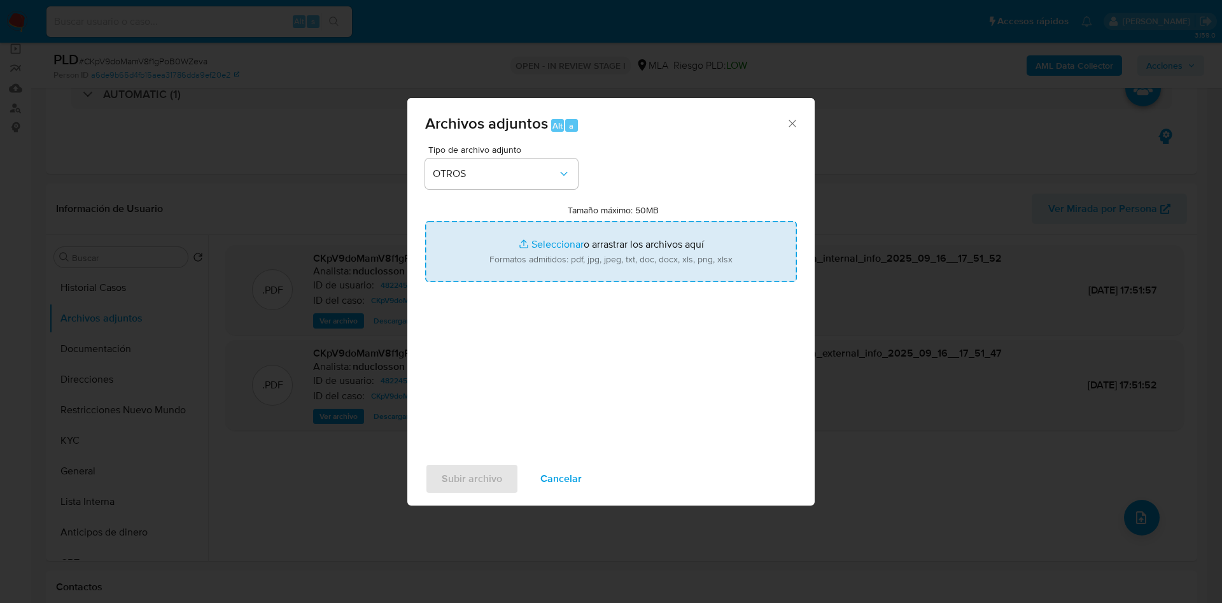
click at [506, 238] on input "Tamaño máximo: 50MB Seleccionar archivos" at bounding box center [611, 251] width 372 height 61
type input "C:\fakepath\48224593_f0ef72bb-2b6b-4cf0-9d6d-b8fcb3fbf2b4 (1).pdf"
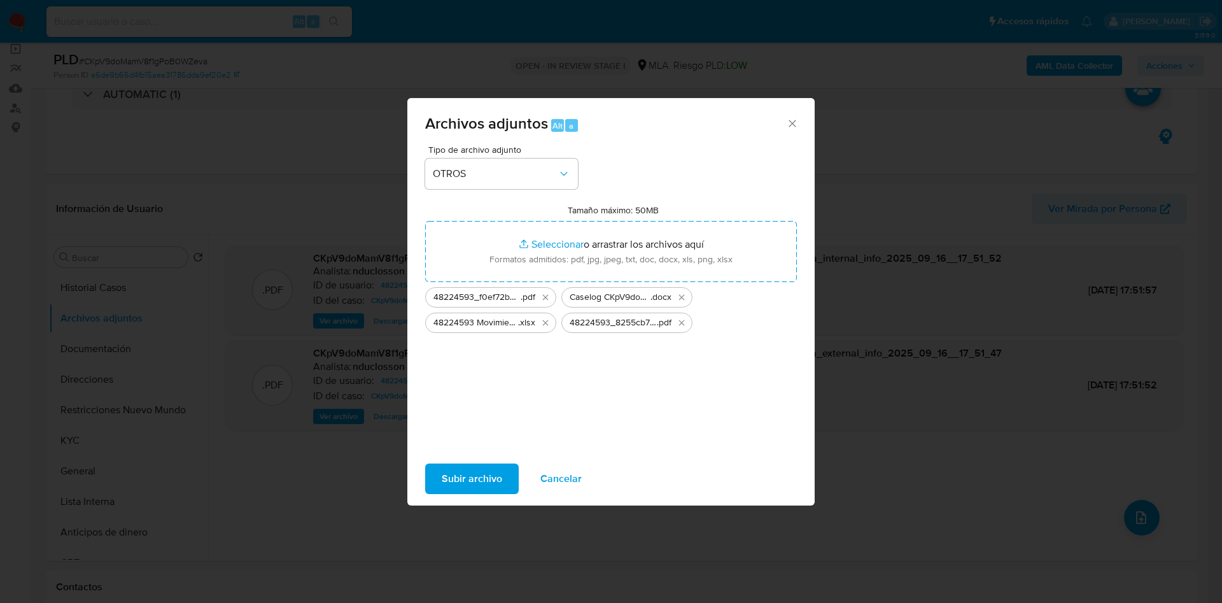
click at [485, 471] on span "Subir archivo" at bounding box center [472, 478] width 60 height 28
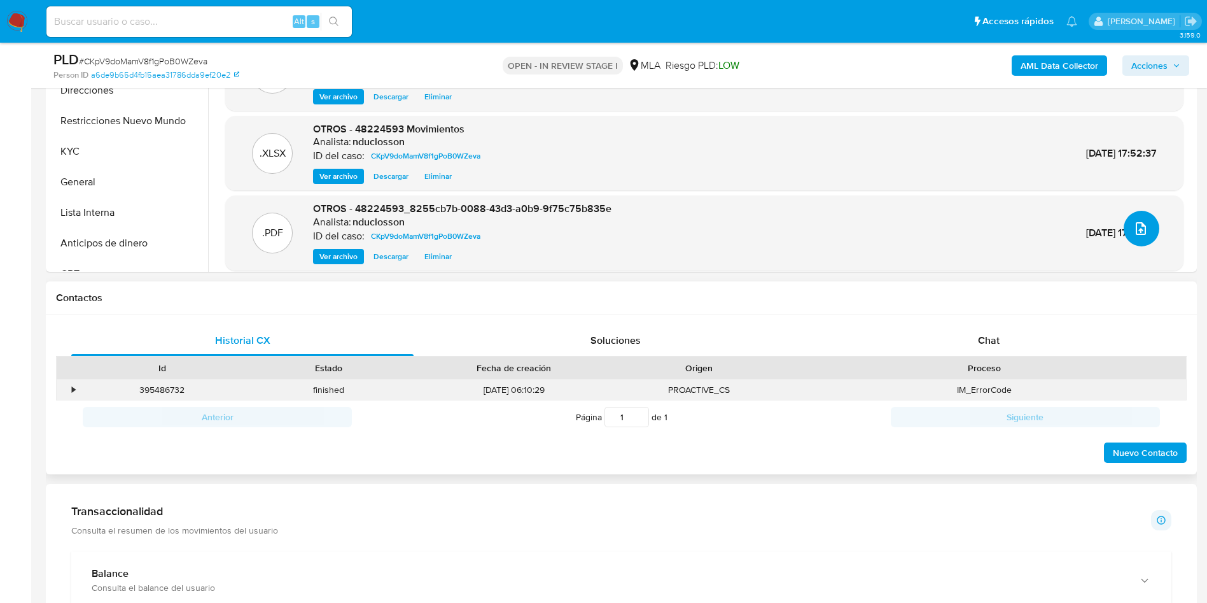
scroll to position [477, 0]
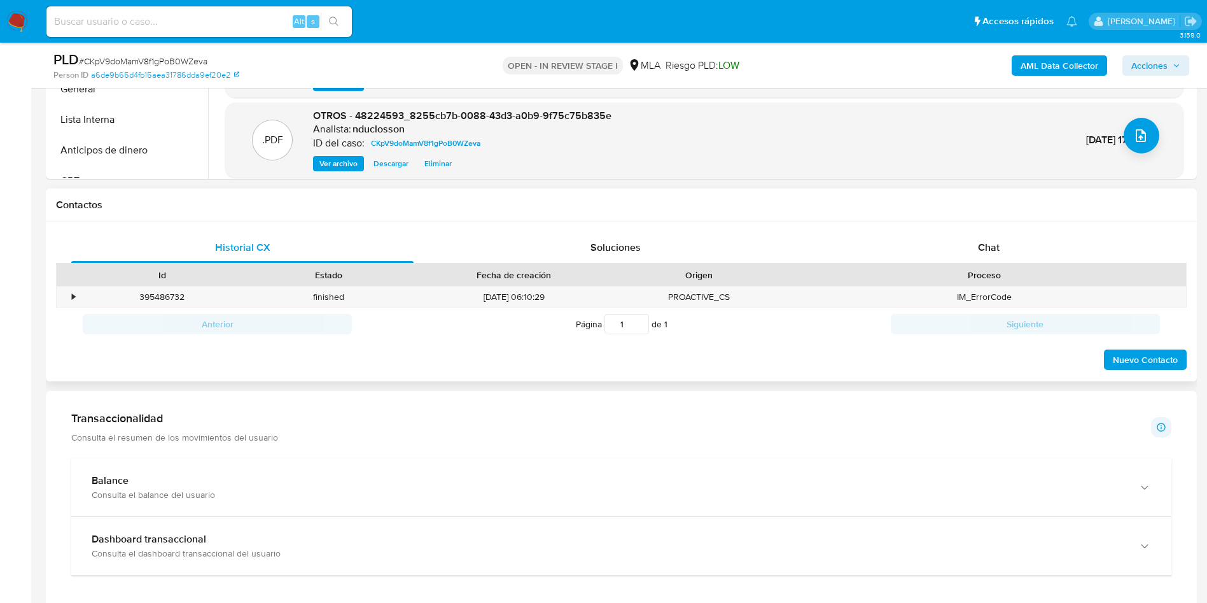
click at [999, 264] on div "Proceso" at bounding box center [984, 275] width 403 height 22
click at [998, 249] on span "Chat" at bounding box center [989, 247] width 22 height 15
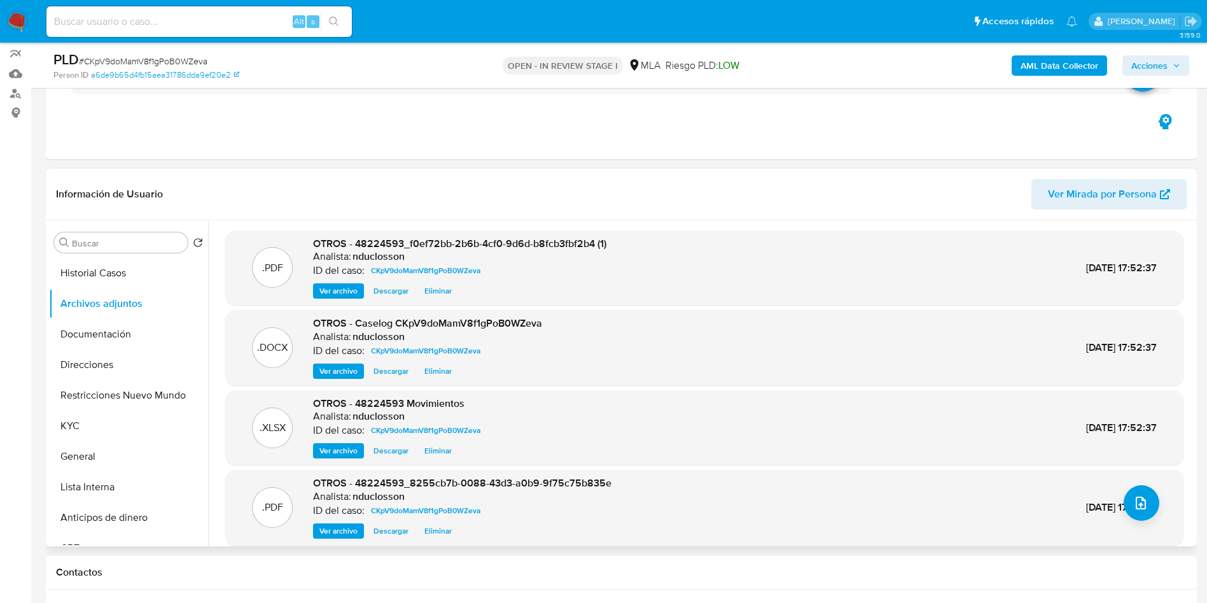
scroll to position [0, 0]
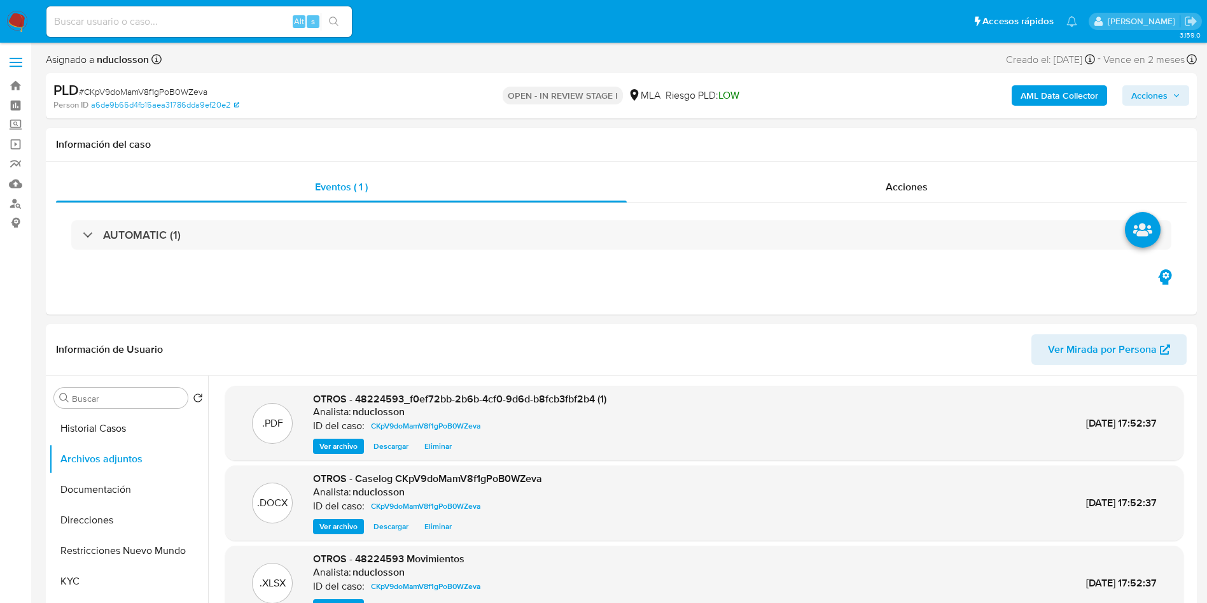
click at [1159, 96] on span "Acciones" at bounding box center [1149, 95] width 36 height 20
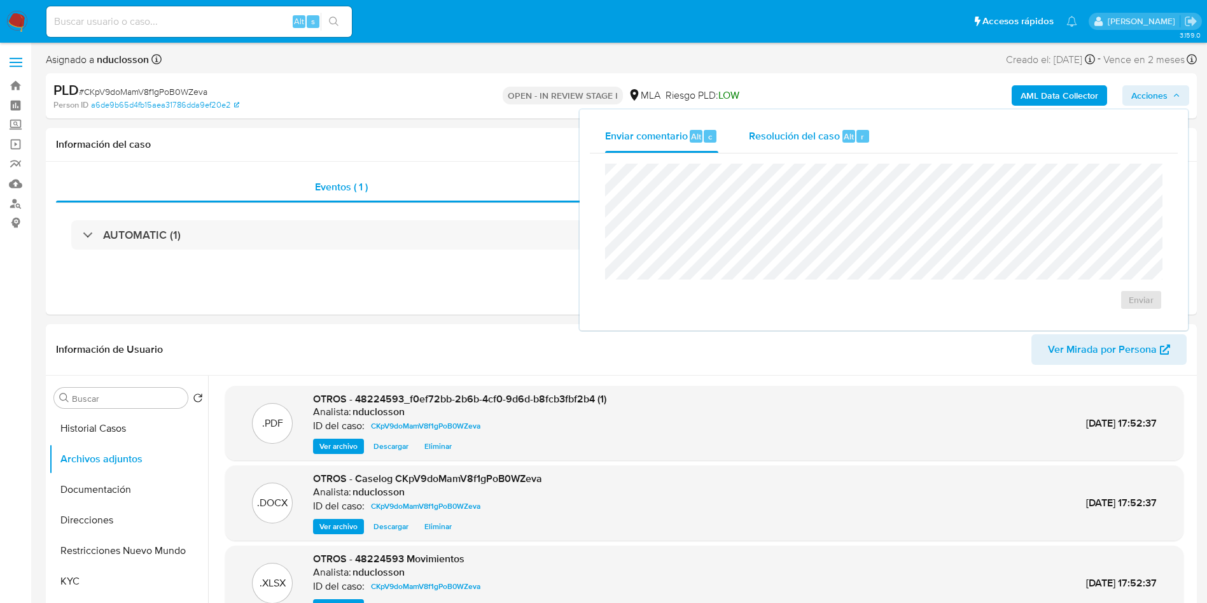
click at [809, 132] on span "Resolución del caso" at bounding box center [794, 136] width 91 height 15
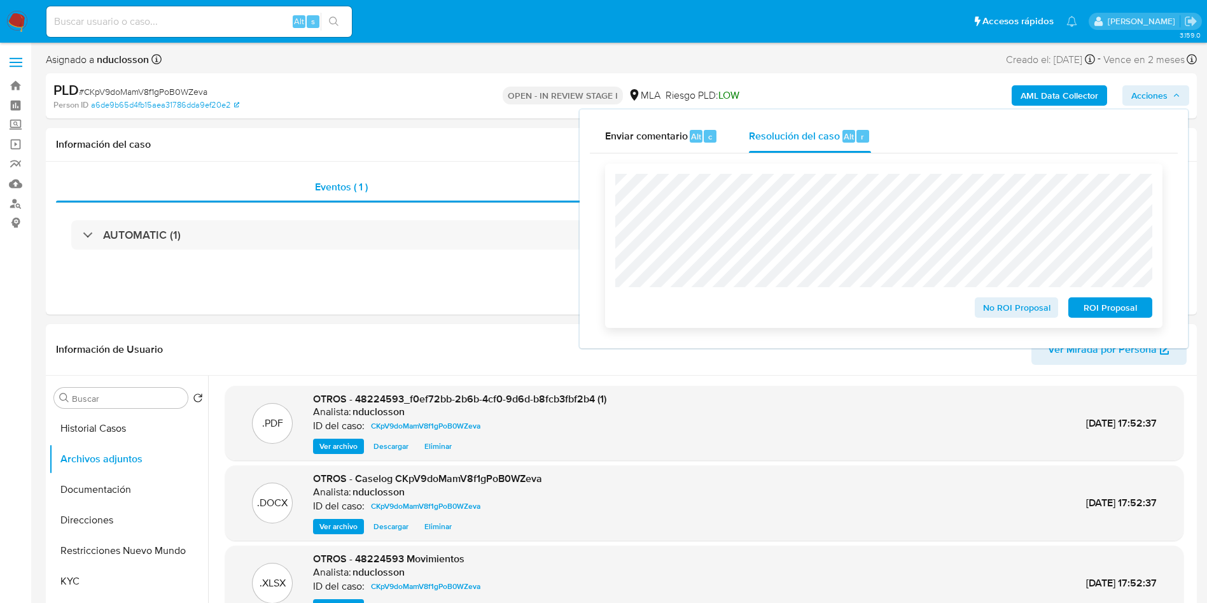
click at [1023, 312] on span "No ROI Proposal" at bounding box center [1017, 307] width 66 height 18
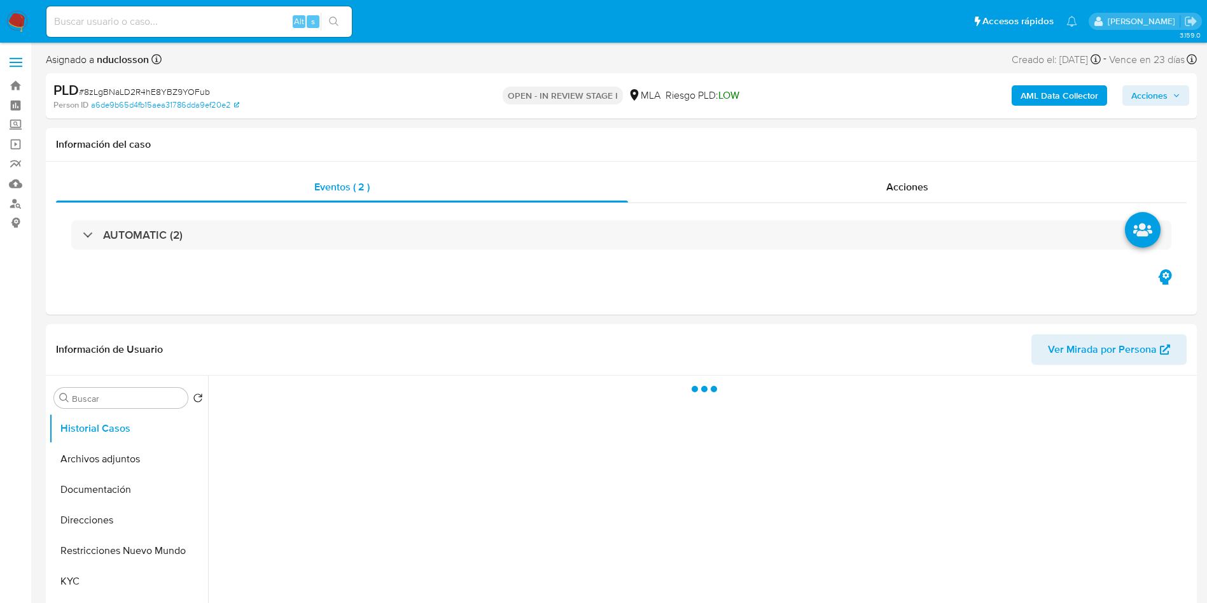
select select "10"
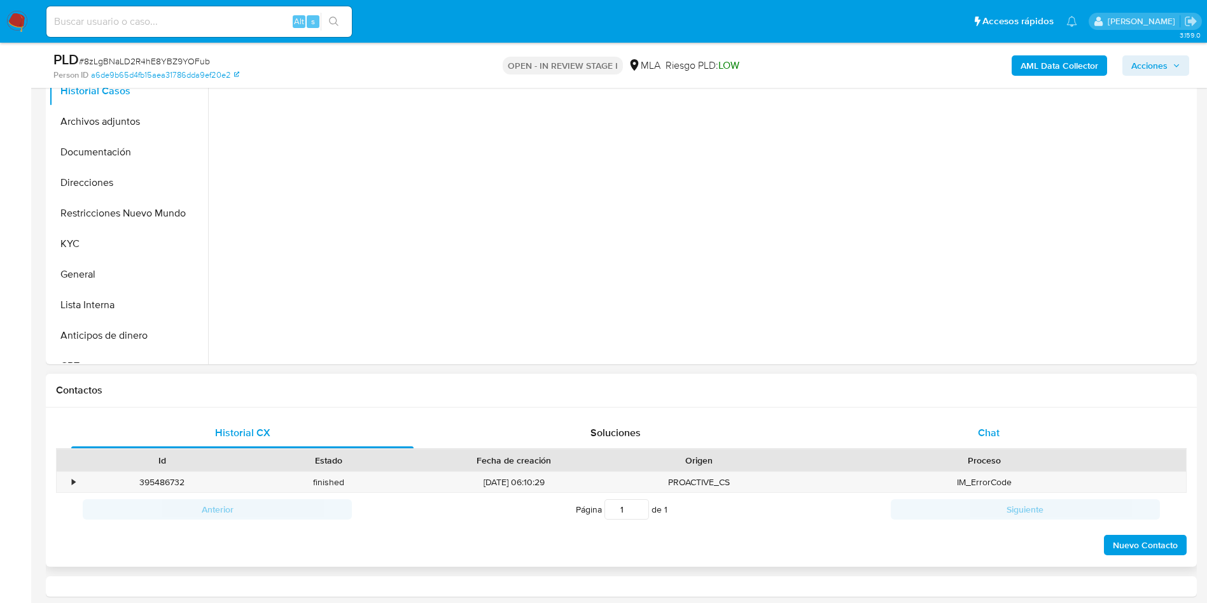
scroll to position [477, 0]
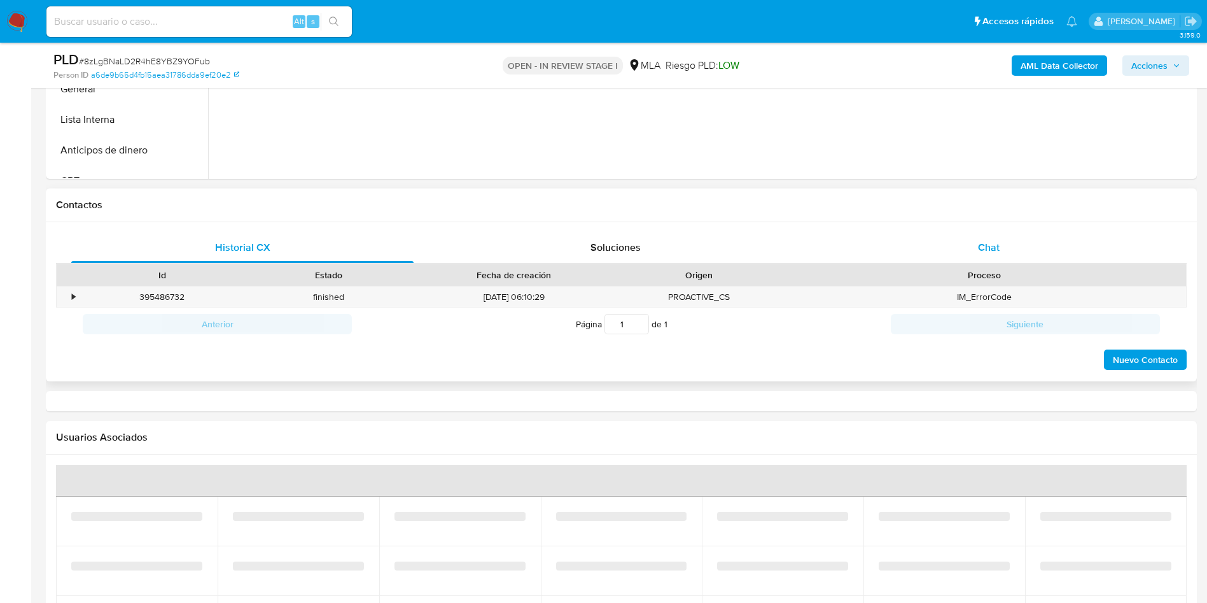
select select "10"
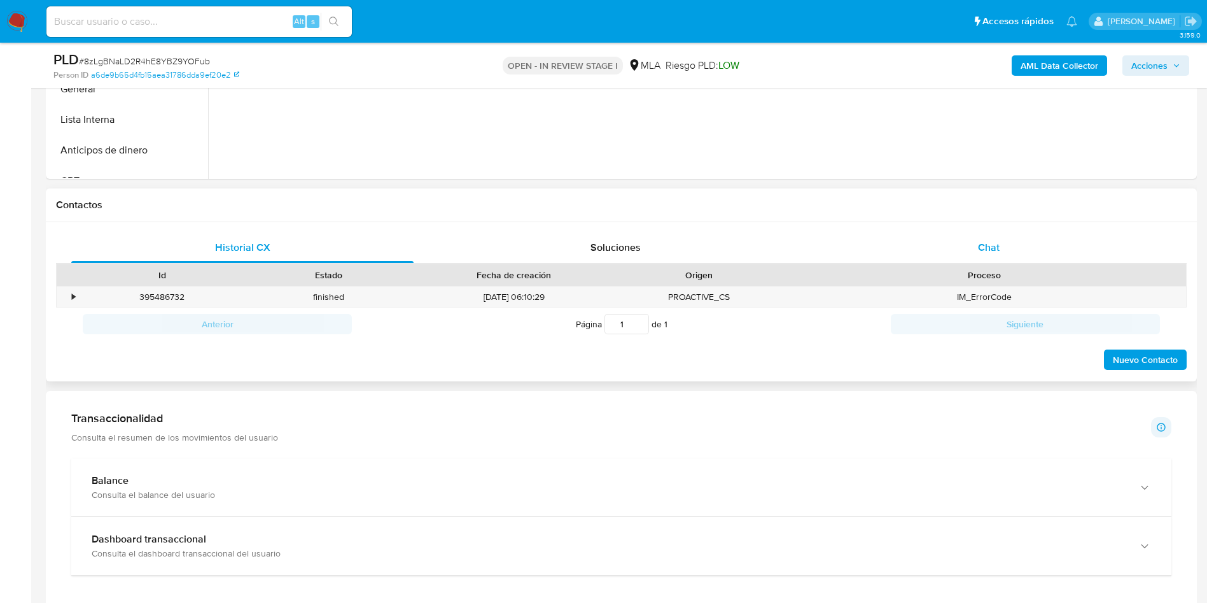
click at [998, 260] on div "Chat" at bounding box center [989, 247] width 342 height 31
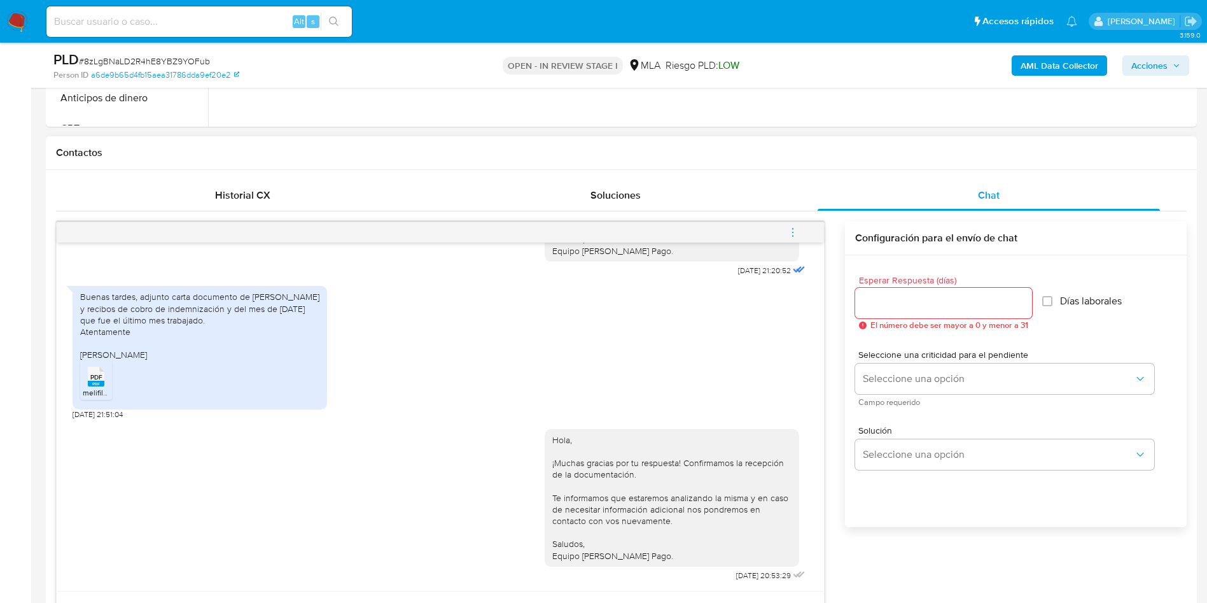
scroll to position [573, 0]
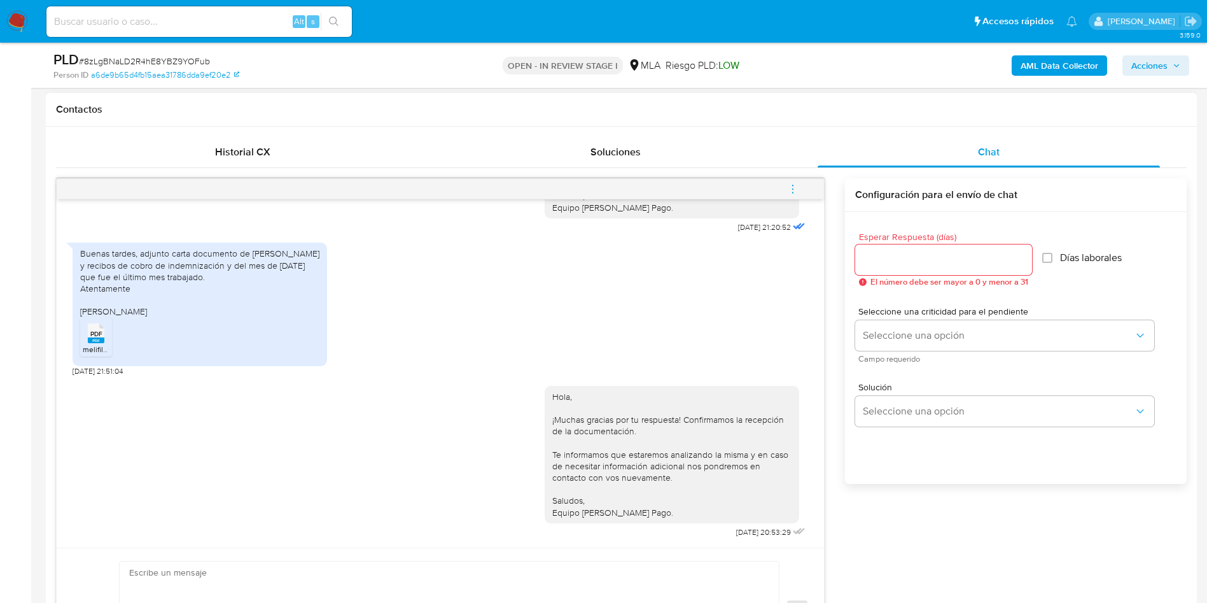
click at [792, 192] on icon "menu-action" at bounding box center [792, 188] width 11 height 11
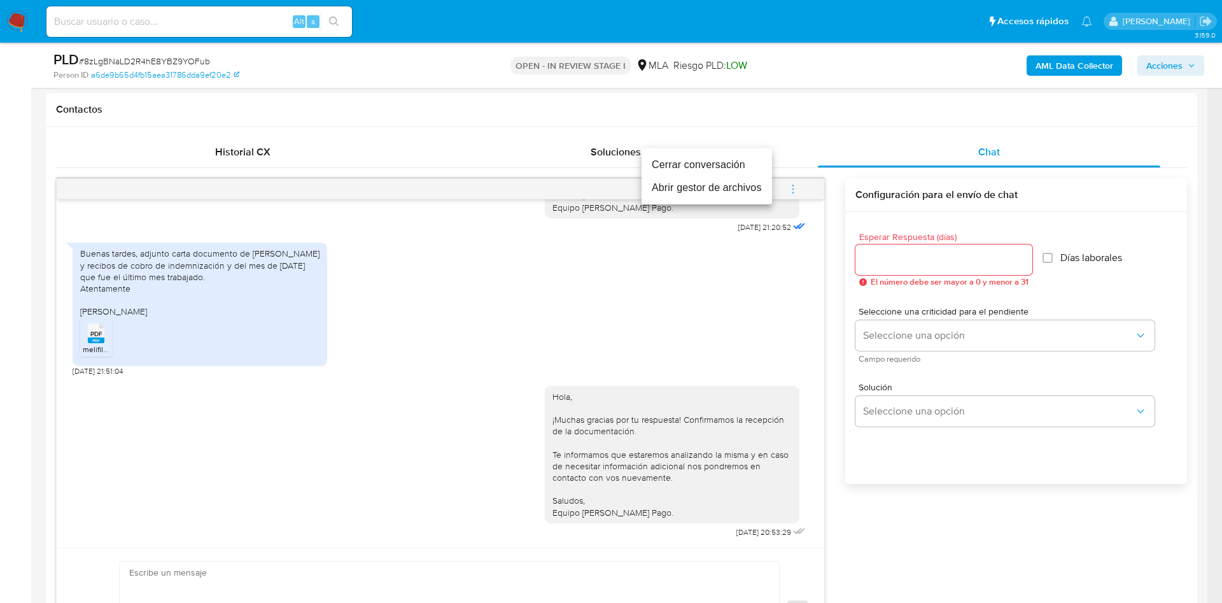
click at [703, 166] on li "Cerrar conversación" at bounding box center [706, 164] width 130 height 23
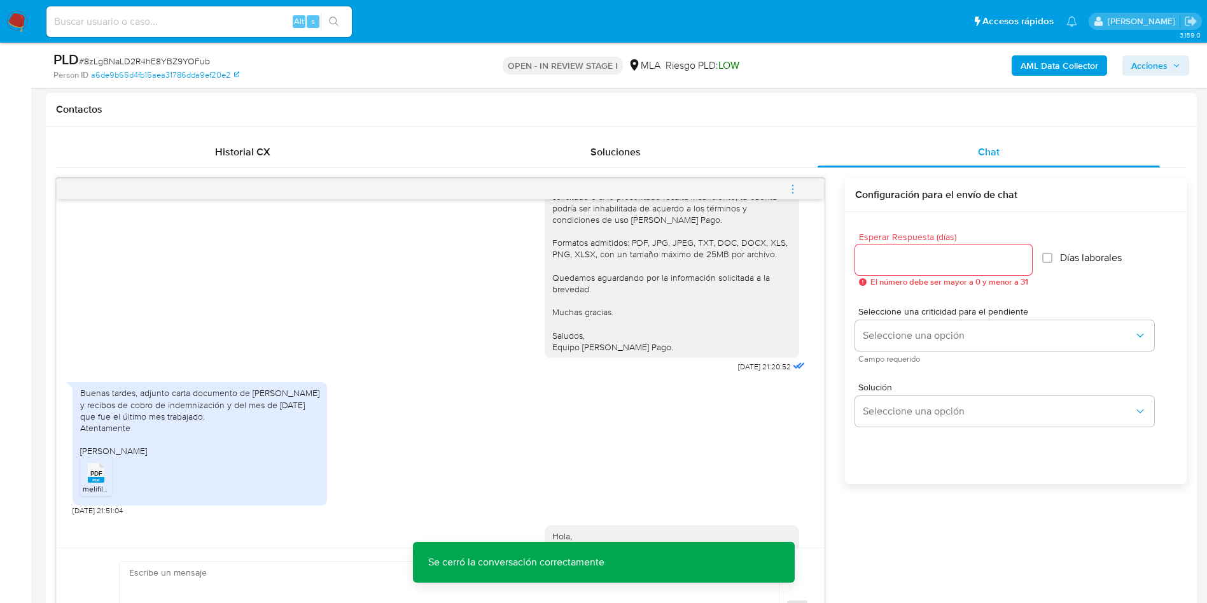
scroll to position [926, 0]
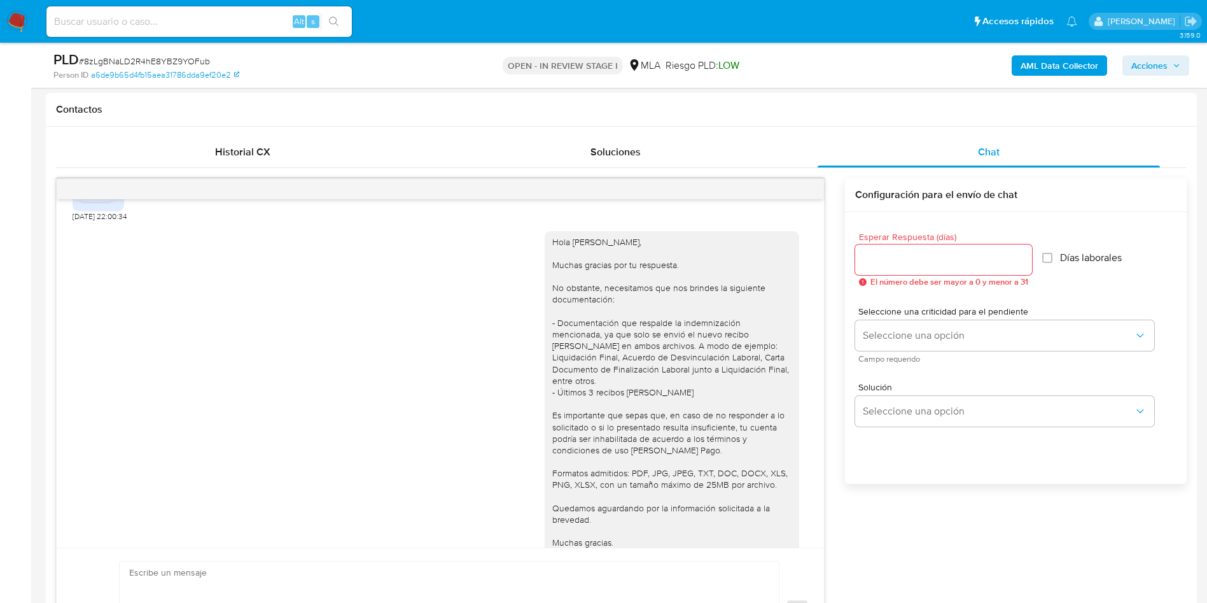
click at [1180, 69] on span "Acciones" at bounding box center [1155, 66] width 49 height 18
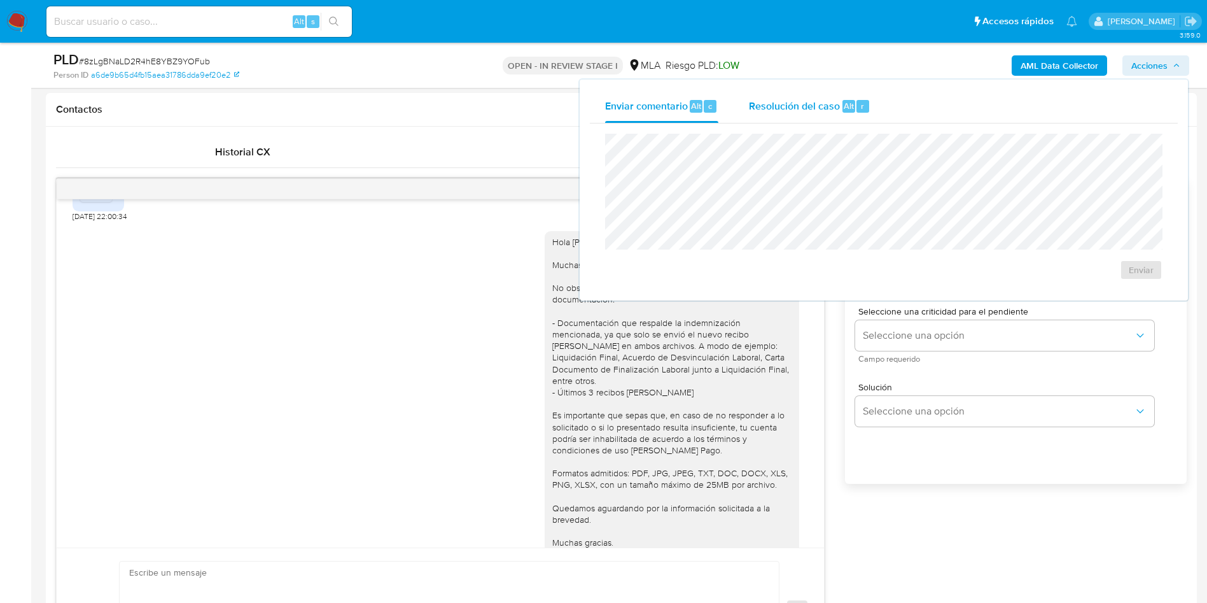
click at [834, 99] on span "Resolución del caso" at bounding box center [794, 105] width 91 height 15
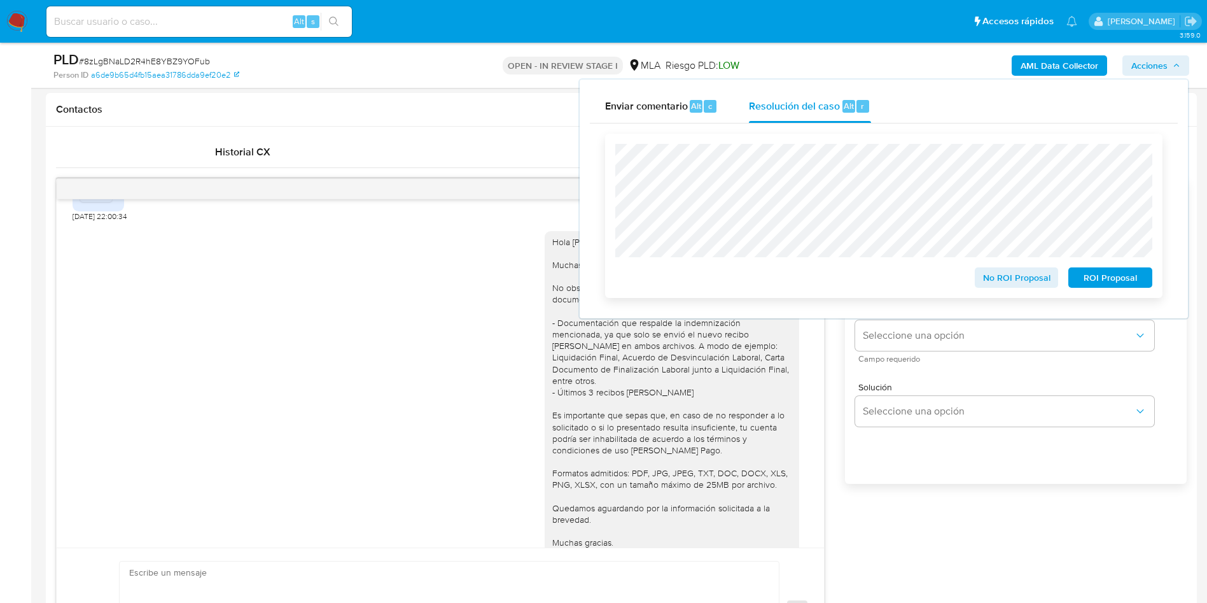
click at [989, 276] on span "No ROI Proposal" at bounding box center [1017, 278] width 66 height 18
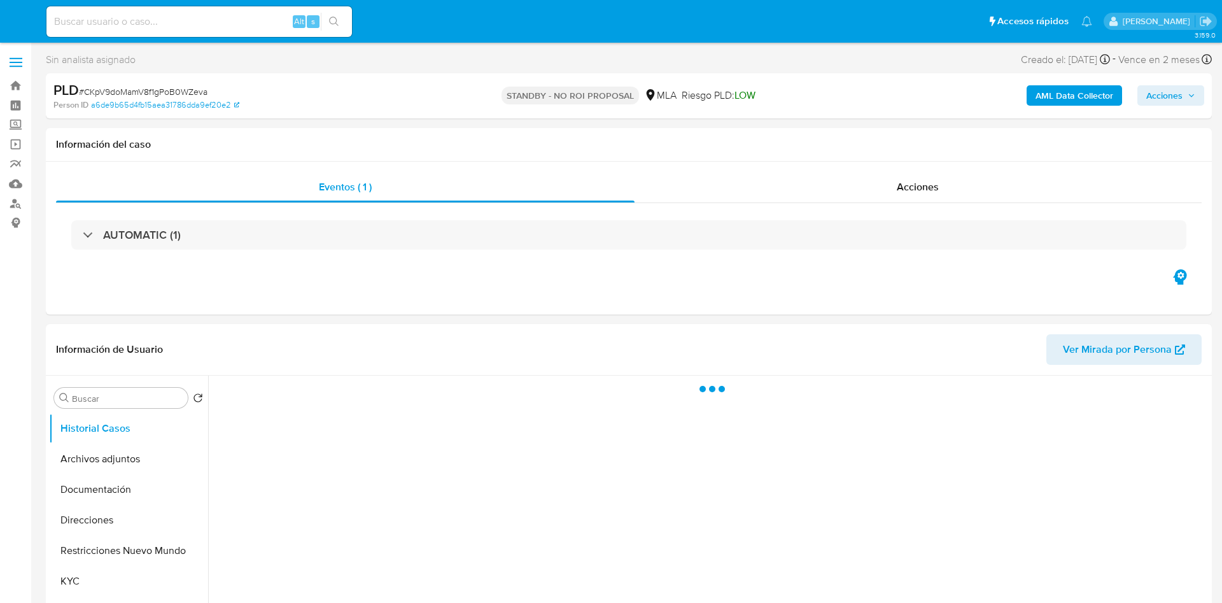
select select "10"
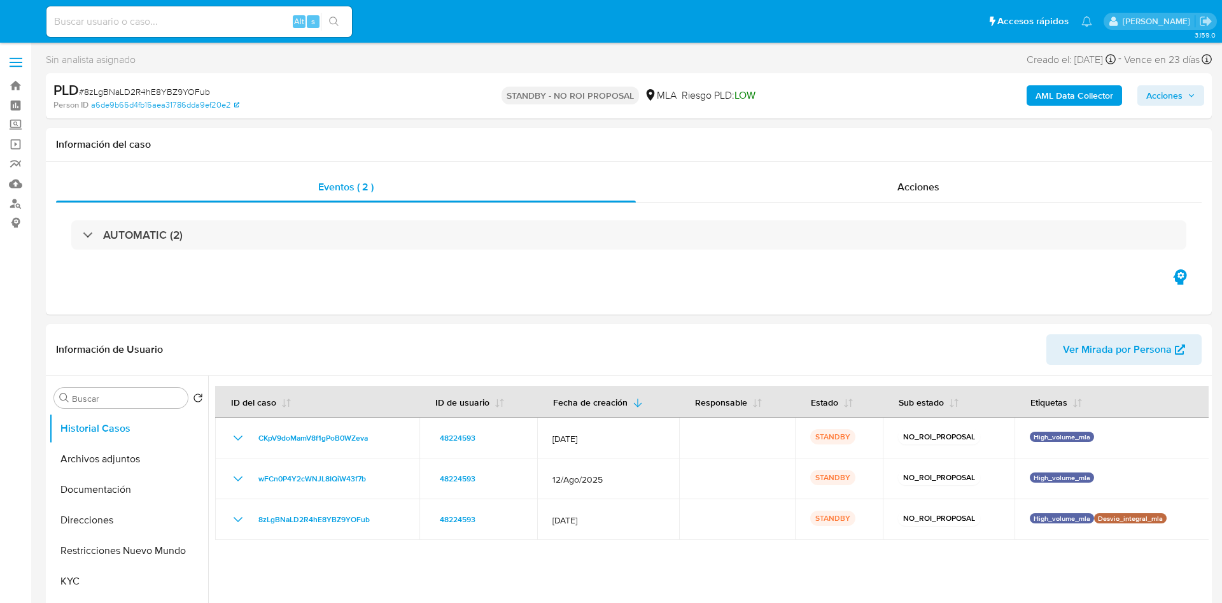
select select "10"
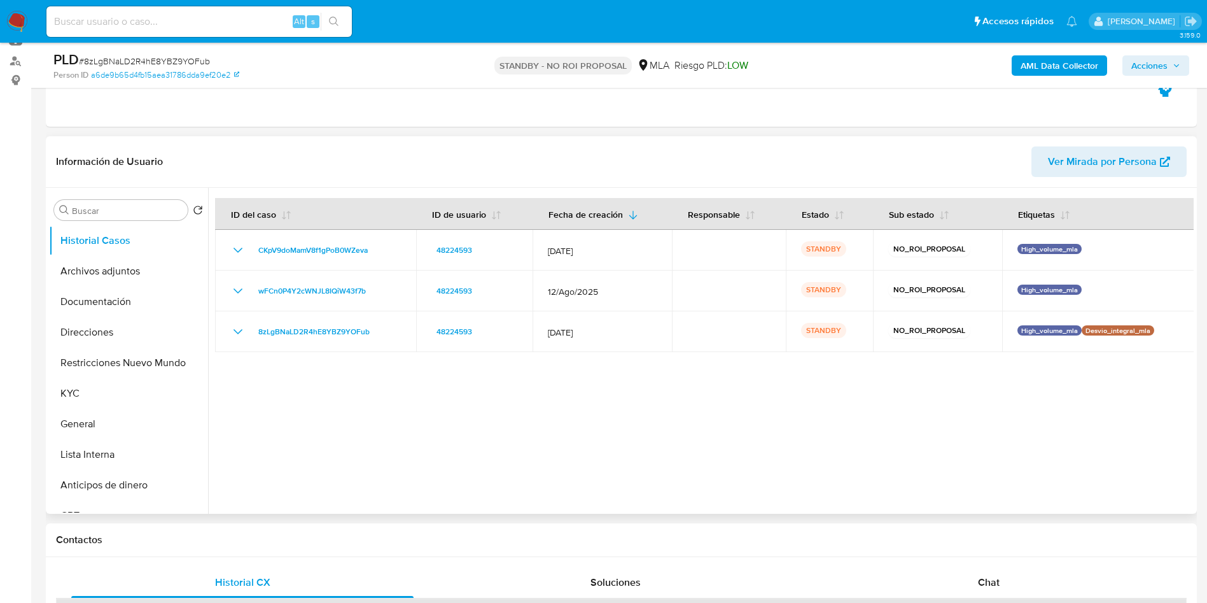
scroll to position [95, 0]
